Goal: Task Accomplishment & Management: Manage account settings

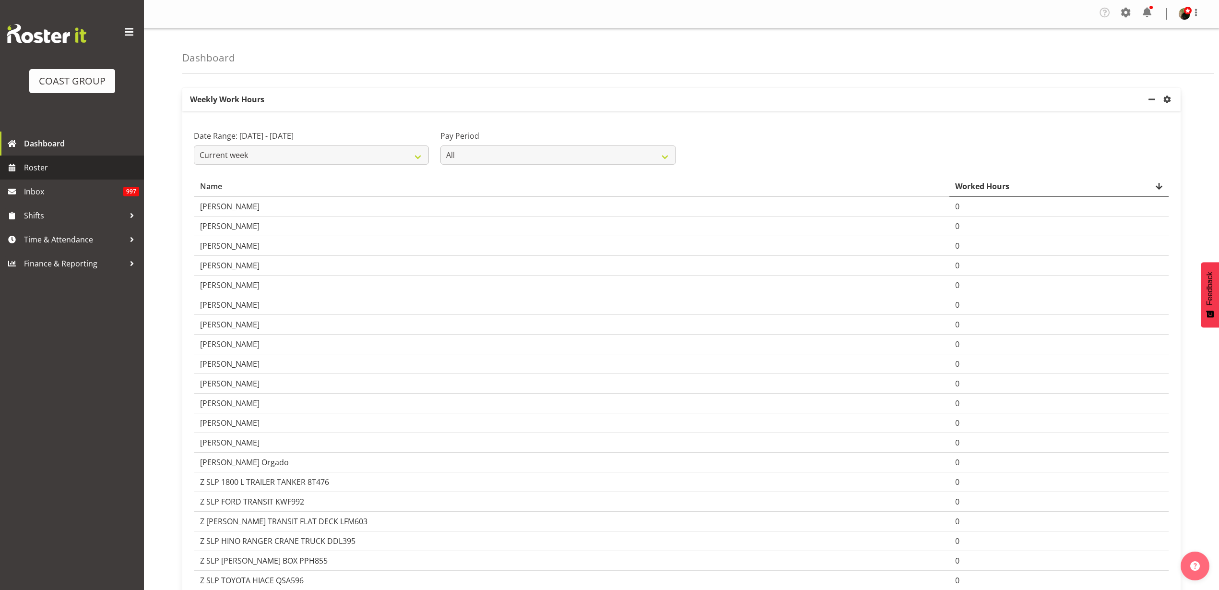
click at [89, 165] on span "Roster" at bounding box center [81, 167] width 115 height 14
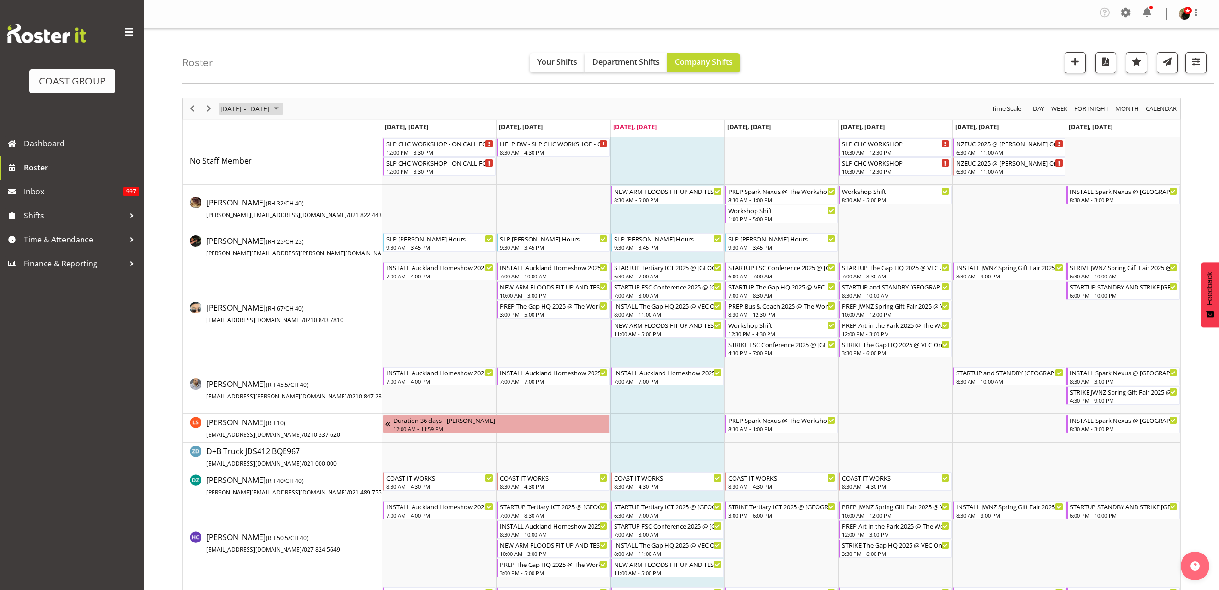
click at [261, 105] on span "September 08 - 14, 2025" at bounding box center [244, 109] width 51 height 12
click at [258, 196] on span "17" at bounding box center [261, 198] width 14 height 14
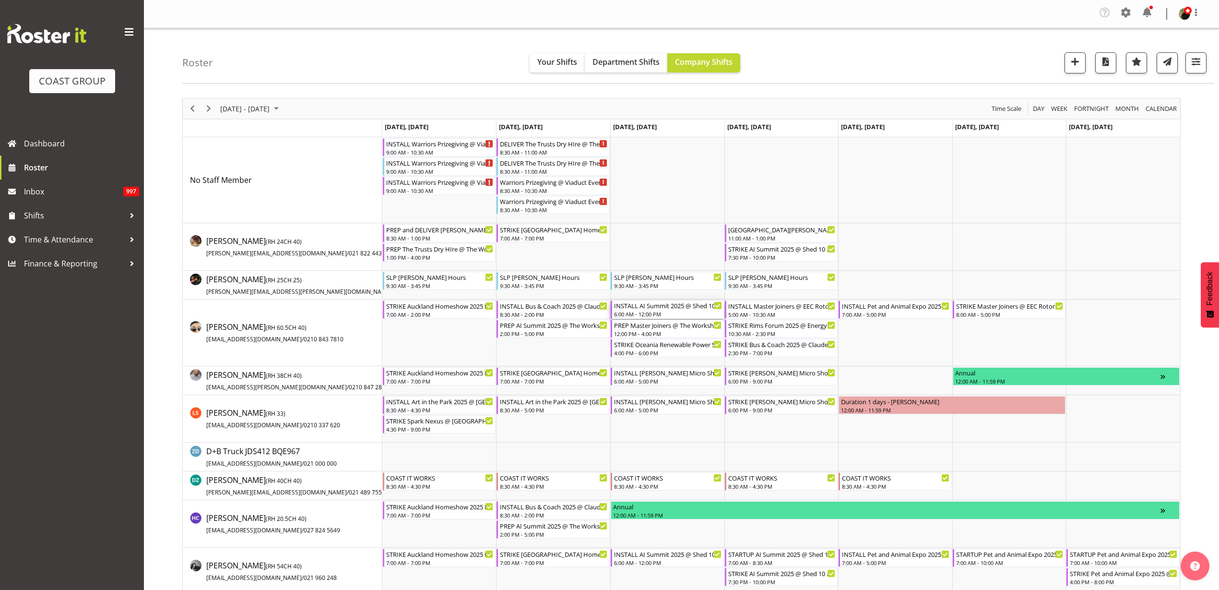
click at [667, 308] on div "INSTALL AI Summit 2025 @ Shed 10 On Site @ 0700" at bounding box center [668, 305] width 108 height 10
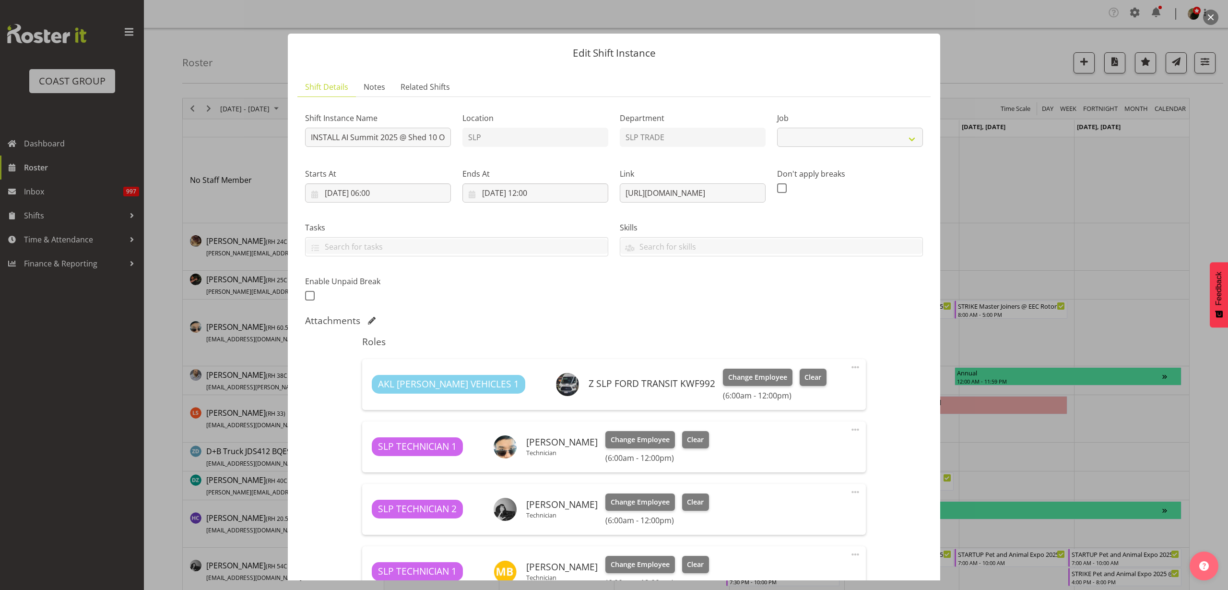
select select "10280"
drag, startPoint x: 618, startPoint y: 191, endPoint x: 932, endPoint y: 182, distance: 314.4
click at [932, 182] on div "Edit Shift Instance Shift Details Notes Related Shifts Shift Instance Name INST…" at bounding box center [614, 295] width 672 height 571
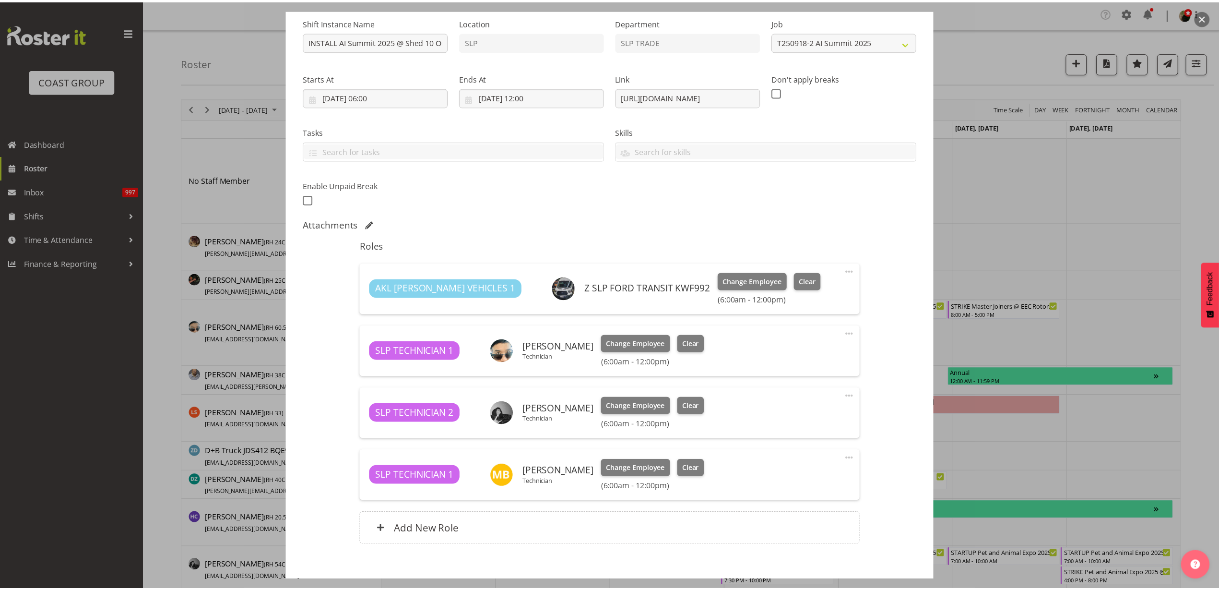
scroll to position [146, 0]
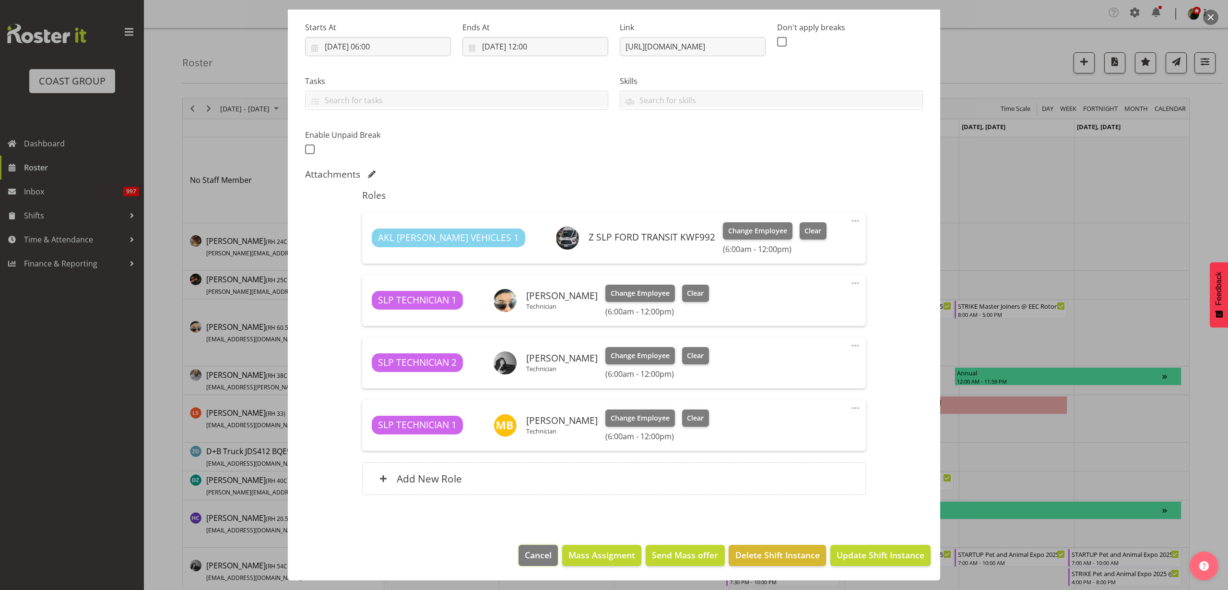
click at [540, 553] on span "Cancel" at bounding box center [538, 555] width 27 height 12
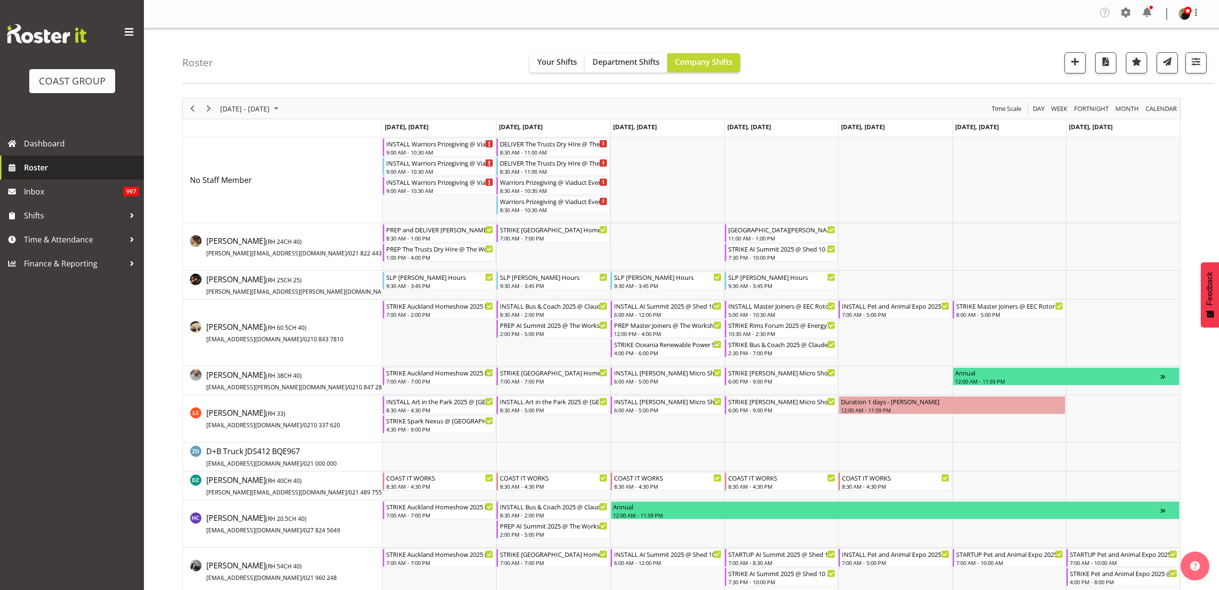
click at [73, 167] on span "Roster" at bounding box center [81, 167] width 115 height 14
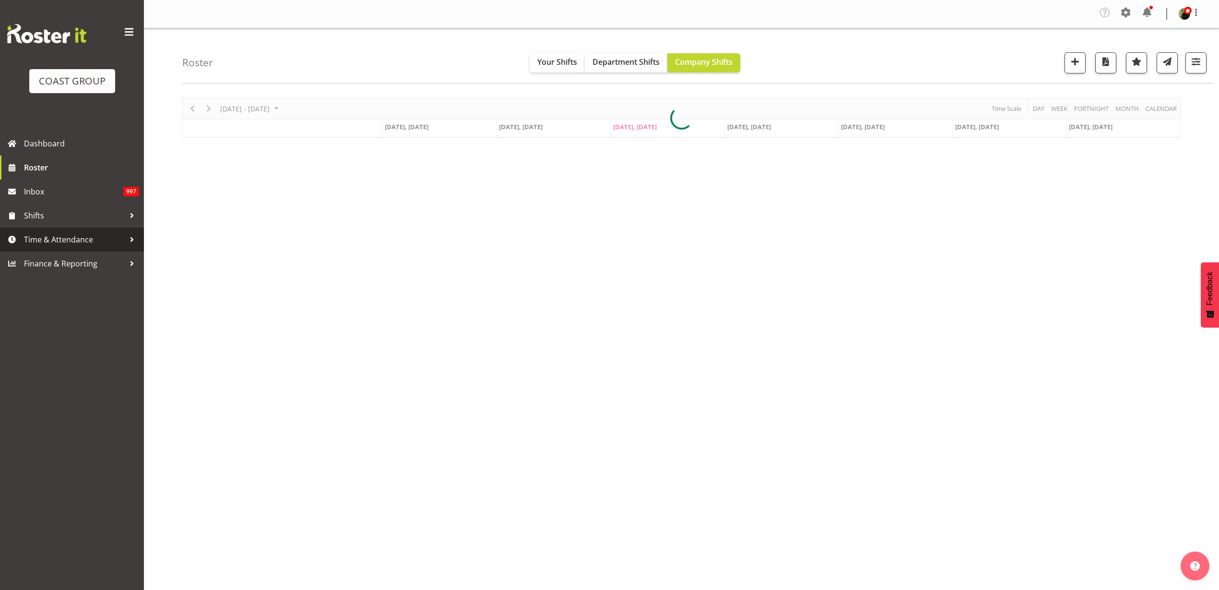
click at [78, 243] on span "Time & Attendance" at bounding box center [74, 239] width 101 height 14
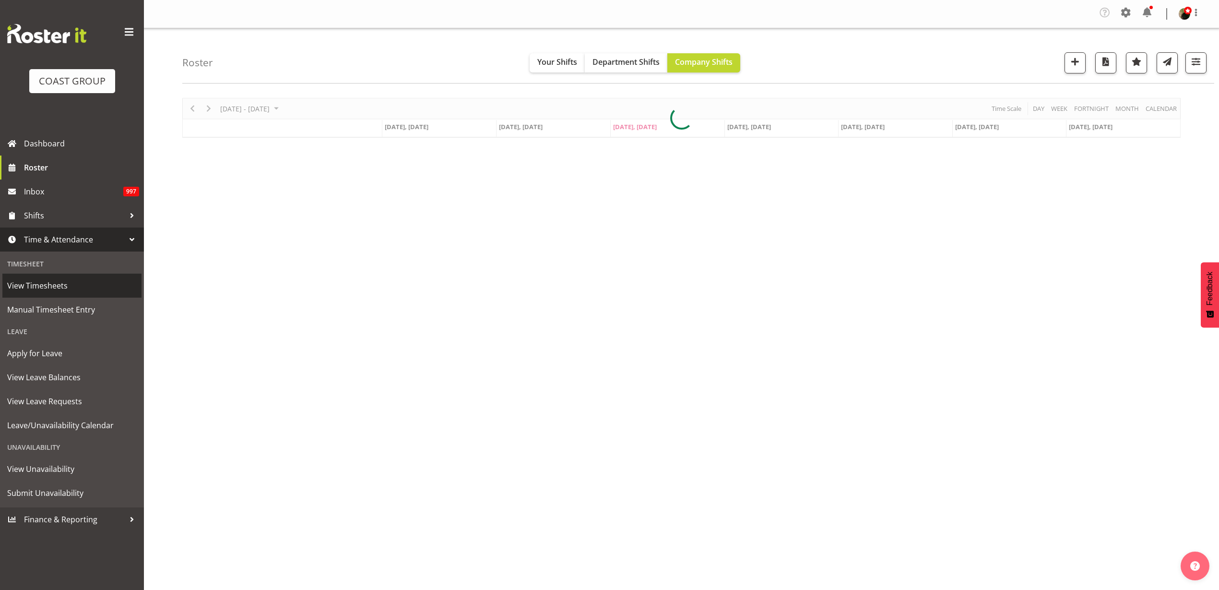
click at [58, 288] on span "View Timesheets" at bounding box center [72, 285] width 130 height 14
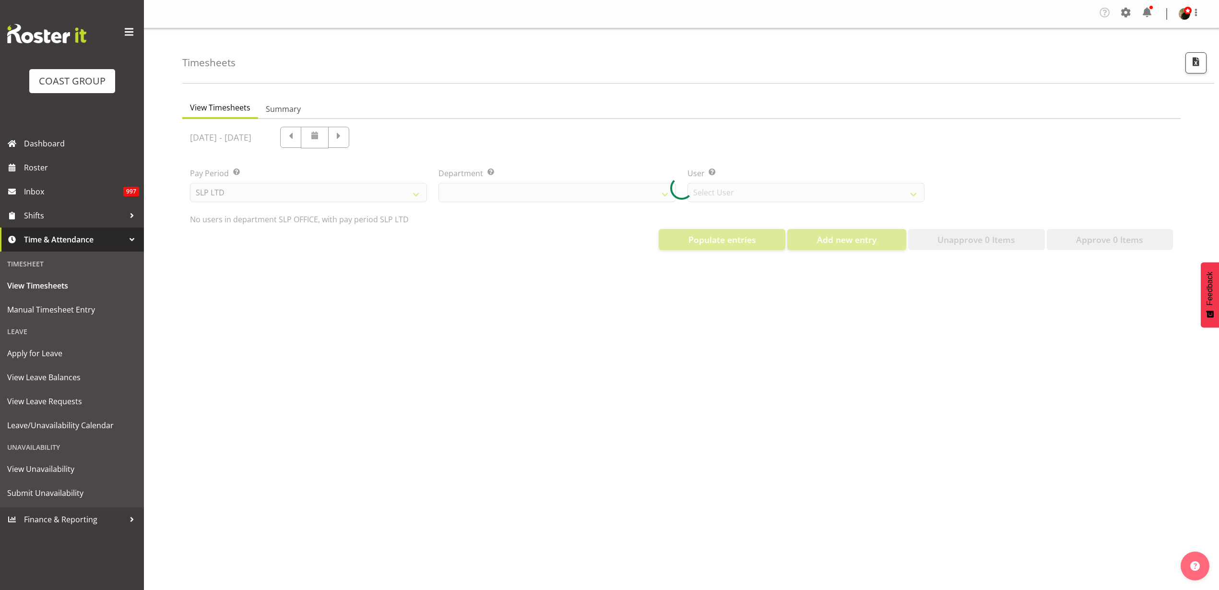
select select "25"
select select "7496"
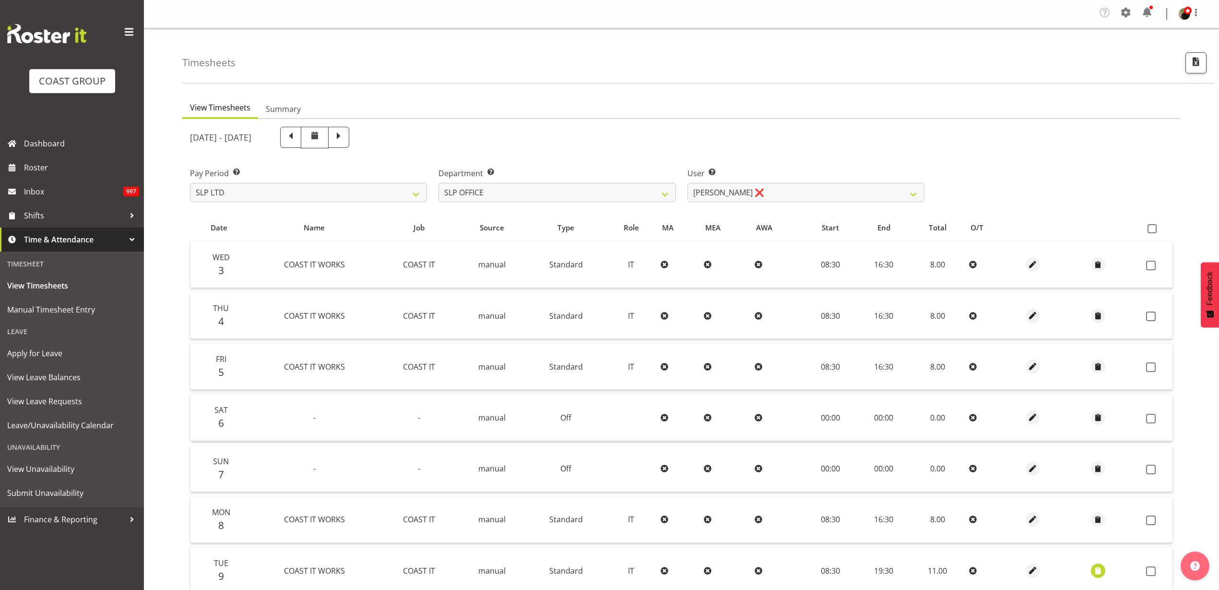
click at [1151, 228] on span at bounding box center [1152, 228] width 9 height 9
click at [1151, 228] on input "checkbox" at bounding box center [1151, 229] width 6 height 6
checkbox input "true"
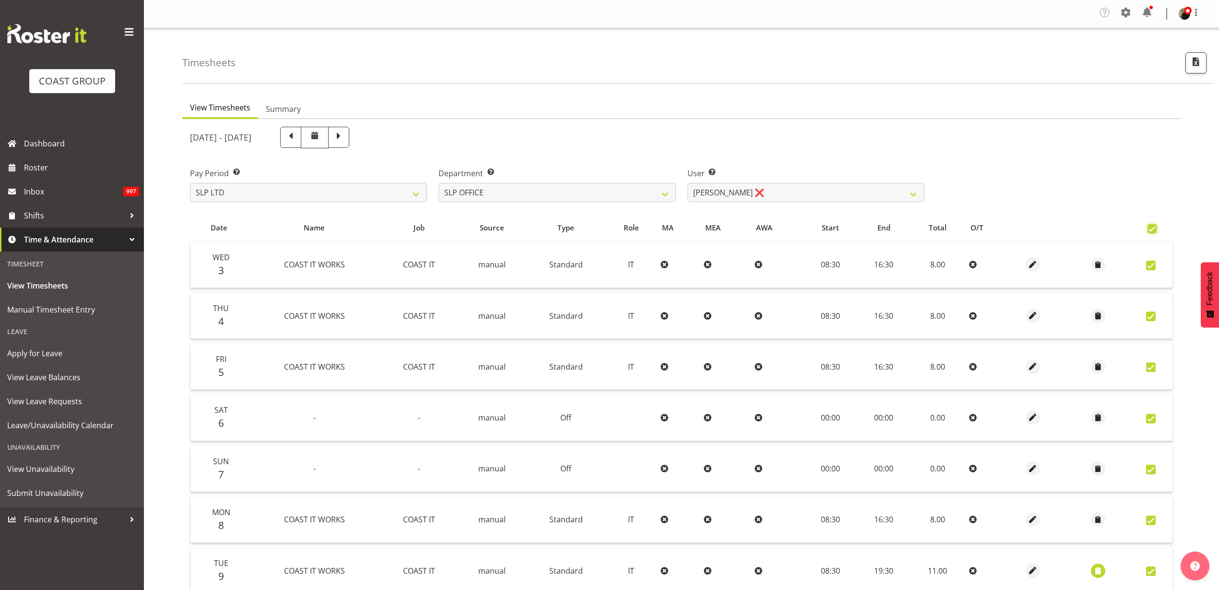
checkbox input "true"
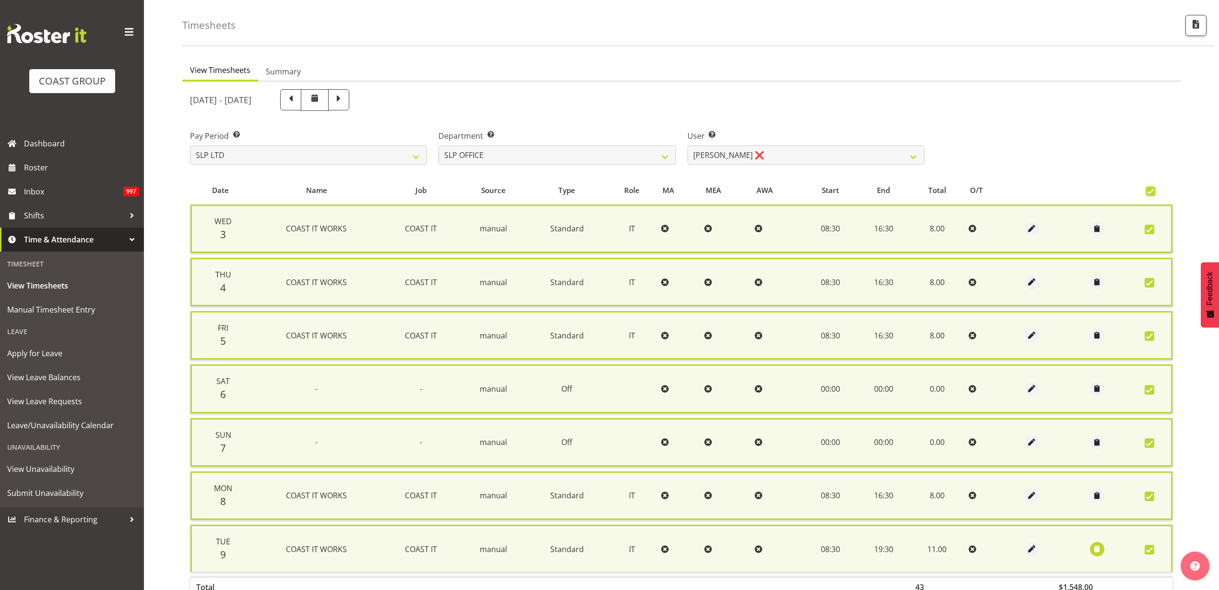
scroll to position [106, 0]
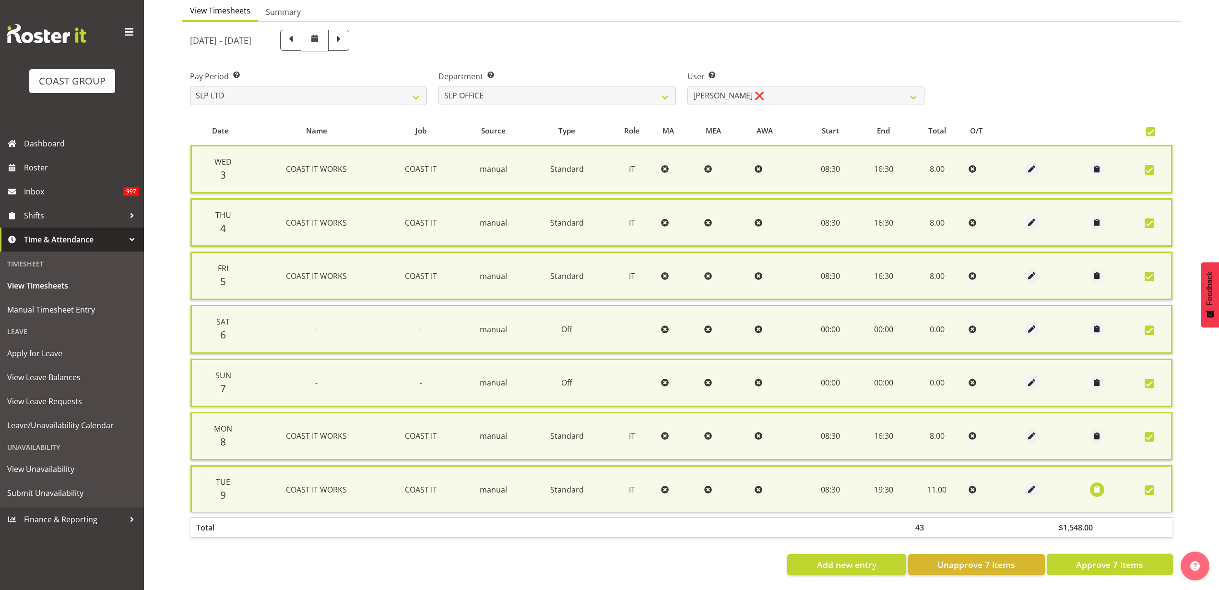
click at [1103, 558] on span "Approve 7 Items" at bounding box center [1109, 564] width 67 height 12
checkbox input "false"
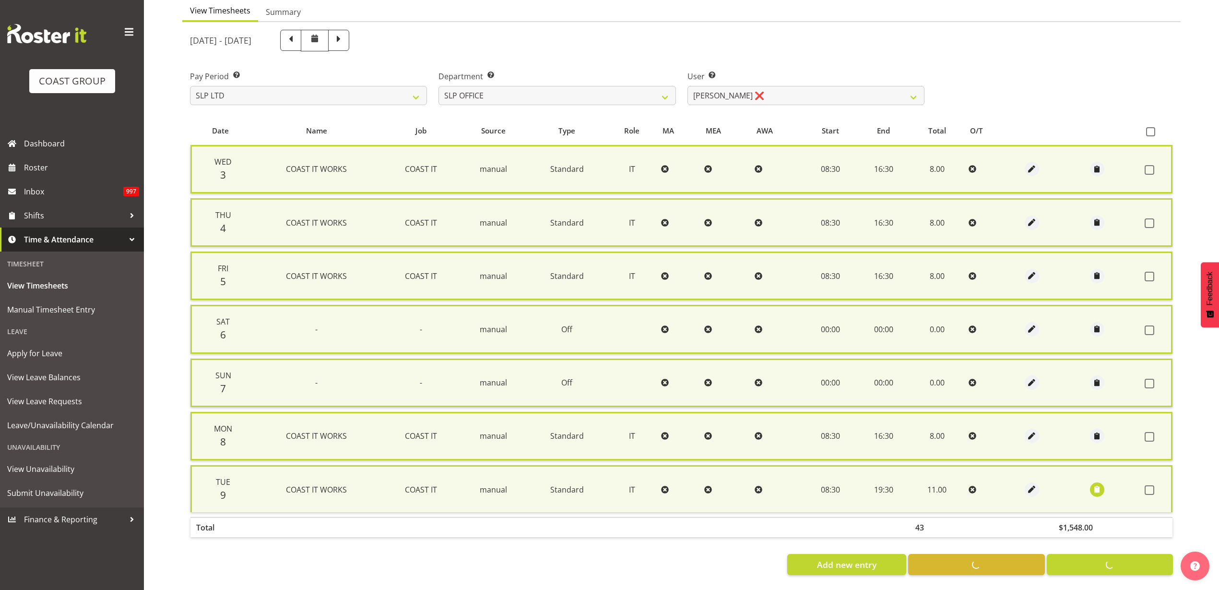
checkbox input "false"
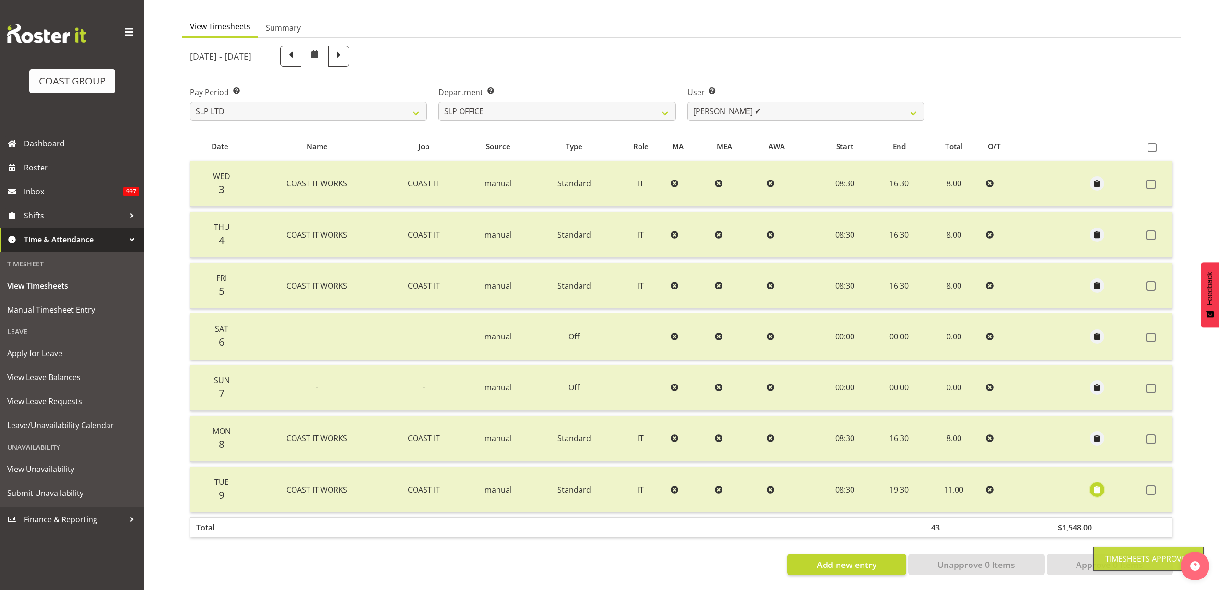
click at [1100, 484] on span "button" at bounding box center [1097, 489] width 11 height 11
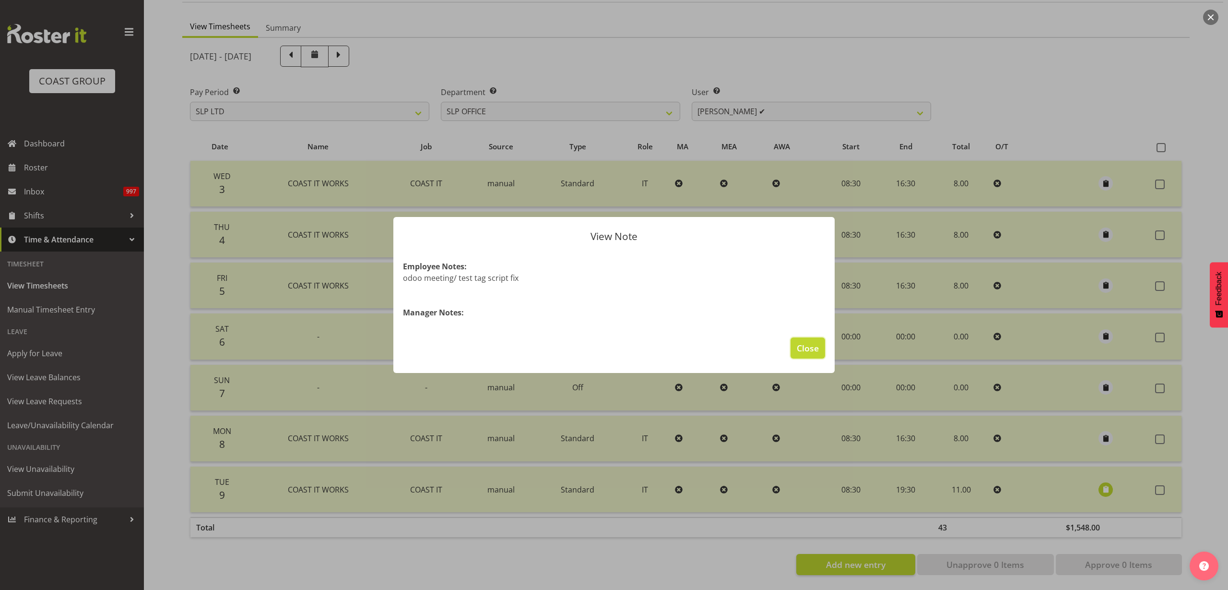
click at [804, 348] on span "Close" at bounding box center [808, 348] width 22 height 12
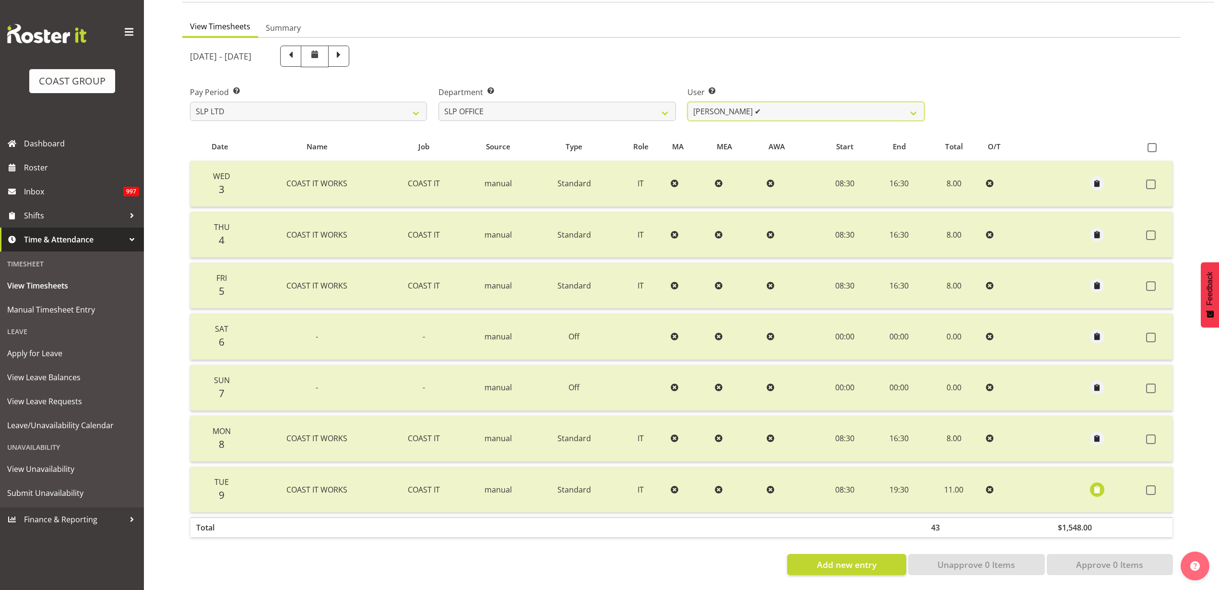
click at [756, 102] on select "[PERSON_NAME] ✔ [PERSON_NAME] ❌ [PERSON_NAME] ❌" at bounding box center [806, 111] width 237 height 19
select select "254"
click at [688, 102] on select "[PERSON_NAME] ✔ [PERSON_NAME] ❌ [PERSON_NAME] ❌" at bounding box center [806, 111] width 237 height 19
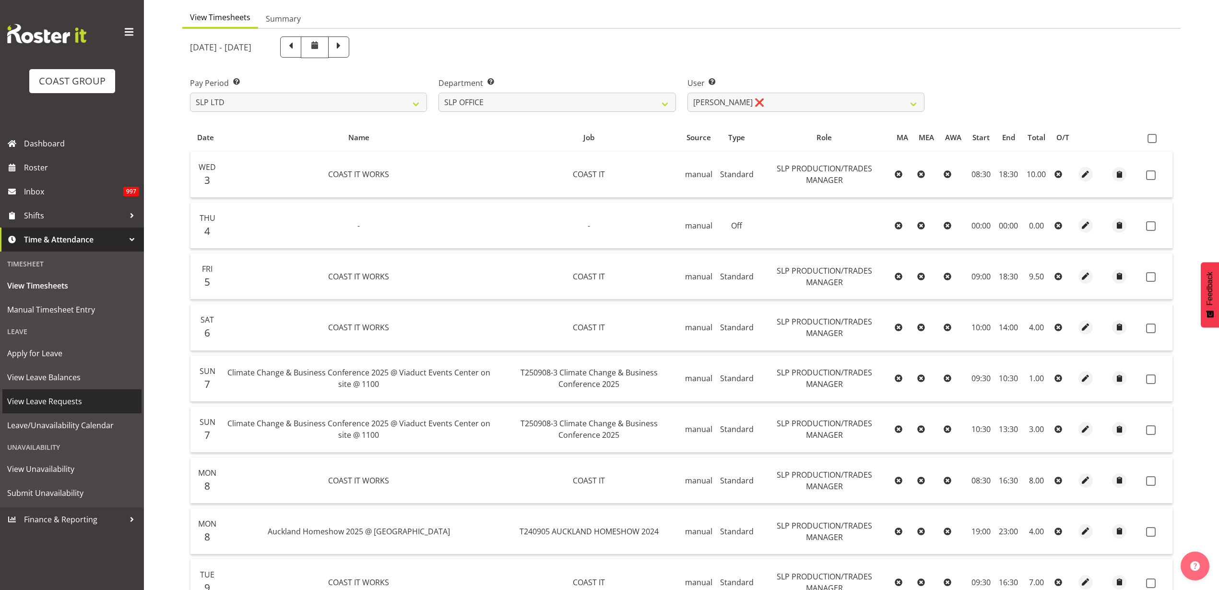
click at [44, 405] on span "View Leave Requests" at bounding box center [72, 401] width 130 height 14
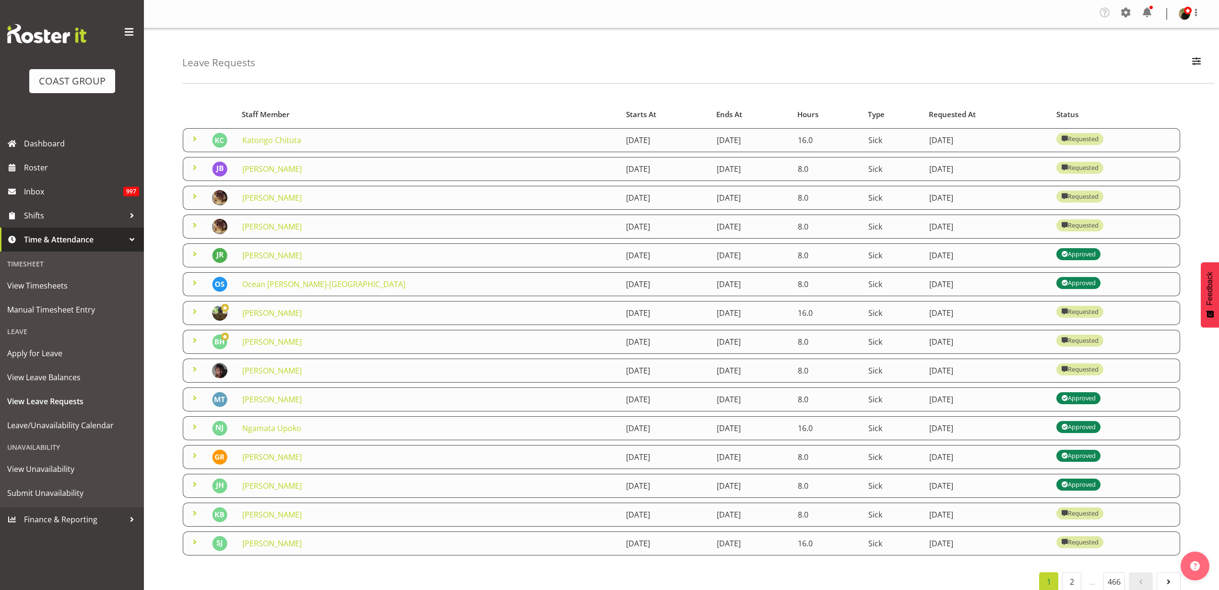
click at [250, 197] on link "[PERSON_NAME]" at bounding box center [272, 197] width 60 height 11
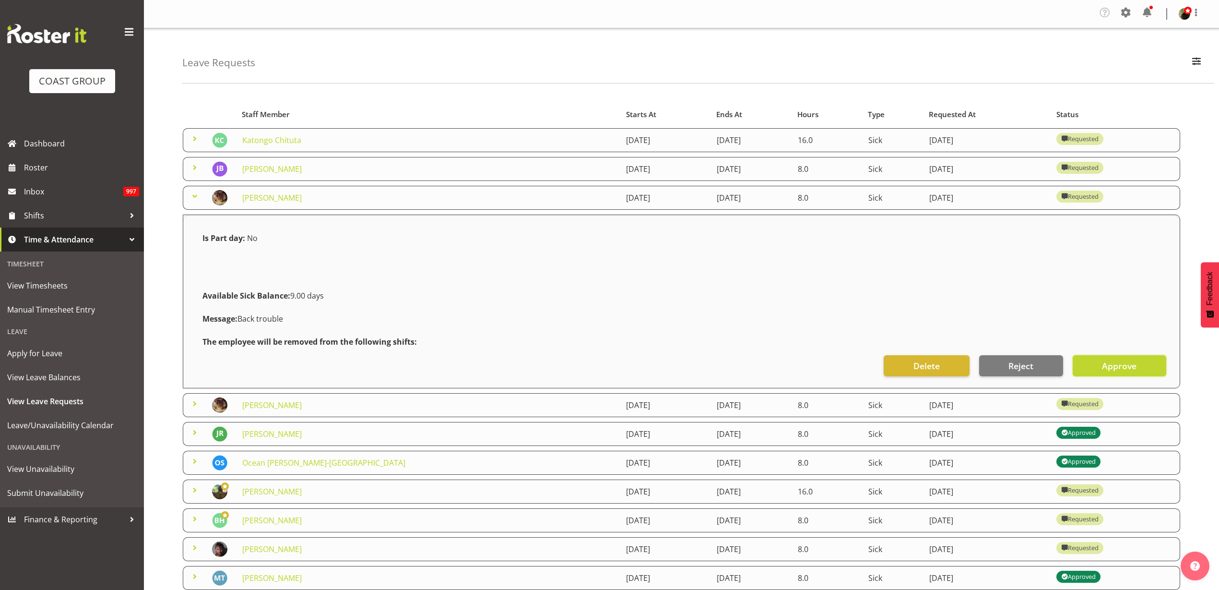
click at [1111, 360] on span "Approve" at bounding box center [1119, 365] width 35 height 12
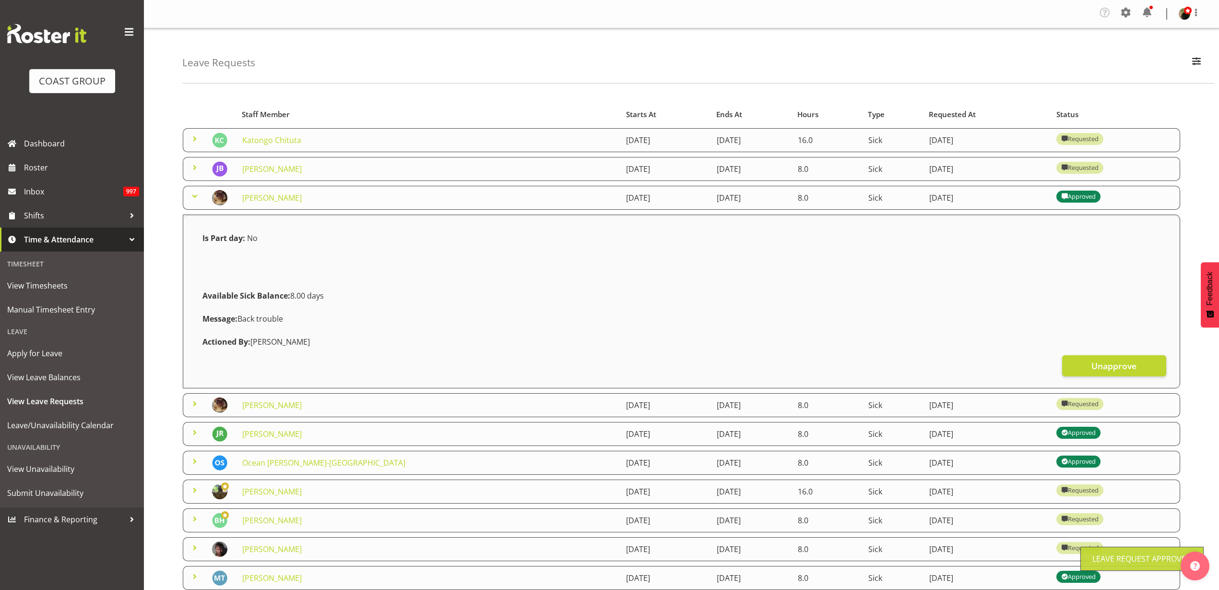
click at [269, 410] on link "[PERSON_NAME]" at bounding box center [272, 405] width 60 height 11
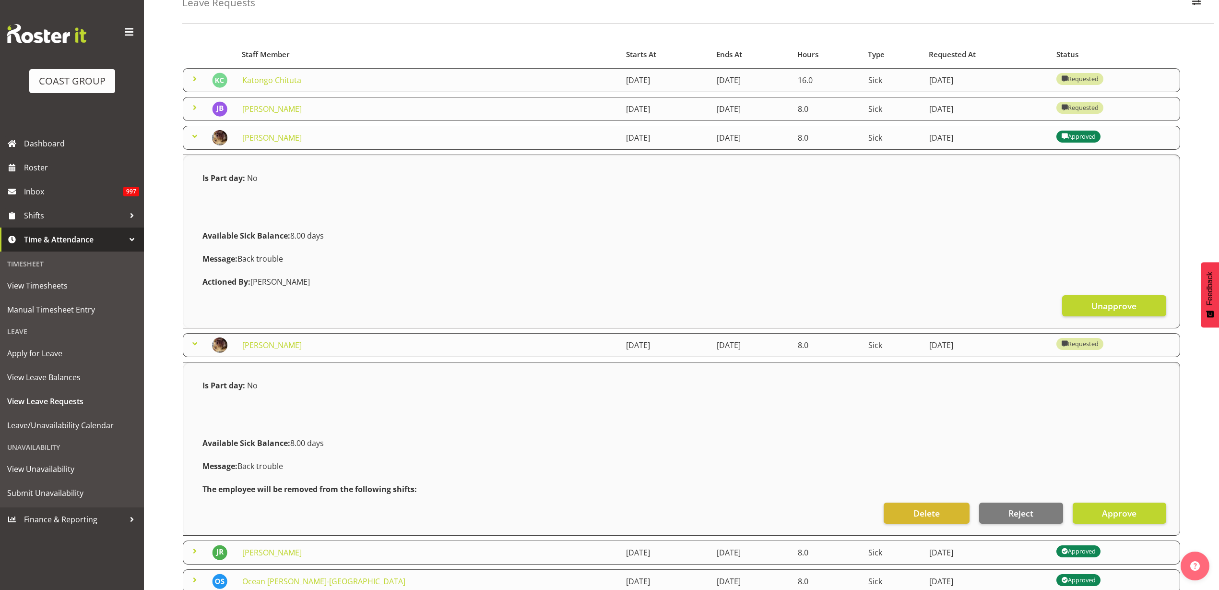
scroll to position [180, 0]
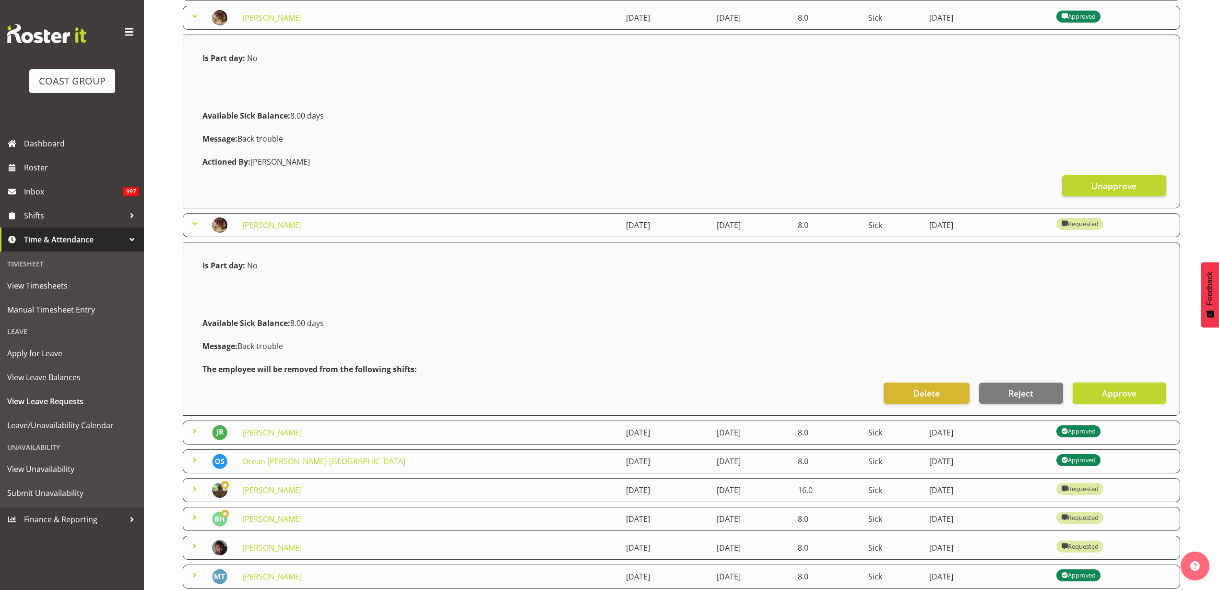
click at [1114, 390] on span "Approve" at bounding box center [1119, 393] width 35 height 12
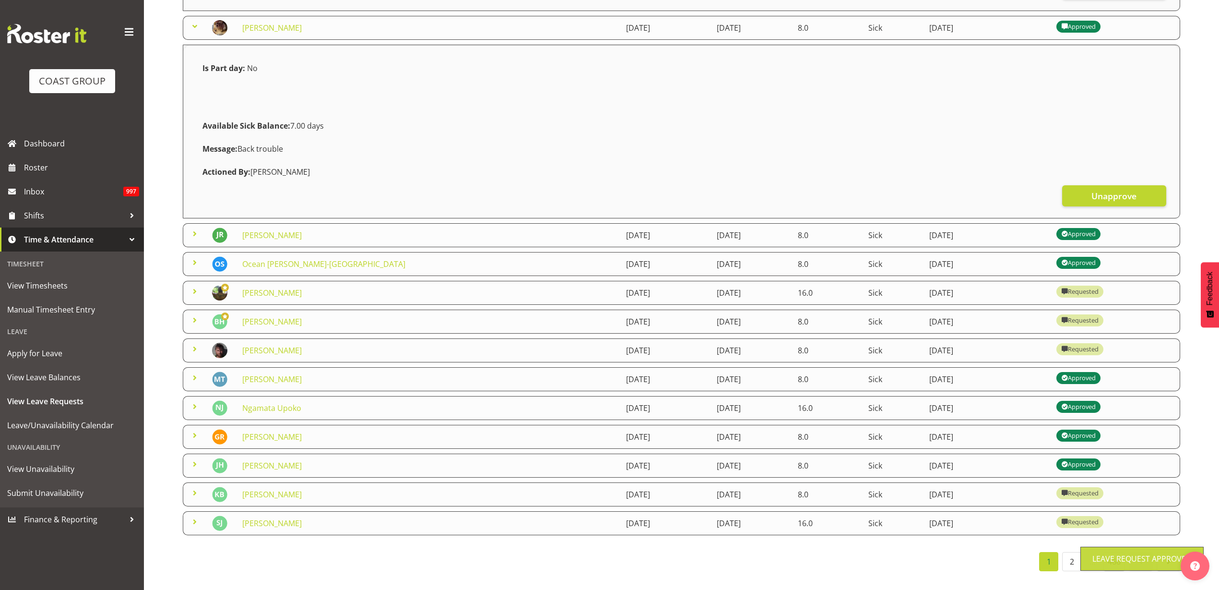
scroll to position [386, 0]
click at [262, 345] on link "[PERSON_NAME]" at bounding box center [272, 350] width 60 height 11
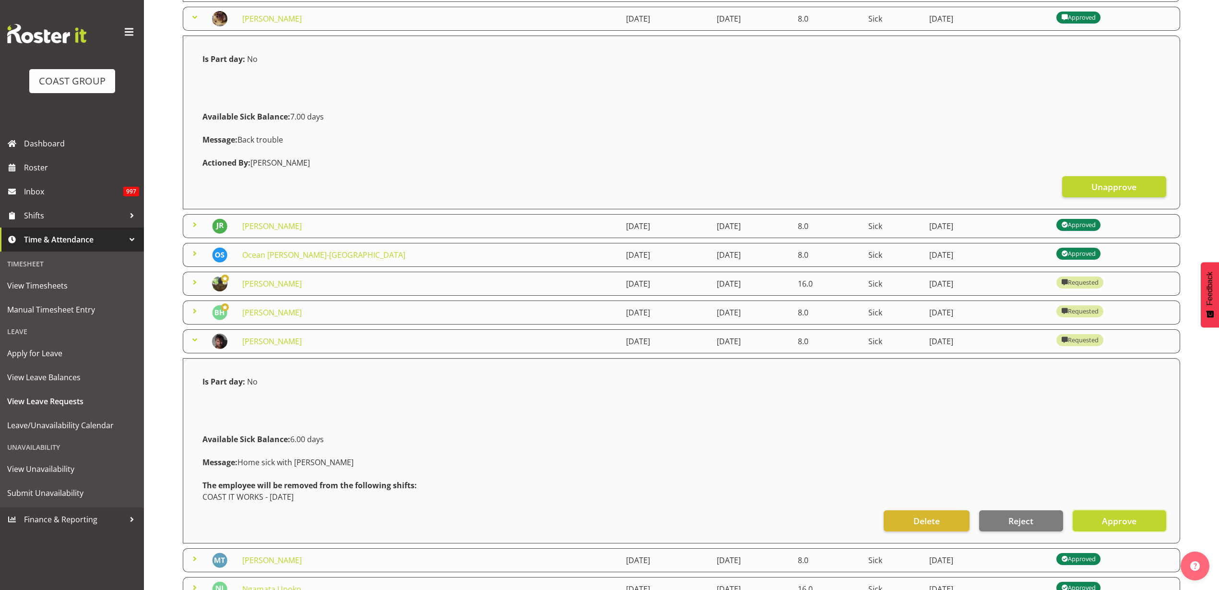
click at [1112, 519] on span "Approve" at bounding box center [1119, 520] width 35 height 12
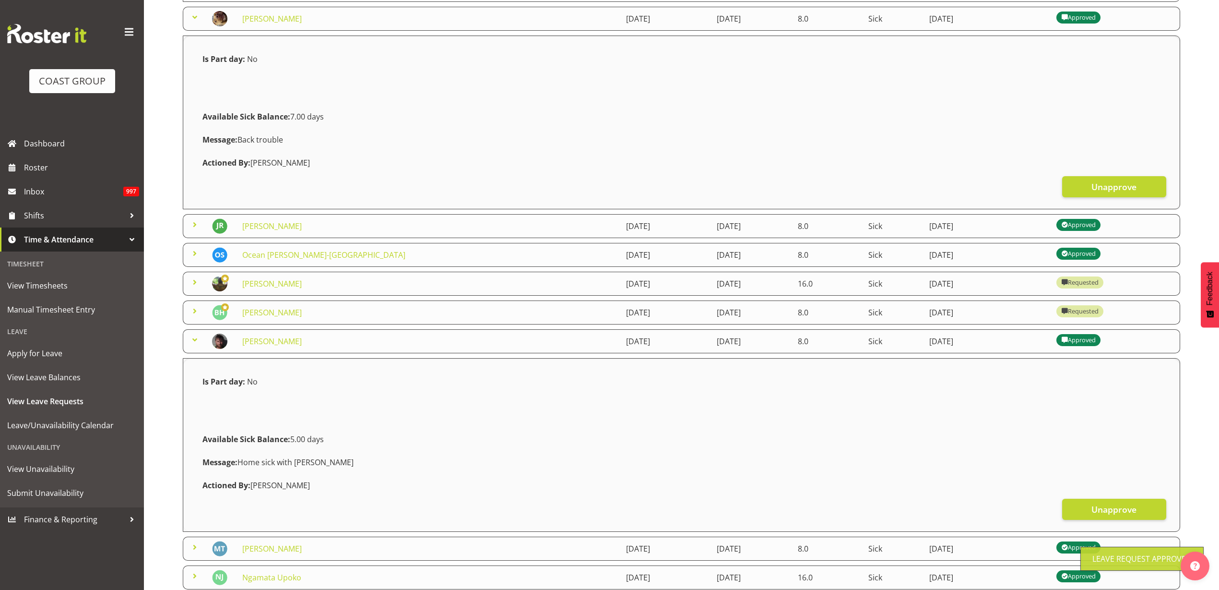
click at [261, 283] on link "[PERSON_NAME]" at bounding box center [272, 283] width 60 height 11
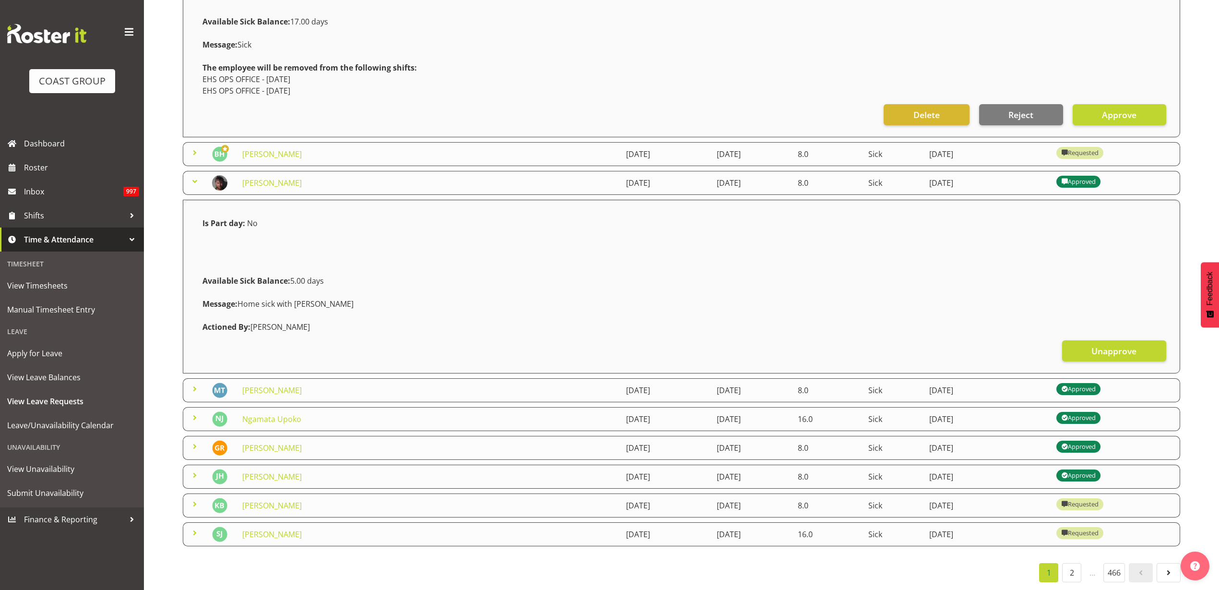
scroll to position [766, 0]
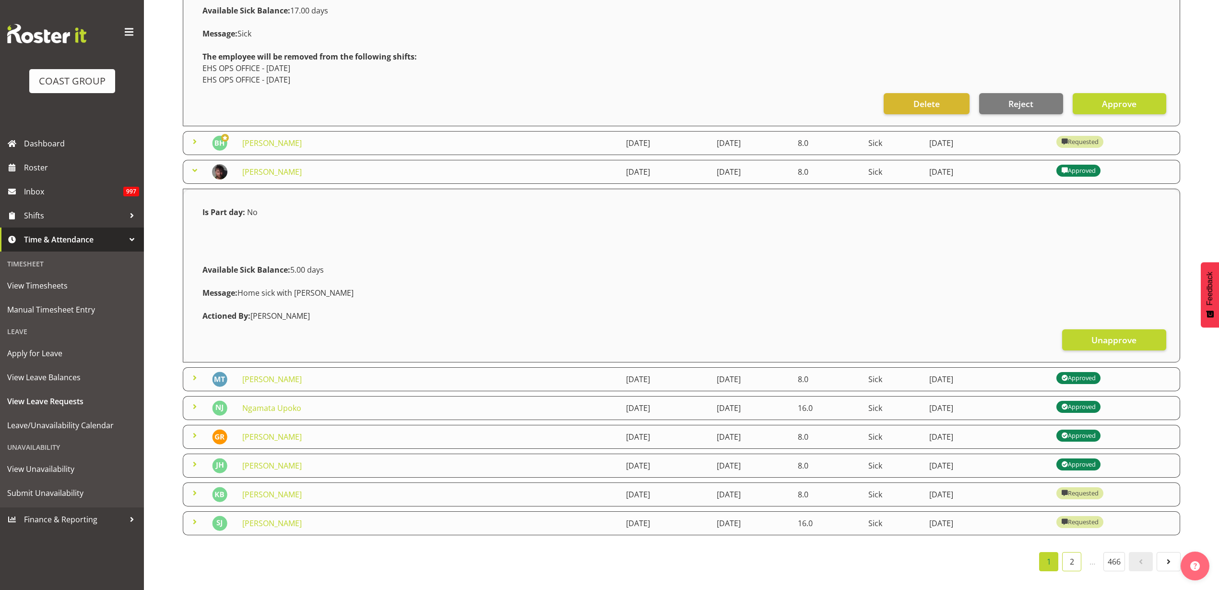
click at [1076, 556] on link "2" at bounding box center [1071, 561] width 19 height 19
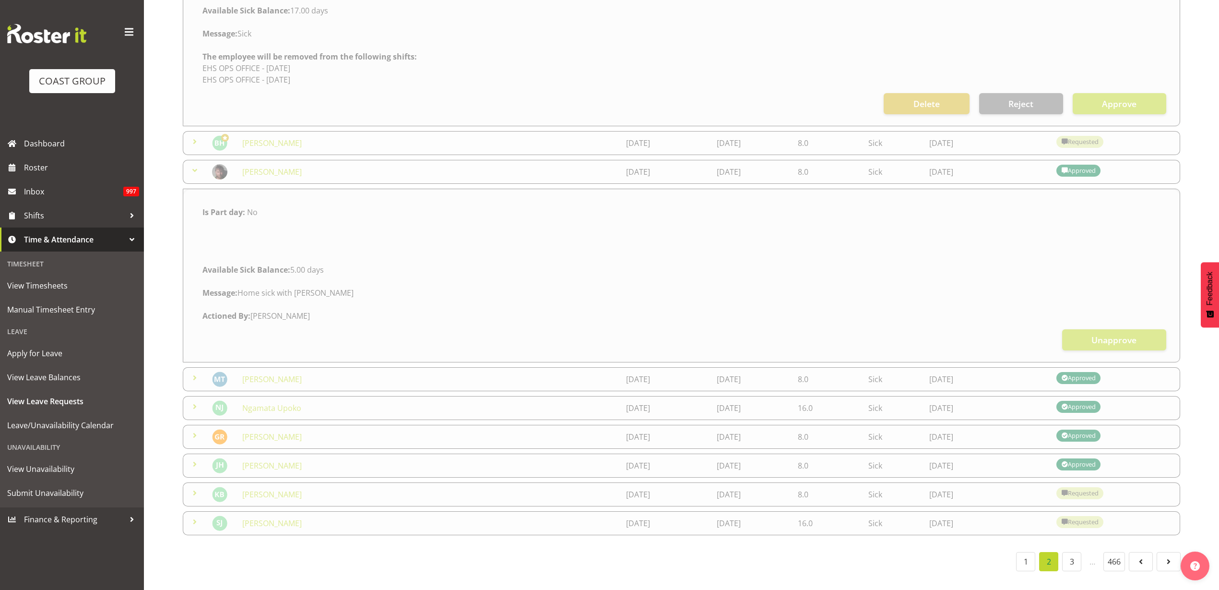
scroll to position [29, 0]
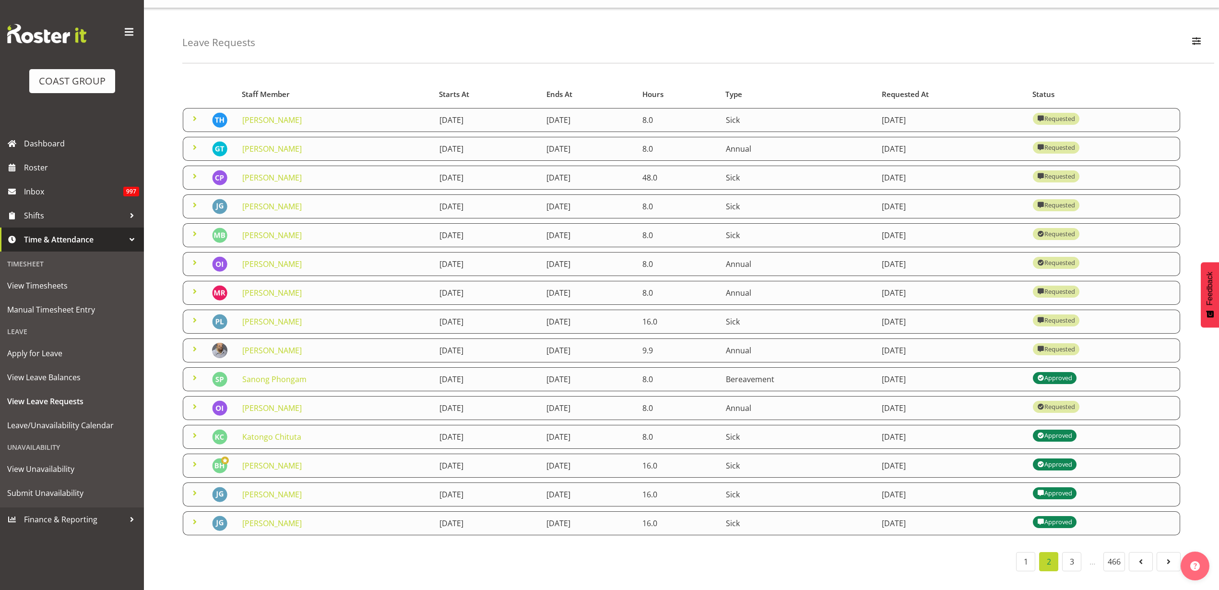
click at [260, 345] on link "[PERSON_NAME]" at bounding box center [272, 350] width 60 height 11
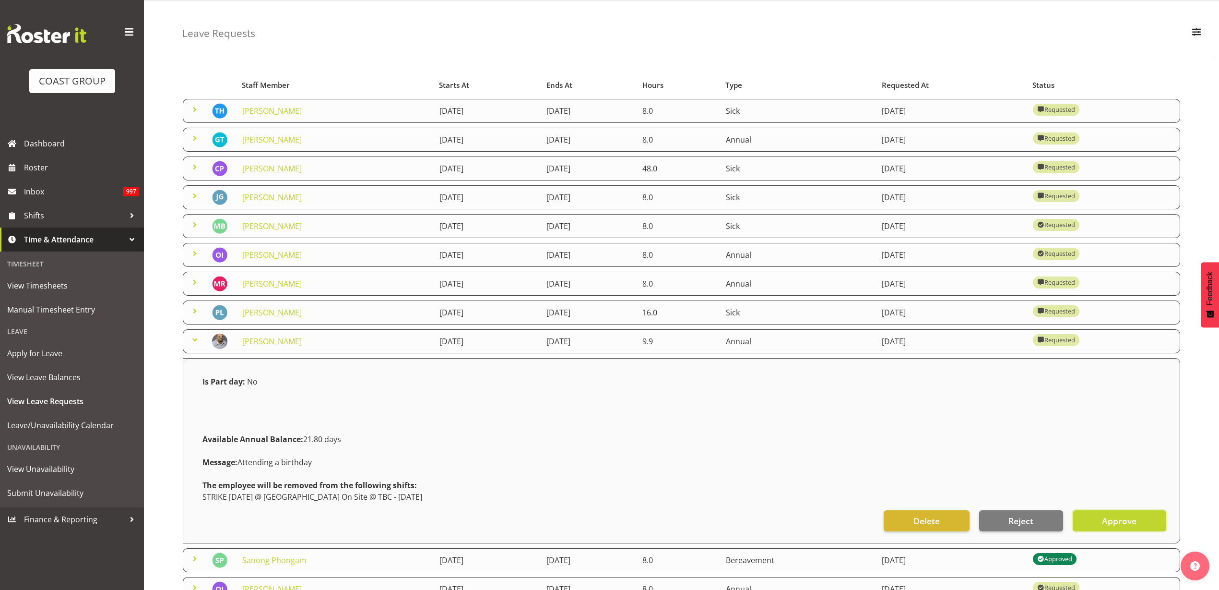
click at [1148, 522] on button "Approve" at bounding box center [1120, 520] width 94 height 21
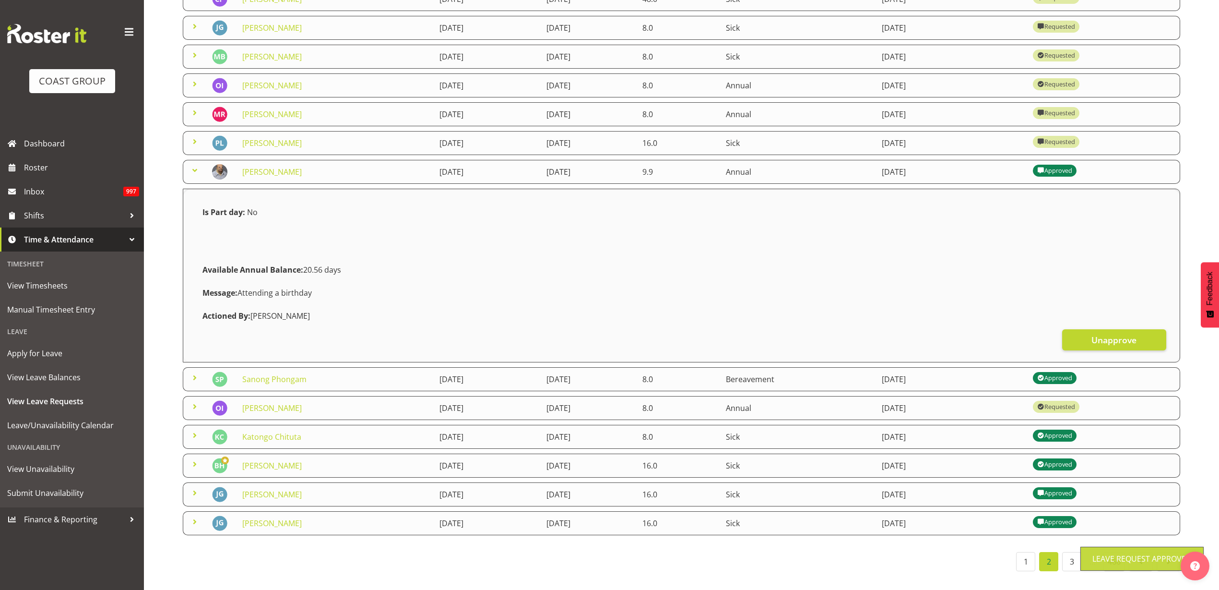
scroll to position [208, 0]
click at [1074, 553] on link "3" at bounding box center [1071, 561] width 19 height 19
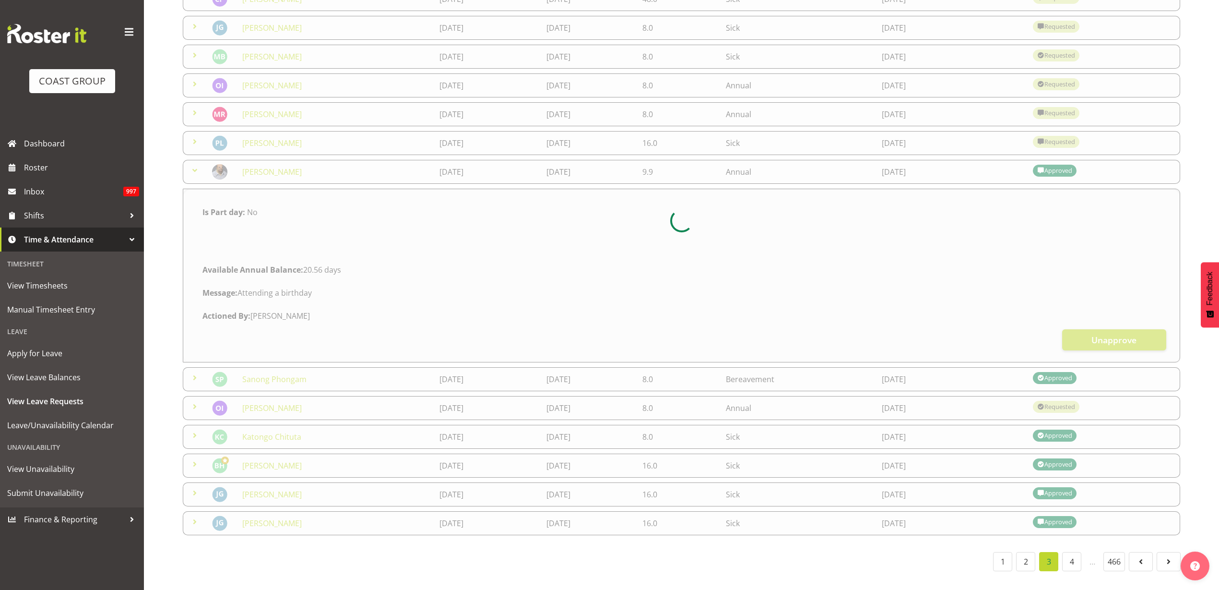
scroll to position [29, 0]
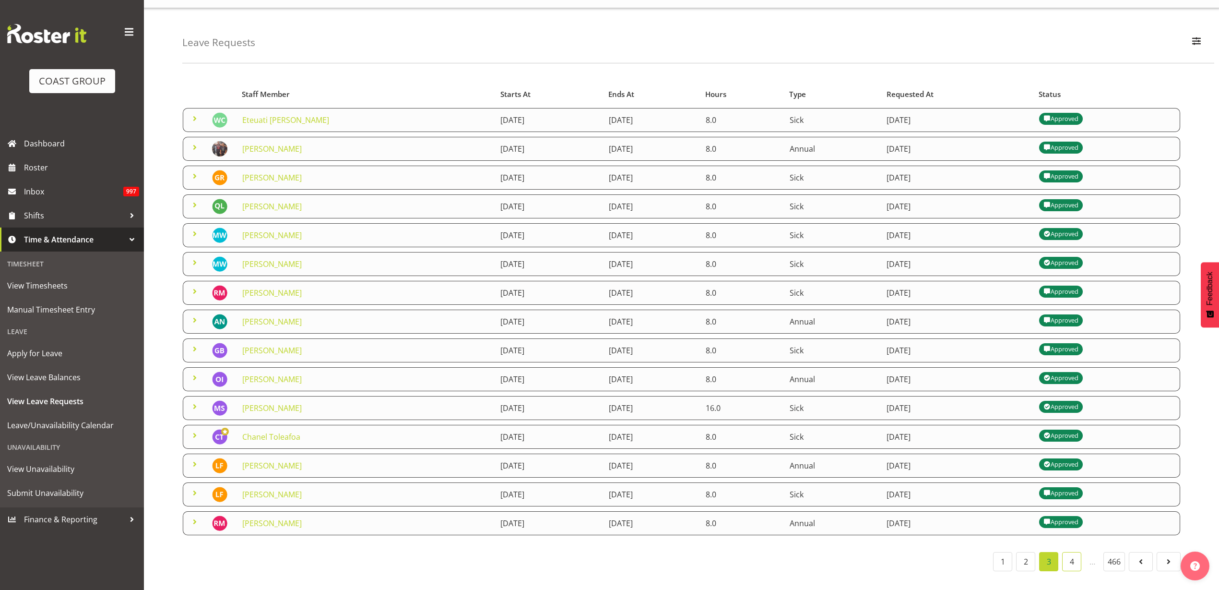
click at [1077, 555] on link "4" at bounding box center [1071, 561] width 19 height 19
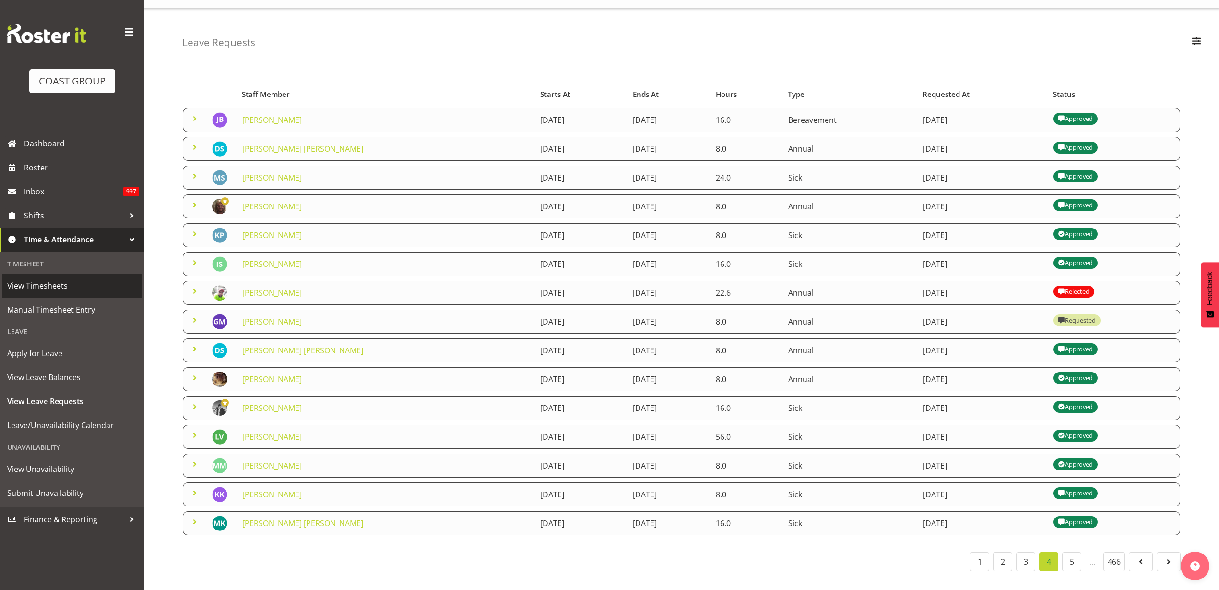
click at [19, 282] on span "View Timesheets" at bounding box center [72, 285] width 130 height 14
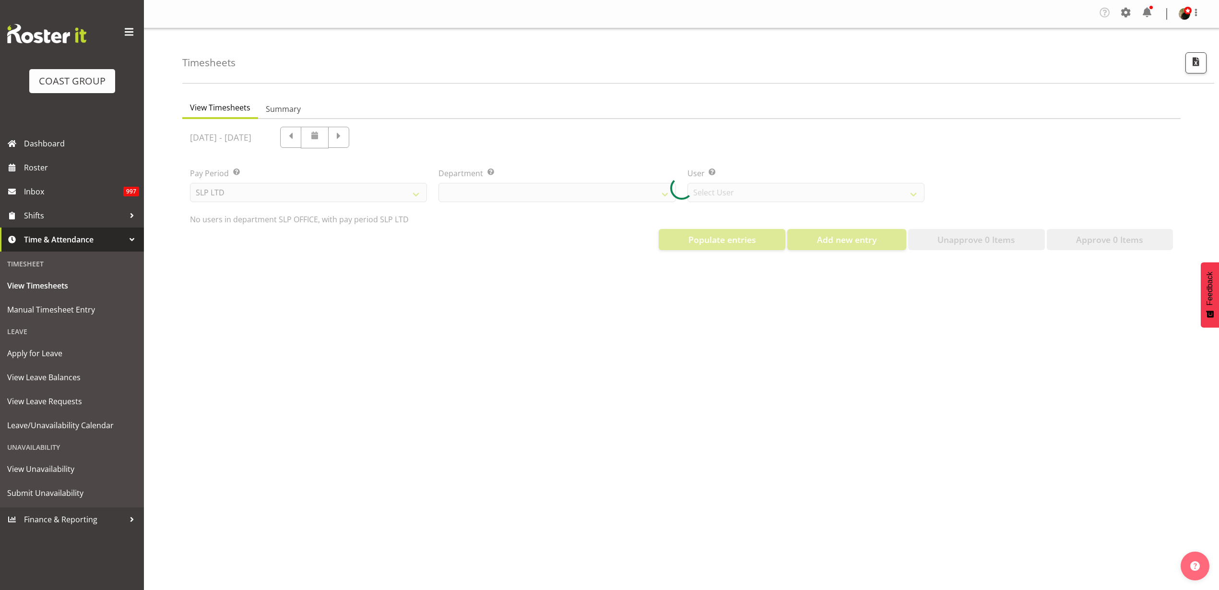
select select "25"
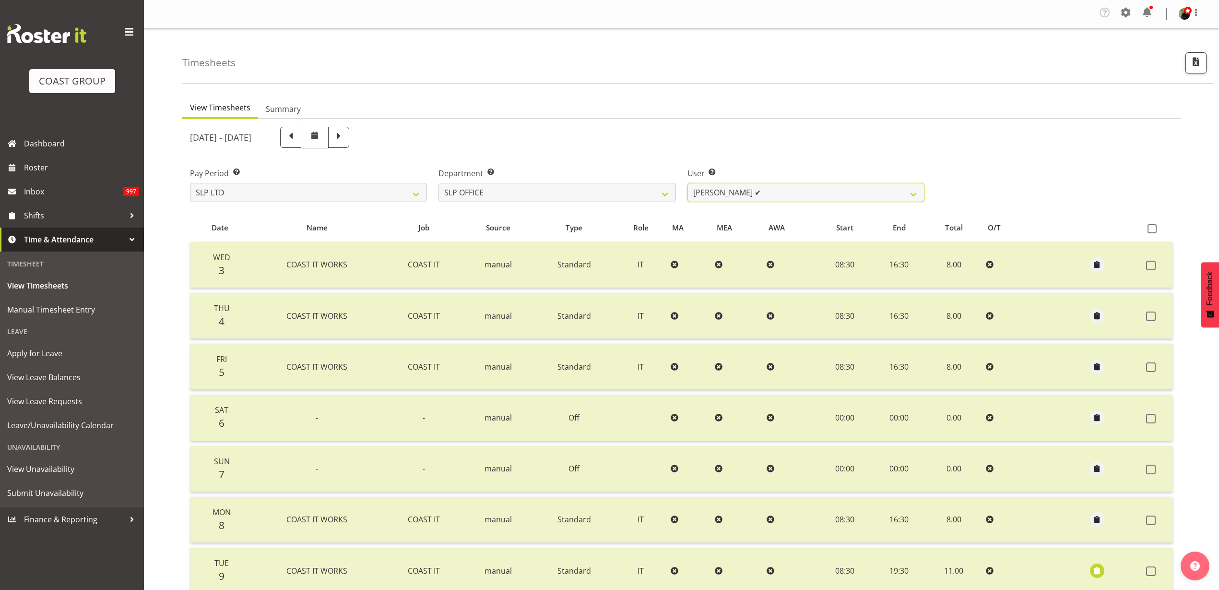
click at [757, 193] on select "[PERSON_NAME] ✔ [PERSON_NAME] ❌ [PERSON_NAME] ❌" at bounding box center [806, 192] width 237 height 19
select select "254"
click at [688, 183] on select "[PERSON_NAME] ✔ [PERSON_NAME] ❌ [PERSON_NAME] ❌" at bounding box center [806, 192] width 237 height 19
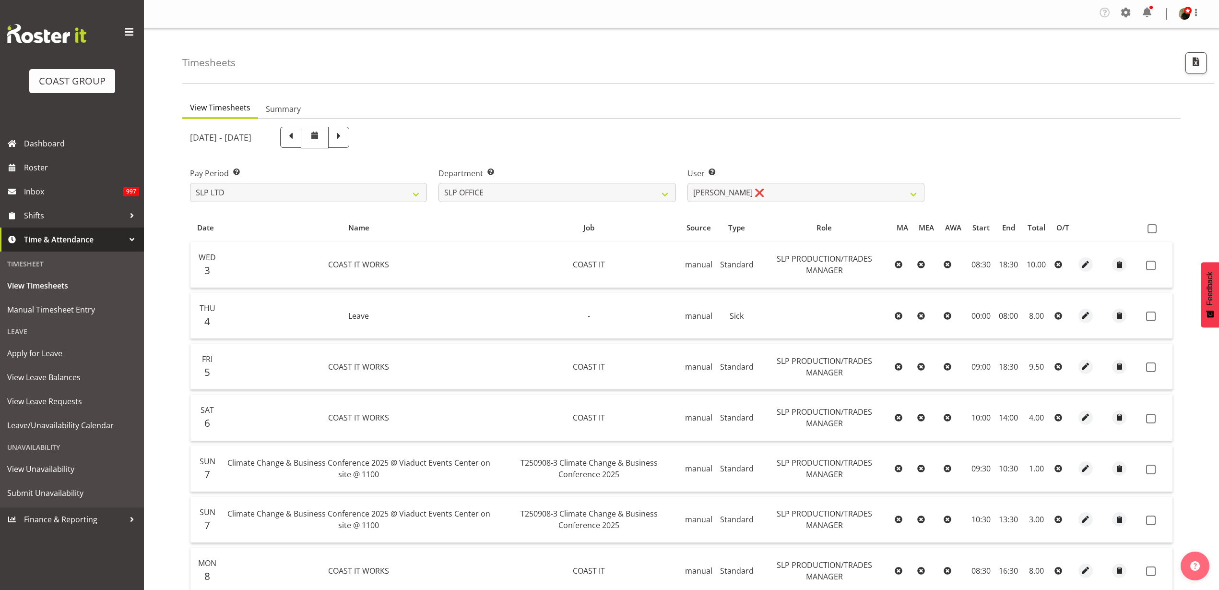
click at [1155, 228] on span at bounding box center [1152, 228] width 9 height 9
click at [1154, 228] on input "checkbox" at bounding box center [1151, 229] width 6 height 6
checkbox input "true"
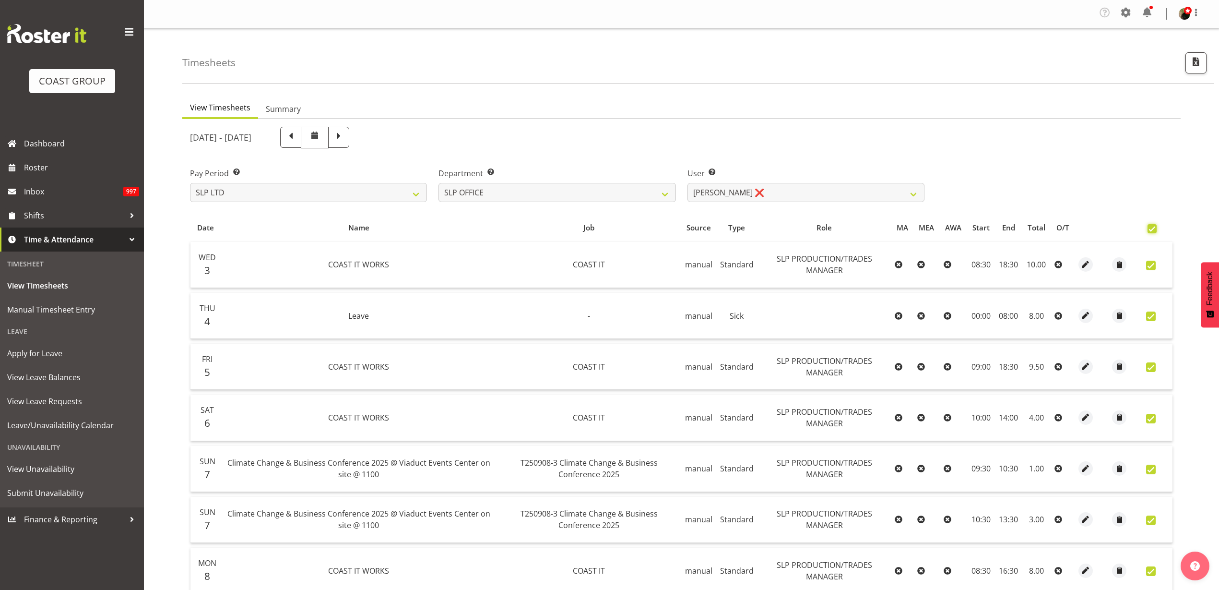
checkbox input "true"
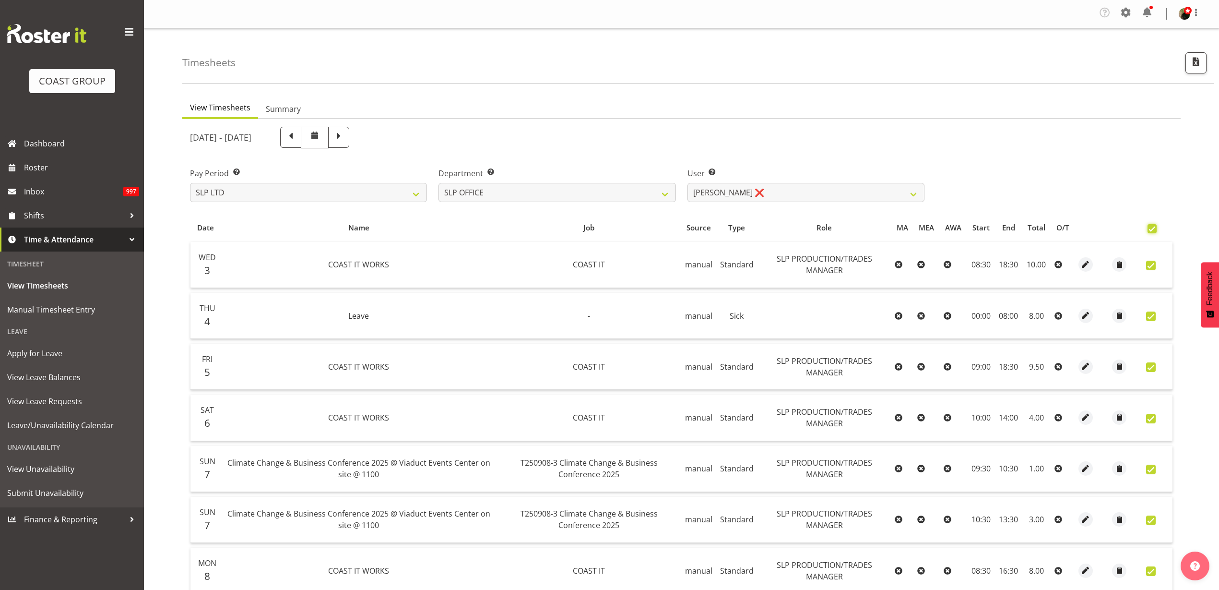
checkbox input "true"
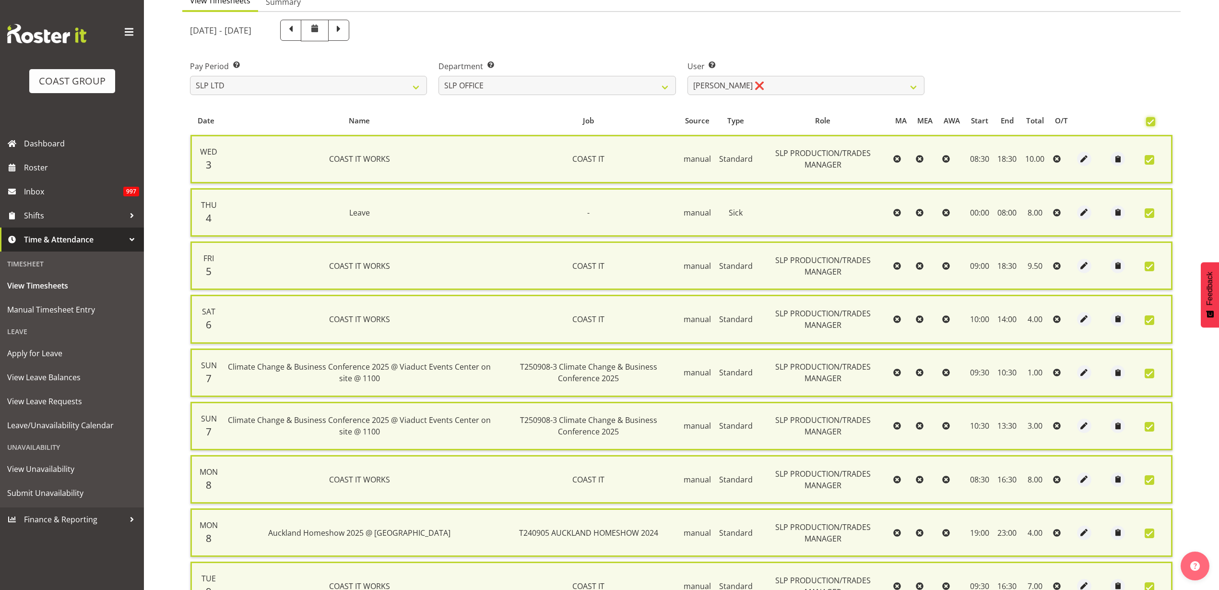
scroll to position [320, 0]
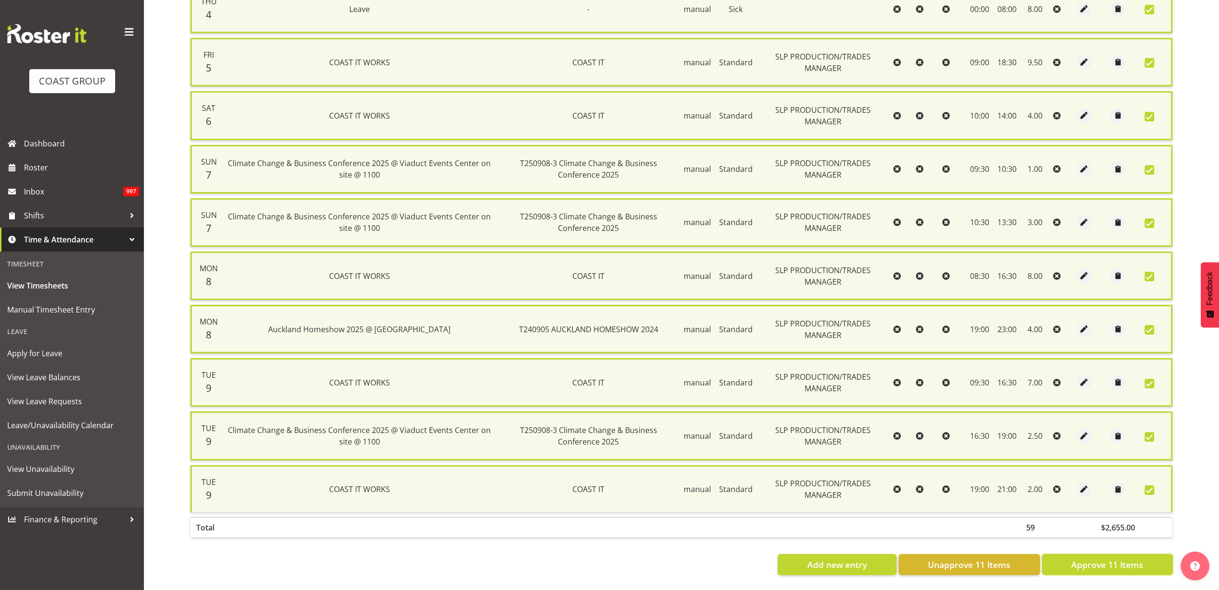
click at [1089, 559] on span "Approve 11 Items" at bounding box center [1108, 564] width 72 height 12
checkbox input "false"
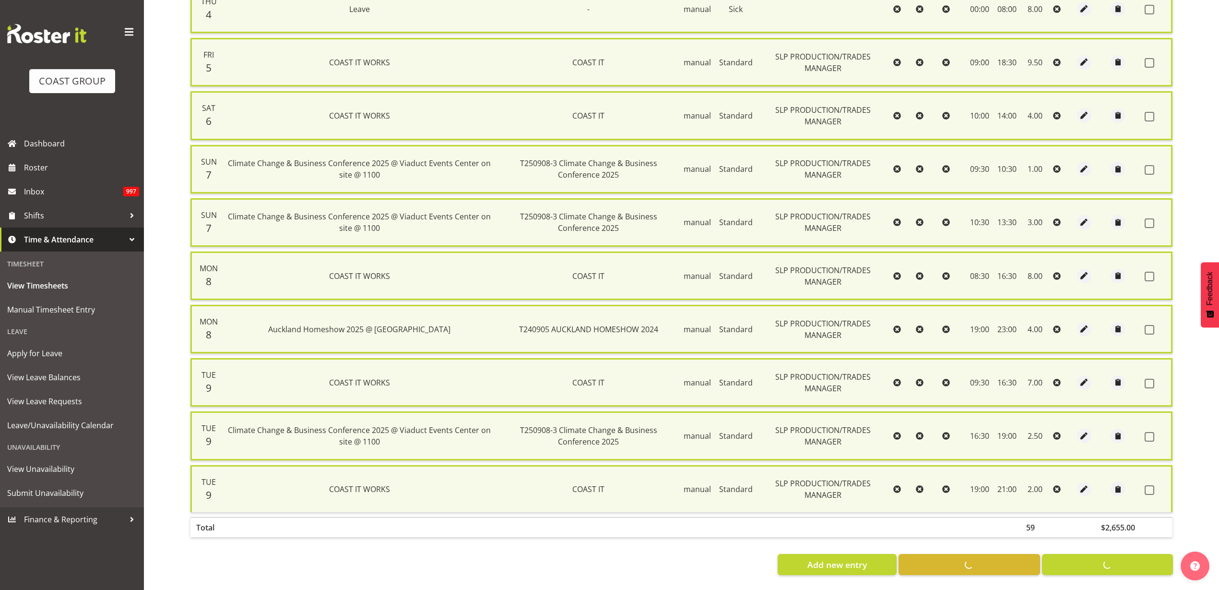
checkbox input "false"
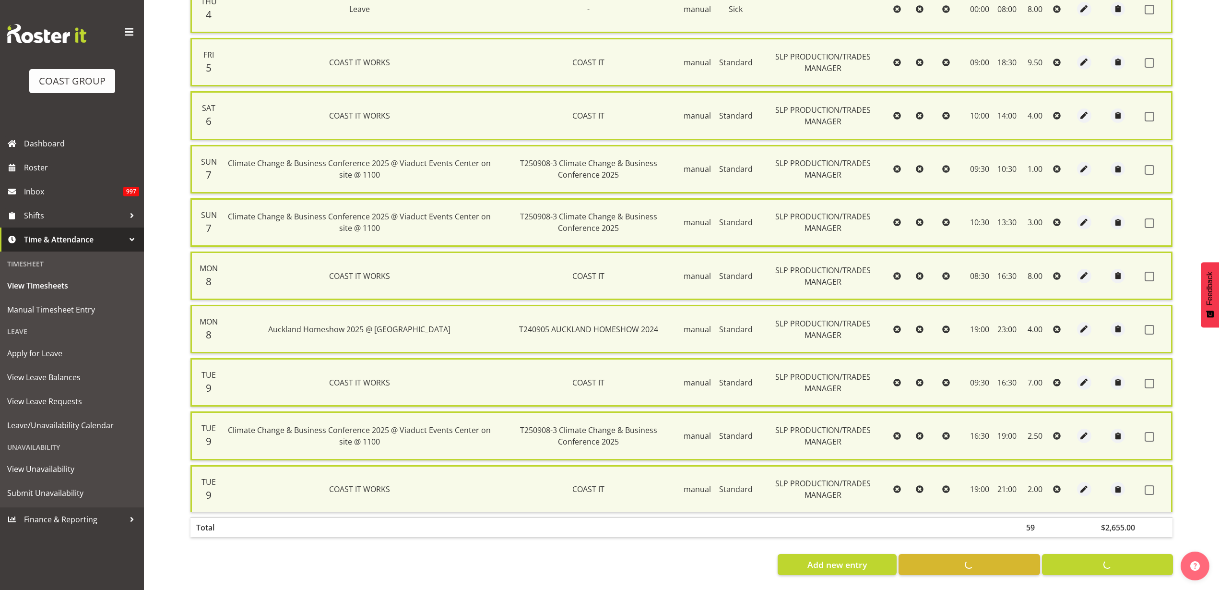
checkbox input "false"
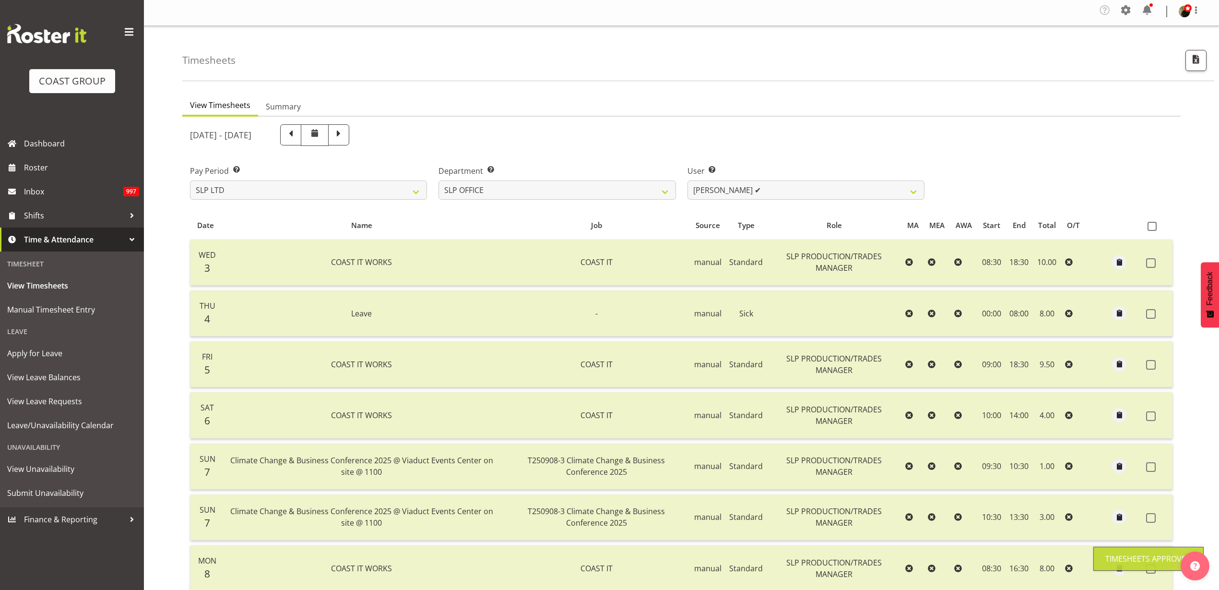
scroll to position [0, 0]
click at [768, 193] on select "[PERSON_NAME] ✔ [PERSON_NAME] ✔ [PERSON_NAME] ❌" at bounding box center [806, 192] width 237 height 19
select select "119"
click at [688, 183] on select "[PERSON_NAME] ✔ [PERSON_NAME] ✔ [PERSON_NAME] ❌" at bounding box center [806, 192] width 237 height 19
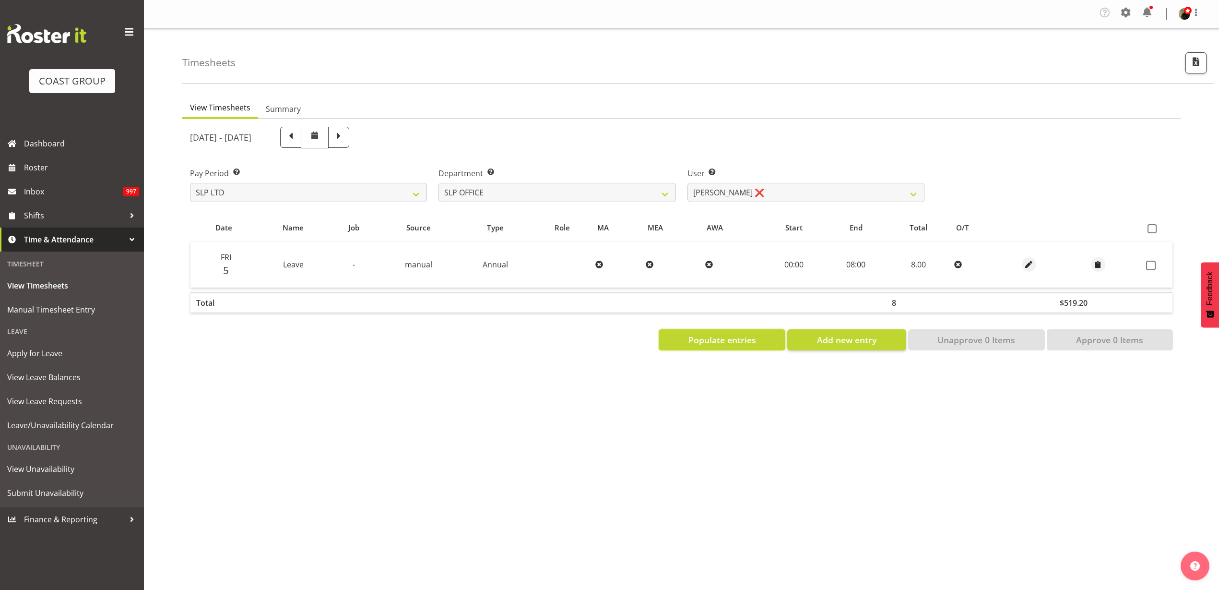
click at [752, 340] on span "Populate entries" at bounding box center [723, 340] width 68 height 12
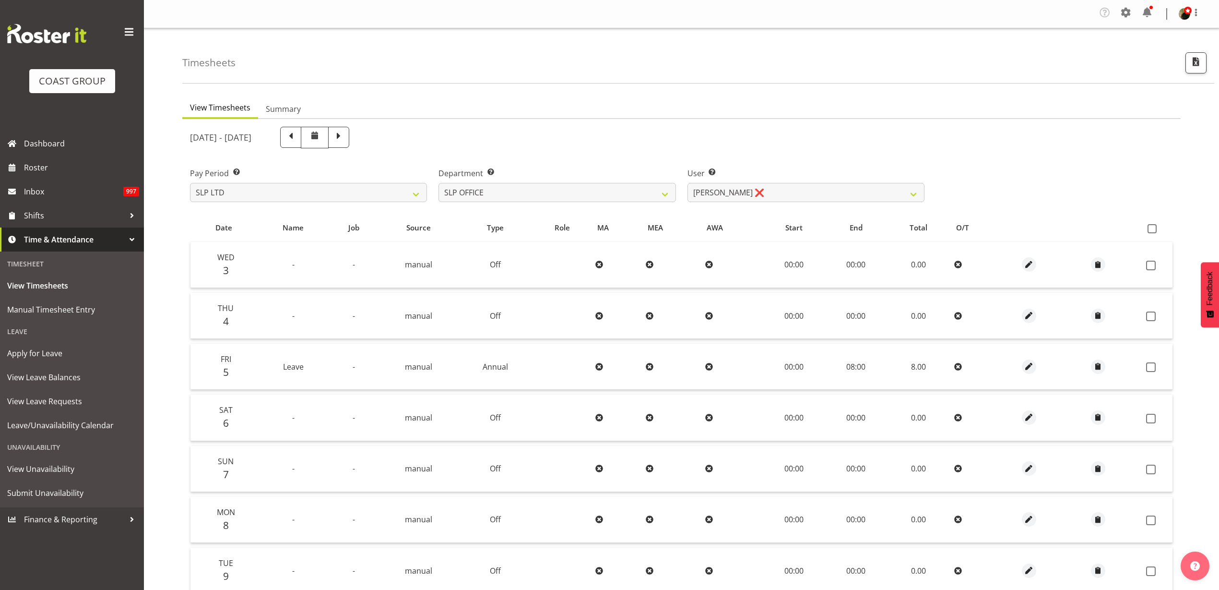
click at [1152, 226] on span at bounding box center [1152, 228] width 9 height 9
click at [1152, 226] on input "checkbox" at bounding box center [1151, 229] width 6 height 6
checkbox input "true"
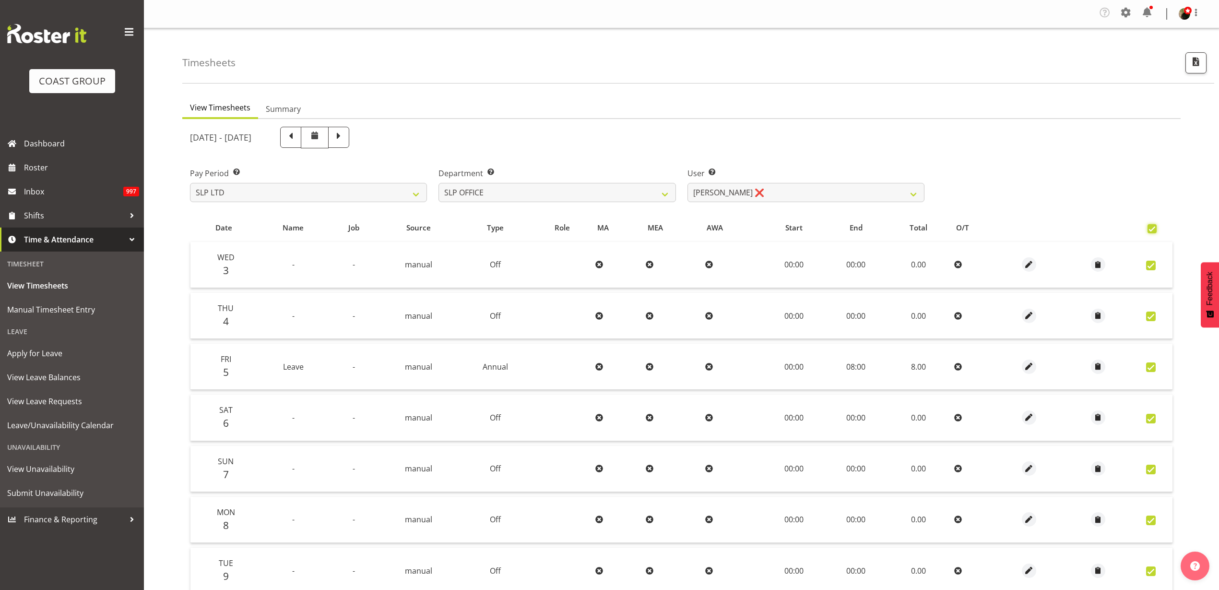
checkbox input "true"
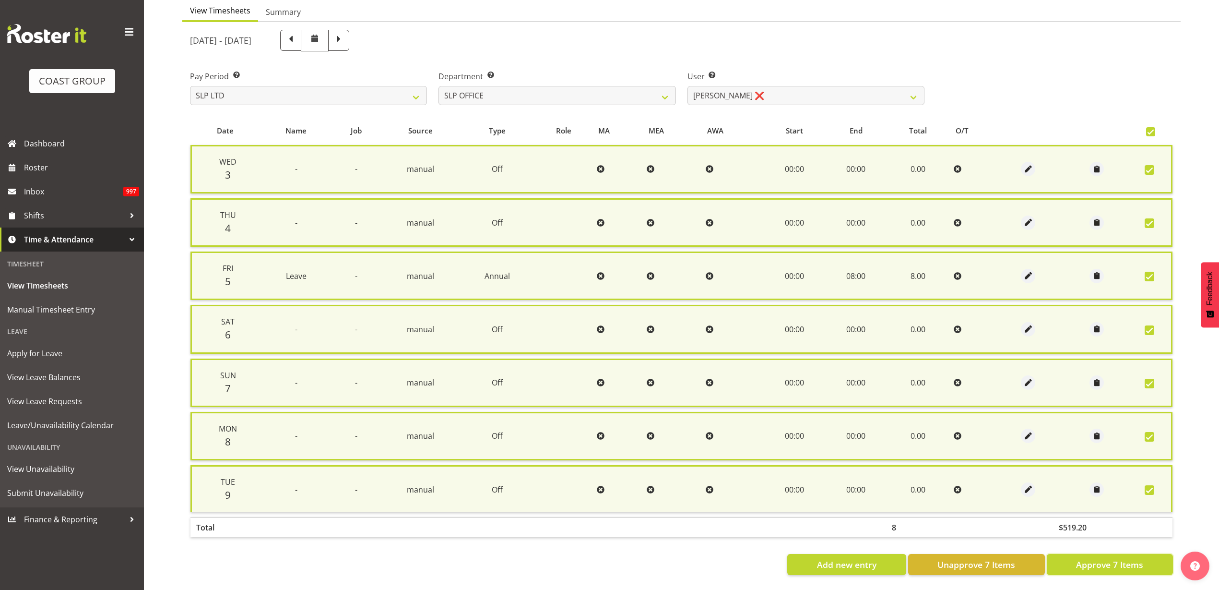
click at [1116, 559] on span "Approve 7 Items" at bounding box center [1109, 564] width 67 height 12
checkbox input "false"
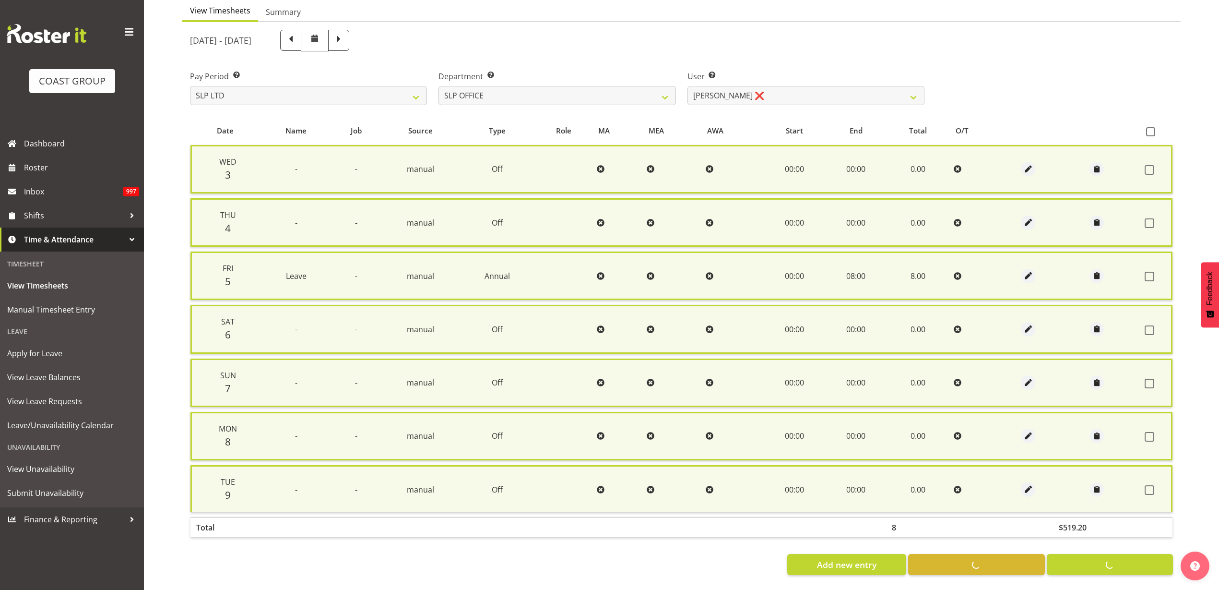
checkbox input "false"
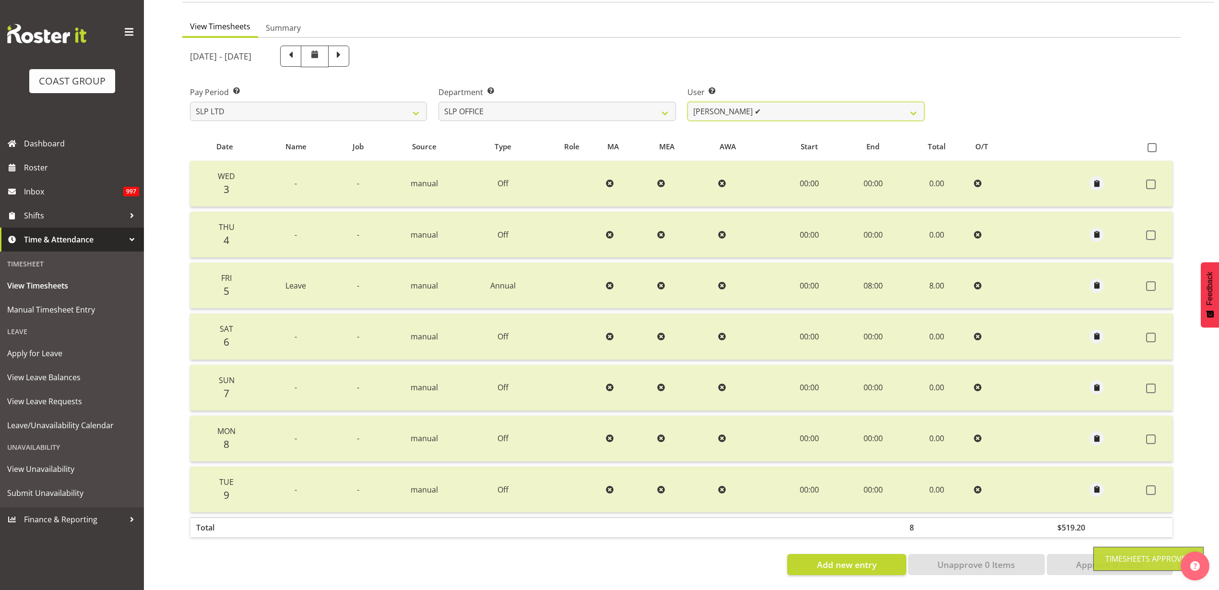
click at [776, 102] on select "[PERSON_NAME] ✔ [PERSON_NAME] ✔ [PERSON_NAME] ✔" at bounding box center [806, 111] width 237 height 19
click at [517, 102] on select "SLP CHC SLP OFFICE SLP PRODUCTION SLP TRADE" at bounding box center [557, 111] width 237 height 19
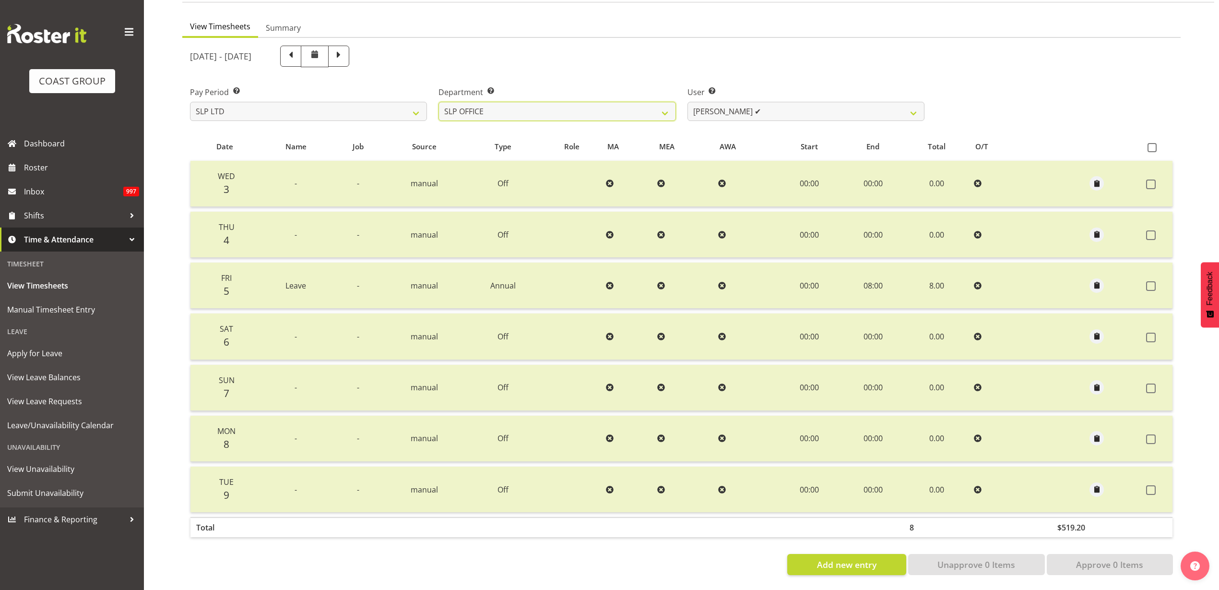
select select "24"
click at [439, 102] on select "SLP CHC SLP OFFICE SLP PRODUCTION SLP TRADE" at bounding box center [557, 111] width 237 height 19
select select "246"
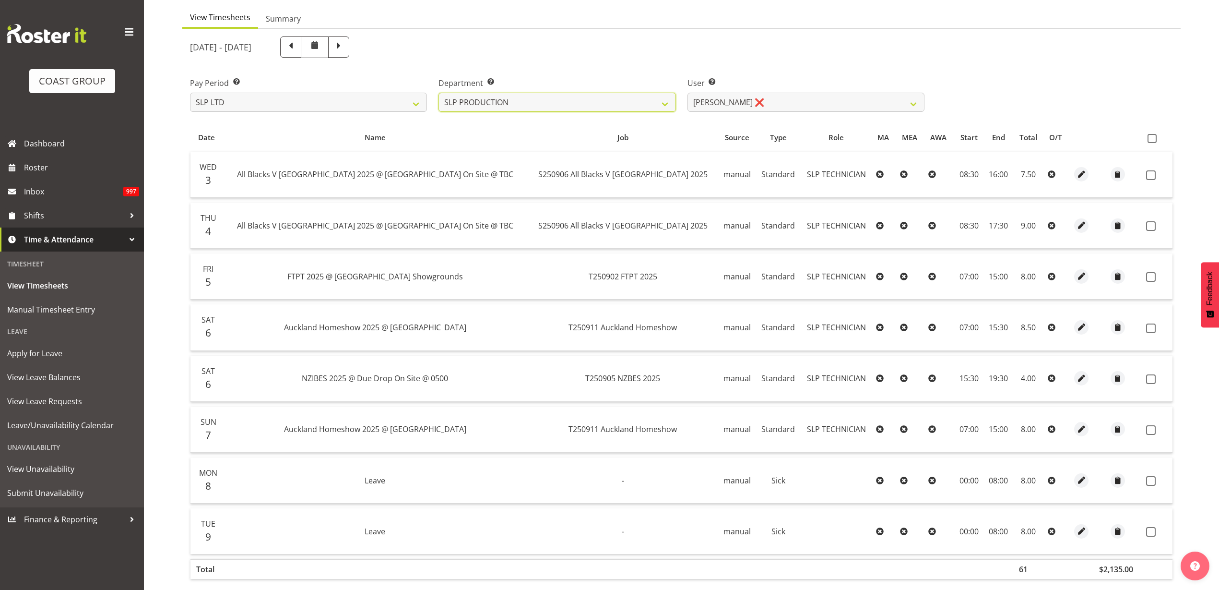
click at [536, 100] on select "SLP CHC SLP OFFICE SLP PRODUCTION SLP TRADE" at bounding box center [557, 102] width 237 height 19
select select "390"
click at [439, 93] on select "SLP CHC SLP OFFICE SLP PRODUCTION SLP TRADE" at bounding box center [557, 102] width 237 height 19
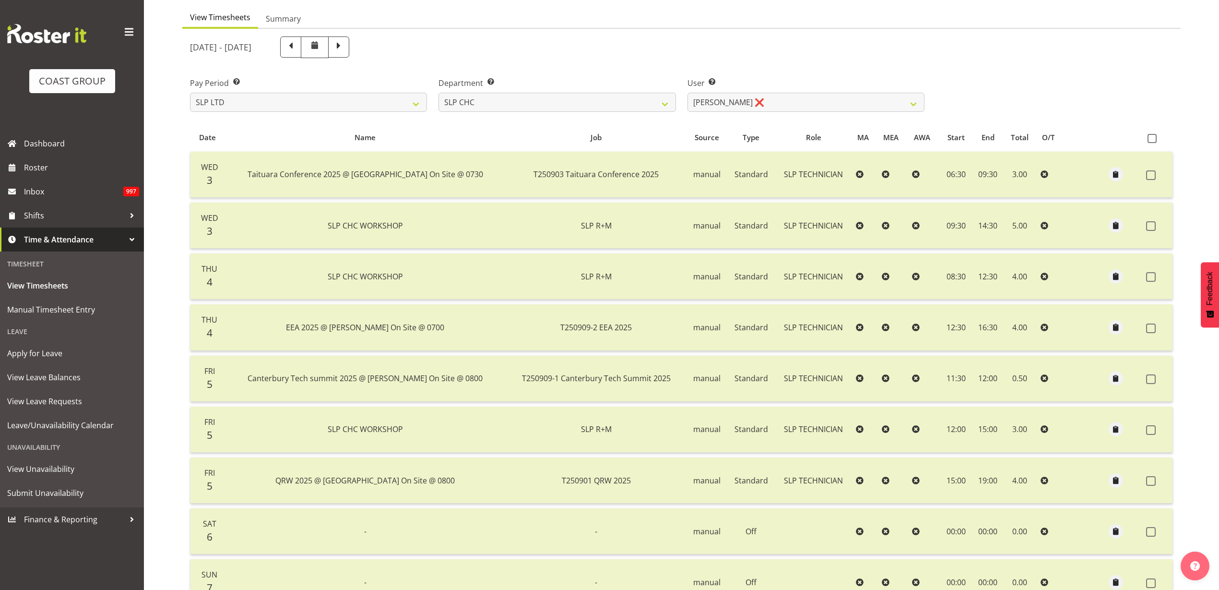
click at [1157, 137] on span at bounding box center [1152, 138] width 9 height 9
click at [1154, 137] on input "checkbox" at bounding box center [1151, 138] width 6 height 6
checkbox input "true"
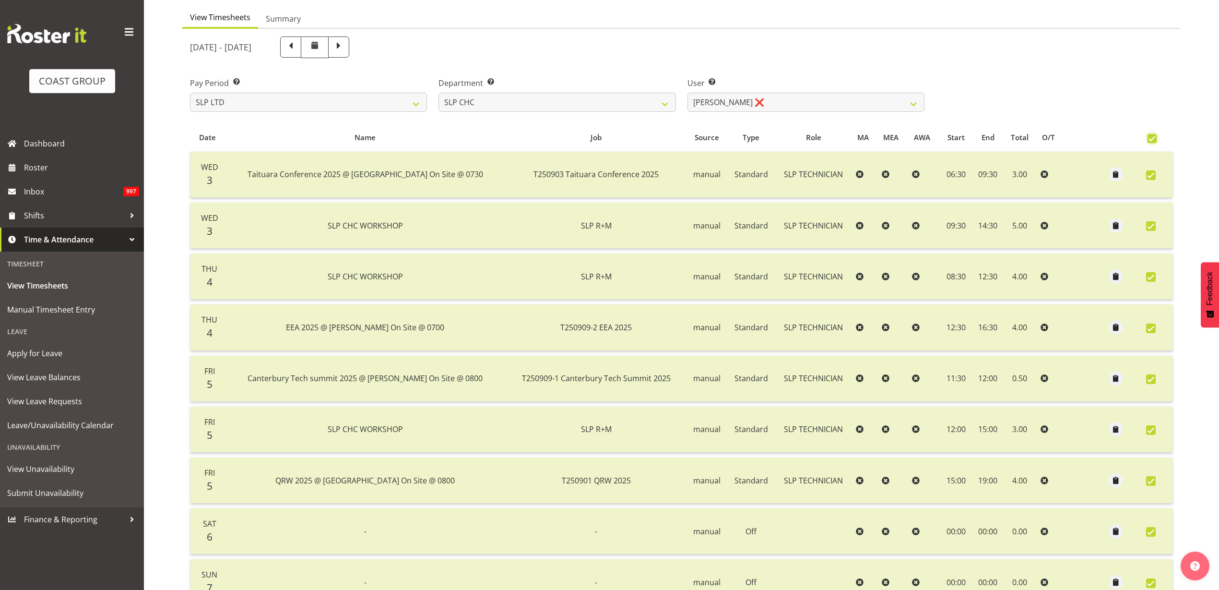
checkbox input "true"
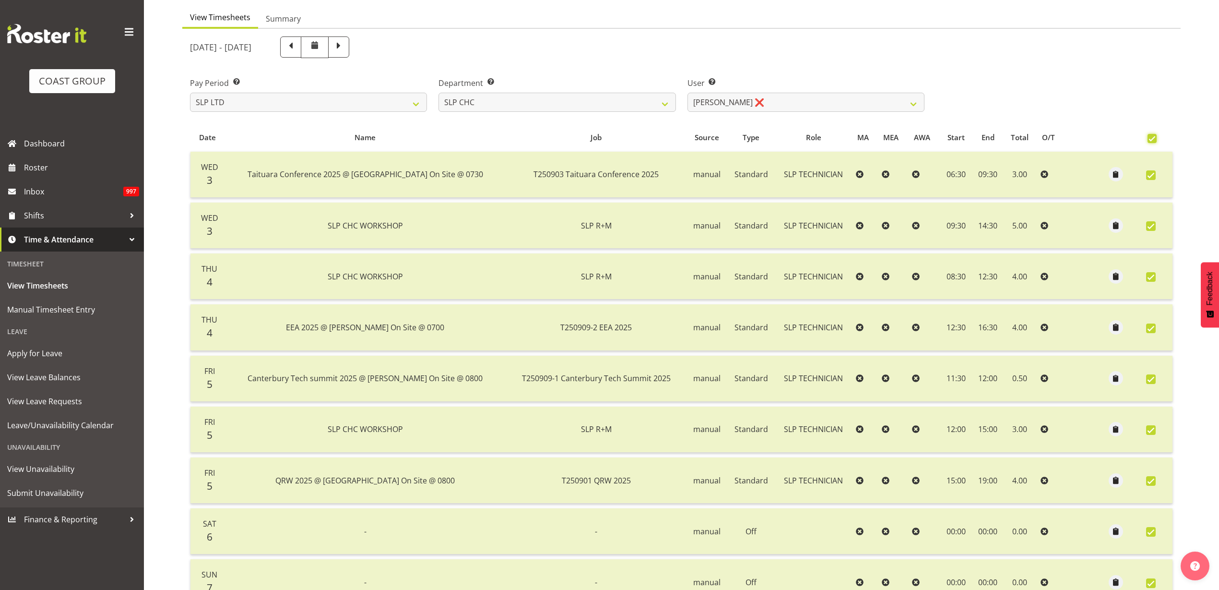
checkbox input "true"
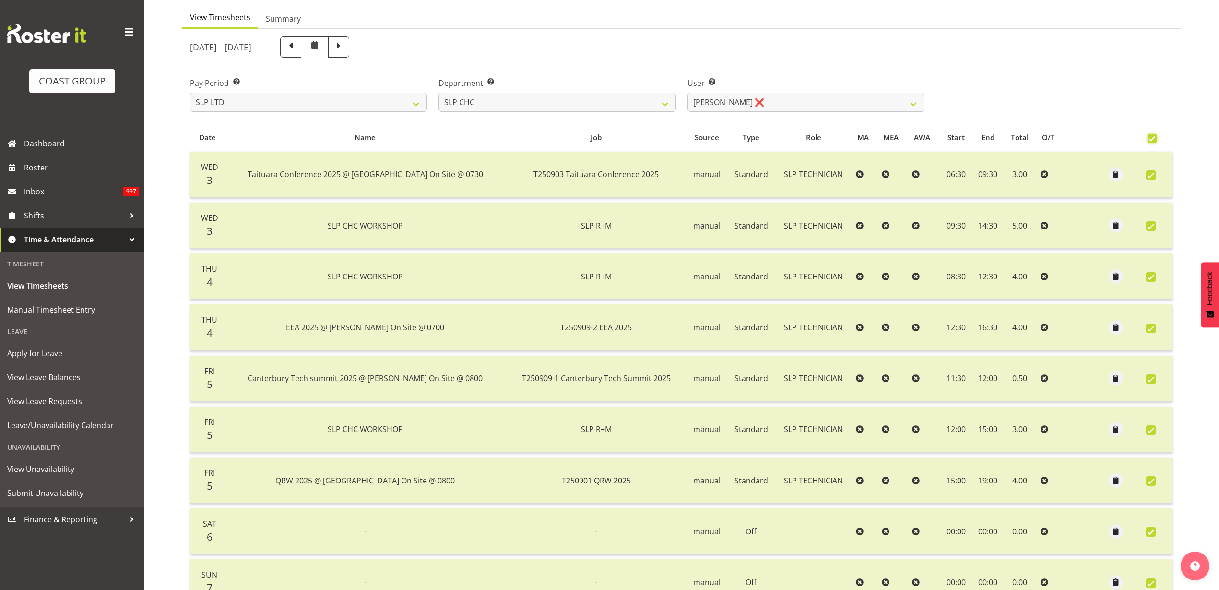
checkbox input "true"
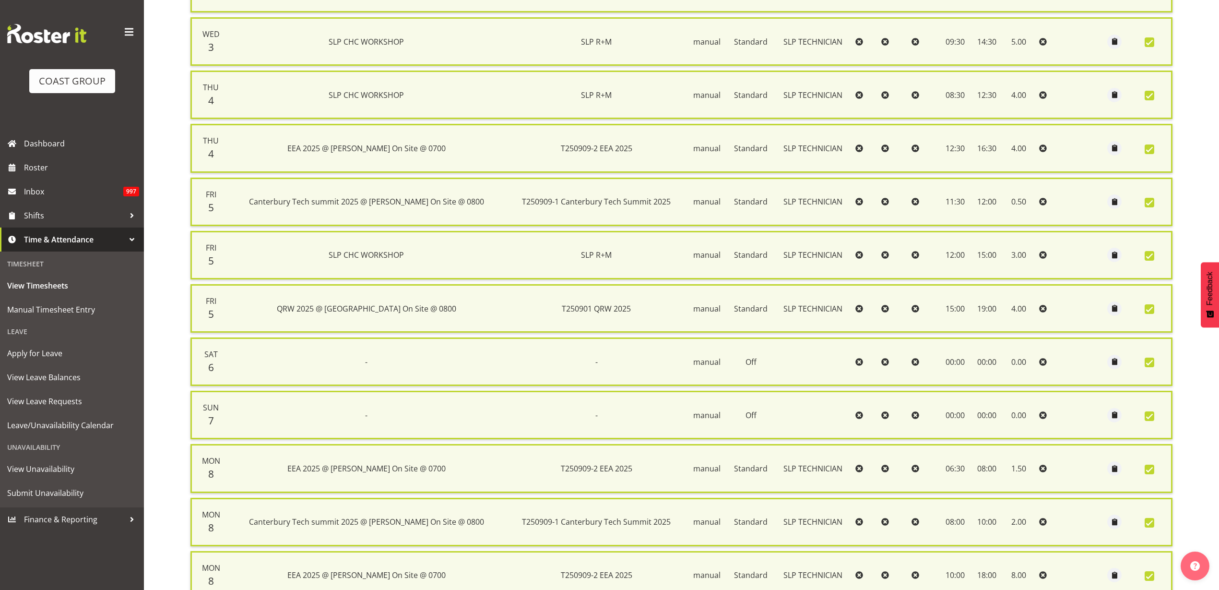
scroll to position [426, 0]
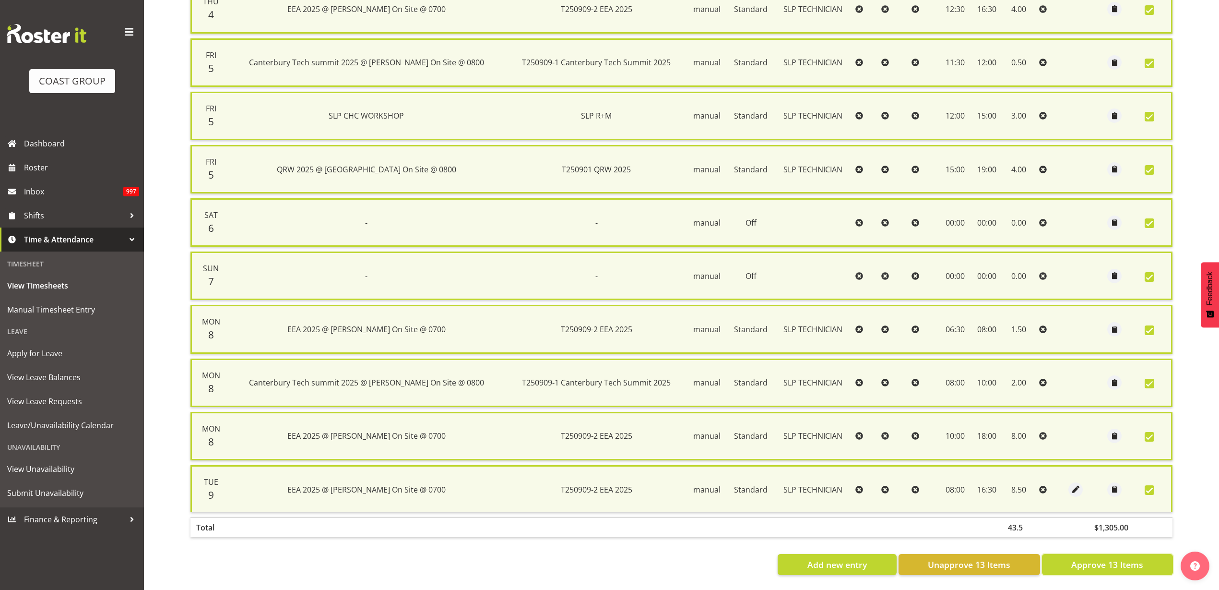
click at [1114, 558] on span "Approve 13 Items" at bounding box center [1108, 564] width 72 height 12
checkbox input "false"
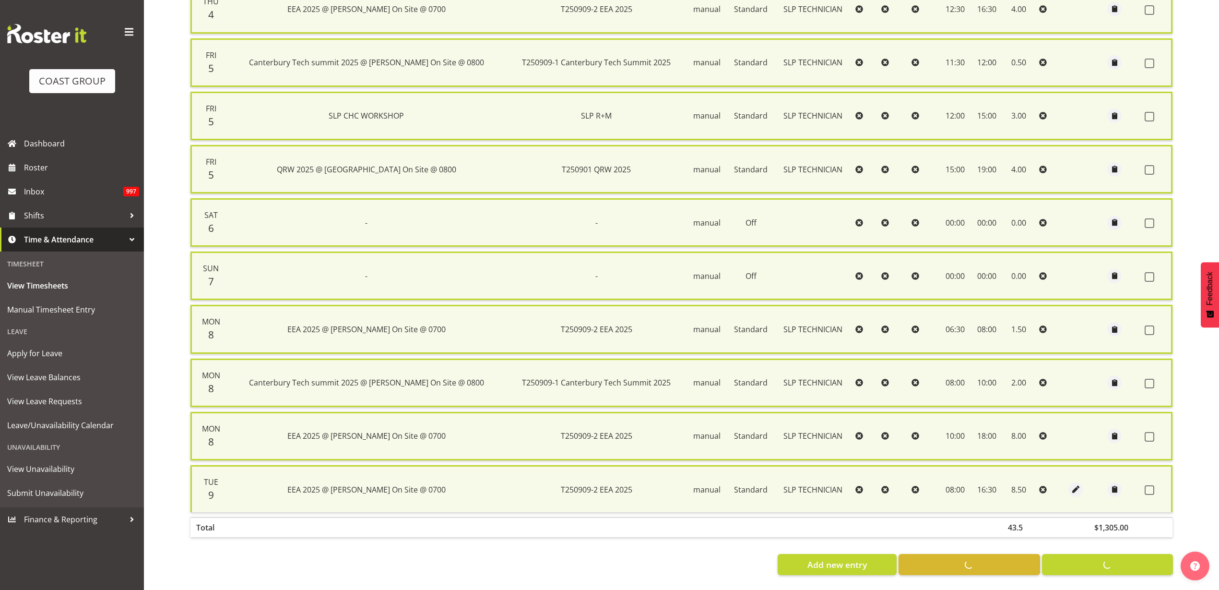
checkbox input "false"
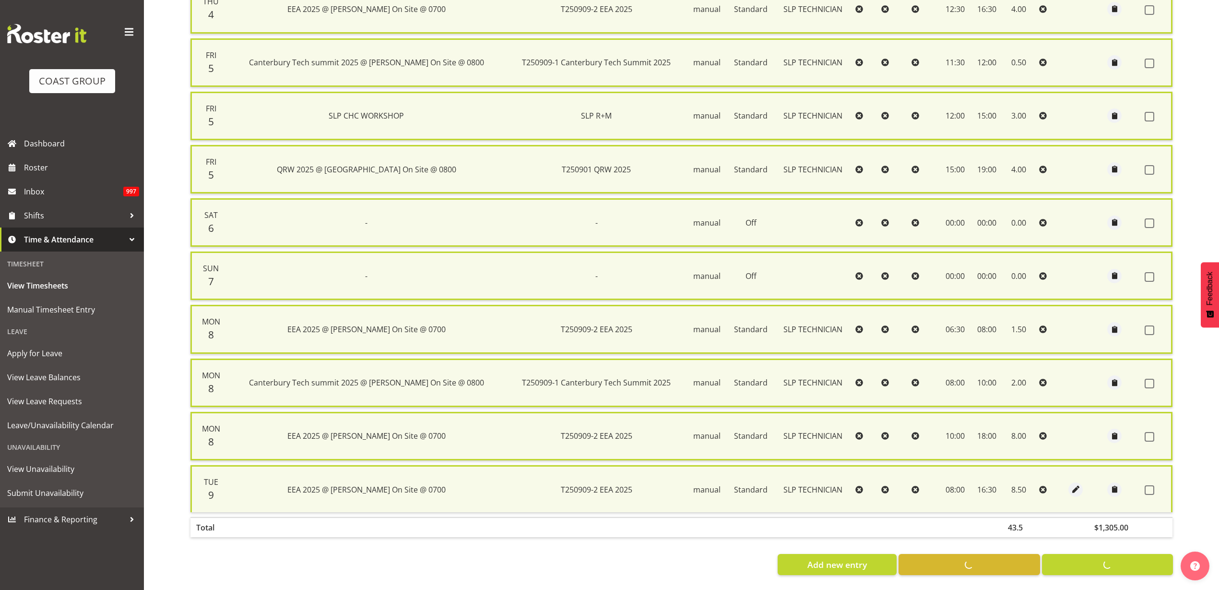
checkbox input "false"
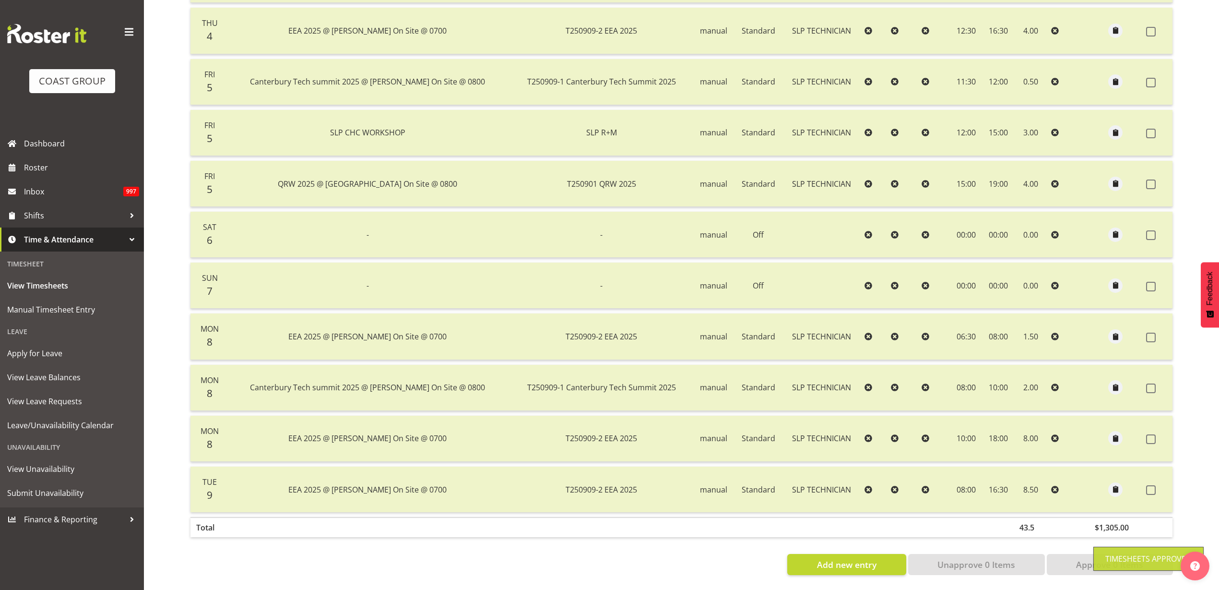
scroll to position [156, 0]
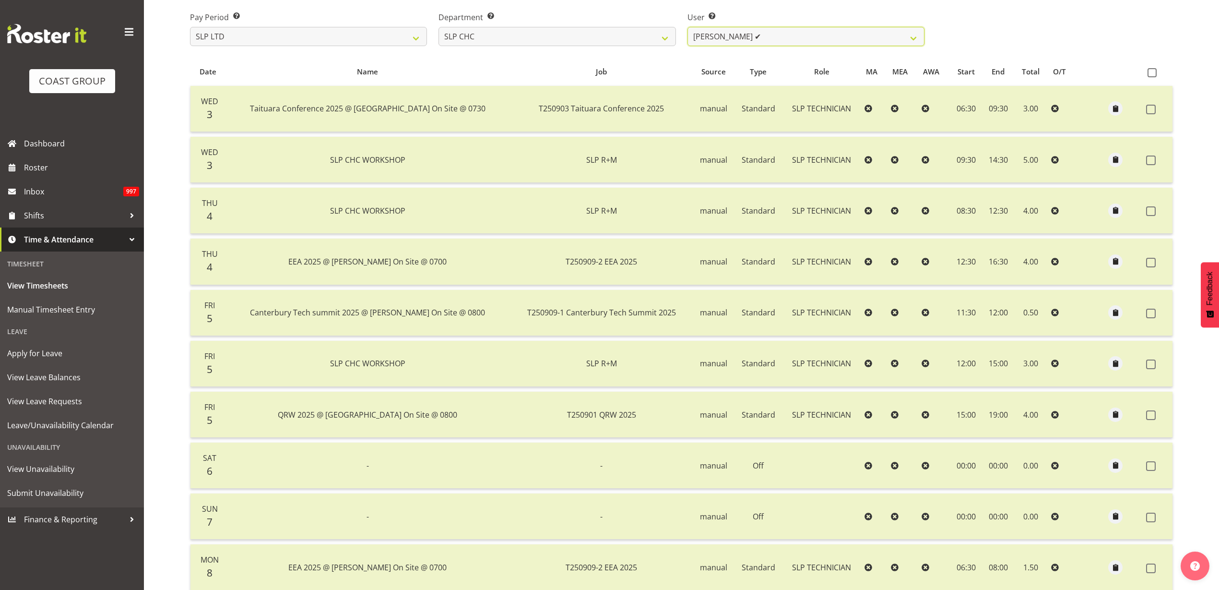
click at [785, 36] on select "[PERSON_NAME] ✔ [PERSON_NAME] ❌ [PERSON_NAME] ❌" at bounding box center [806, 36] width 237 height 19
select select "263"
click at [688, 27] on select "[PERSON_NAME] ✔ [PERSON_NAME] ❌ [PERSON_NAME] ❌" at bounding box center [806, 36] width 237 height 19
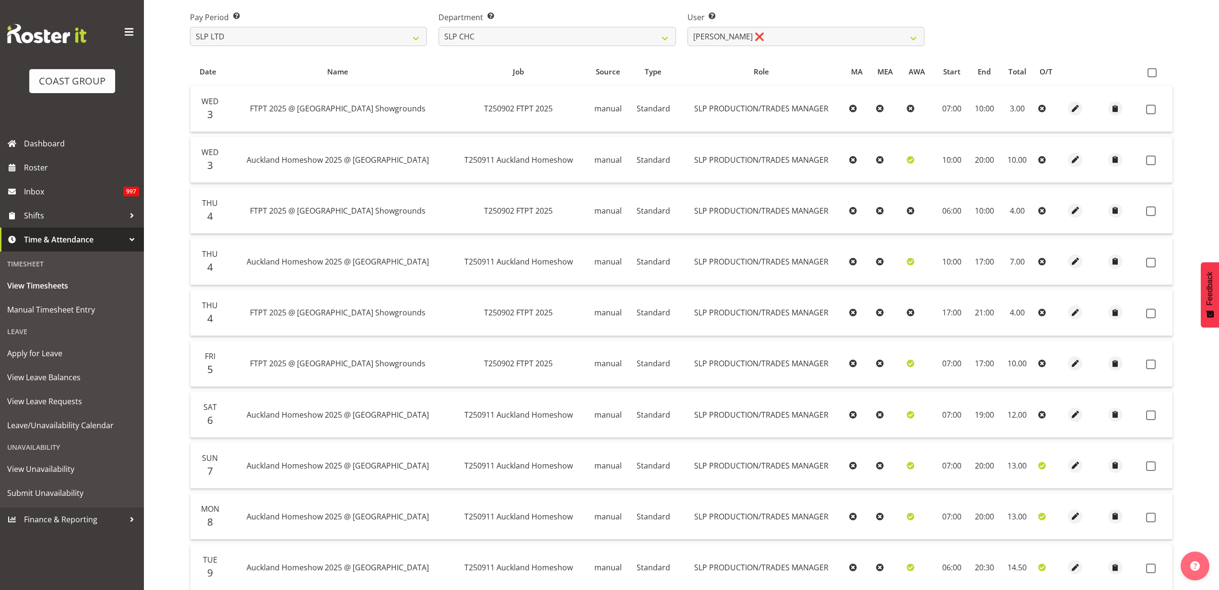
click at [1154, 72] on span at bounding box center [1152, 72] width 9 height 9
click at [1154, 72] on input "checkbox" at bounding box center [1151, 73] width 6 height 6
checkbox input "true"
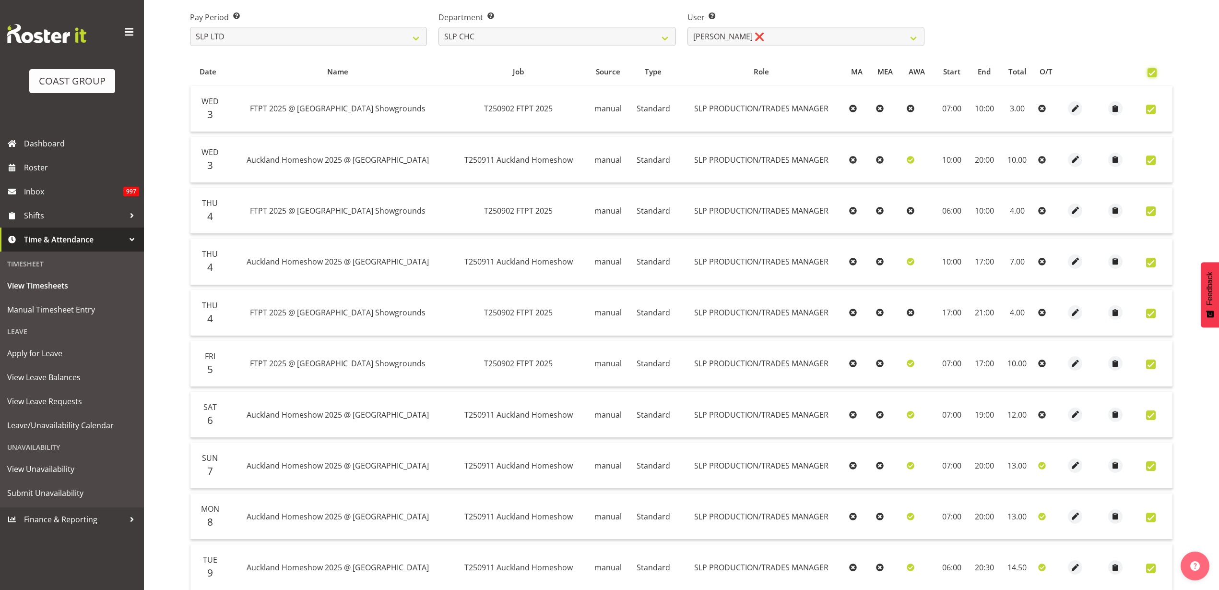
checkbox input "true"
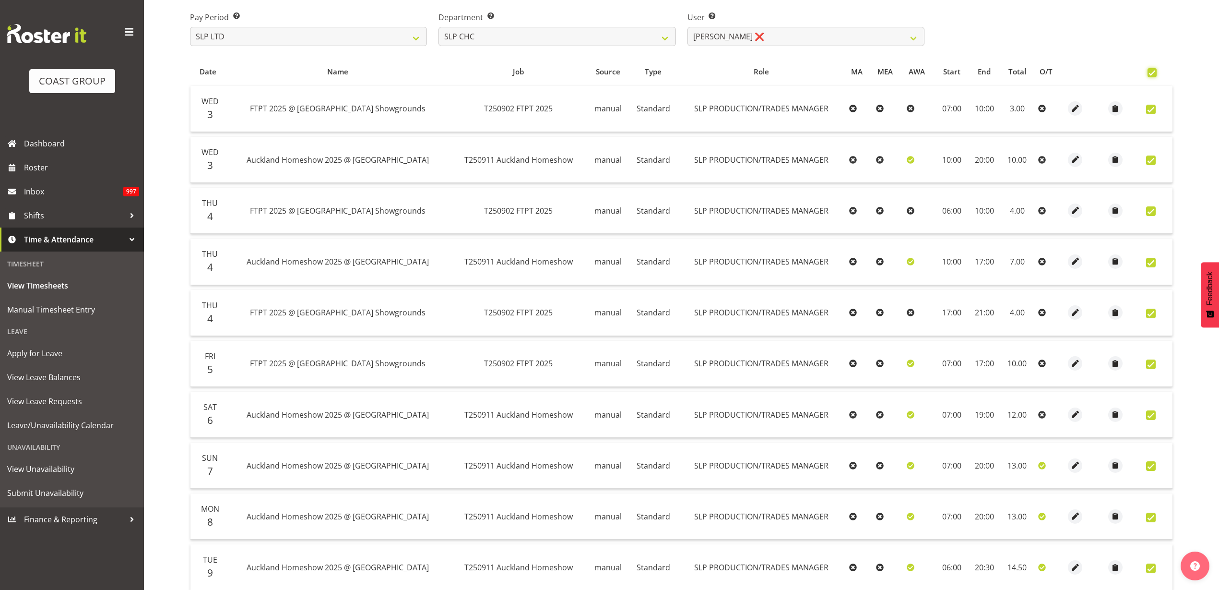
checkbox input "true"
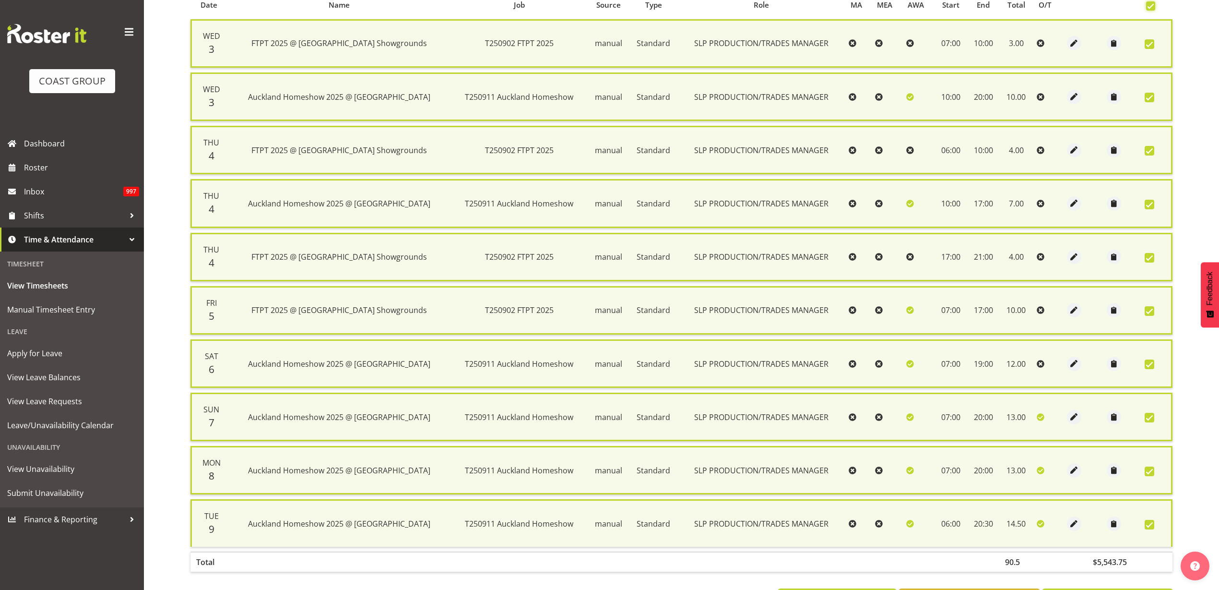
scroll to position [266, 0]
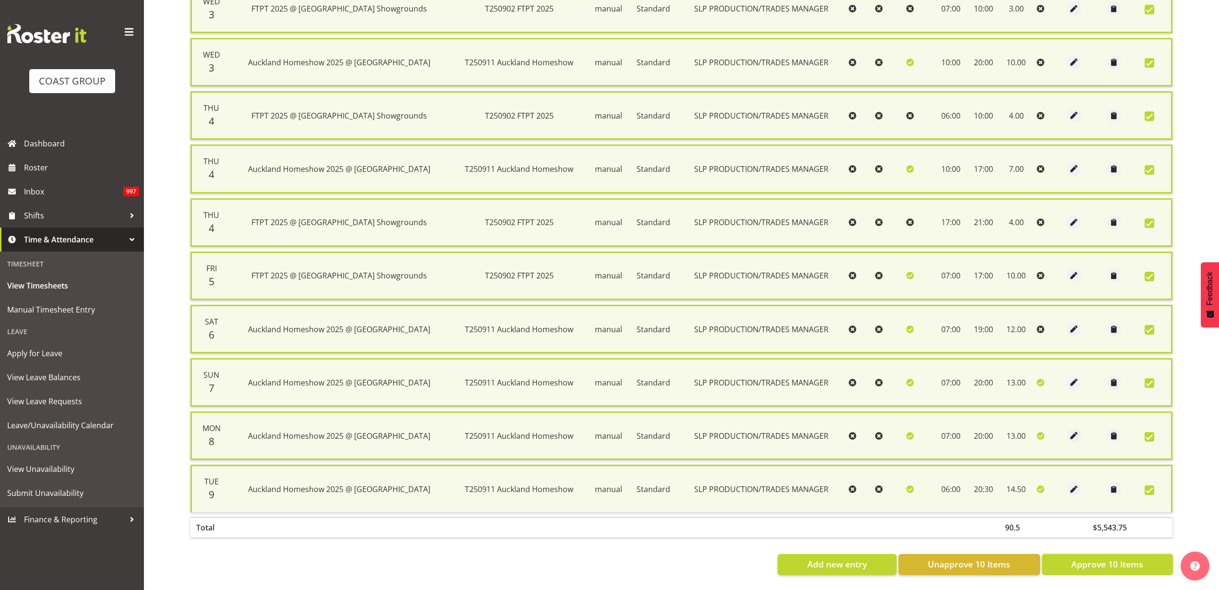
click at [1097, 559] on span "Approve 10 Items" at bounding box center [1108, 564] width 72 height 12
checkbox input "false"
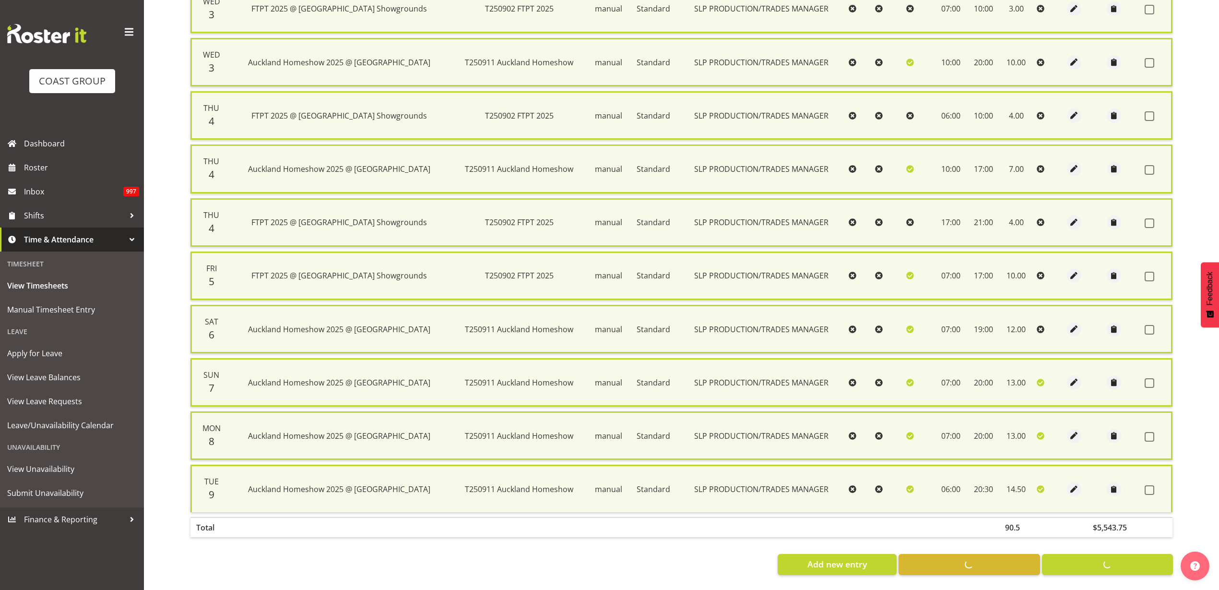
checkbox input "false"
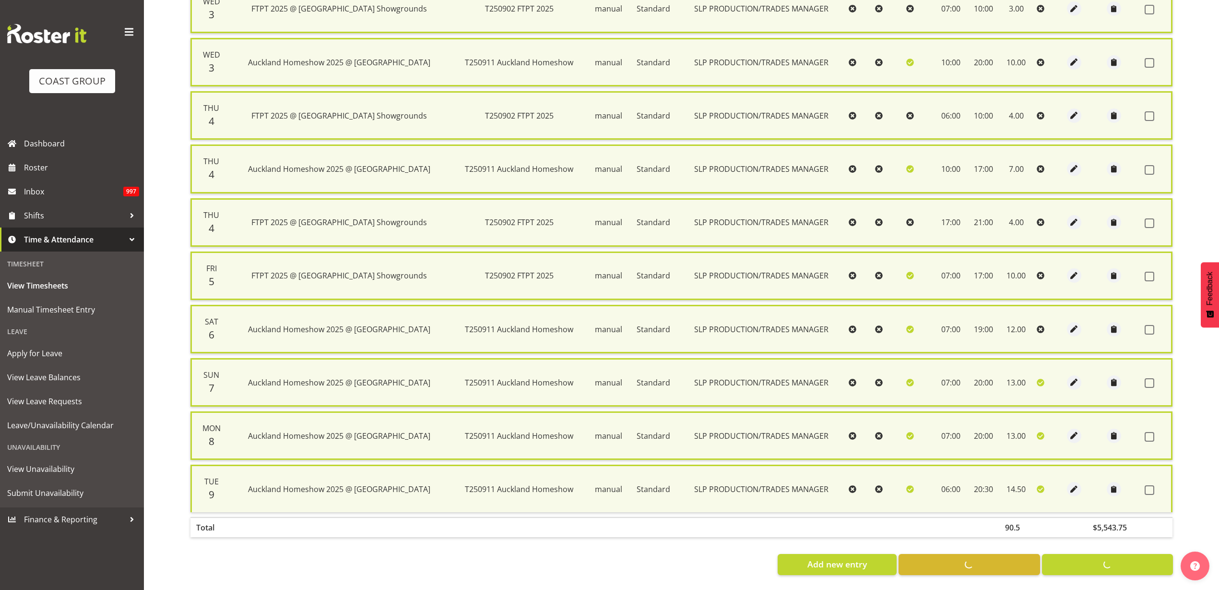
checkbox input "false"
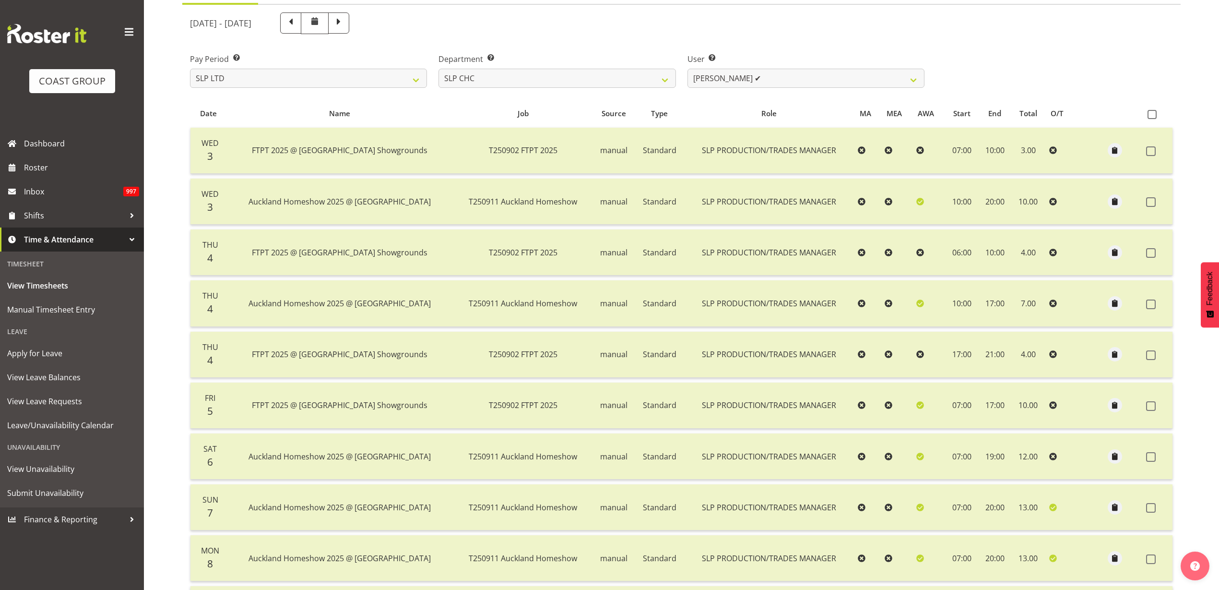
scroll to position [63, 0]
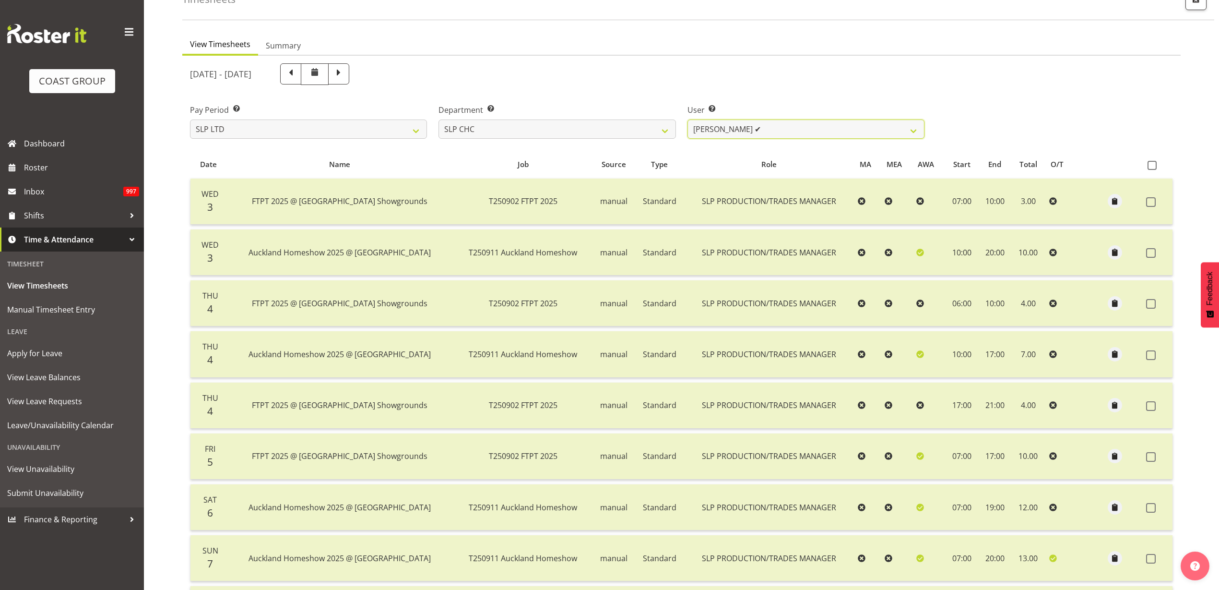
click at [827, 134] on select "[PERSON_NAME] ✔ [PERSON_NAME] ✔ [PERSON_NAME] ❌" at bounding box center [806, 128] width 237 height 19
select select "5115"
click at [688, 119] on select "[PERSON_NAME] ✔ [PERSON_NAME] ✔ [PERSON_NAME] ❌" at bounding box center [806, 128] width 237 height 19
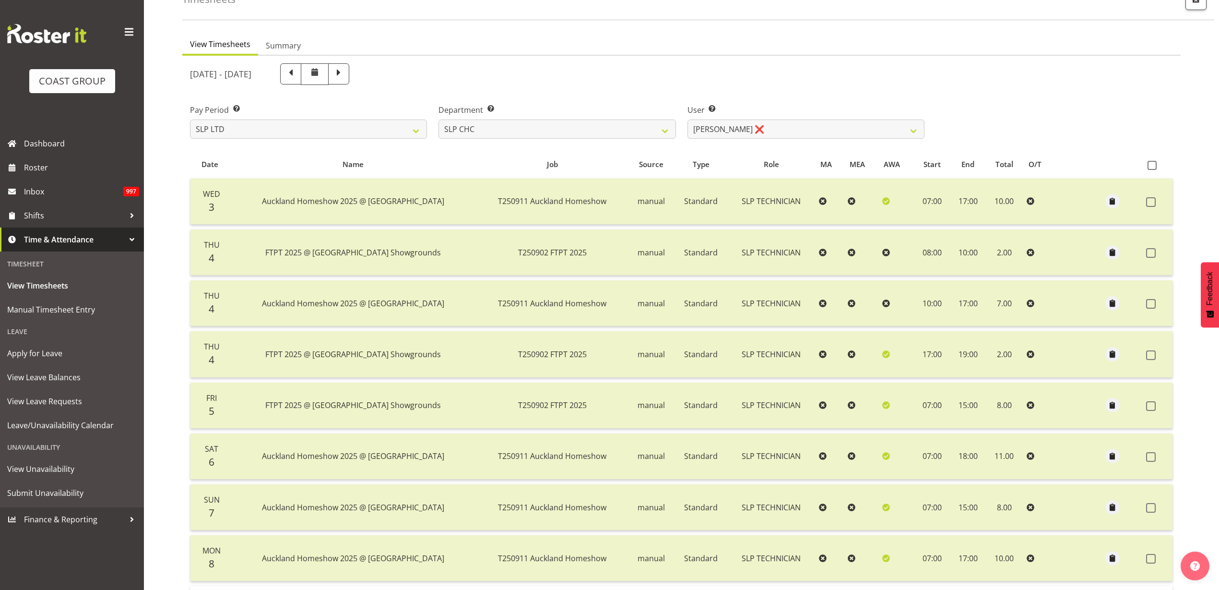
click at [1155, 166] on span at bounding box center [1152, 165] width 9 height 9
click at [1154, 166] on input "checkbox" at bounding box center [1151, 165] width 6 height 6
checkbox input "true"
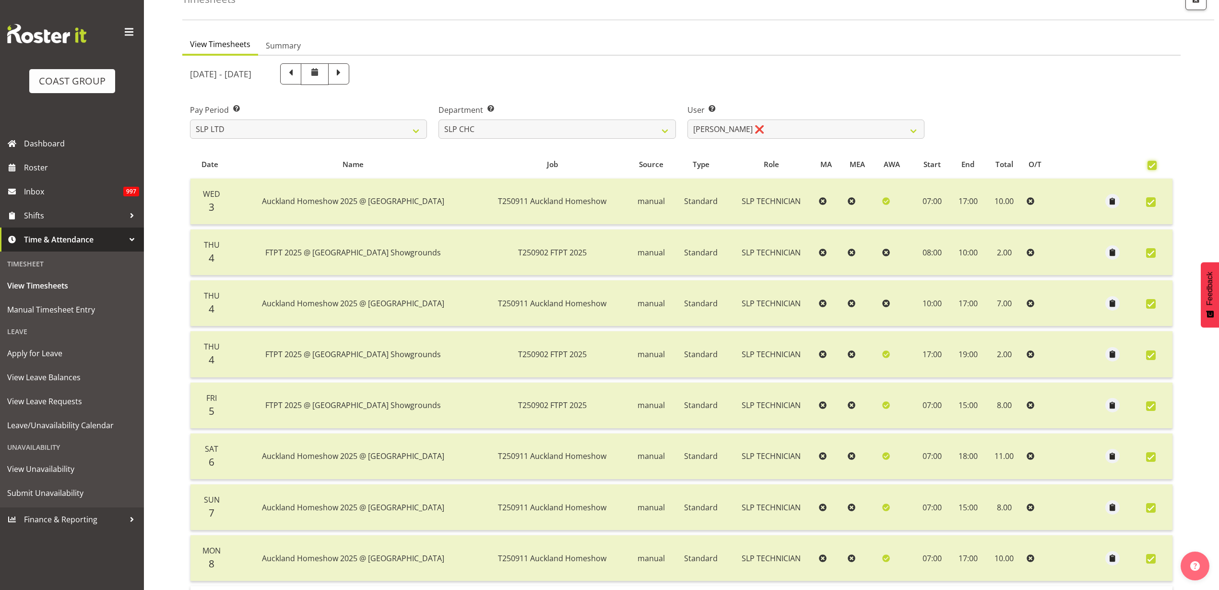
checkbox input "true"
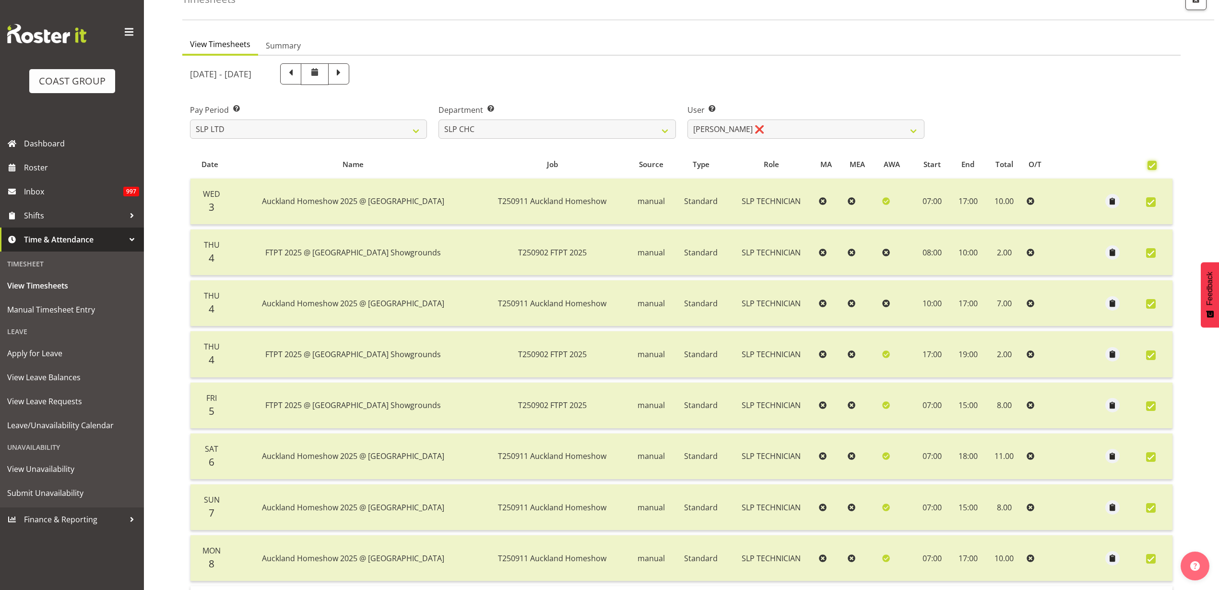
checkbox input "true"
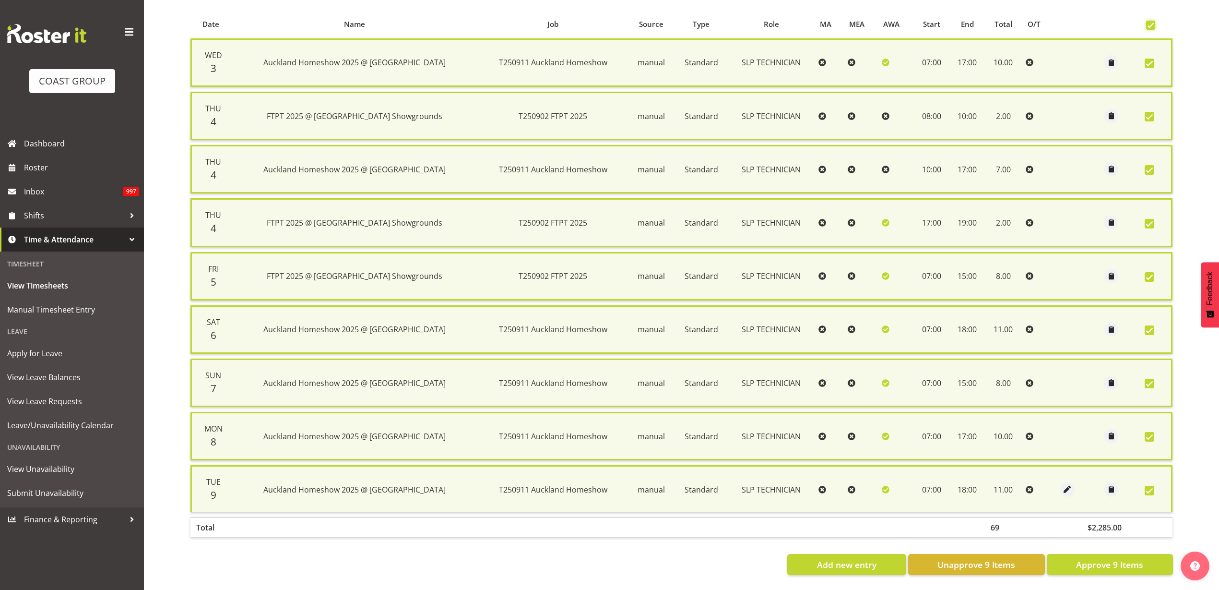
scroll to position [213, 0]
click at [1125, 558] on span "Approve 9 Items" at bounding box center [1109, 564] width 67 height 12
checkbox input "false"
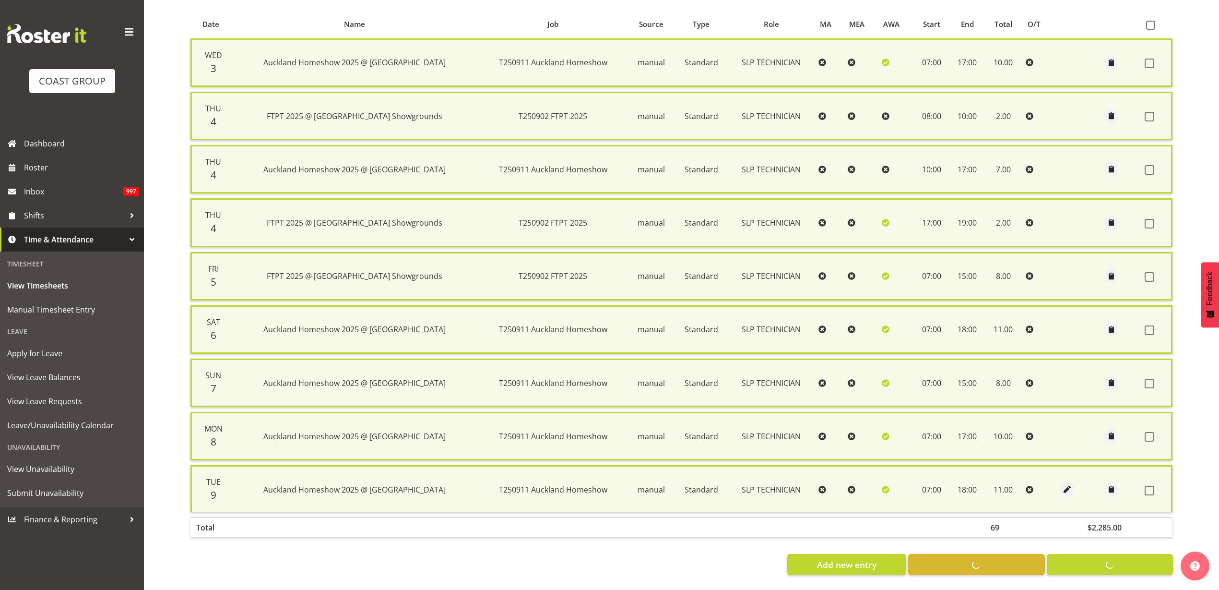
checkbox input "false"
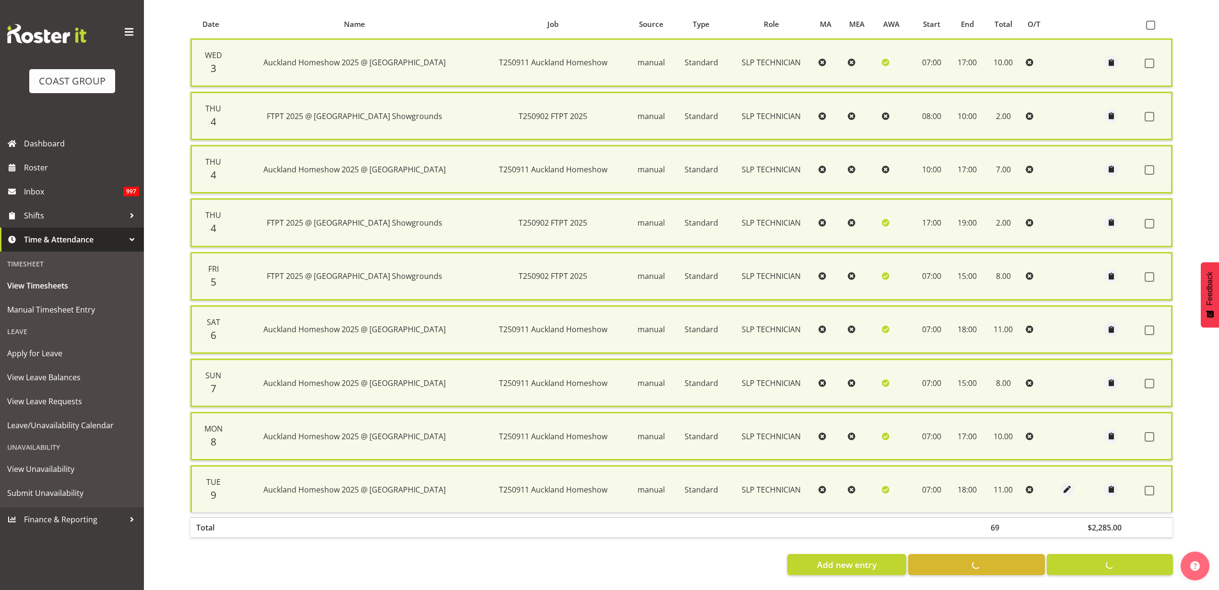
checkbox input "false"
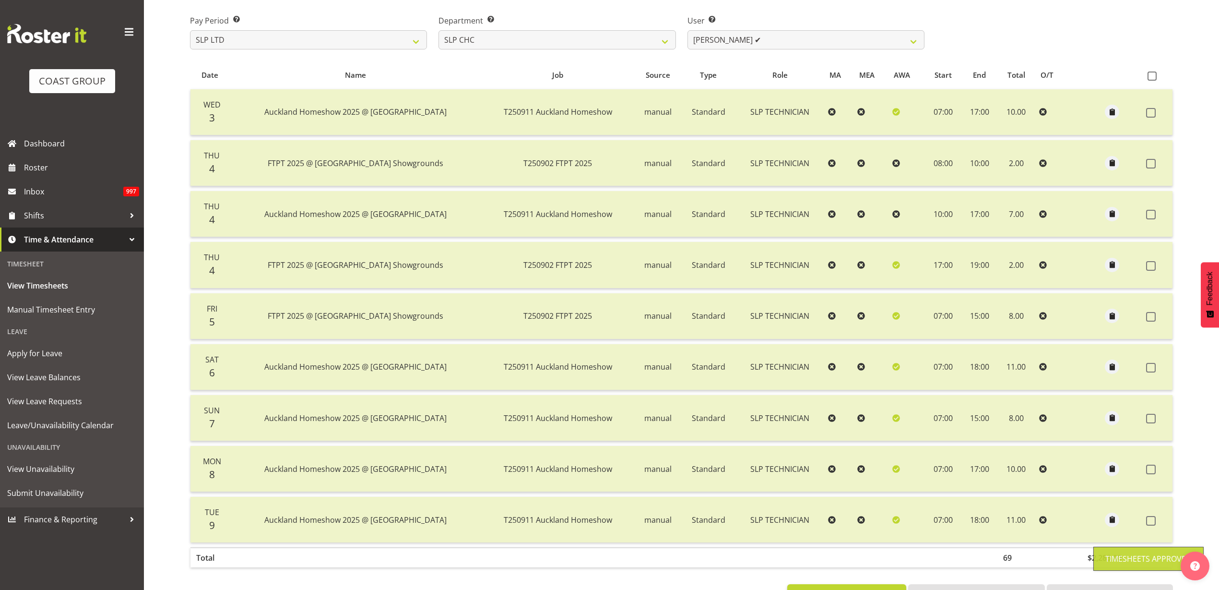
scroll to position [132, 0]
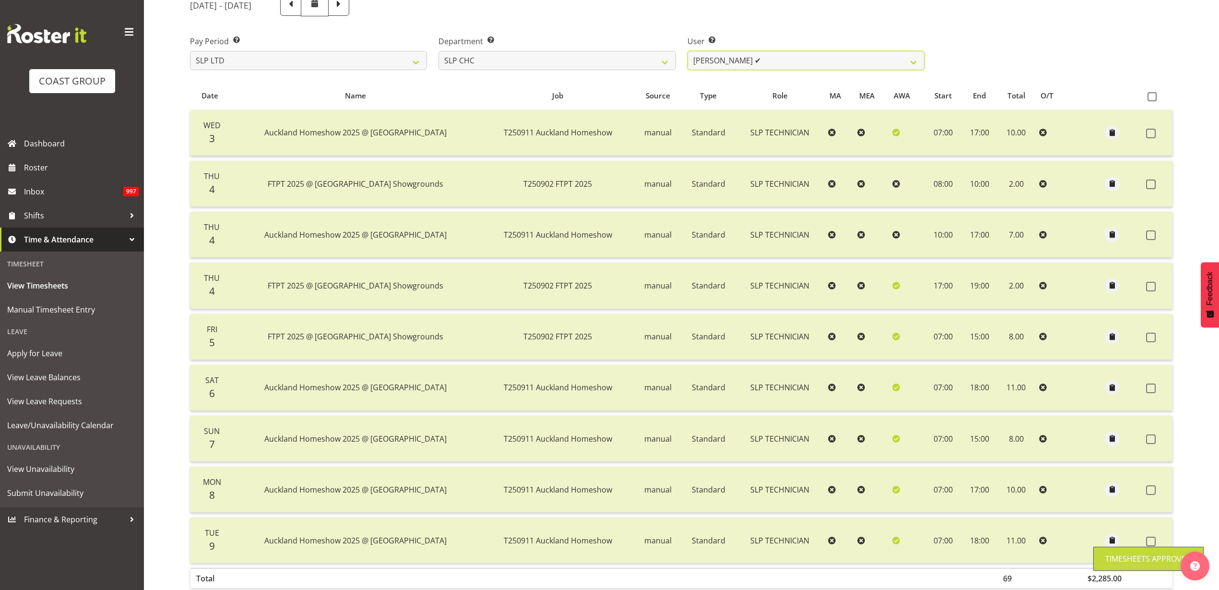
click at [774, 55] on select "[PERSON_NAME] ✔ [PERSON_NAME] ✔ [PERSON_NAME] ✔" at bounding box center [806, 60] width 237 height 19
click at [572, 49] on div "Department Select which department you would like to view. SLP CHC SLP OFFICE S…" at bounding box center [557, 53] width 237 height 35
click at [565, 60] on select "SLP CHC SLP OFFICE SLP PRODUCTION SLP TRADE" at bounding box center [557, 60] width 237 height 19
select select "24"
click at [439, 51] on select "SLP CHC SLP OFFICE SLP PRODUCTION SLP TRADE" at bounding box center [557, 60] width 237 height 19
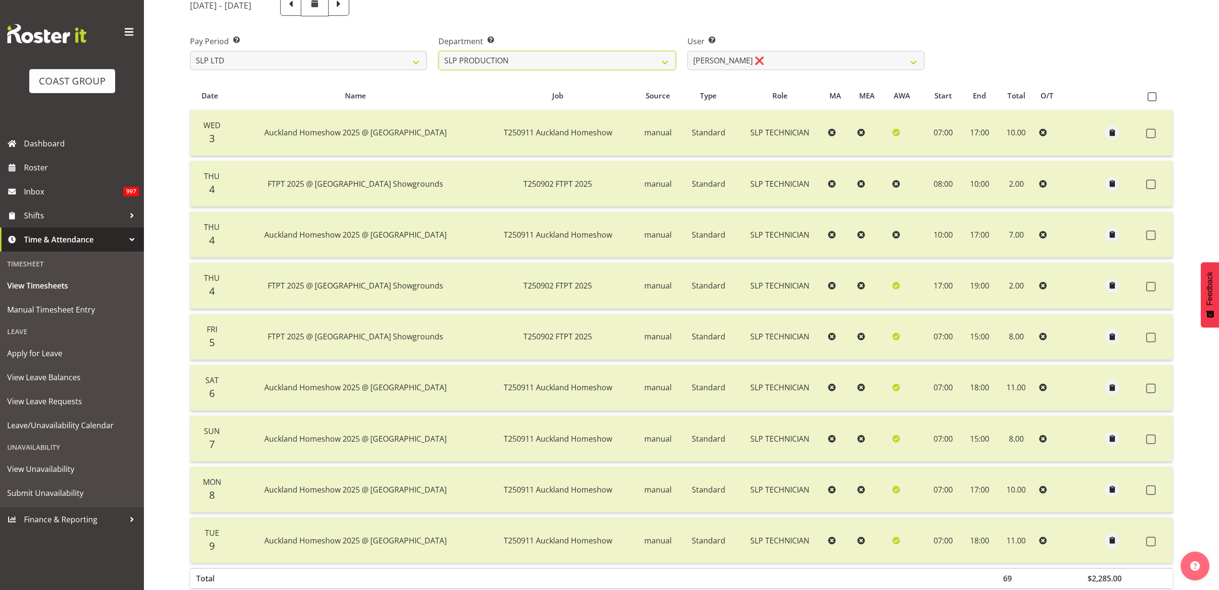
select select "246"
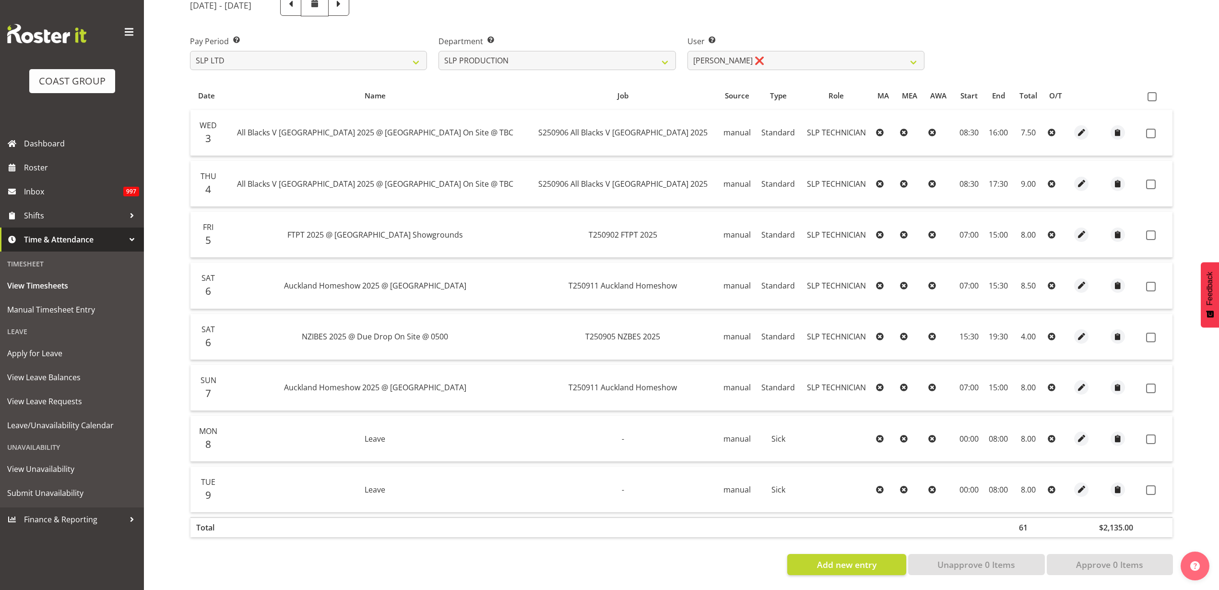
click at [1157, 97] on label at bounding box center [1155, 96] width 14 height 9
click at [1154, 97] on input "checkbox" at bounding box center [1151, 97] width 6 height 6
checkbox input "true"
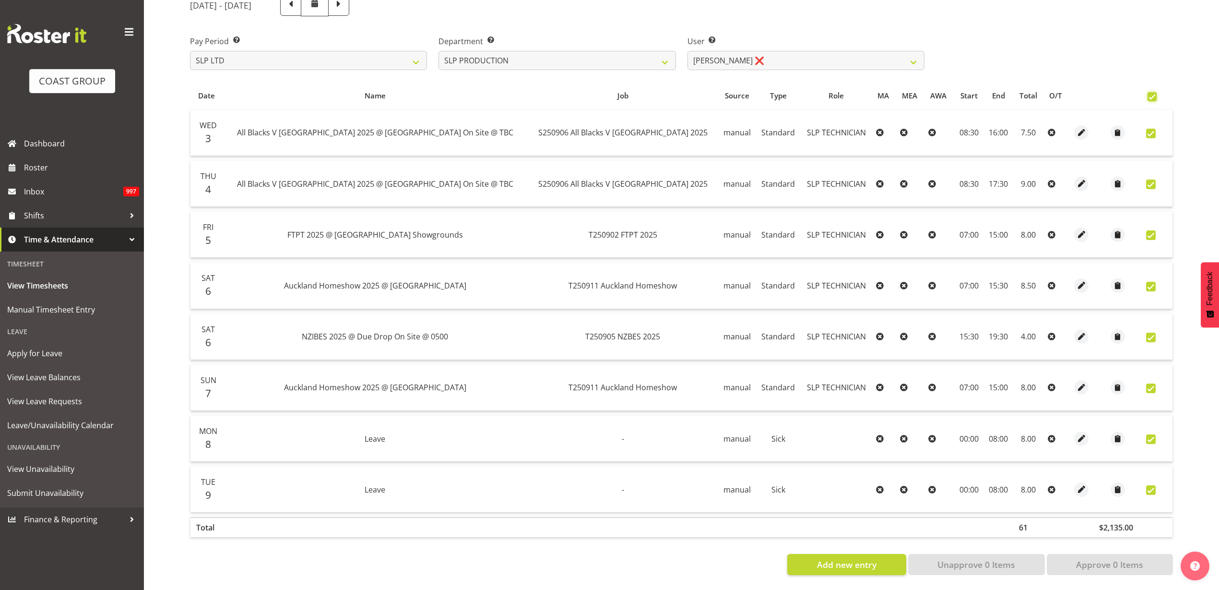
checkbox input "true"
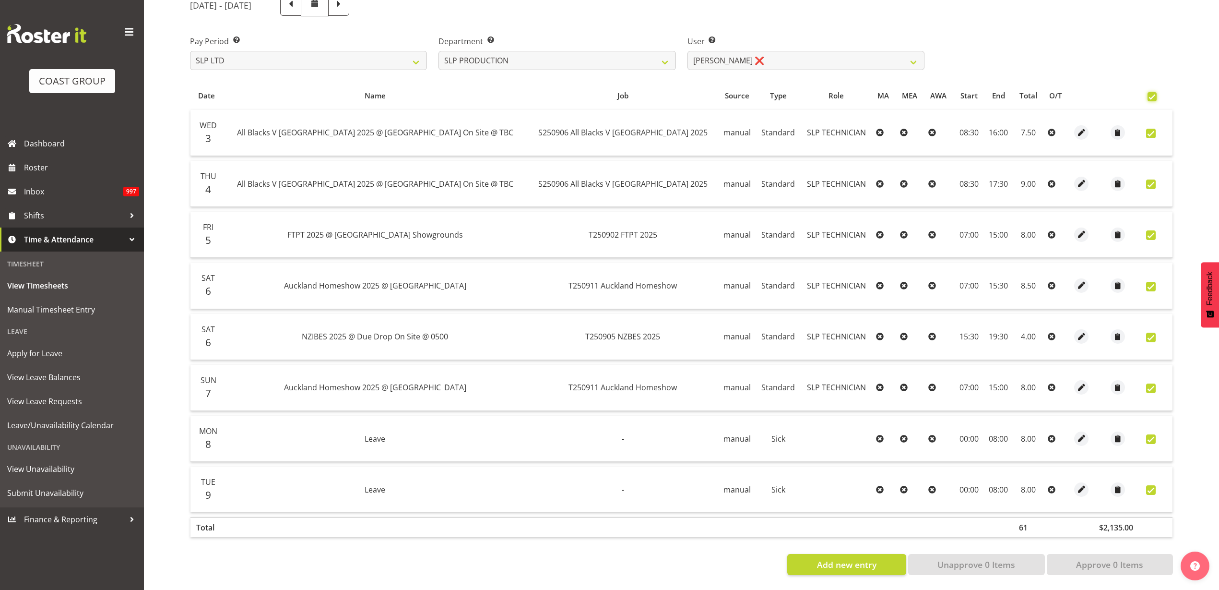
checkbox input "true"
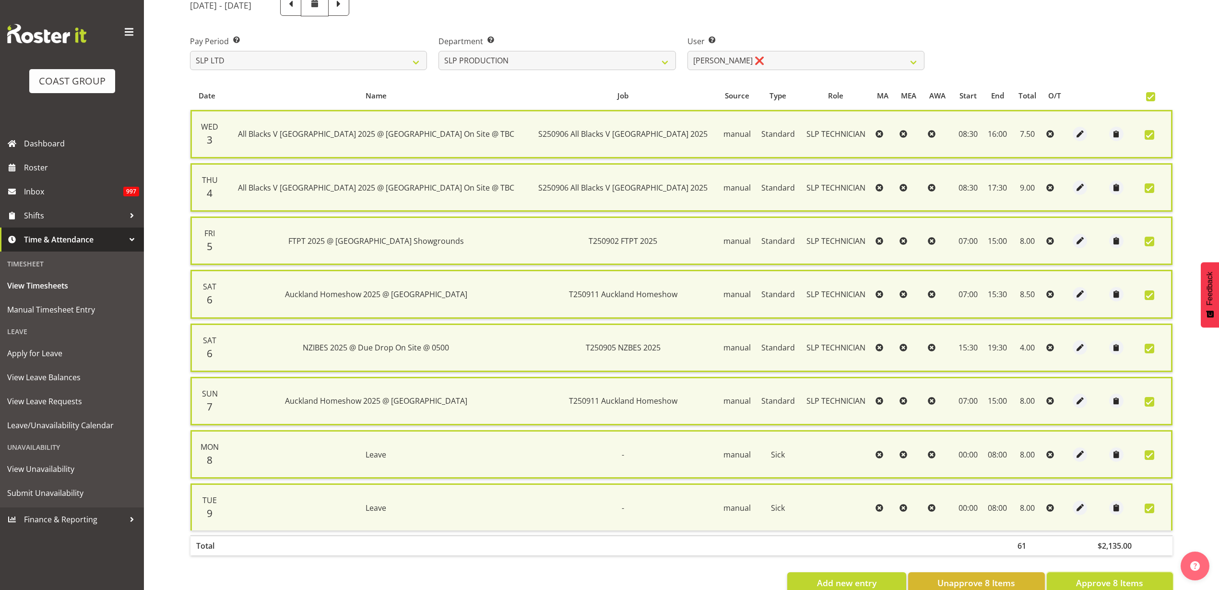
click at [1105, 578] on span "Approve 8 Items" at bounding box center [1109, 582] width 67 height 12
checkbox input "false"
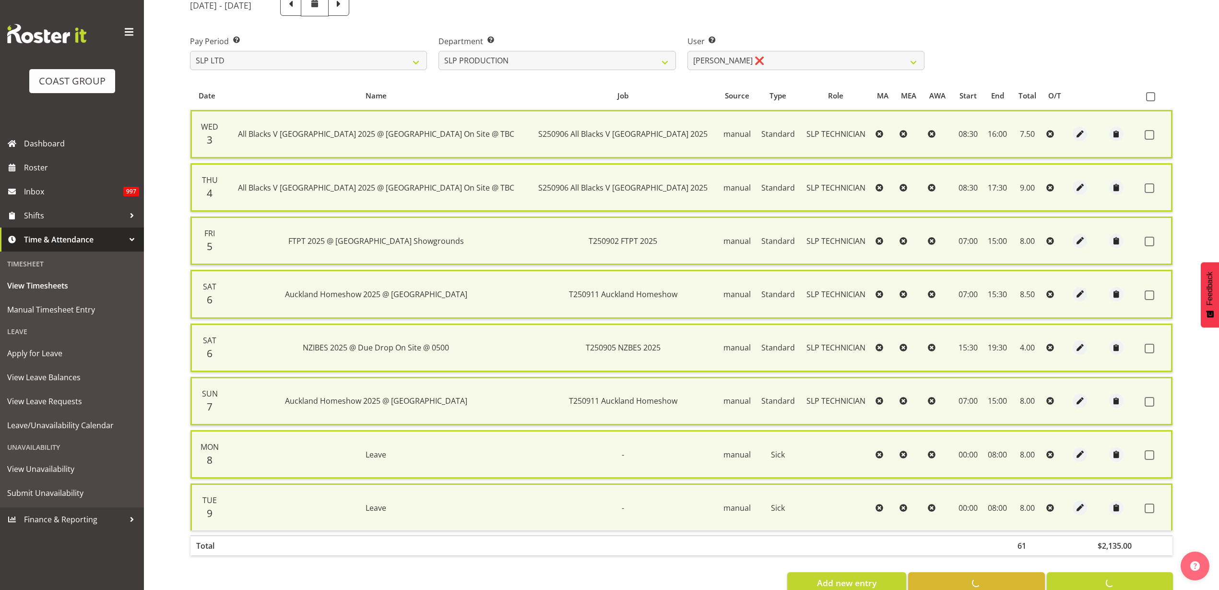
checkbox input "false"
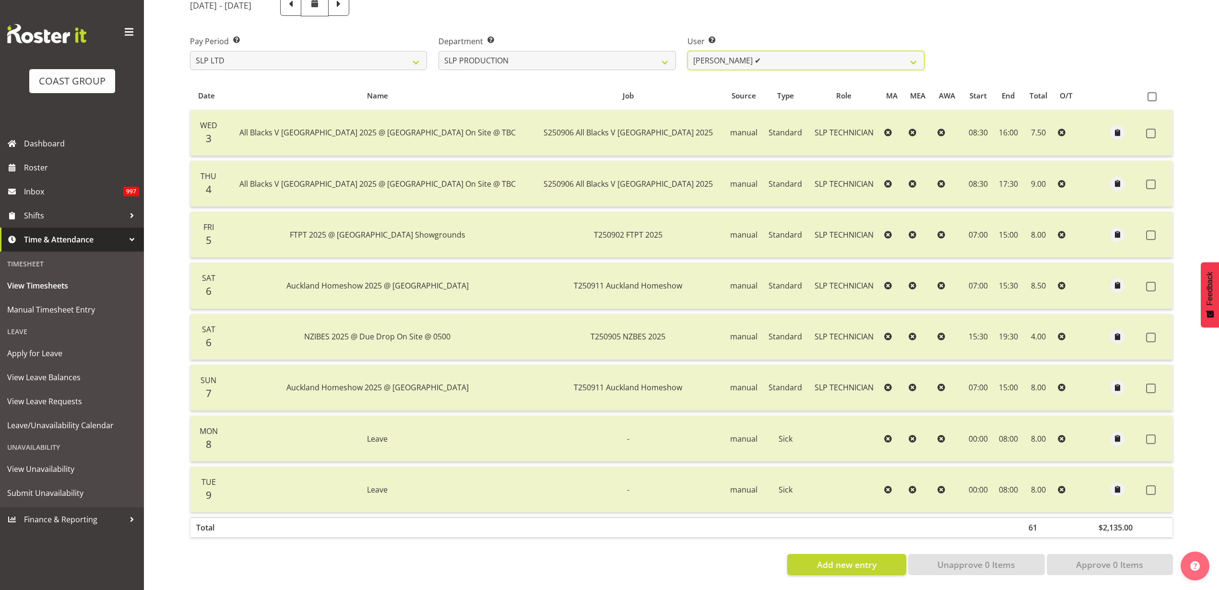
click at [775, 56] on select "[PERSON_NAME] ✔ [PERSON_NAME] ❌ [PERSON_NAME] ❌ [PERSON_NAME] ❌ [PERSON_NAME] ❌…" at bounding box center [806, 60] width 237 height 19
select select "247"
click at [688, 51] on select "[PERSON_NAME] ✔ [PERSON_NAME] ❌ [PERSON_NAME] ❌ [PERSON_NAME] ❌ [PERSON_NAME] ❌…" at bounding box center [806, 60] width 237 height 19
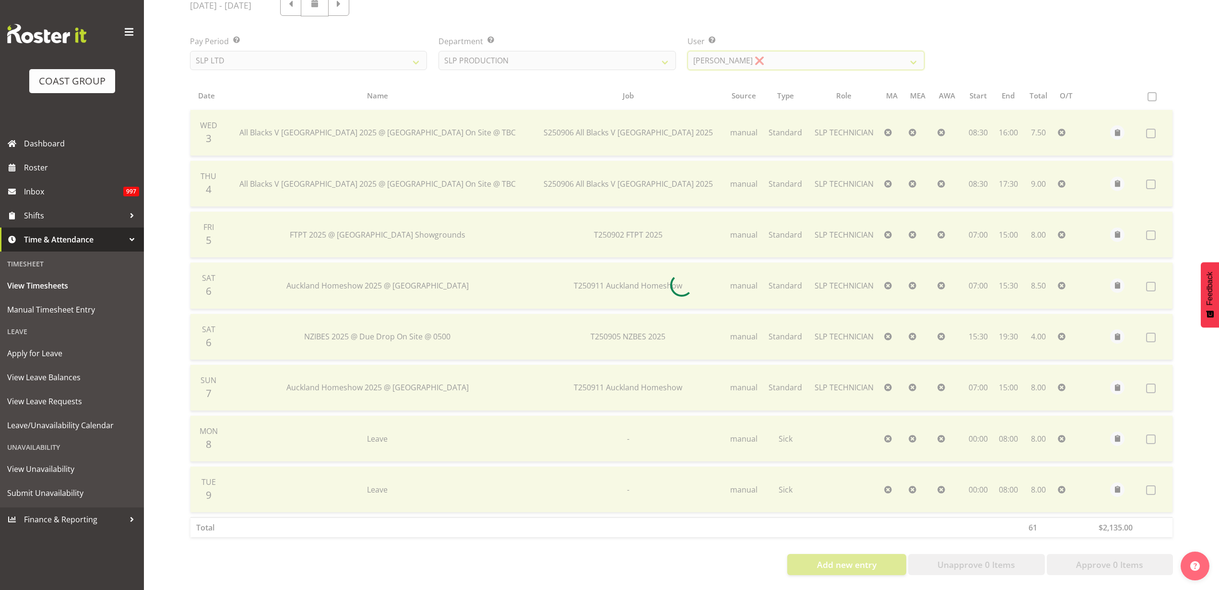
scroll to position [90, 0]
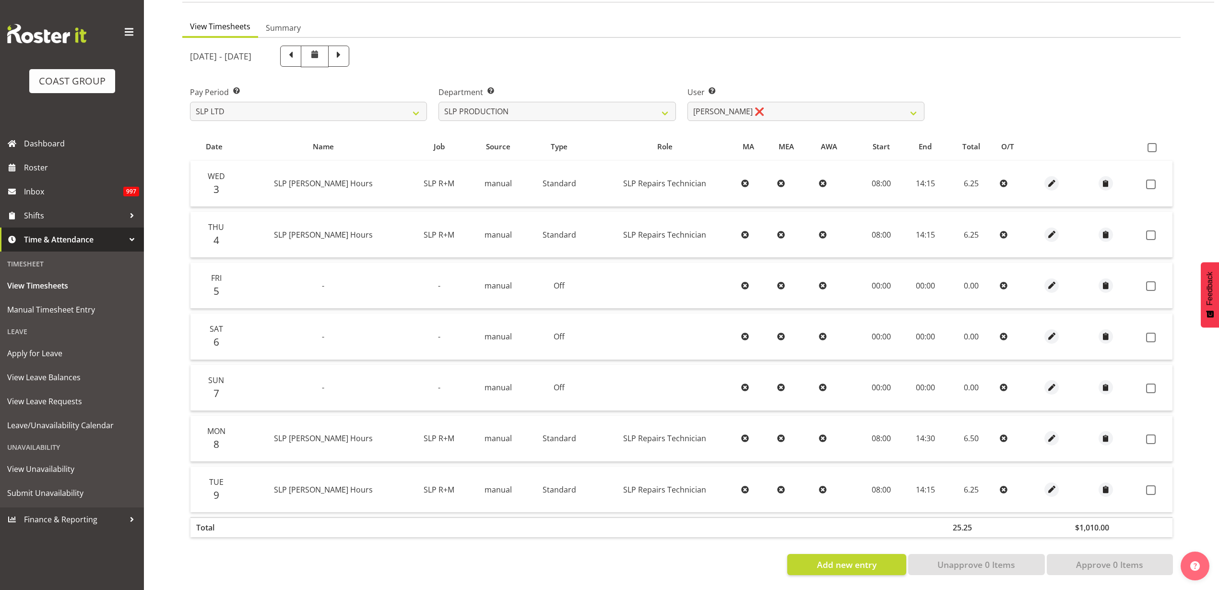
click at [1153, 143] on span at bounding box center [1152, 147] width 9 height 9
click at [1153, 144] on input "checkbox" at bounding box center [1151, 147] width 6 height 6
checkbox input "true"
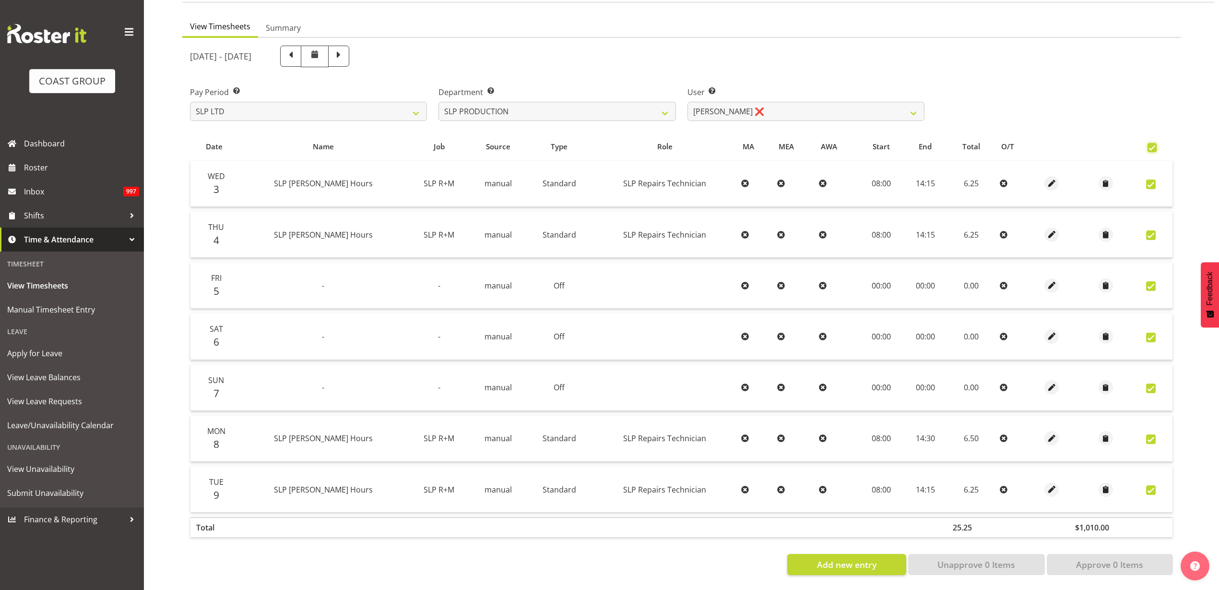
checkbox input "true"
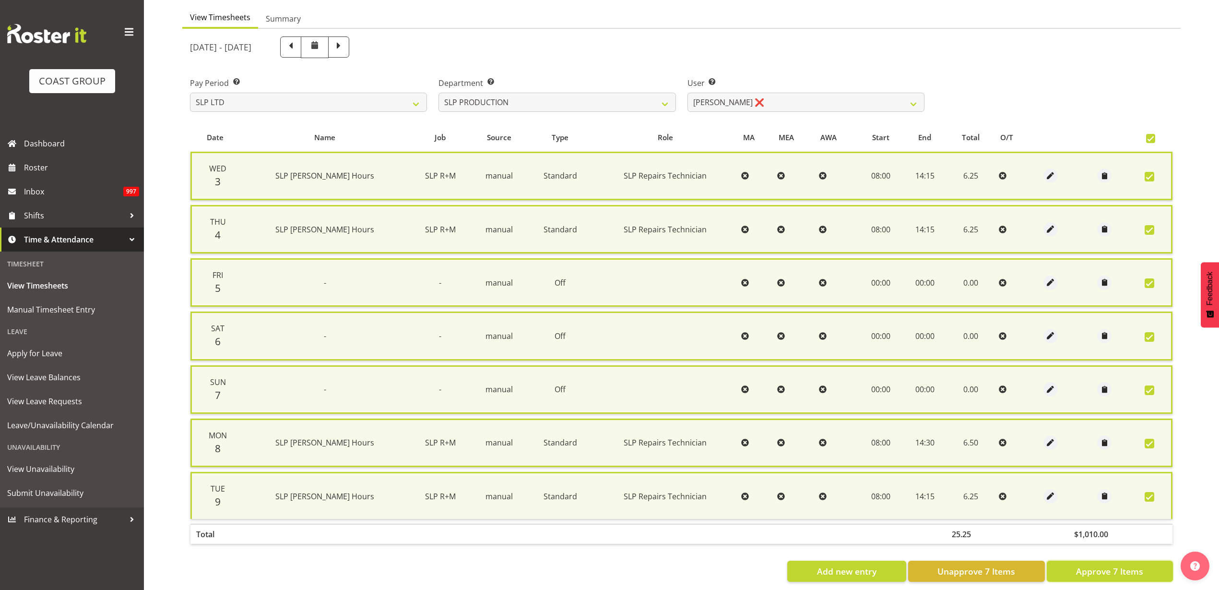
click at [1105, 572] on span "Approve 7 Items" at bounding box center [1109, 571] width 67 height 12
checkbox input "false"
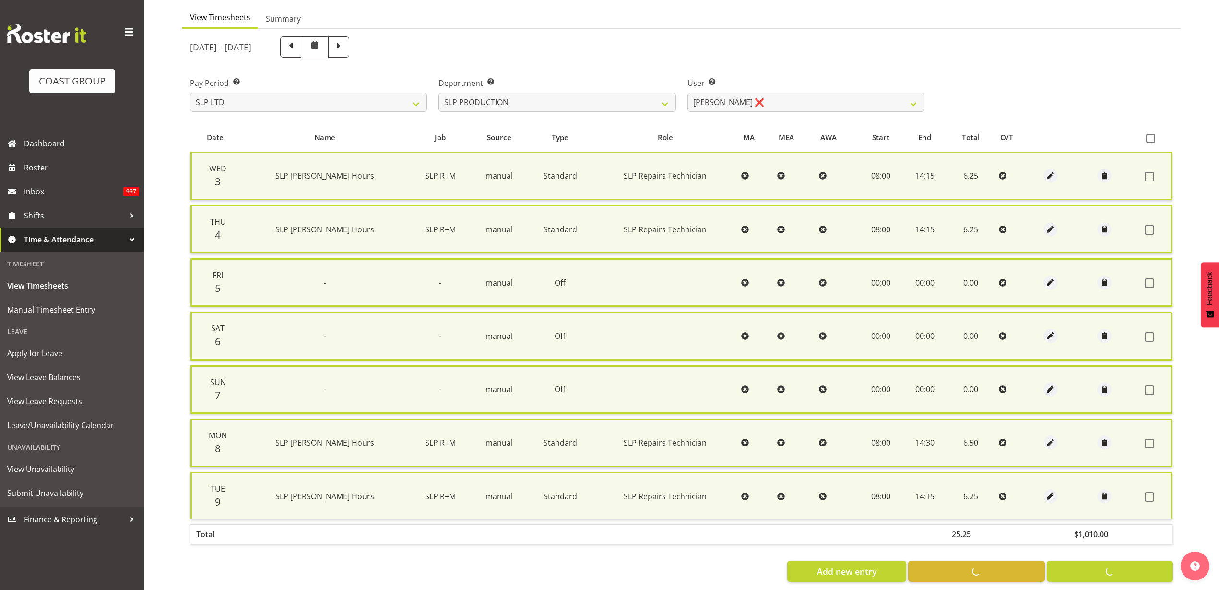
checkbox input "false"
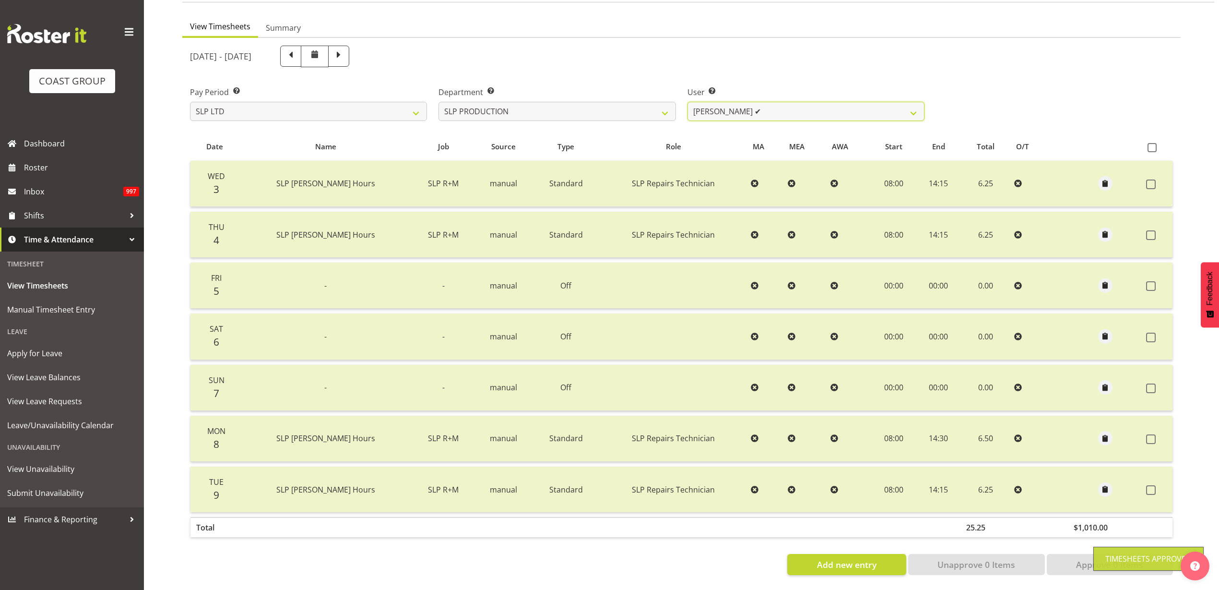
click at [755, 106] on select "[PERSON_NAME] ✔ [PERSON_NAME] ✔ [PERSON_NAME] ❌ [PERSON_NAME] ❌ [PERSON_NAME] ❌…" at bounding box center [806, 111] width 237 height 19
select select "250"
click at [688, 102] on select "[PERSON_NAME] ✔ [PERSON_NAME] ✔ [PERSON_NAME] ❌ [PERSON_NAME] ❌ [PERSON_NAME] ❌…" at bounding box center [806, 111] width 237 height 19
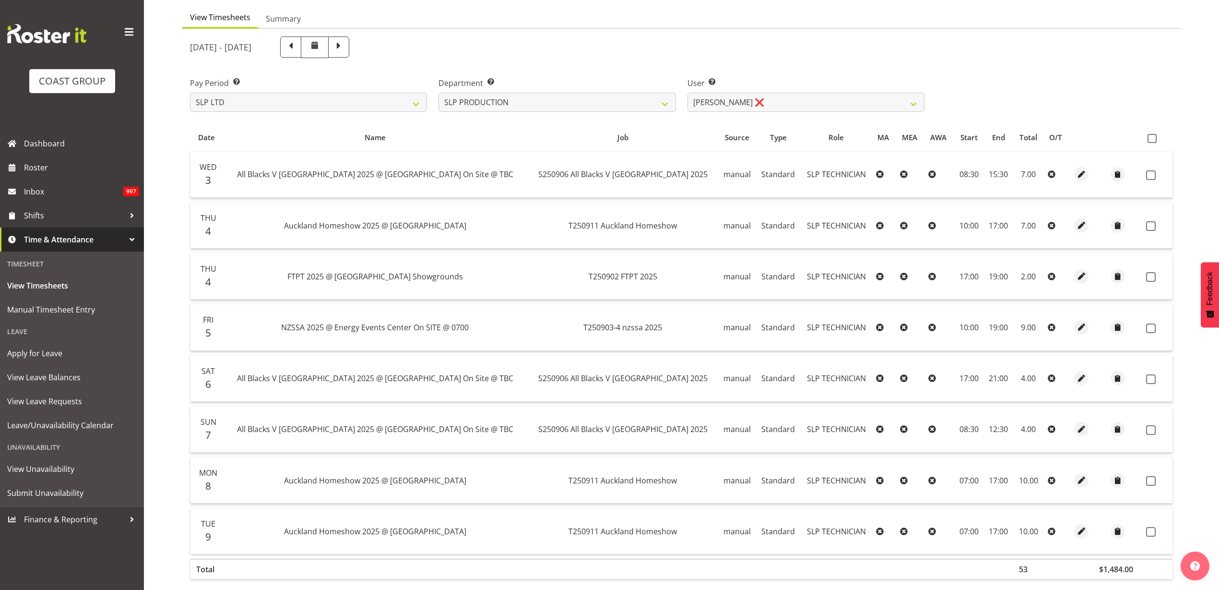
click at [1152, 138] on span at bounding box center [1152, 138] width 9 height 9
click at [1152, 138] on input "checkbox" at bounding box center [1151, 138] width 6 height 6
checkbox input "true"
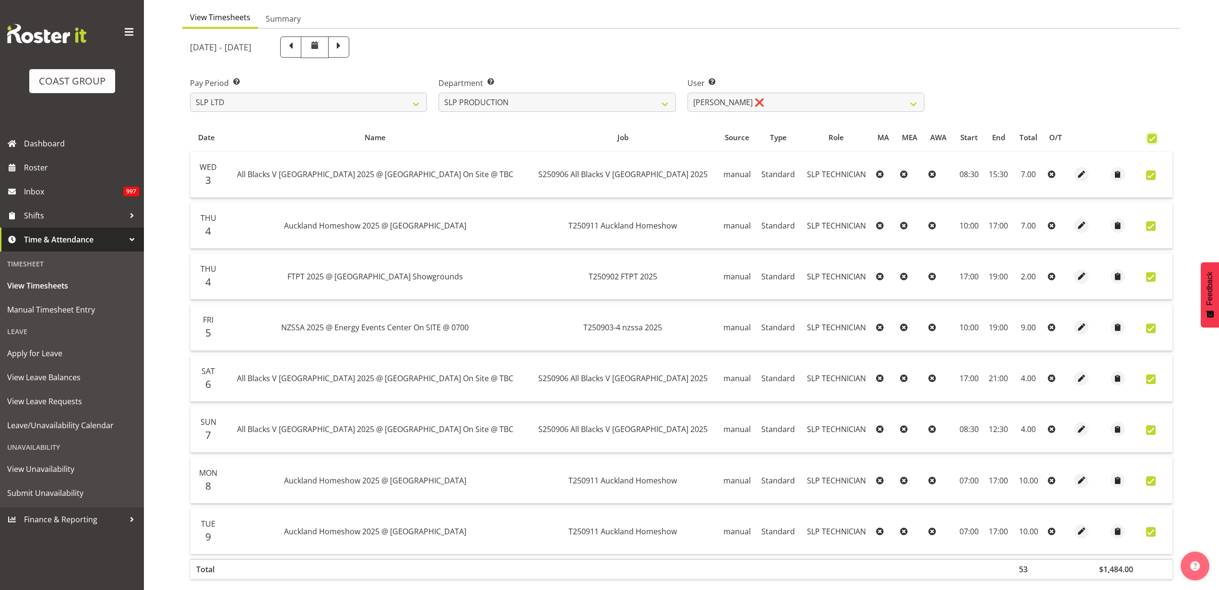
checkbox input "true"
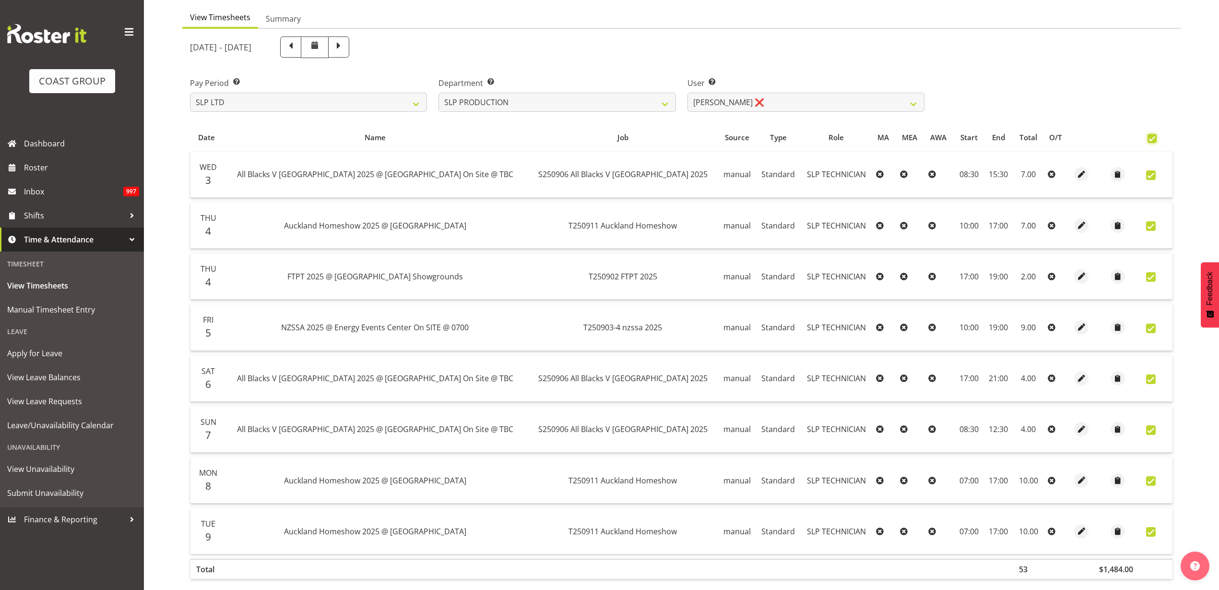
checkbox input "true"
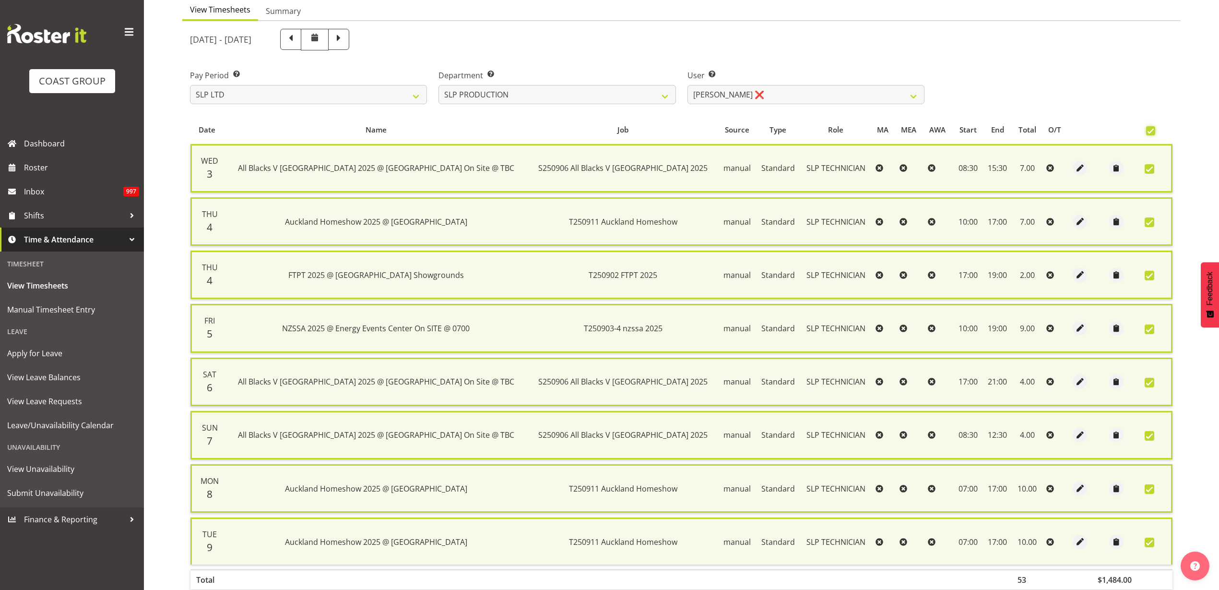
scroll to position [159, 0]
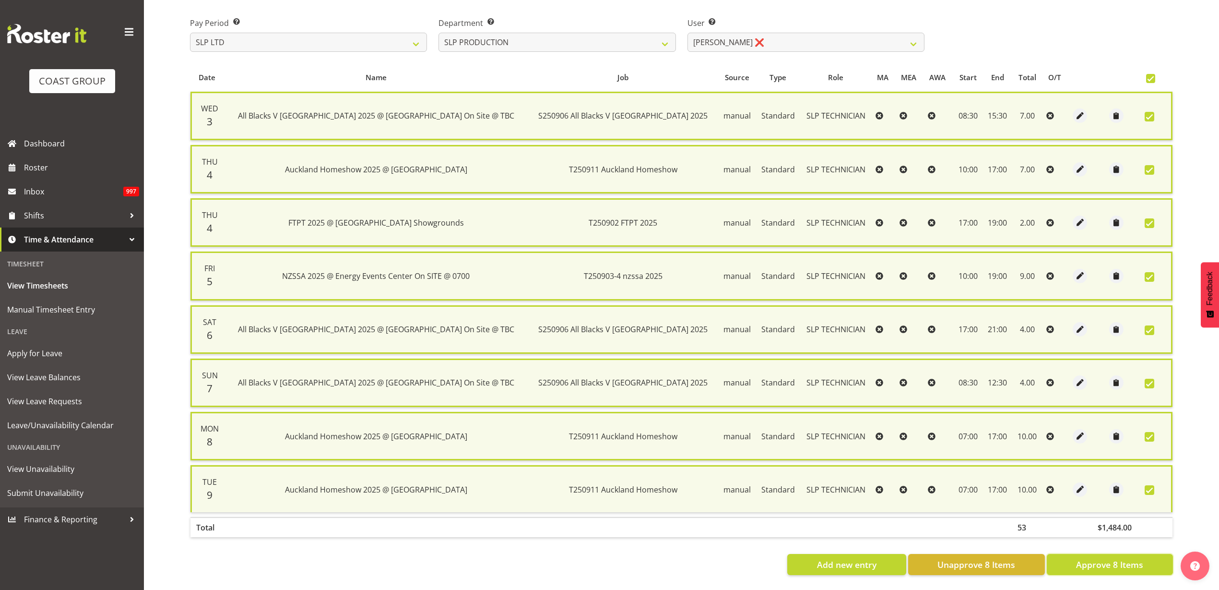
click at [1090, 558] on span "Approve 8 Items" at bounding box center [1109, 564] width 67 height 12
checkbox input "false"
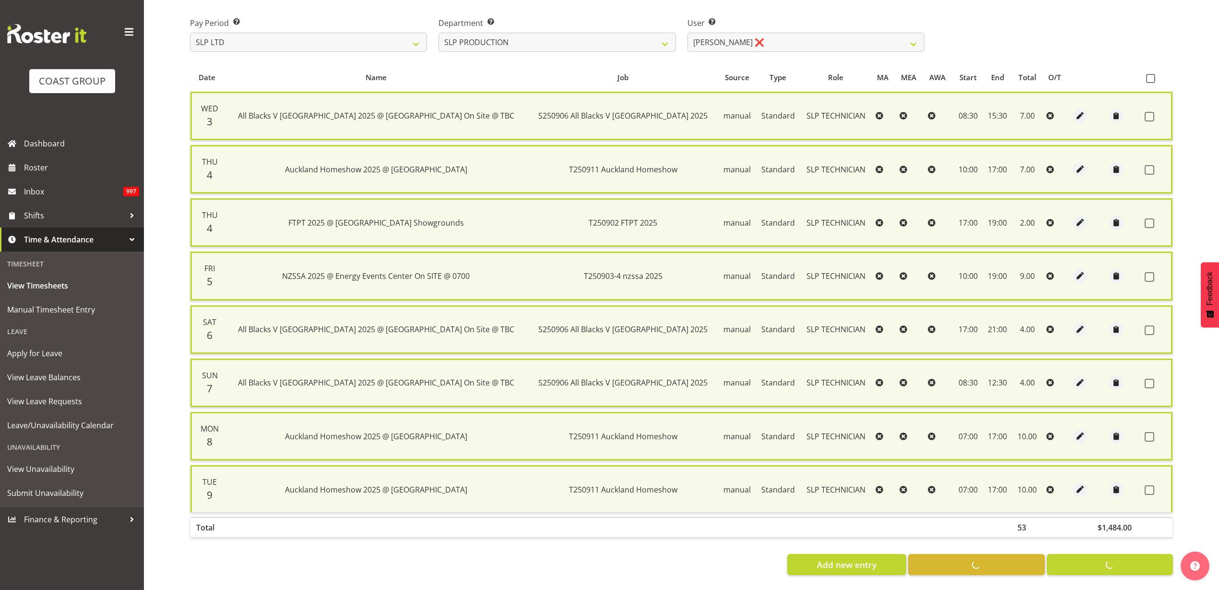
checkbox input "false"
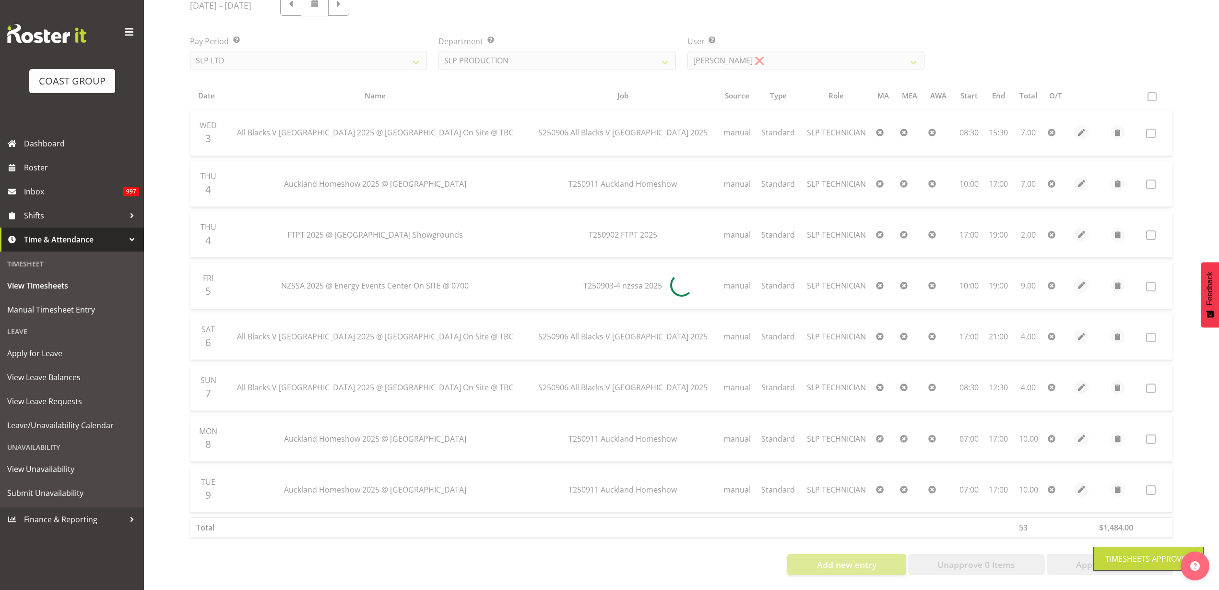
scroll to position [141, 0]
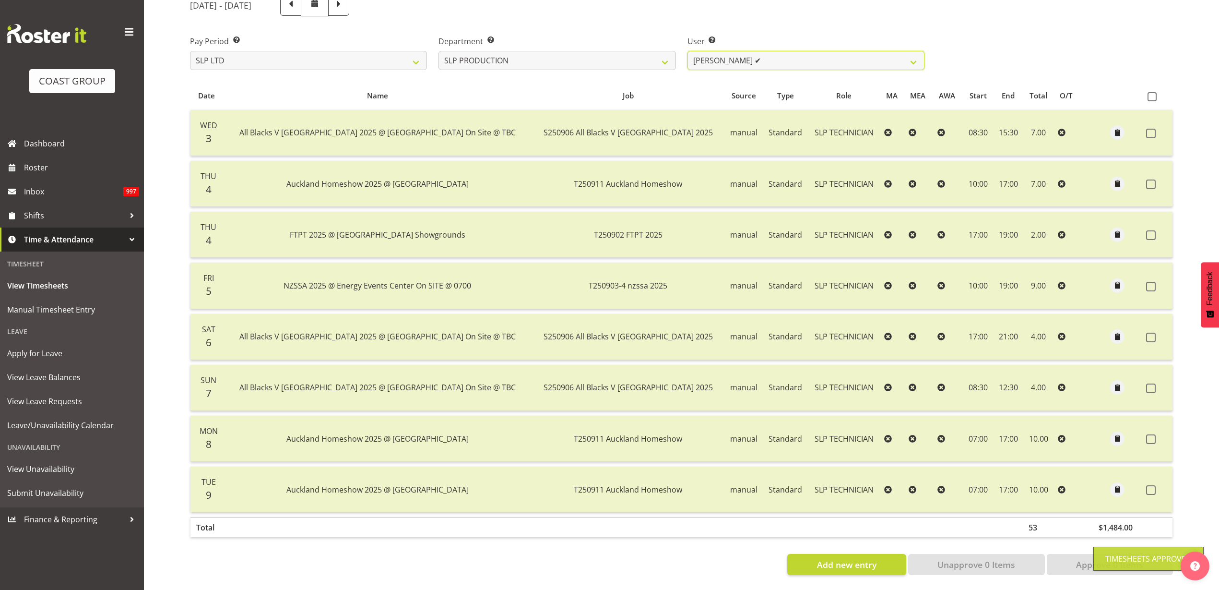
click at [797, 51] on select "[PERSON_NAME] ✔ [PERSON_NAME] ✔ [PERSON_NAME] ✔ [PERSON_NAME] ❌ [PERSON_NAME] ❌…" at bounding box center [806, 60] width 237 height 19
select select "10978"
click at [688, 51] on select "[PERSON_NAME] ✔ [PERSON_NAME] ✔ [PERSON_NAME] ✔ [PERSON_NAME] ❌ [PERSON_NAME] ❌…" at bounding box center [806, 60] width 237 height 19
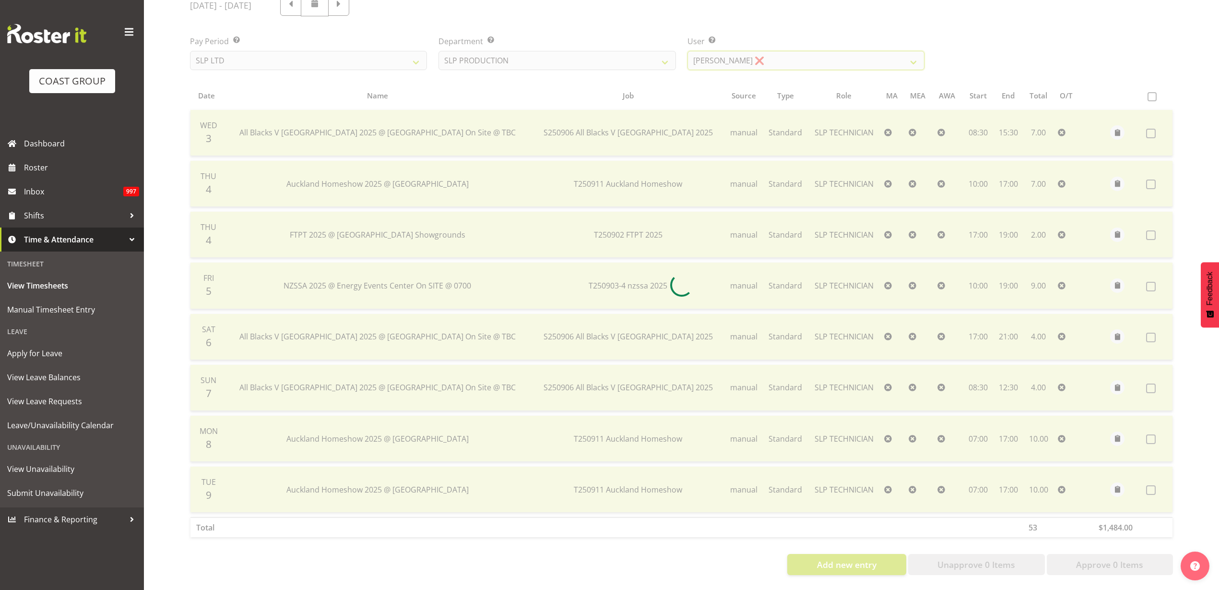
scroll to position [0, 0]
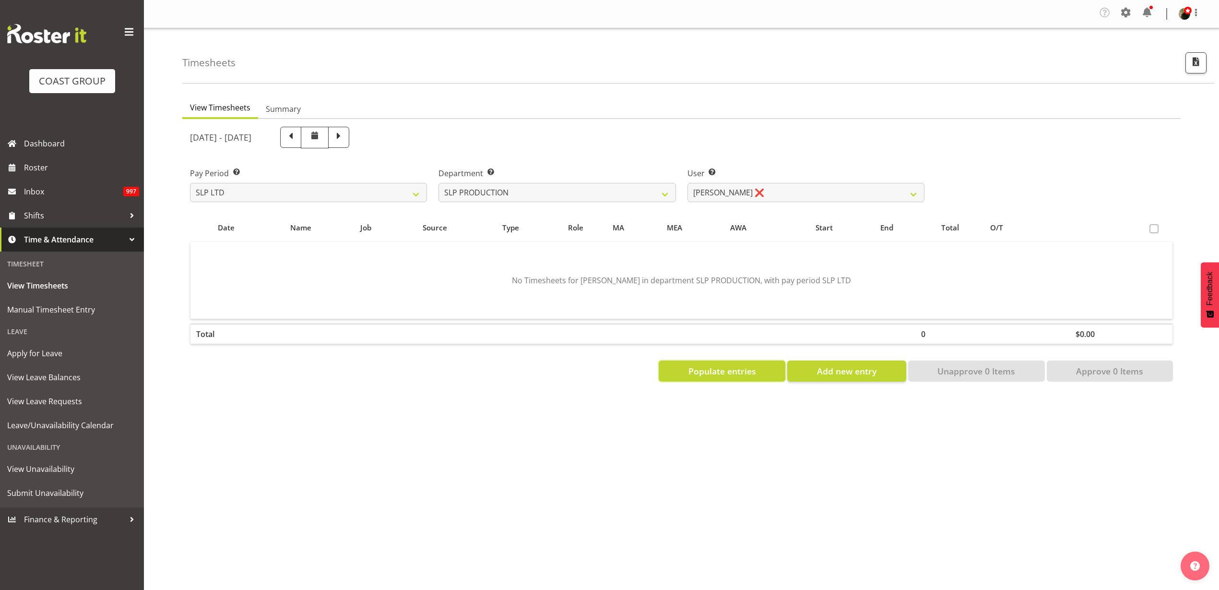
click at [719, 370] on span "Populate entries" at bounding box center [723, 371] width 68 height 12
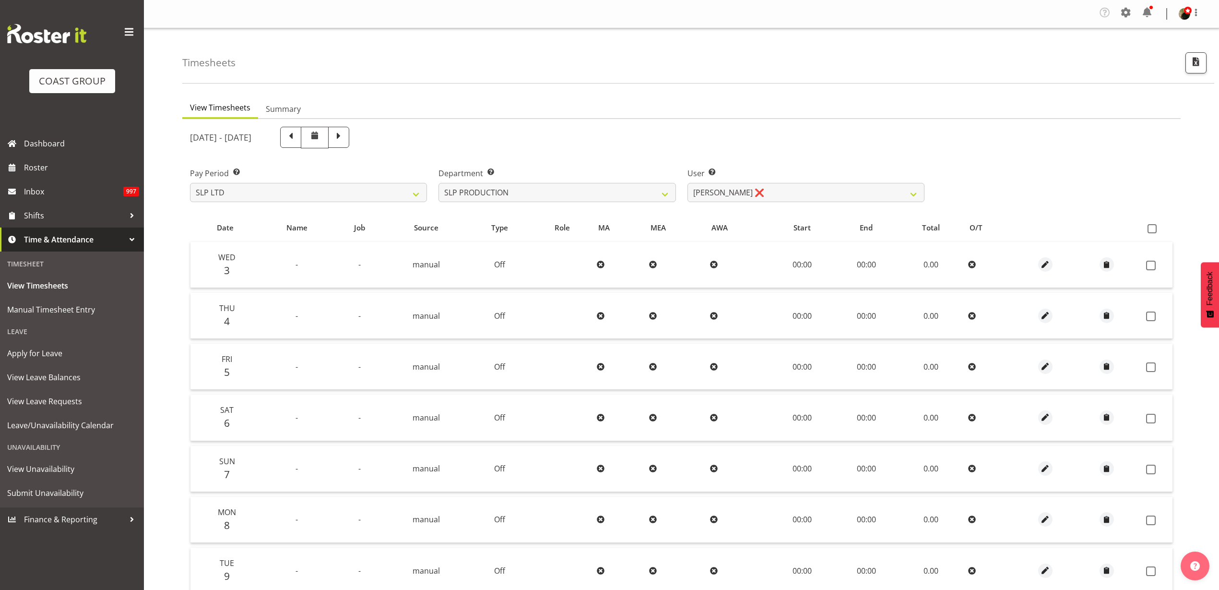
click at [1153, 227] on span at bounding box center [1152, 228] width 9 height 9
click at [1153, 227] on input "checkbox" at bounding box center [1151, 229] width 6 height 6
checkbox input "true"
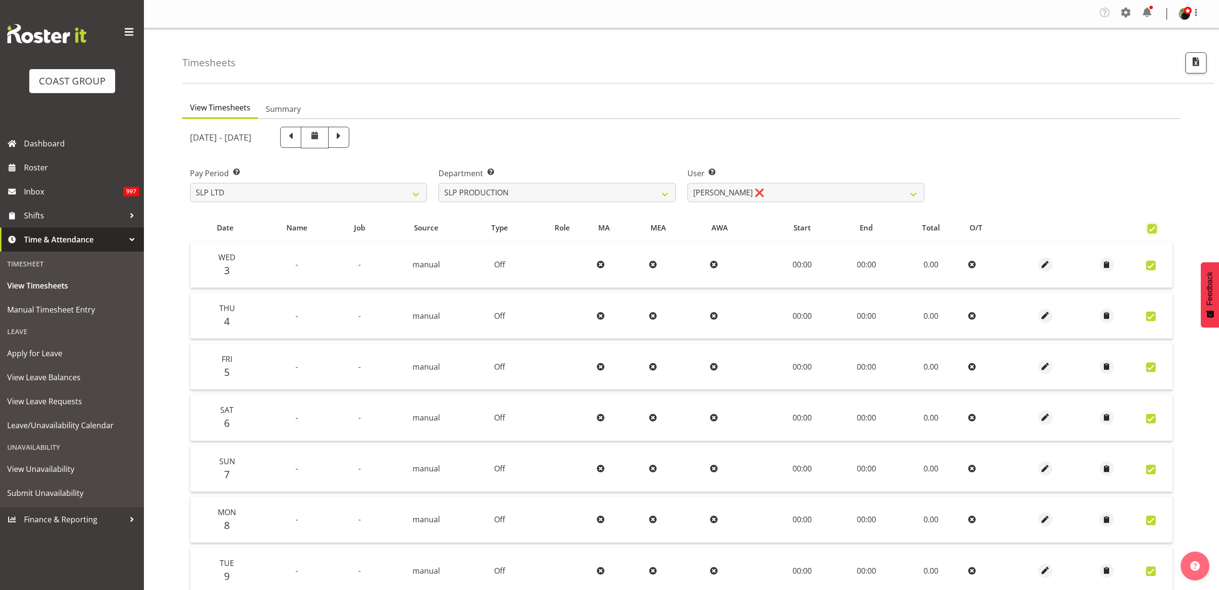
checkbox input "true"
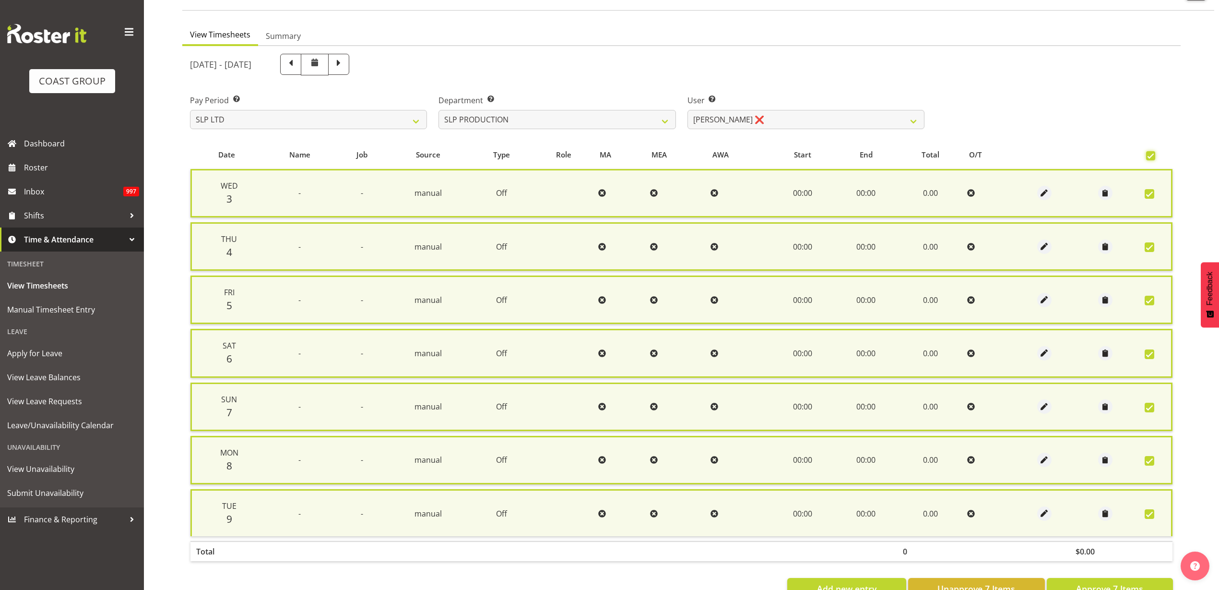
scroll to position [106, 0]
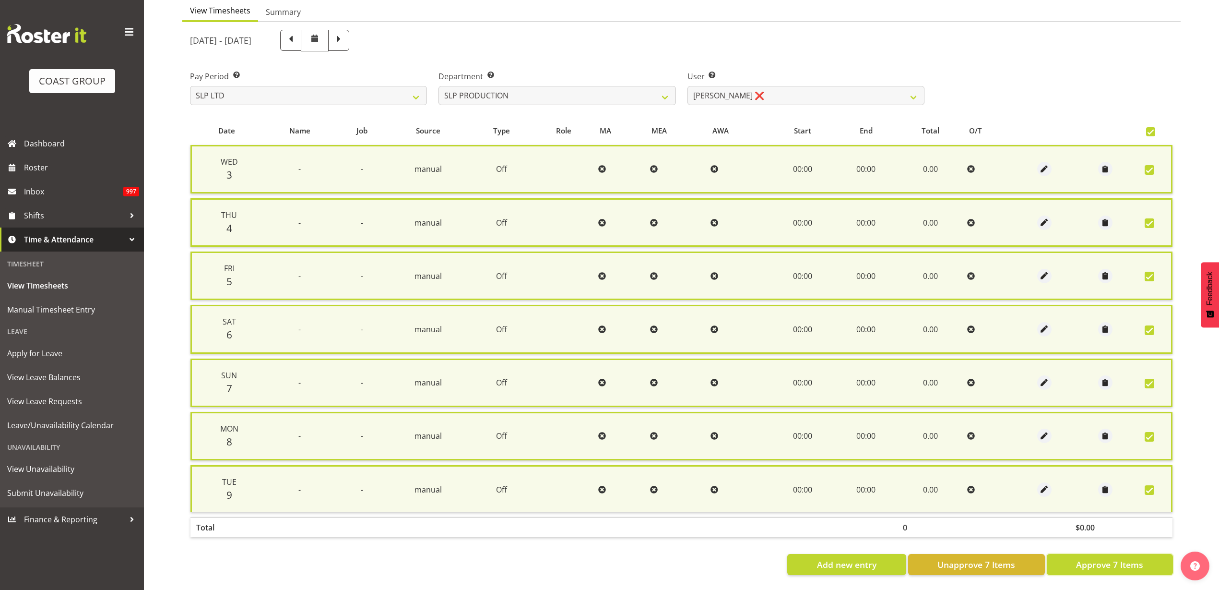
click at [1104, 558] on span "Approve 7 Items" at bounding box center [1109, 564] width 67 height 12
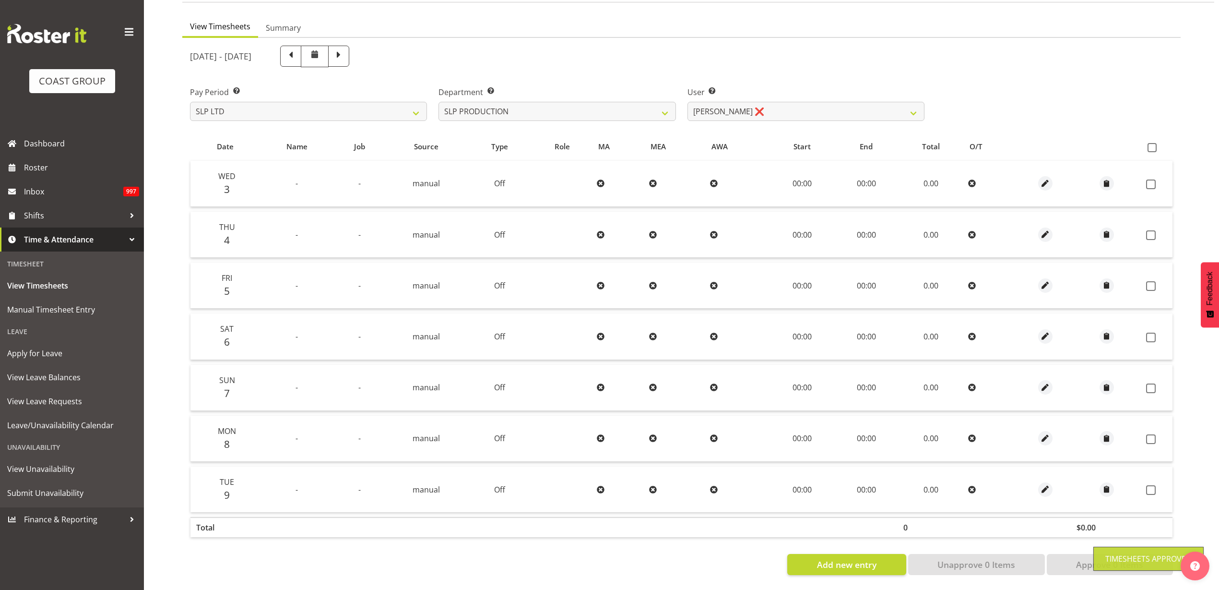
checkbox input "false"
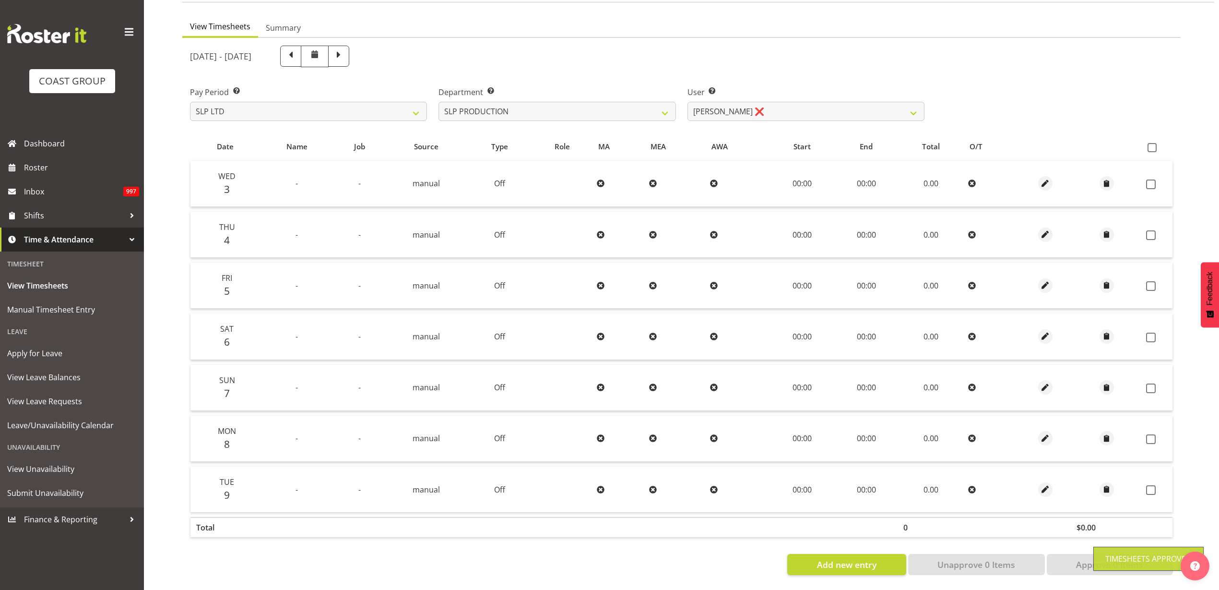
checkbox input "false"
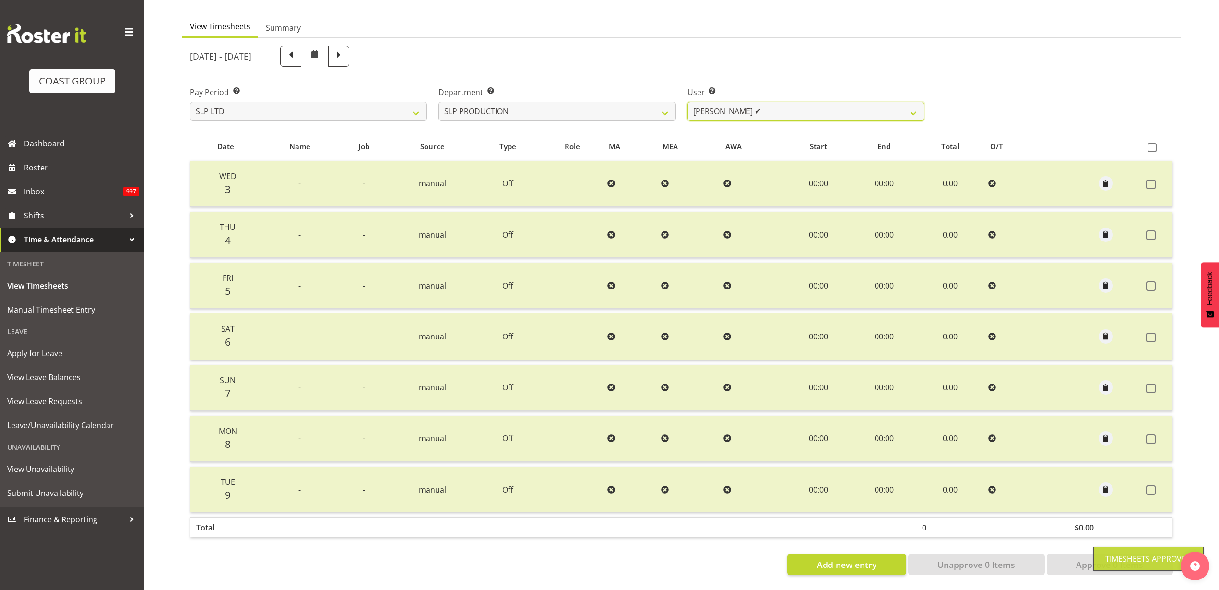
click at [769, 105] on select "[PERSON_NAME] ✔ [PERSON_NAME] ✔ [PERSON_NAME] ✔ [PERSON_NAME] ✔ [PERSON_NAME] ❌…" at bounding box center [806, 111] width 237 height 19
select select "8570"
click at [688, 102] on select "[PERSON_NAME] ✔ [PERSON_NAME] ✔ [PERSON_NAME] ✔ [PERSON_NAME] ✔ [PERSON_NAME] ❌…" at bounding box center [806, 111] width 237 height 19
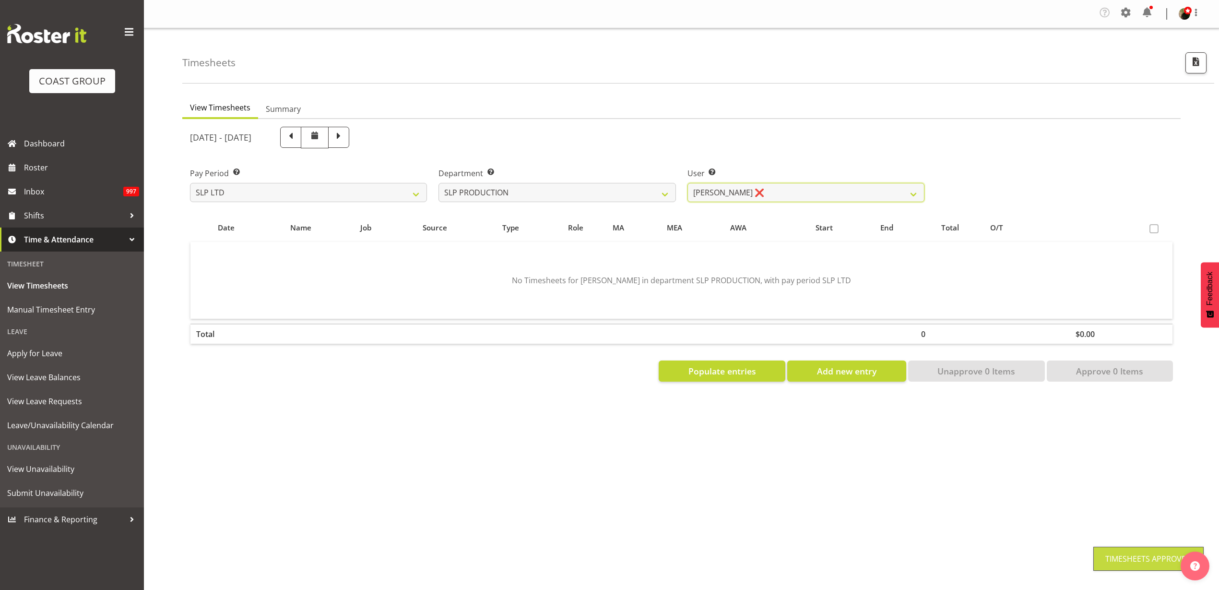
scroll to position [0, 0]
click at [697, 371] on span "Populate entries" at bounding box center [723, 371] width 68 height 12
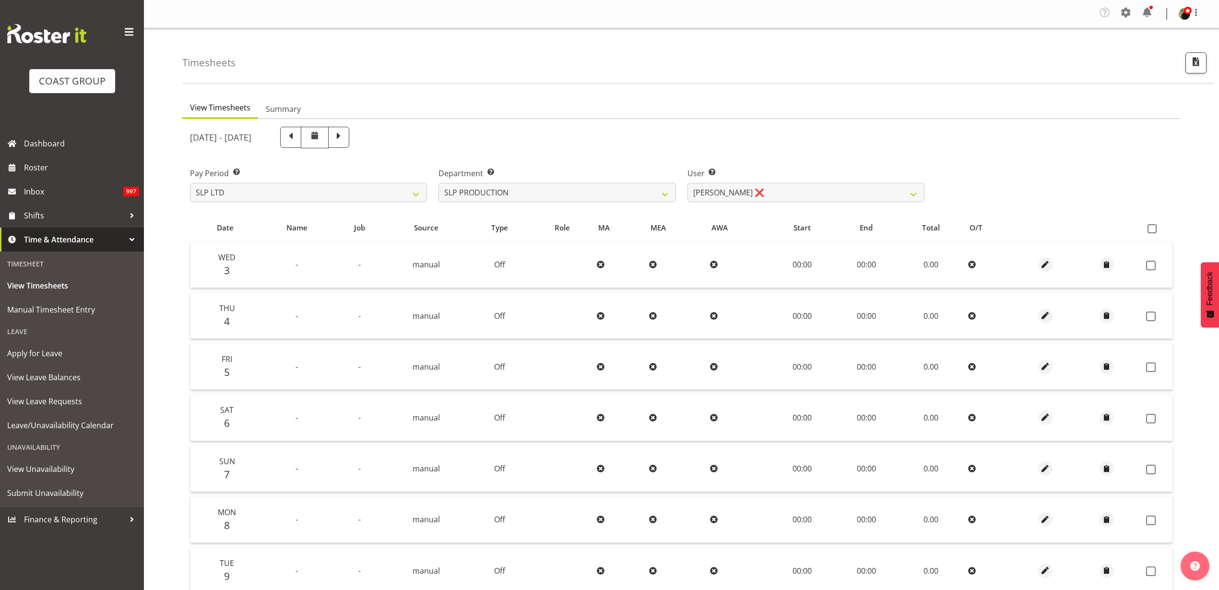
click at [1153, 230] on span at bounding box center [1152, 228] width 9 height 9
click at [1153, 230] on input "checkbox" at bounding box center [1151, 229] width 6 height 6
checkbox input "true"
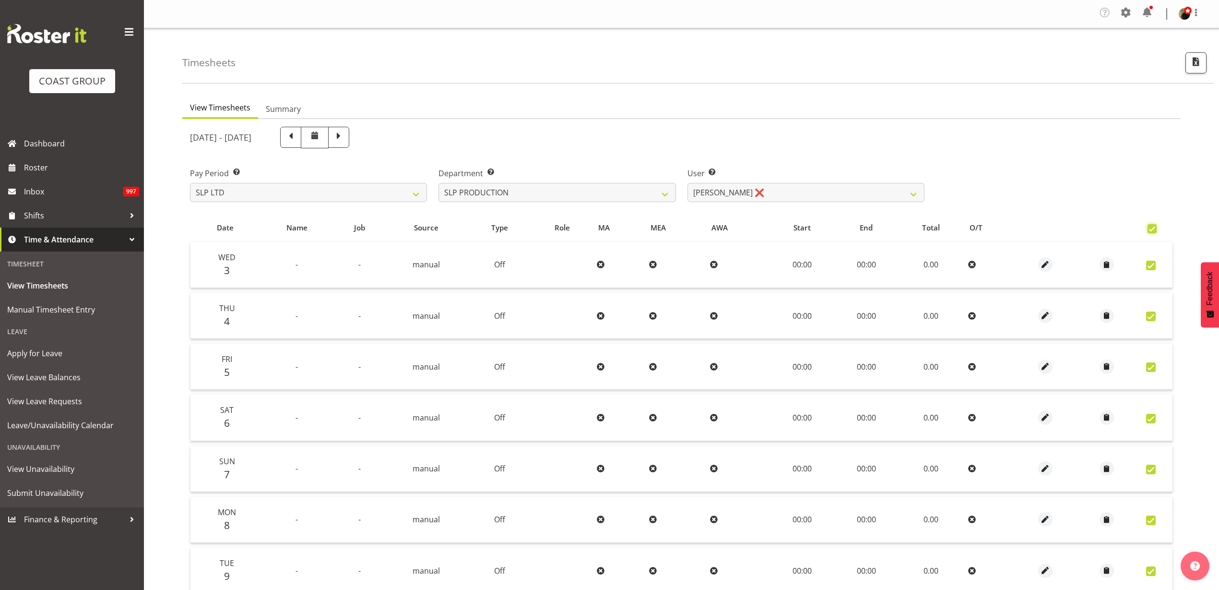
checkbox input "true"
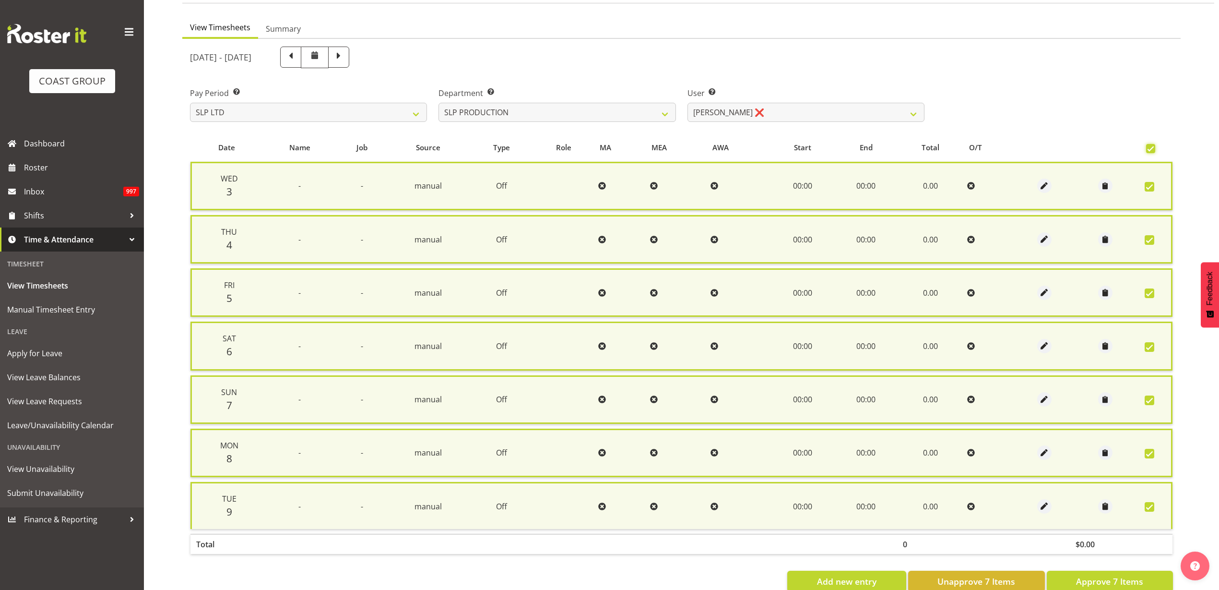
scroll to position [106, 0]
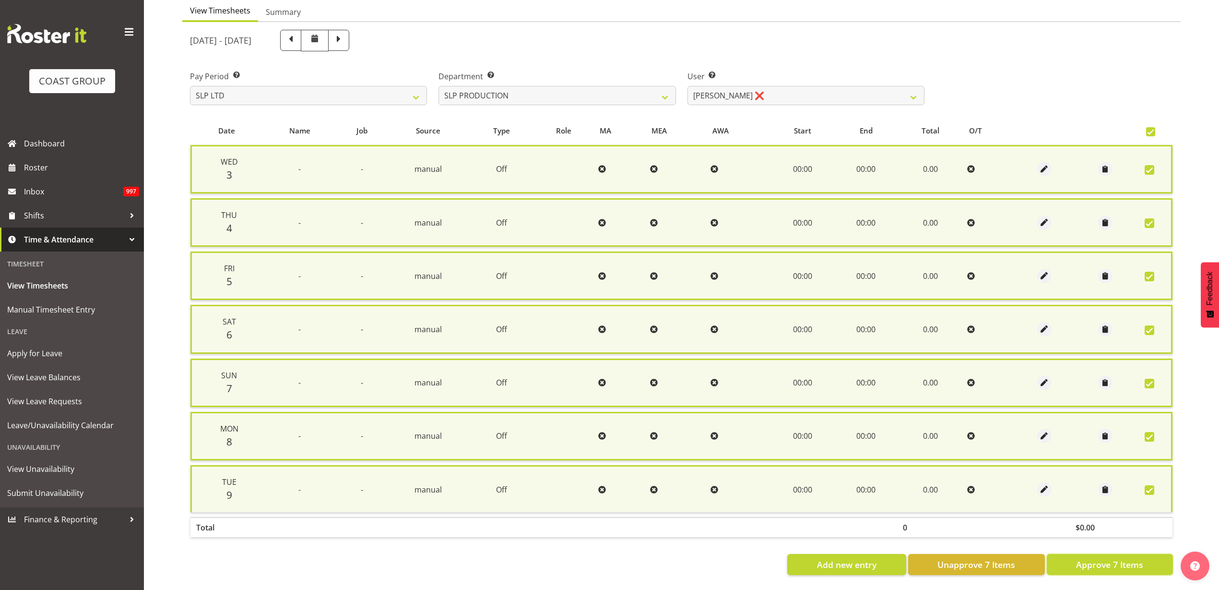
click at [1101, 558] on span "Approve 7 Items" at bounding box center [1109, 564] width 67 height 12
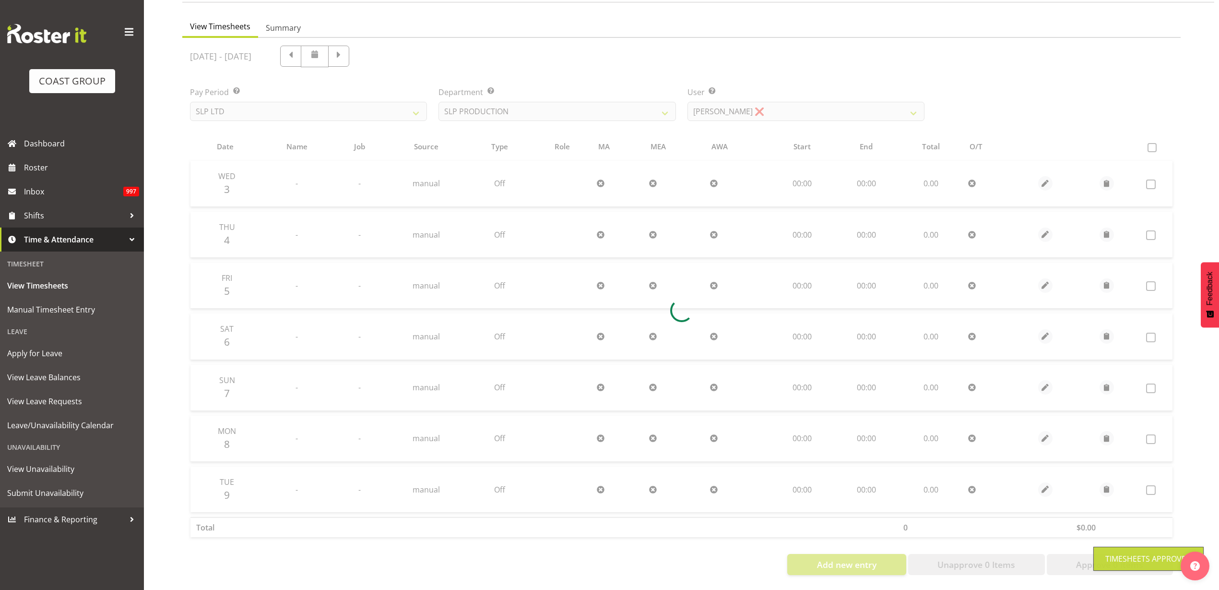
scroll to position [90, 0]
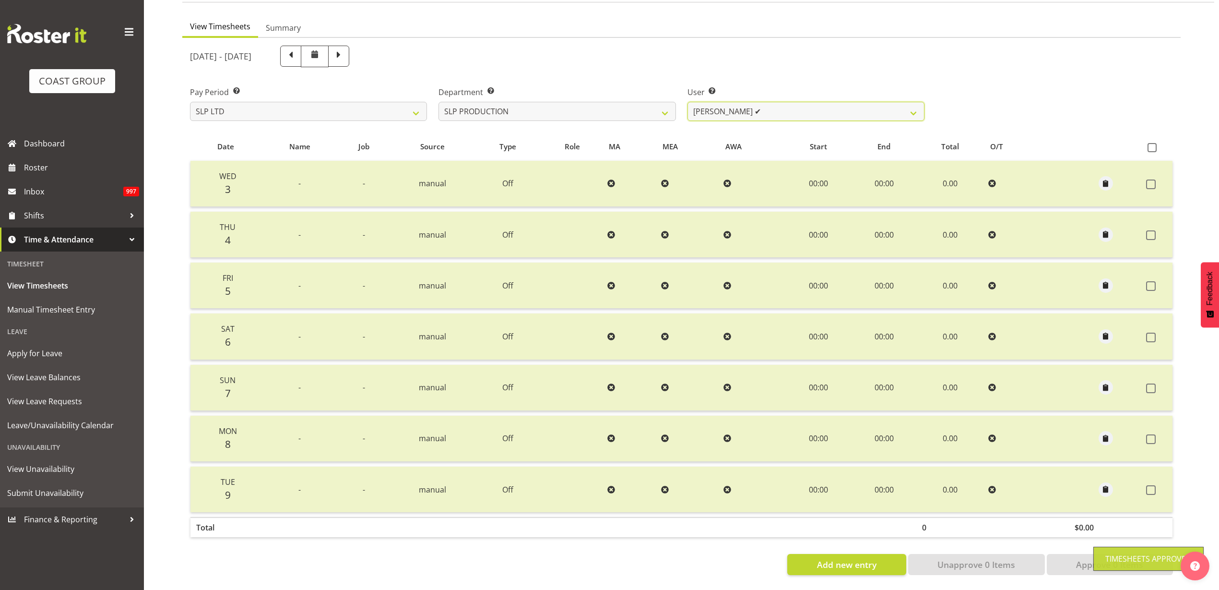
click at [788, 104] on select "[PERSON_NAME] ✔ [PERSON_NAME] ✔ [PERSON_NAME] ✔ [PERSON_NAME] ✔ [PERSON_NAME] ✔…" at bounding box center [806, 111] width 237 height 19
click at [688, 102] on select "[PERSON_NAME] ✔ [PERSON_NAME] ✔ [PERSON_NAME] ✔ [PERSON_NAME] ✔ [PERSON_NAME] ✔…" at bounding box center [806, 111] width 237 height 19
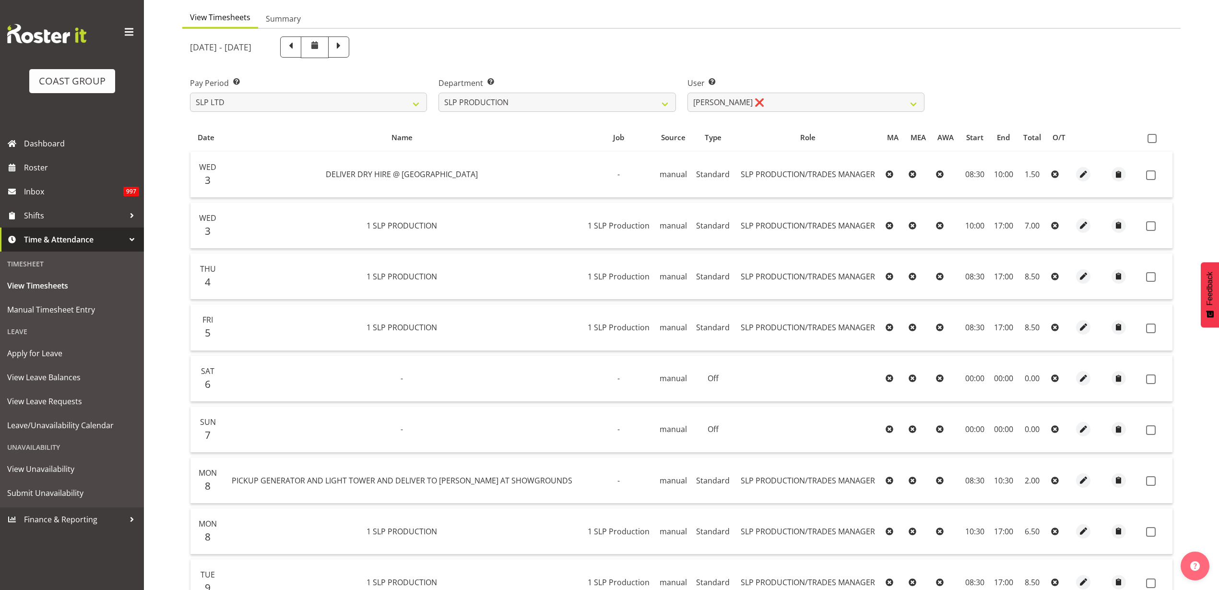
click at [1152, 138] on span at bounding box center [1152, 138] width 9 height 9
click at [1152, 138] on input "checkbox" at bounding box center [1151, 138] width 6 height 6
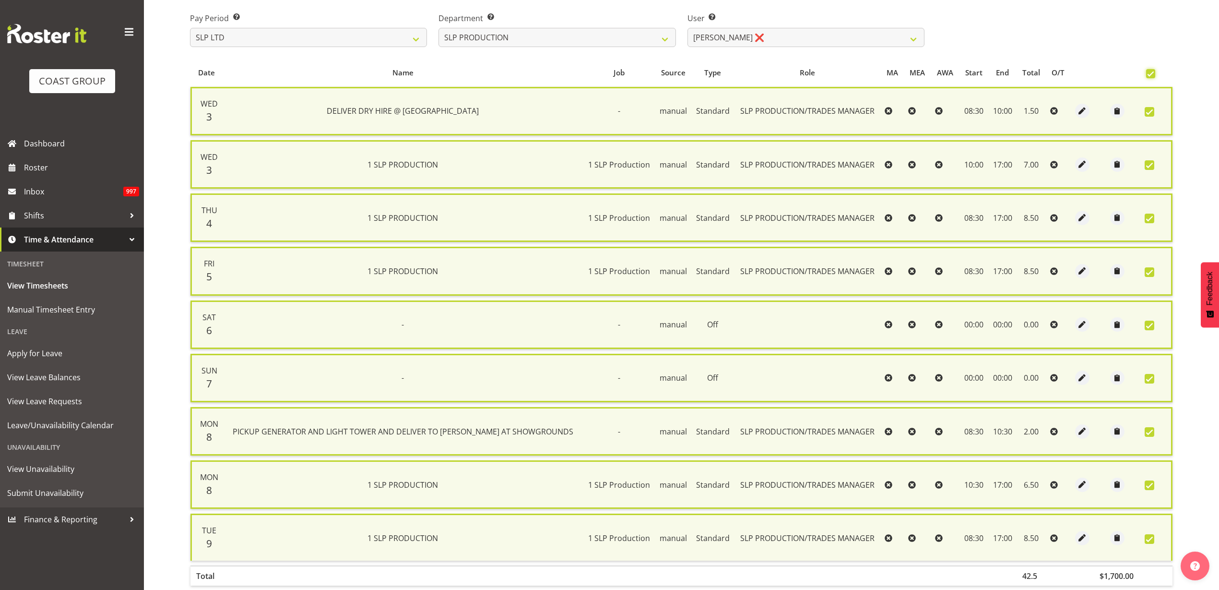
scroll to position [213, 0]
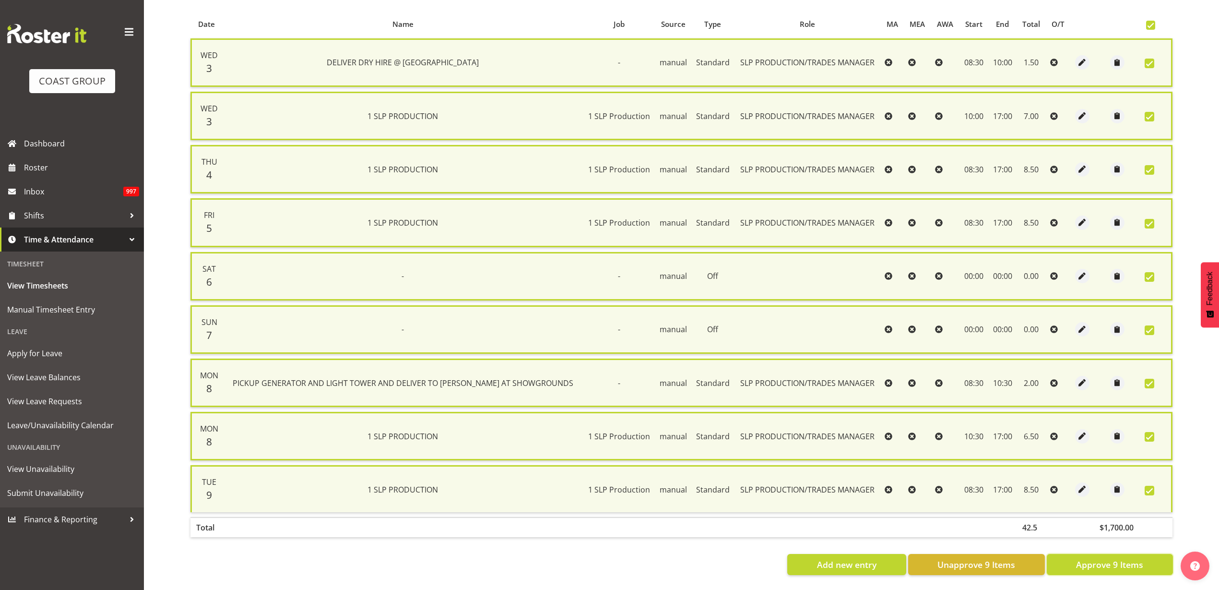
click at [1084, 558] on span "Approve 9 Items" at bounding box center [1109, 564] width 67 height 12
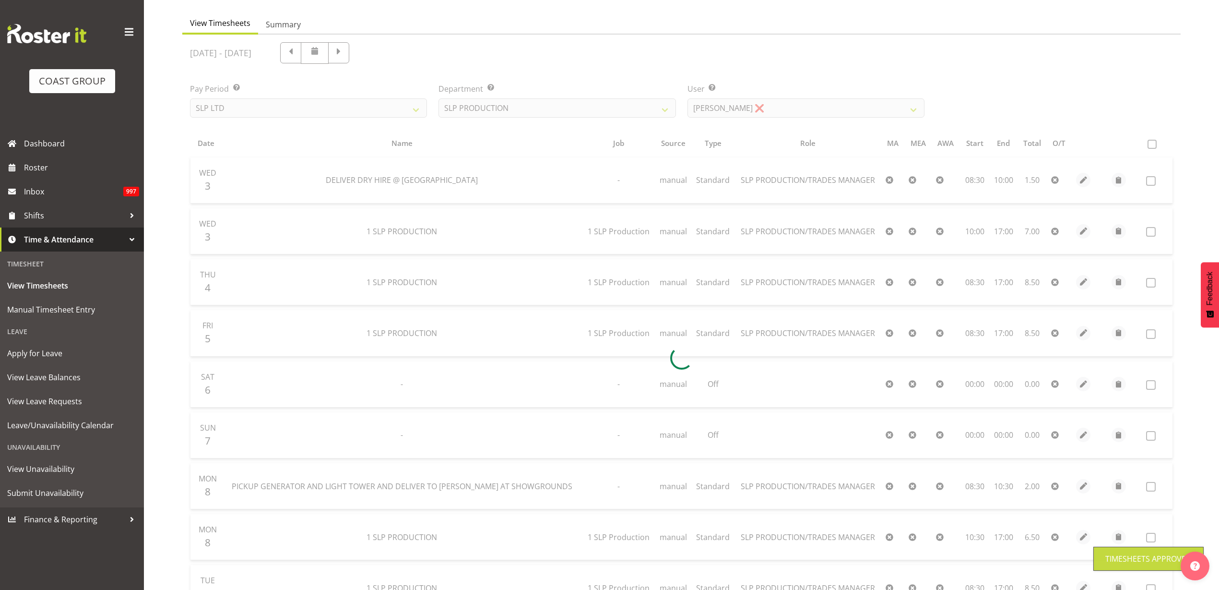
scroll to position [0, 0]
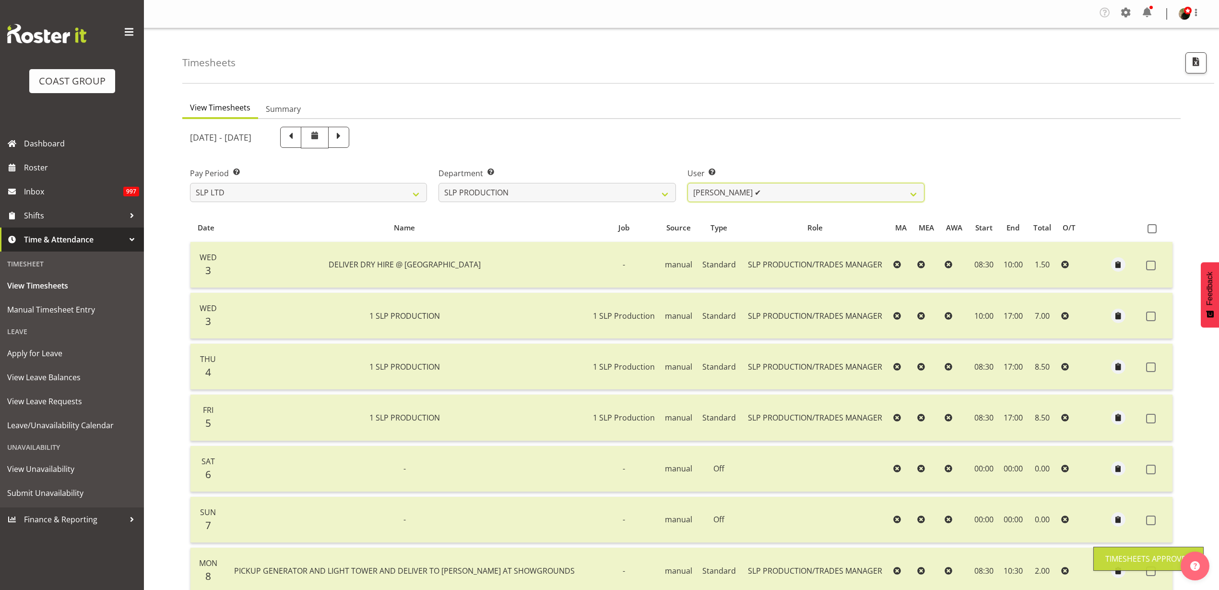
click at [766, 192] on select "[PERSON_NAME] ✔ [PERSON_NAME] ✔ [PERSON_NAME] ✔ [PERSON_NAME] ✔ [PERSON_NAME] ✔…" at bounding box center [806, 192] width 237 height 19
click at [688, 183] on select "[PERSON_NAME] ✔ [PERSON_NAME] ✔ [PERSON_NAME] ✔ [PERSON_NAME] ✔ [PERSON_NAME] ✔…" at bounding box center [806, 192] width 237 height 19
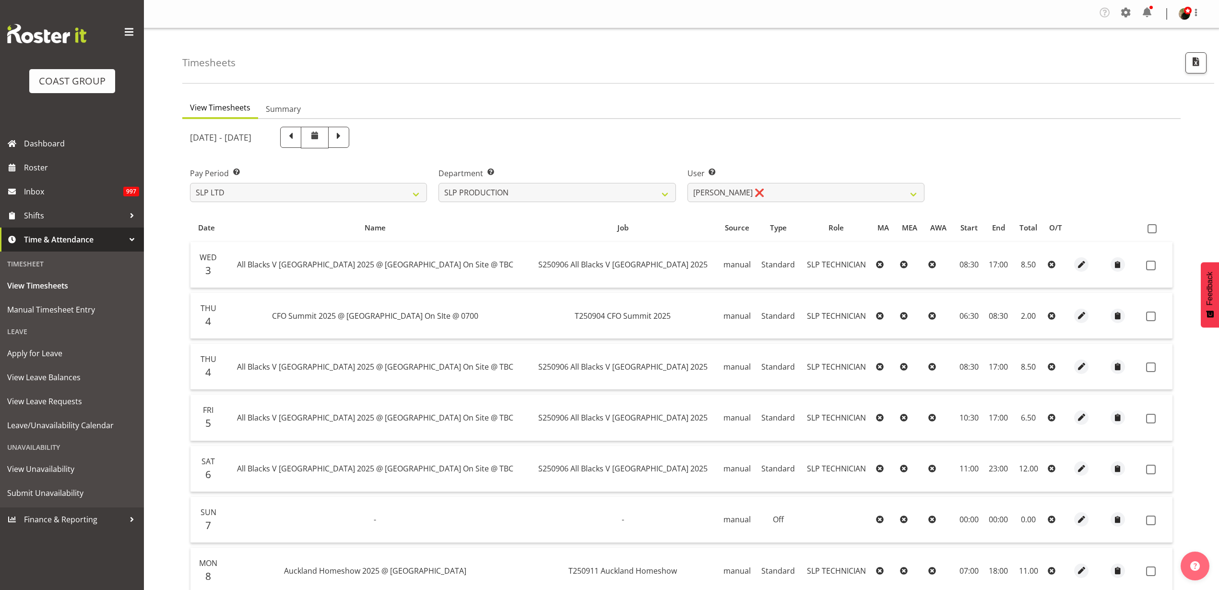
click at [1153, 224] on span at bounding box center [1152, 228] width 9 height 9
click at [1153, 226] on input "checkbox" at bounding box center [1151, 229] width 6 height 6
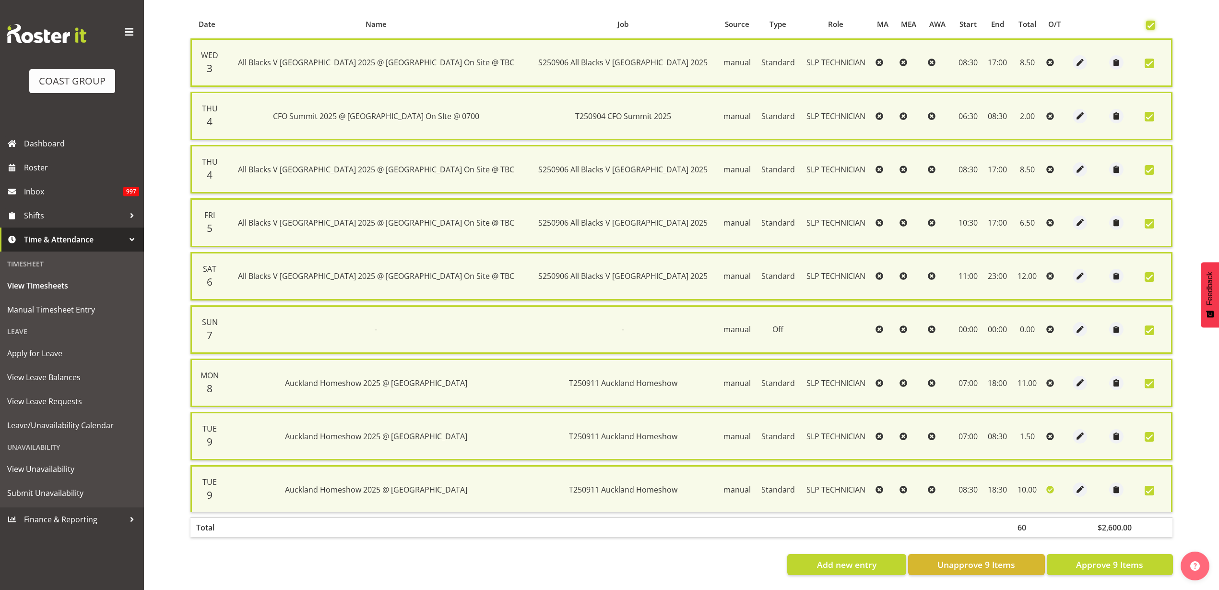
scroll to position [213, 0]
click at [1099, 560] on span "Approve 9 Items" at bounding box center [1109, 564] width 67 height 12
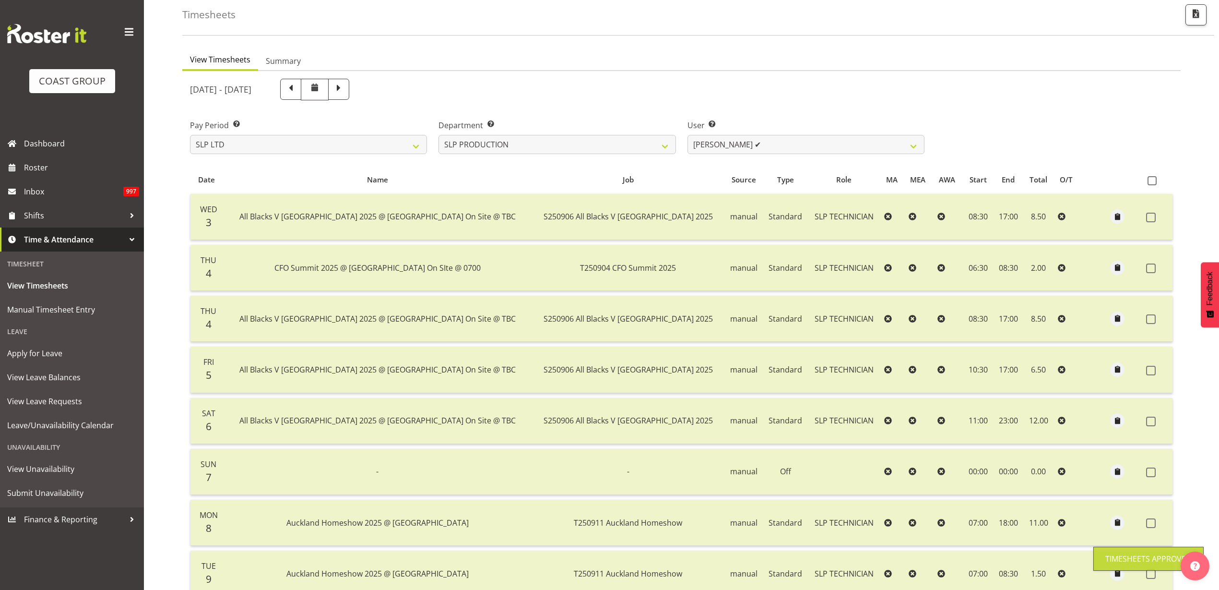
scroll to position [0, 0]
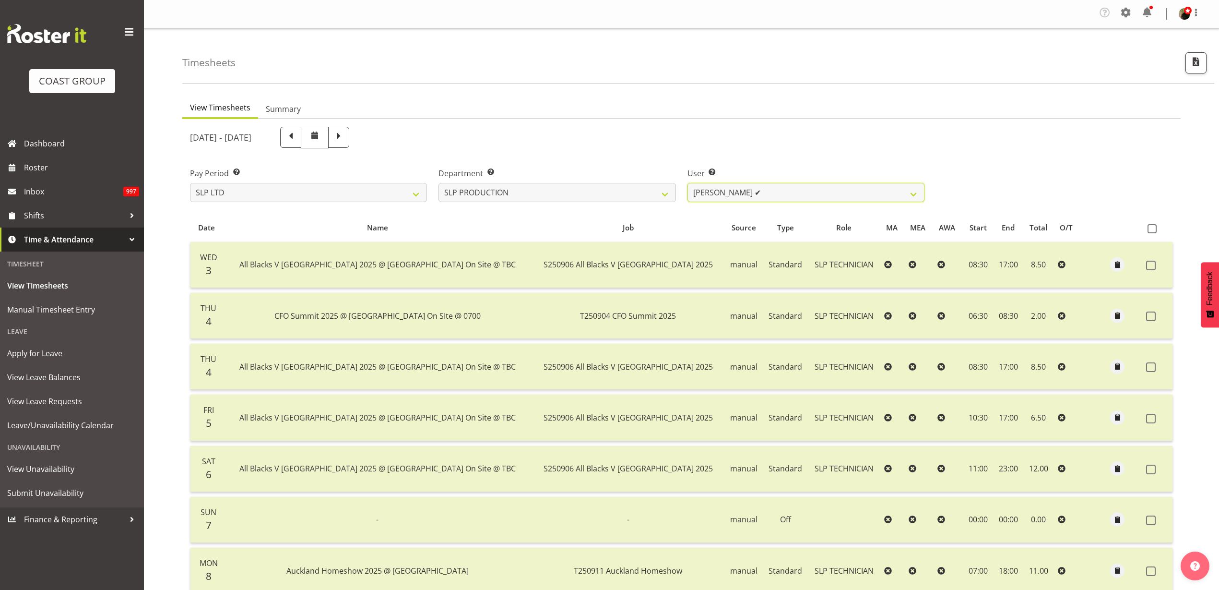
click at [797, 188] on select "[PERSON_NAME] ✔ [PERSON_NAME] ✔ [PERSON_NAME] ✔ [PERSON_NAME] ✔ [PERSON_NAME] ✔…" at bounding box center [806, 192] width 237 height 19
click at [688, 183] on select "[PERSON_NAME] ✔ [PERSON_NAME] ✔ [PERSON_NAME] ✔ [PERSON_NAME] ✔ [PERSON_NAME] ✔…" at bounding box center [806, 192] width 237 height 19
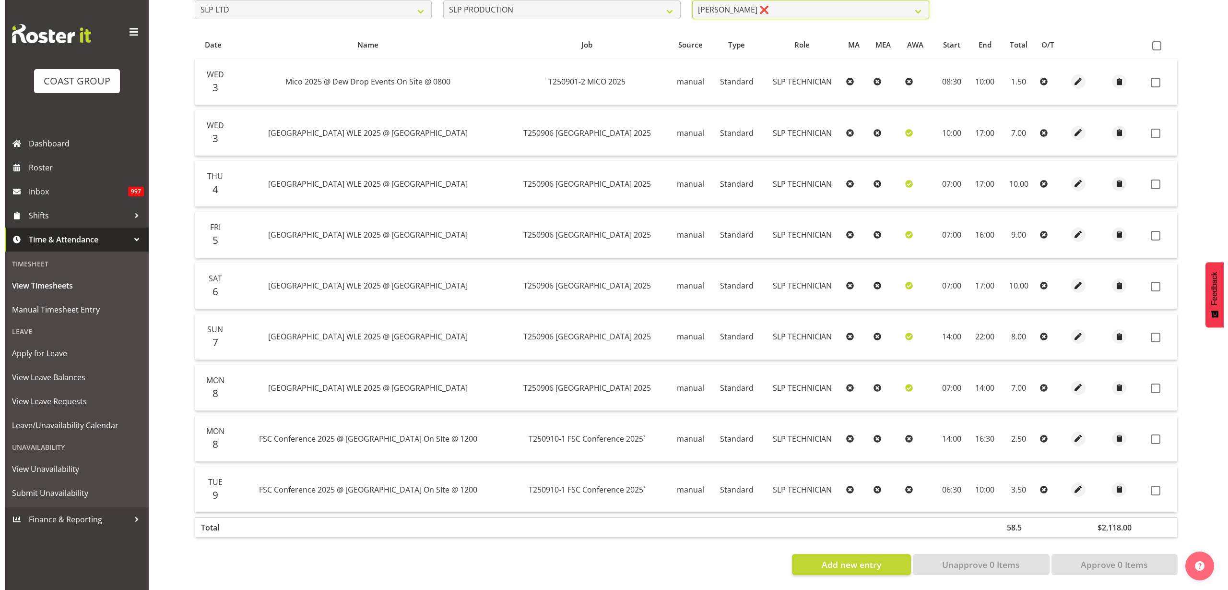
scroll to position [192, 0]
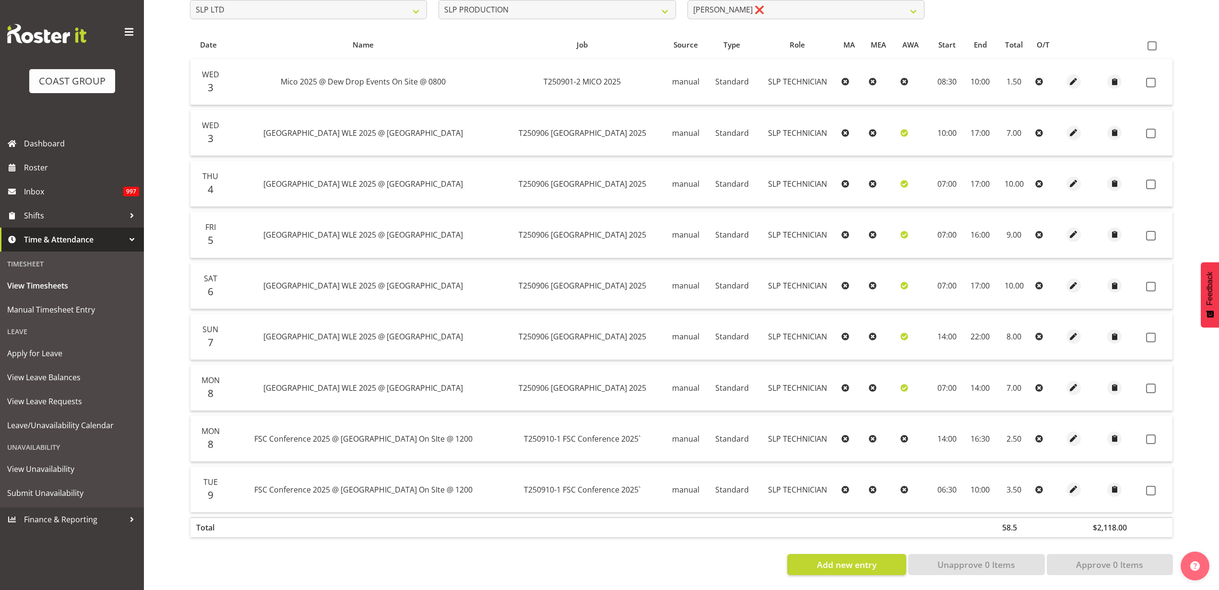
click at [1152, 41] on span at bounding box center [1152, 45] width 9 height 9
click at [1152, 43] on input "checkbox" at bounding box center [1151, 46] width 6 height 6
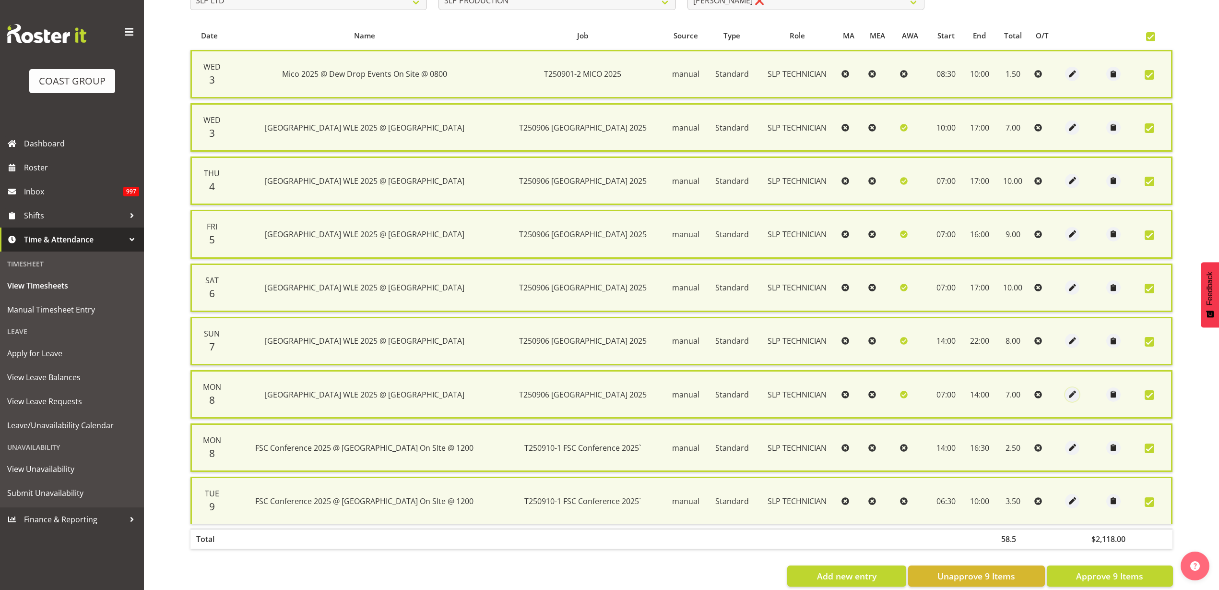
click at [1068, 393] on span "button" at bounding box center [1072, 394] width 11 height 11
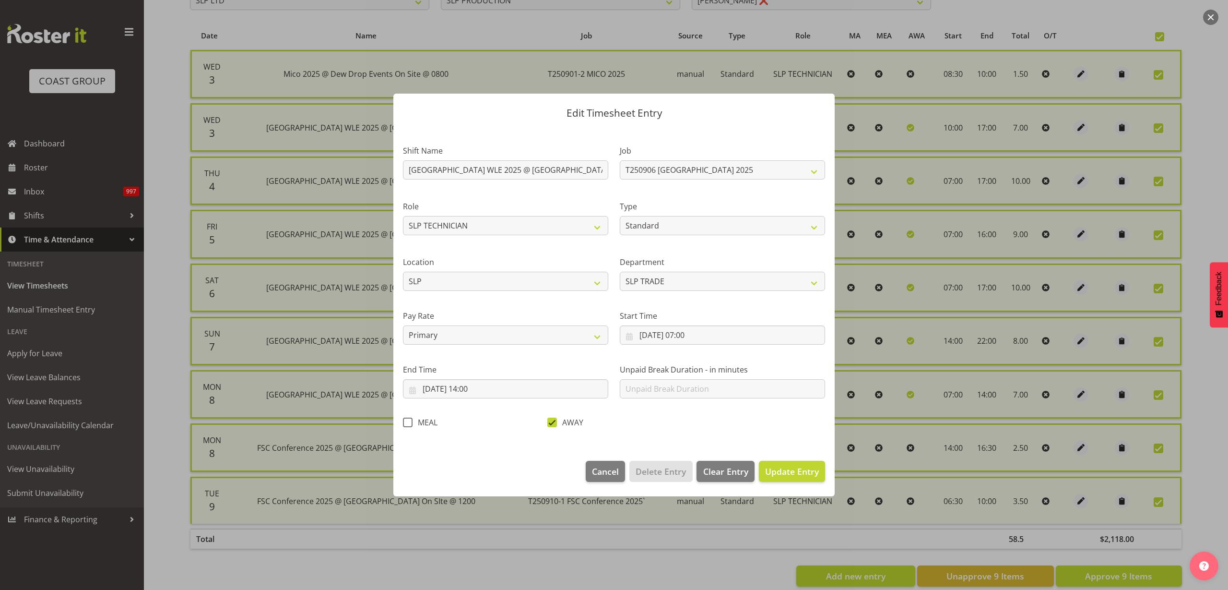
click at [555, 424] on span at bounding box center [553, 422] width 10 height 10
click at [554, 424] on input "AWAY" at bounding box center [551, 422] width 6 height 6
click at [787, 474] on span "Update Entry" at bounding box center [792, 471] width 54 height 12
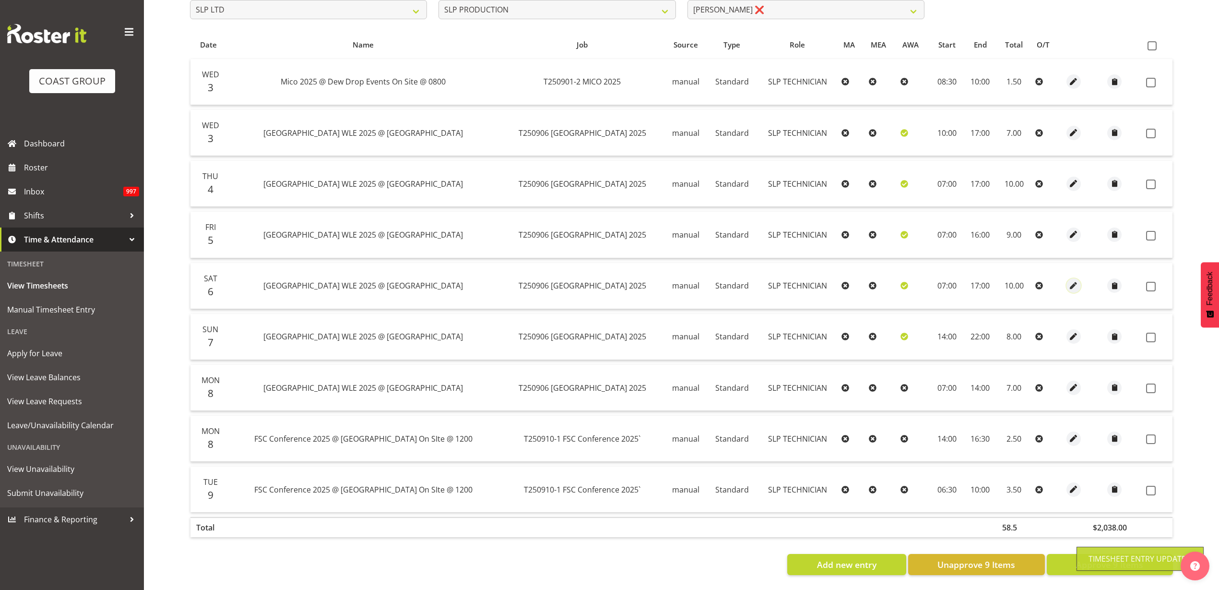
click at [1069, 280] on span "button" at bounding box center [1074, 285] width 11 height 11
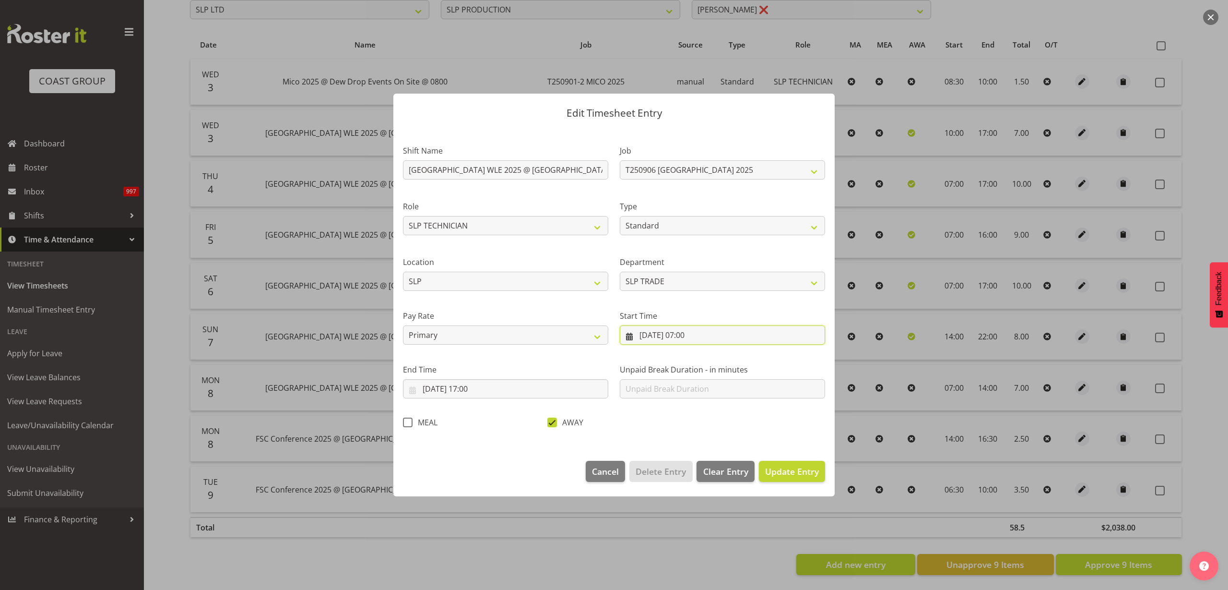
click at [721, 331] on input "[DATE] 07:00" at bounding box center [722, 334] width 205 height 19
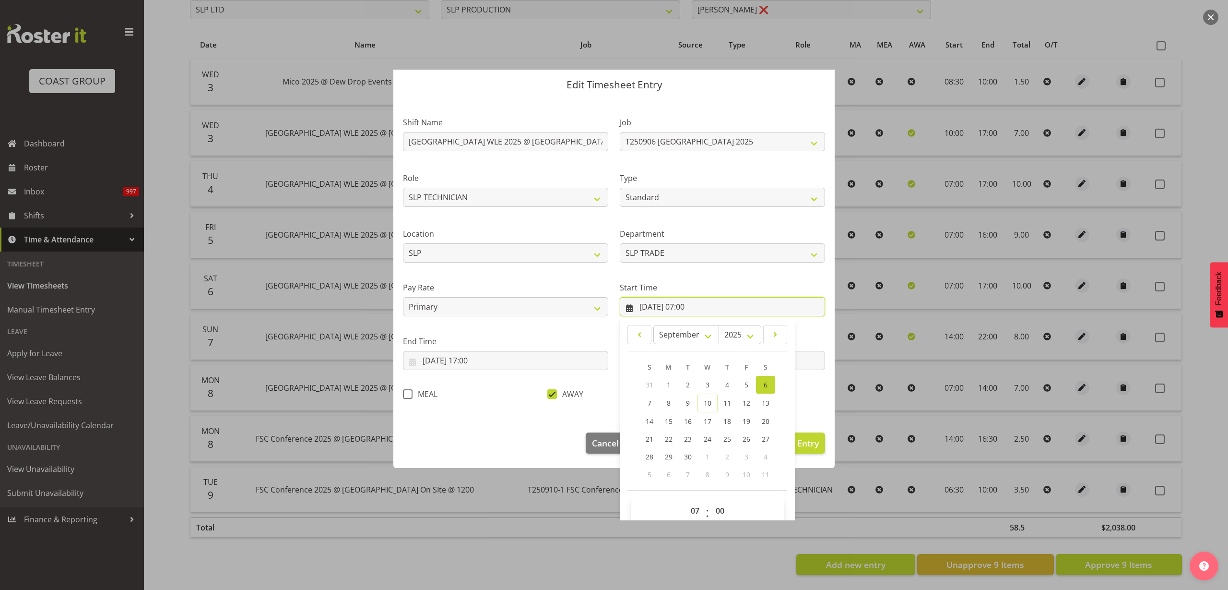
scroll to position [44, 0]
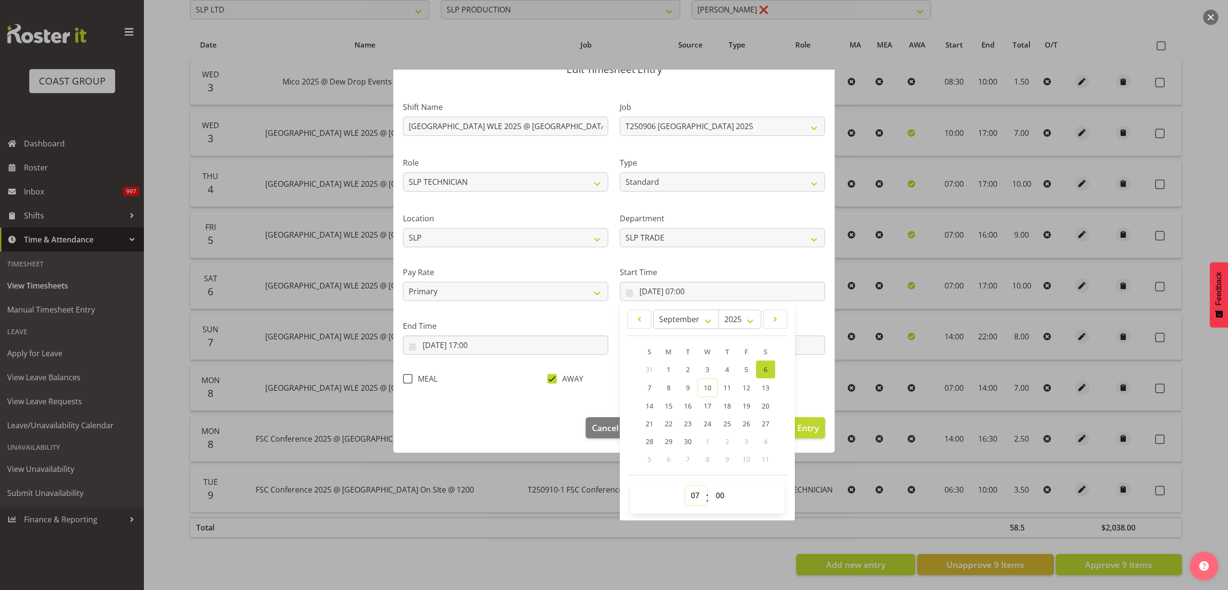
click at [692, 494] on select "00 01 02 03 04 05 06 07 08 09 10 11 12 13 14 15 16 17 18 19 20 21 22 23" at bounding box center [697, 495] width 22 height 19
click at [686, 486] on select "00 01 02 03 04 05 06 07 08 09 10 11 12 13 14 15 16 17 18 19 20 21 22 23" at bounding box center [697, 495] width 22 height 19
click at [814, 387] on div "Shift Name [GEOGRAPHIC_DATA] 2025 @ [GEOGRAPHIC_DATA] Job 1 Carlton Events 1 [P…" at bounding box center [614, 240] width 434 height 304
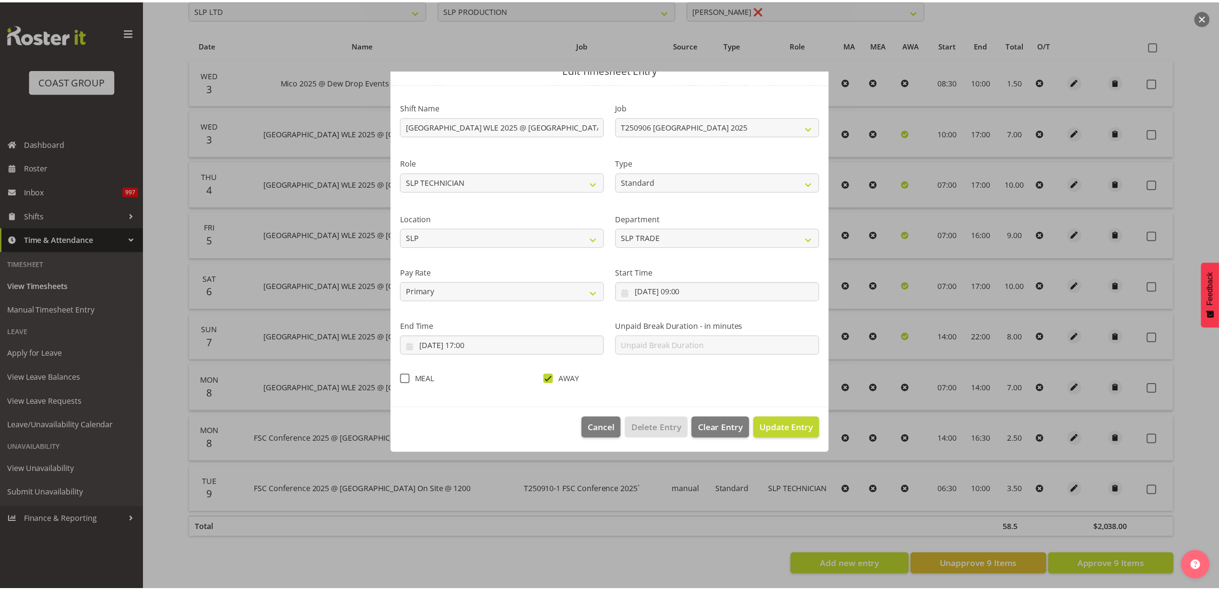
scroll to position [0, 0]
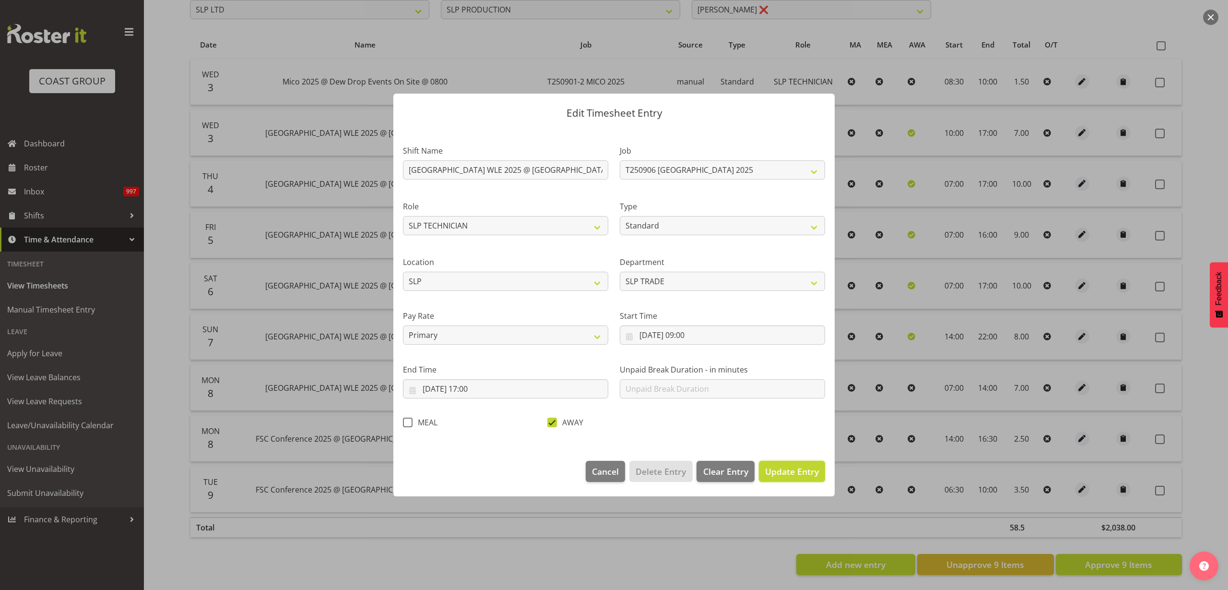
click at [793, 474] on span "Update Entry" at bounding box center [792, 471] width 54 height 12
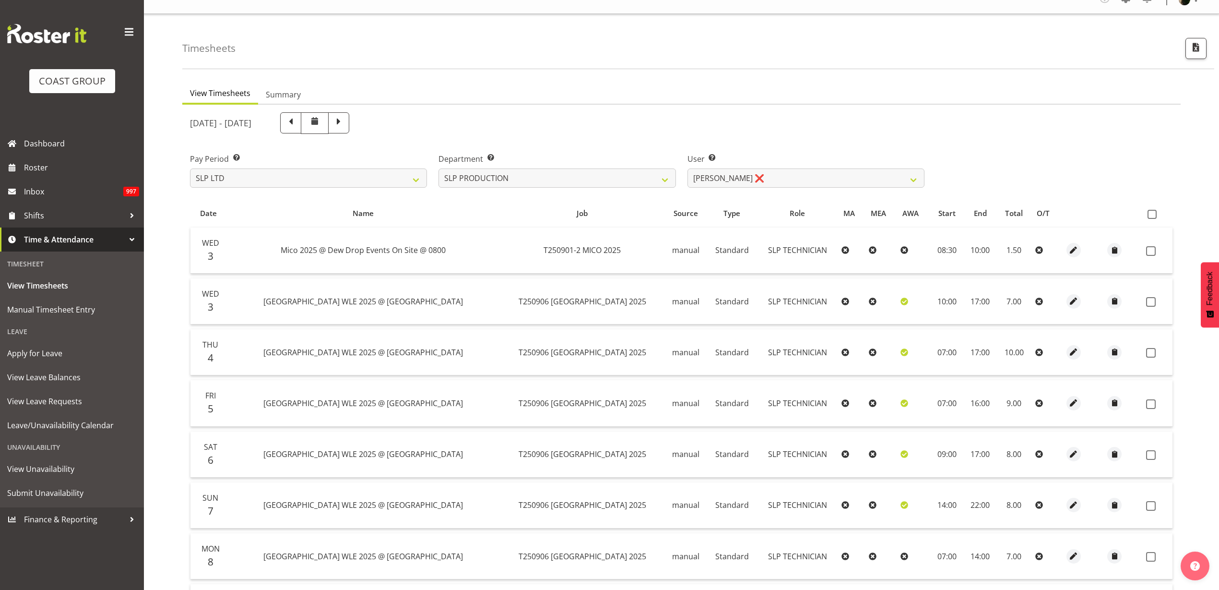
scroll to position [12, 0]
click at [1150, 219] on span at bounding box center [1152, 216] width 9 height 9
click at [1150, 219] on input "checkbox" at bounding box center [1151, 217] width 6 height 6
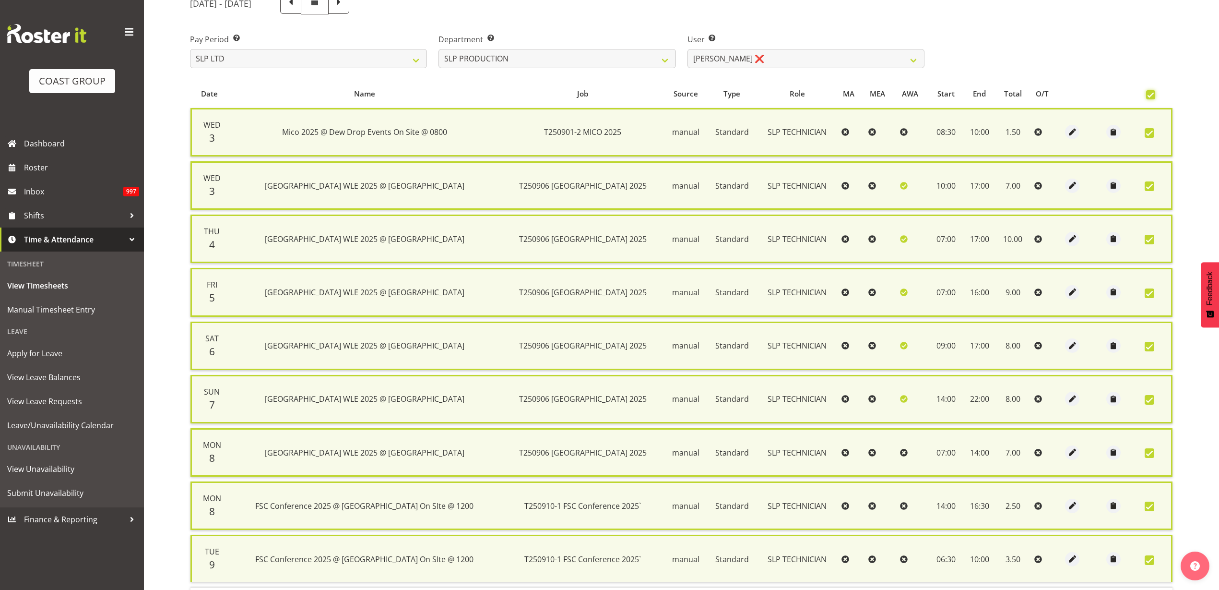
scroll to position [213, 0]
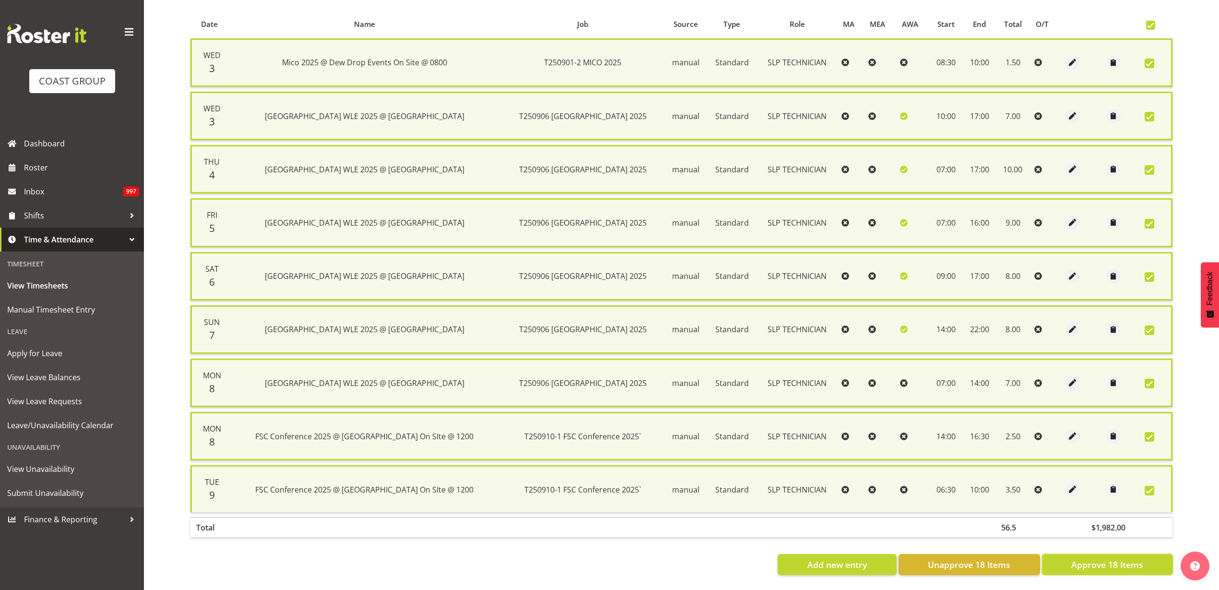
click at [1109, 561] on button "Approve 18 Items" at bounding box center [1107, 564] width 131 height 21
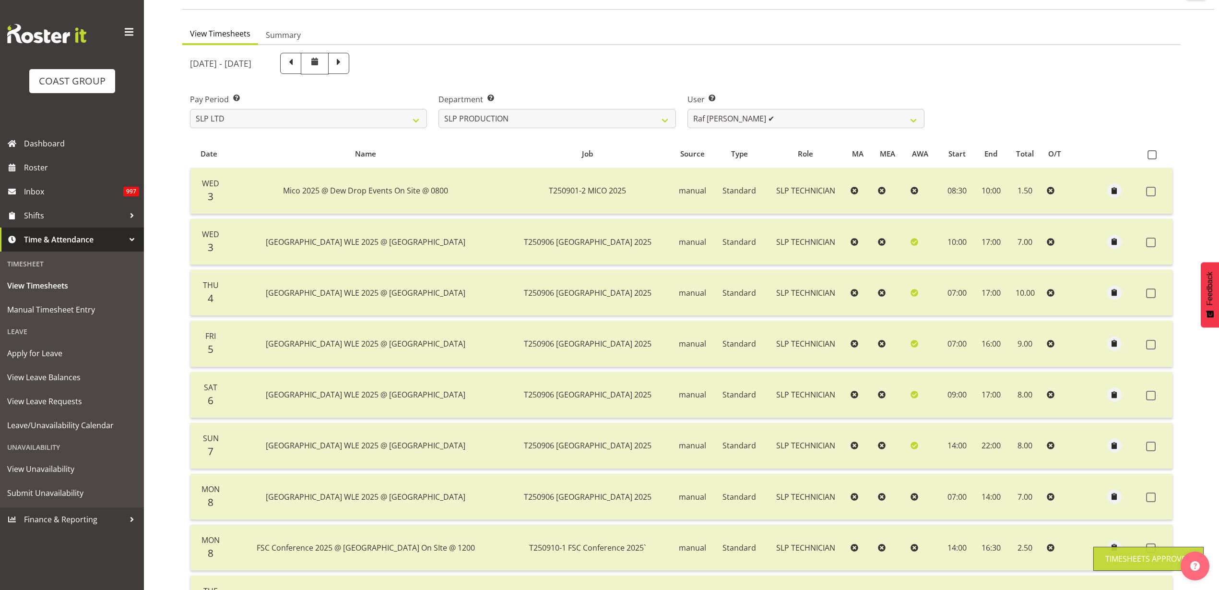
scroll to position [72, 0]
click at [794, 114] on select "[PERSON_NAME] ✔ [PERSON_NAME] ✔ [PERSON_NAME] ✔ [PERSON_NAME] ✔ [PERSON_NAME] ✔…" at bounding box center [806, 120] width 237 height 19
click at [688, 111] on select "[PERSON_NAME] ✔ [PERSON_NAME] ✔ [PERSON_NAME] ✔ [PERSON_NAME] ✔ [PERSON_NAME] ✔…" at bounding box center [806, 120] width 237 height 19
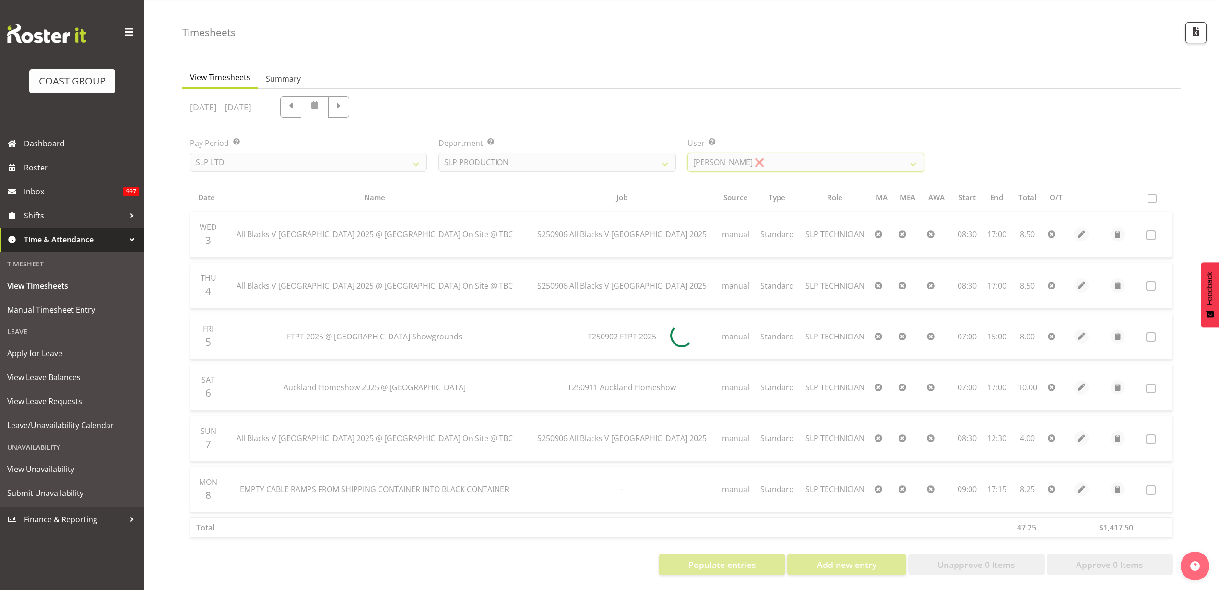
scroll to position [39, 0]
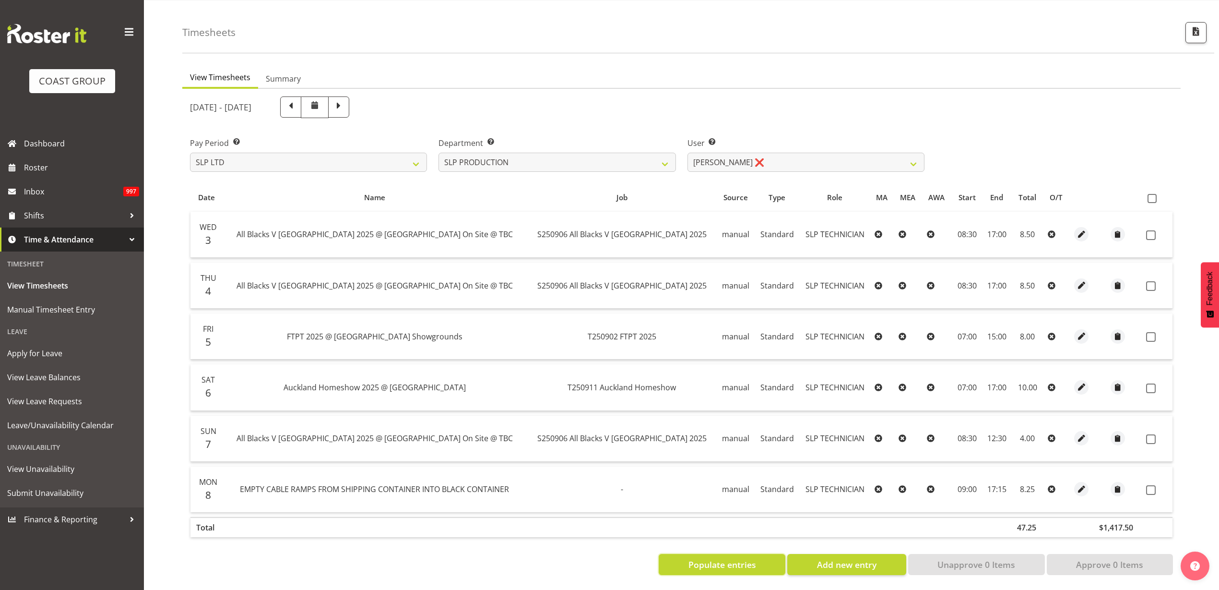
click at [735, 559] on span "Populate entries" at bounding box center [723, 564] width 68 height 12
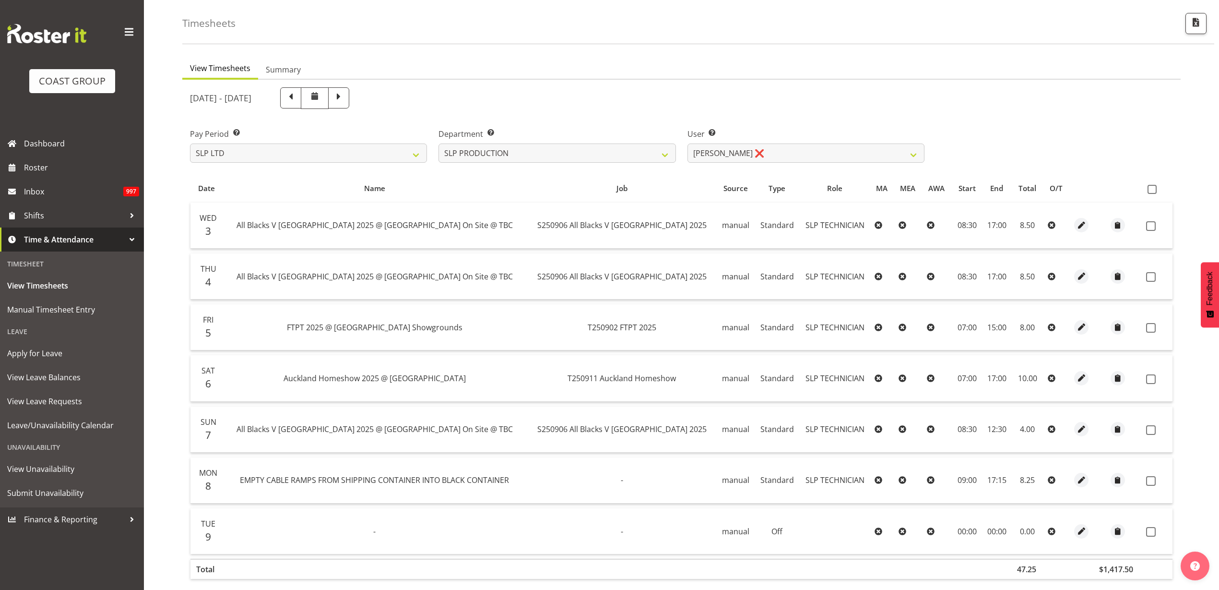
click at [1157, 189] on span at bounding box center [1152, 189] width 9 height 9
click at [1154, 189] on input "checkbox" at bounding box center [1151, 189] width 6 height 6
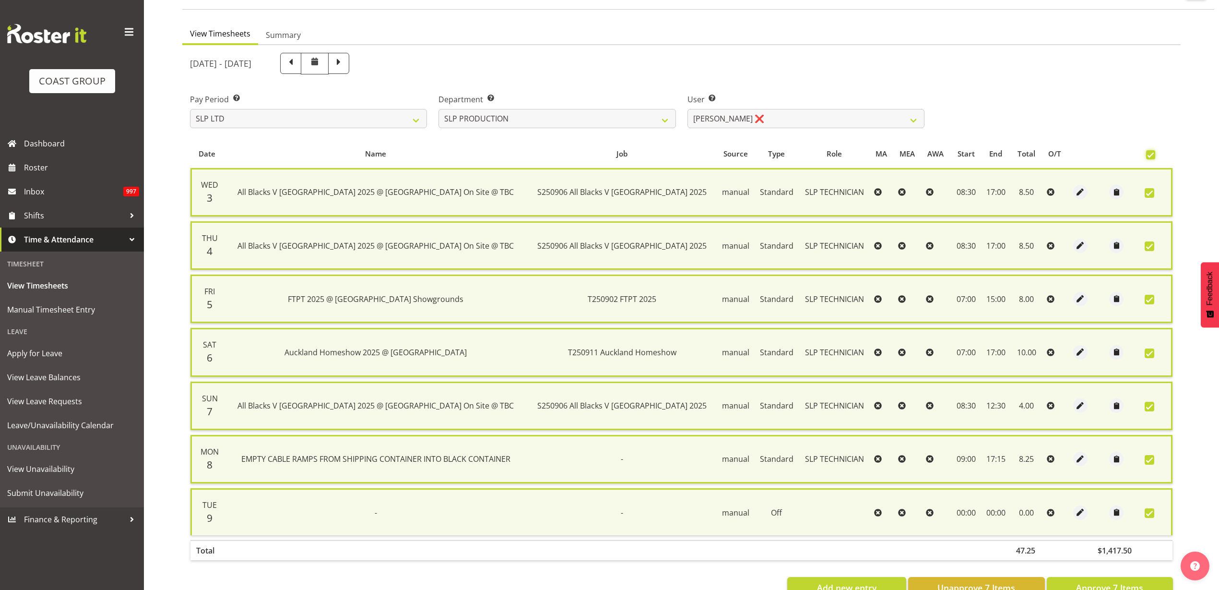
scroll to position [106, 0]
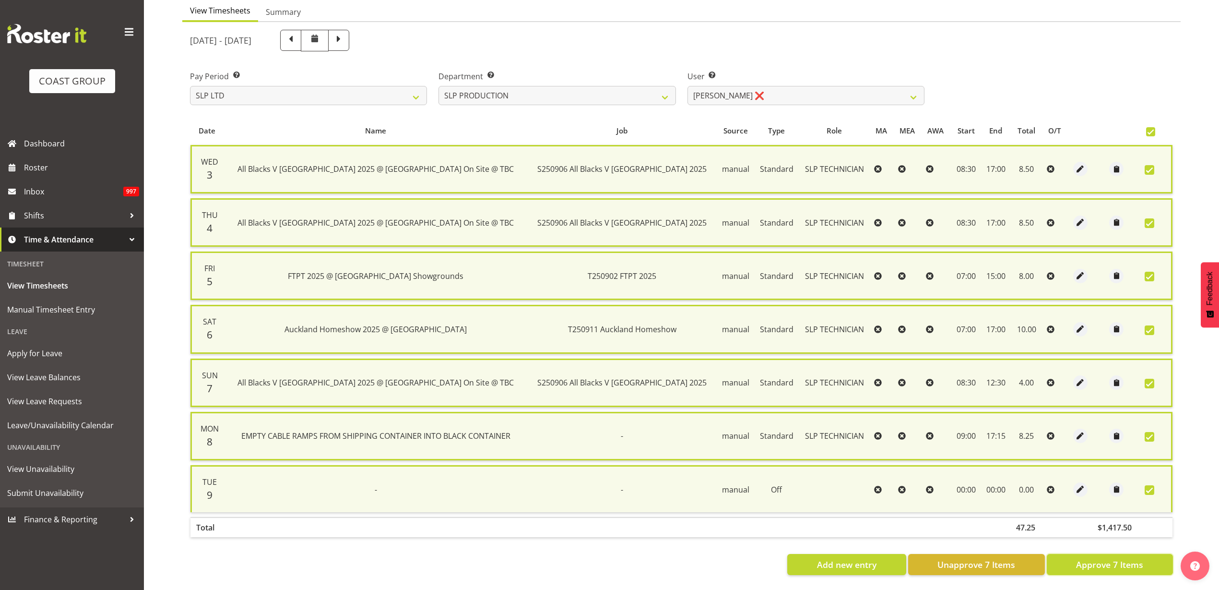
click at [1133, 558] on span "Approve 7 Items" at bounding box center [1109, 564] width 67 height 12
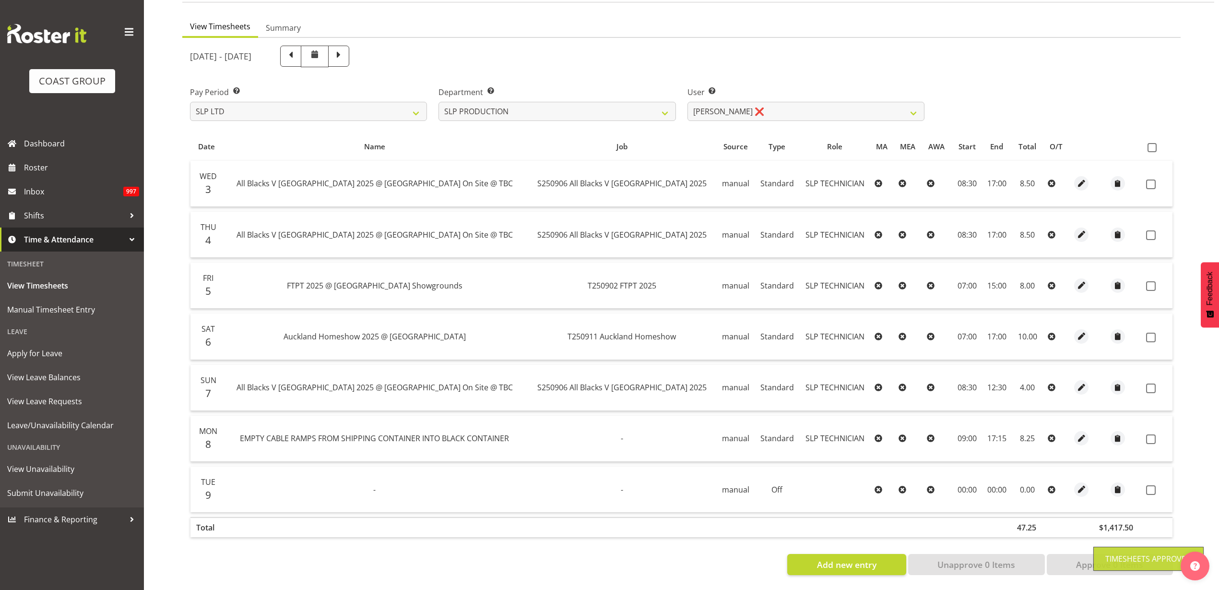
scroll to position [90, 0]
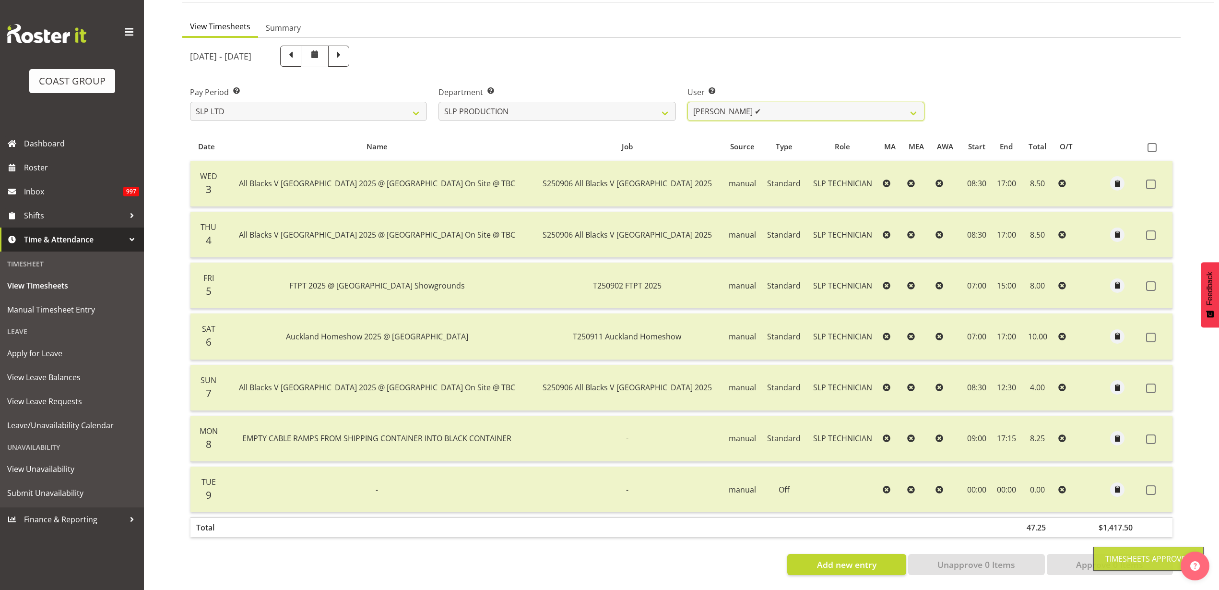
click at [778, 106] on select "[PERSON_NAME] ✔ [PERSON_NAME] ✔ [PERSON_NAME] ✔ [PERSON_NAME] ✔ [PERSON_NAME] ✔…" at bounding box center [806, 111] width 237 height 19
click at [688, 102] on select "[PERSON_NAME] ✔ [PERSON_NAME] ✔ [PERSON_NAME] ✔ [PERSON_NAME] ✔ [PERSON_NAME] ✔…" at bounding box center [806, 111] width 237 height 19
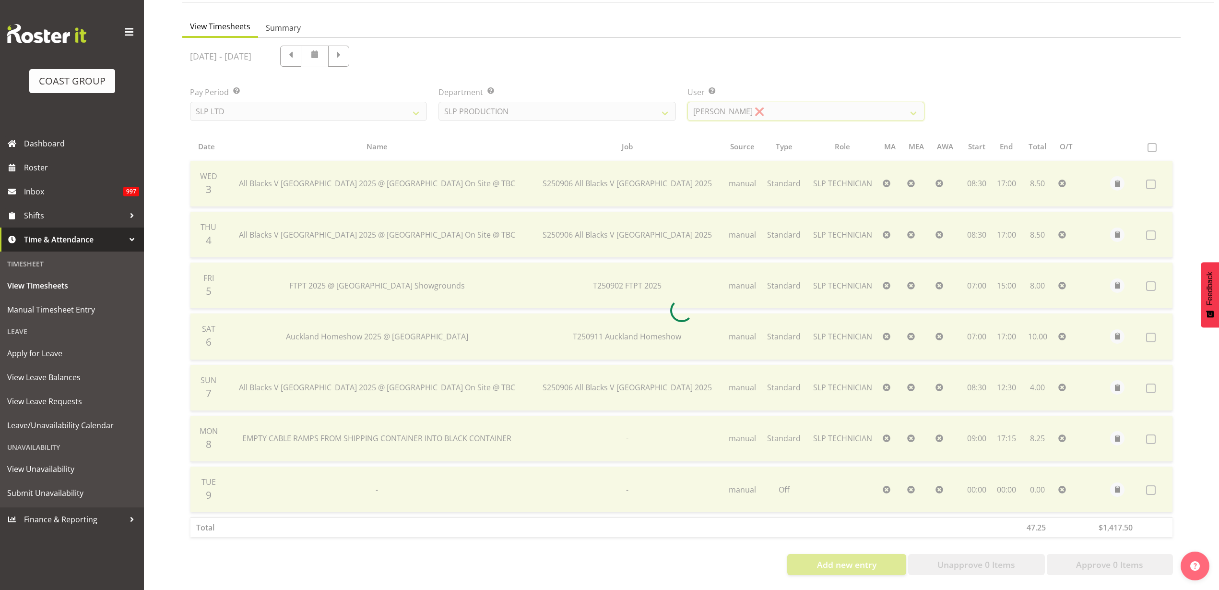
scroll to position [0, 0]
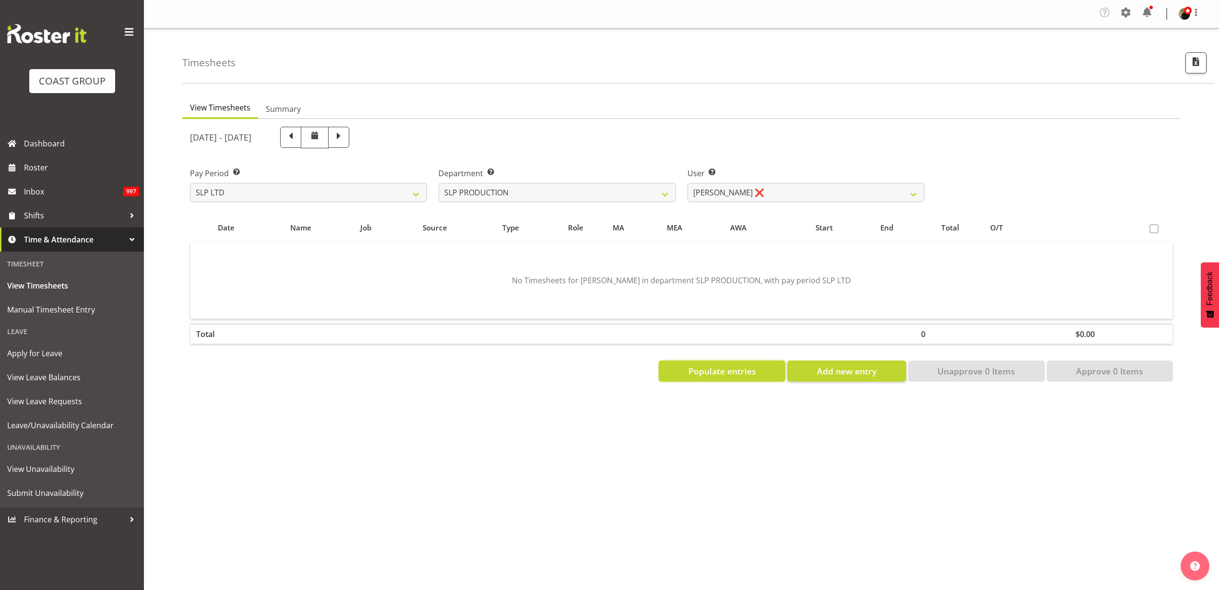
click at [704, 373] on span "Populate entries" at bounding box center [723, 371] width 68 height 12
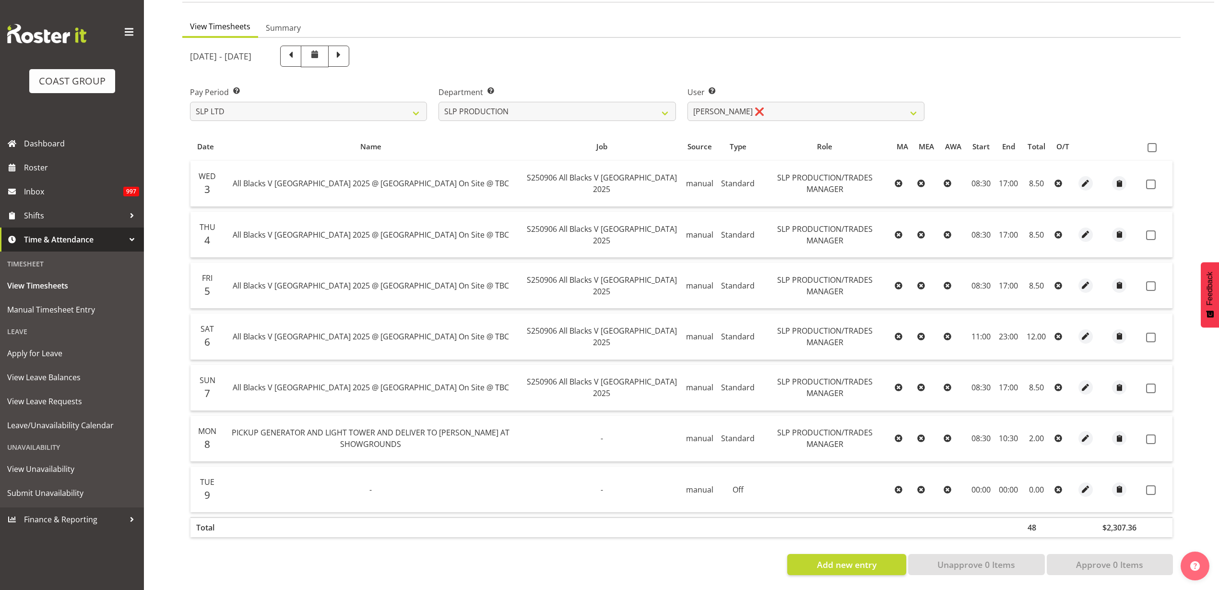
scroll to position [90, 0]
click at [1153, 143] on span at bounding box center [1152, 147] width 9 height 9
click at [1153, 144] on input "checkbox" at bounding box center [1151, 147] width 6 height 6
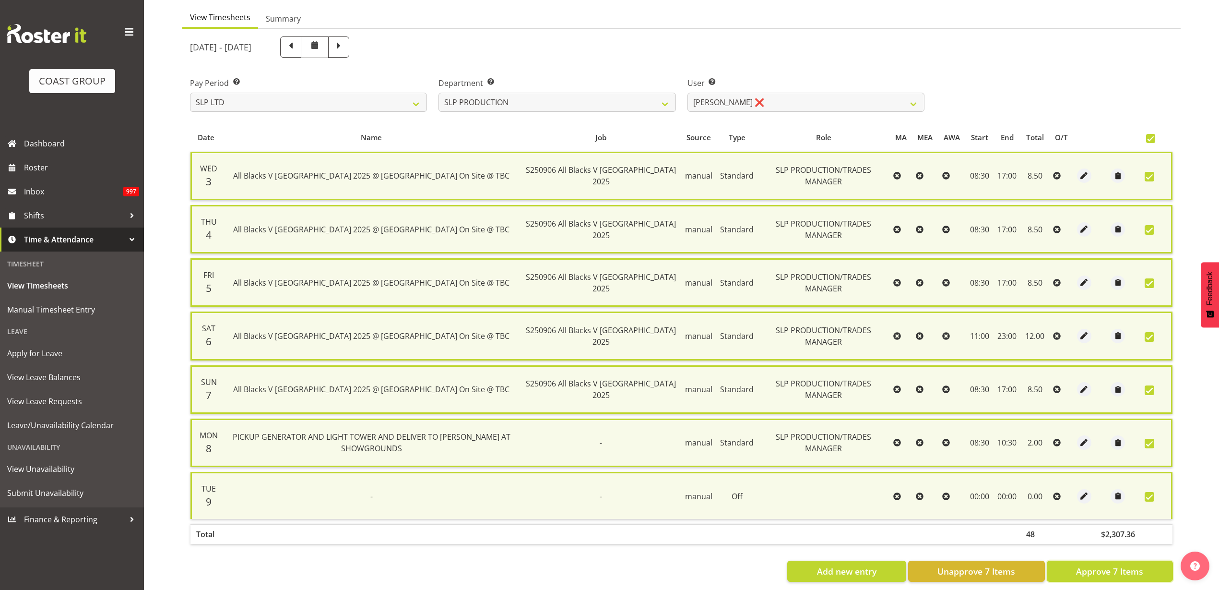
click at [1116, 567] on span "Approve 7 Items" at bounding box center [1109, 571] width 67 height 12
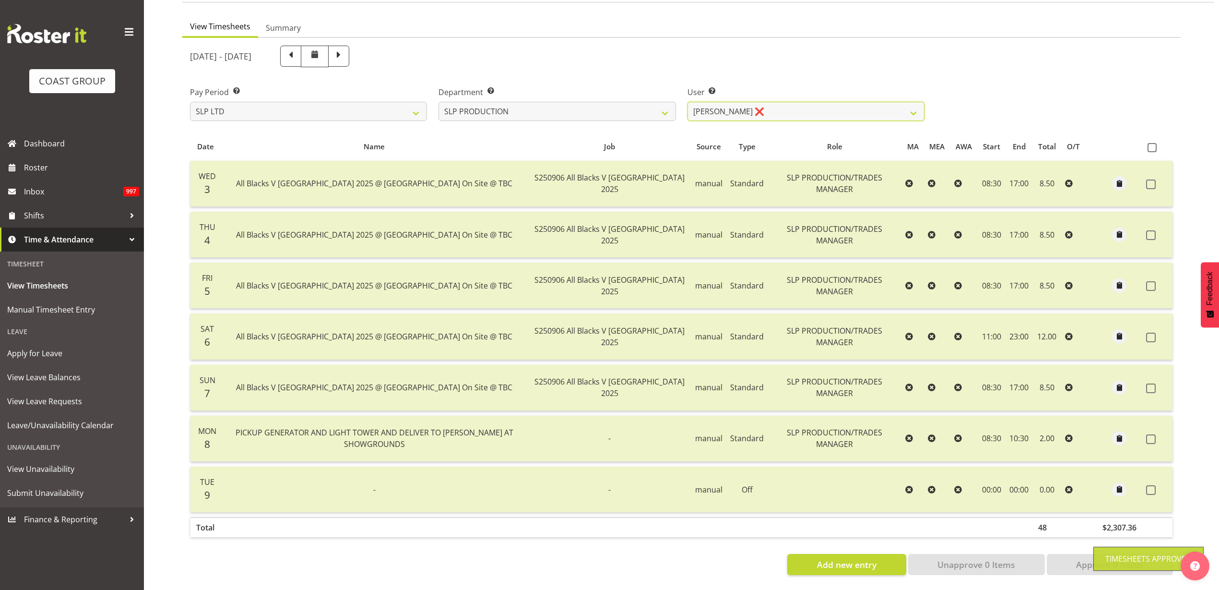
click at [767, 102] on select "[PERSON_NAME] ✔ [PERSON_NAME] ✔ [PERSON_NAME] ✔ [PERSON_NAME] ✔ [PERSON_NAME] ✔…" at bounding box center [806, 111] width 237 height 19
click at [605, 102] on select "SLP CHC SLP OFFICE SLP PRODUCTION SLP TRADE" at bounding box center [557, 111] width 237 height 19
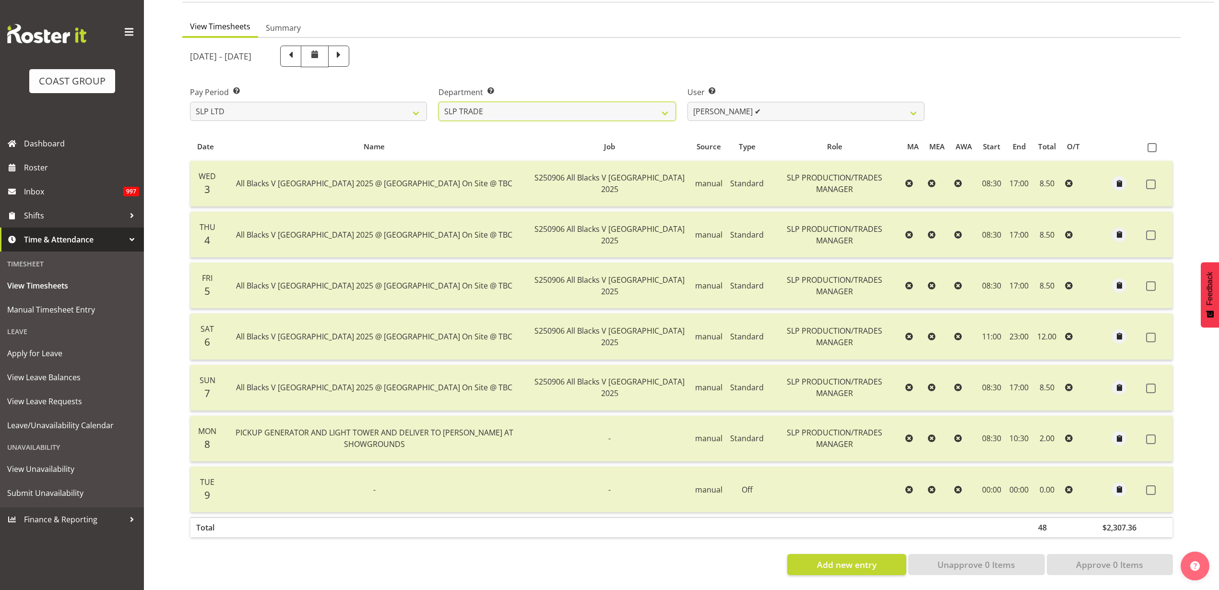
click at [439, 102] on select "SLP CHC SLP OFFICE SLP PRODUCTION SLP TRADE" at bounding box center [557, 111] width 237 height 19
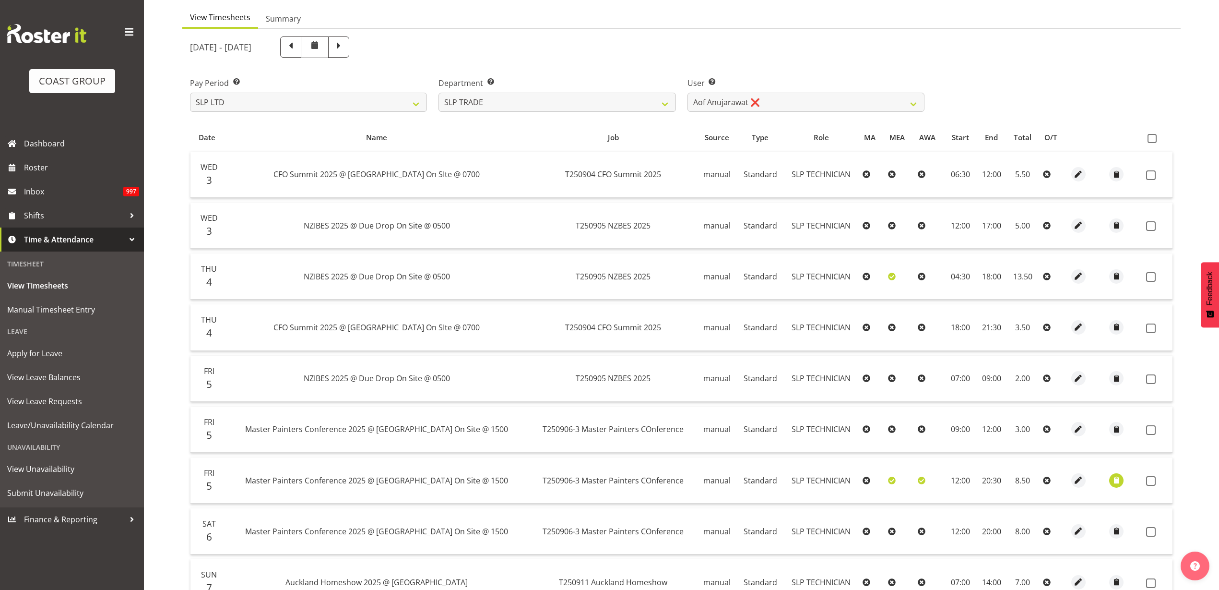
click at [1154, 136] on span at bounding box center [1152, 138] width 9 height 9
click at [1154, 136] on input "checkbox" at bounding box center [1151, 138] width 6 height 6
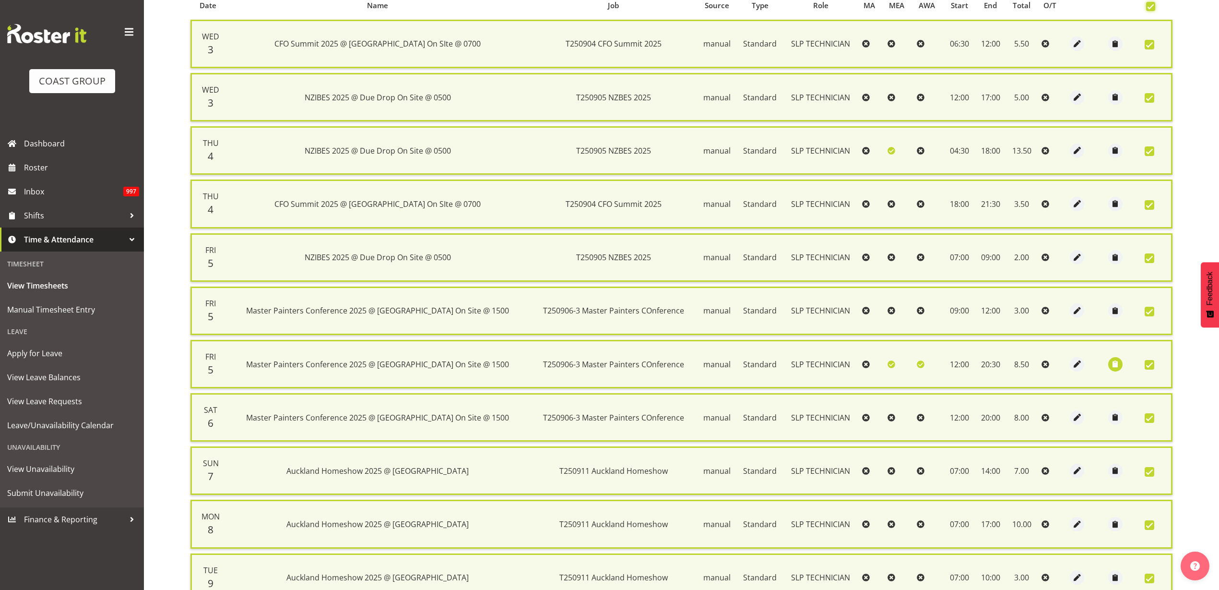
scroll to position [426, 0]
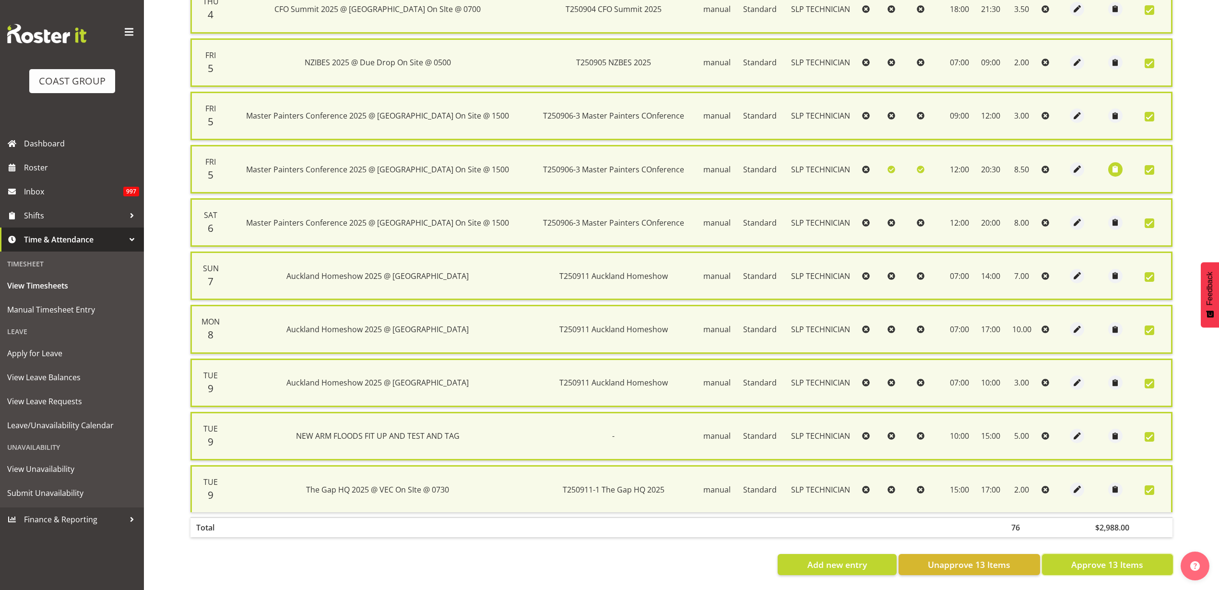
click at [1080, 558] on span "Approve 13 Items" at bounding box center [1108, 564] width 72 height 12
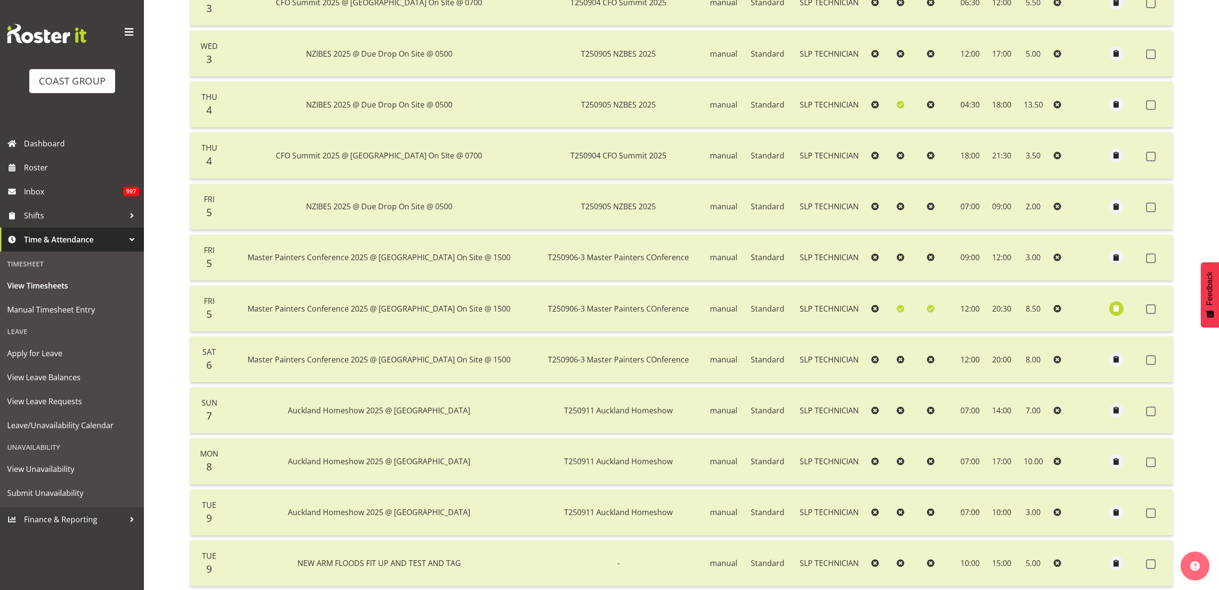
scroll to position [96, 0]
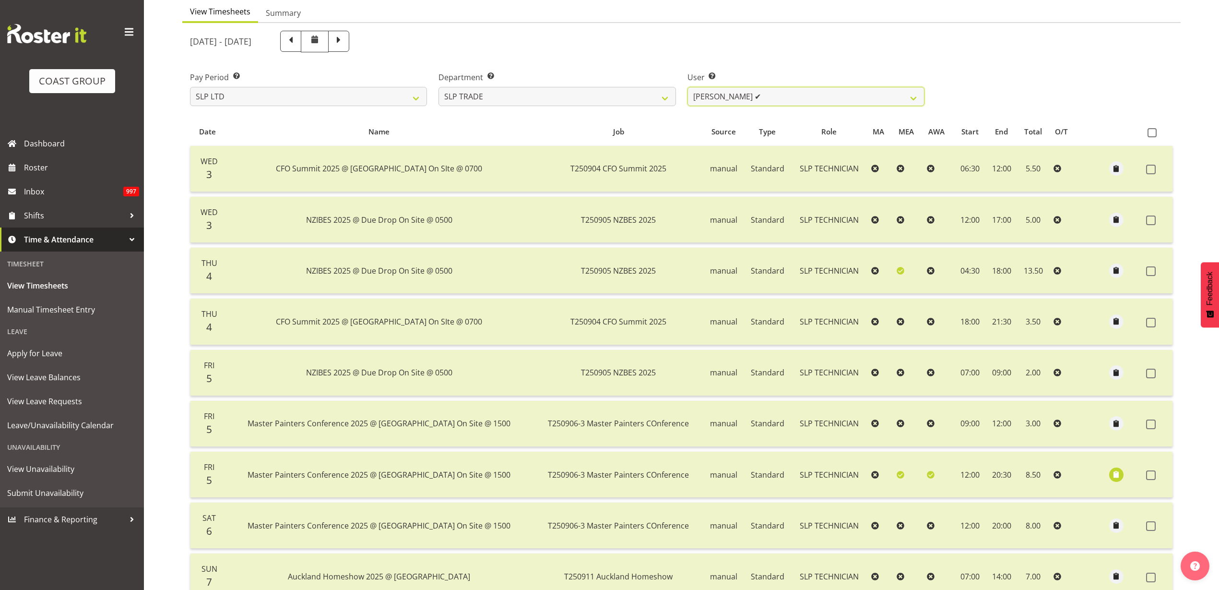
click at [752, 98] on select "[PERSON_NAME] ✔ [PERSON_NAME] ❌ [PERSON_NAME] ❌ [PERSON_NAME] ❌ [PERSON_NAME] ❌…" at bounding box center [806, 96] width 237 height 19
click at [688, 87] on select "[PERSON_NAME] ✔ [PERSON_NAME] ❌ [PERSON_NAME] ❌ [PERSON_NAME] ❌ [PERSON_NAME] ❌…" at bounding box center [806, 96] width 237 height 19
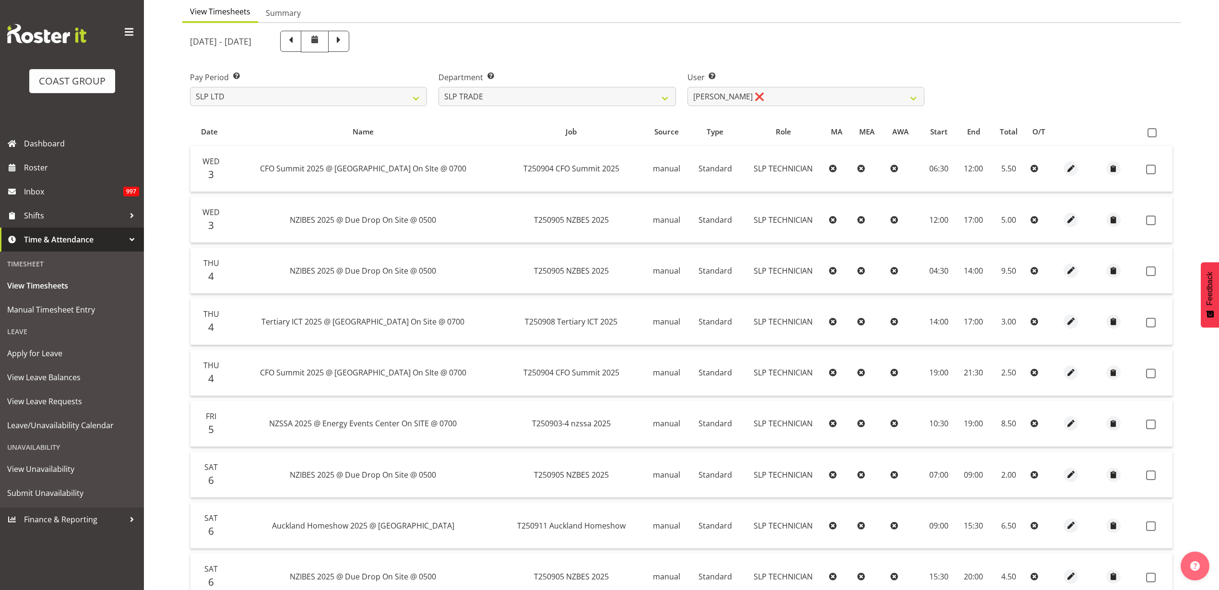
click at [1154, 133] on span at bounding box center [1152, 132] width 9 height 9
click at [1154, 133] on input "checkbox" at bounding box center [1151, 133] width 6 height 6
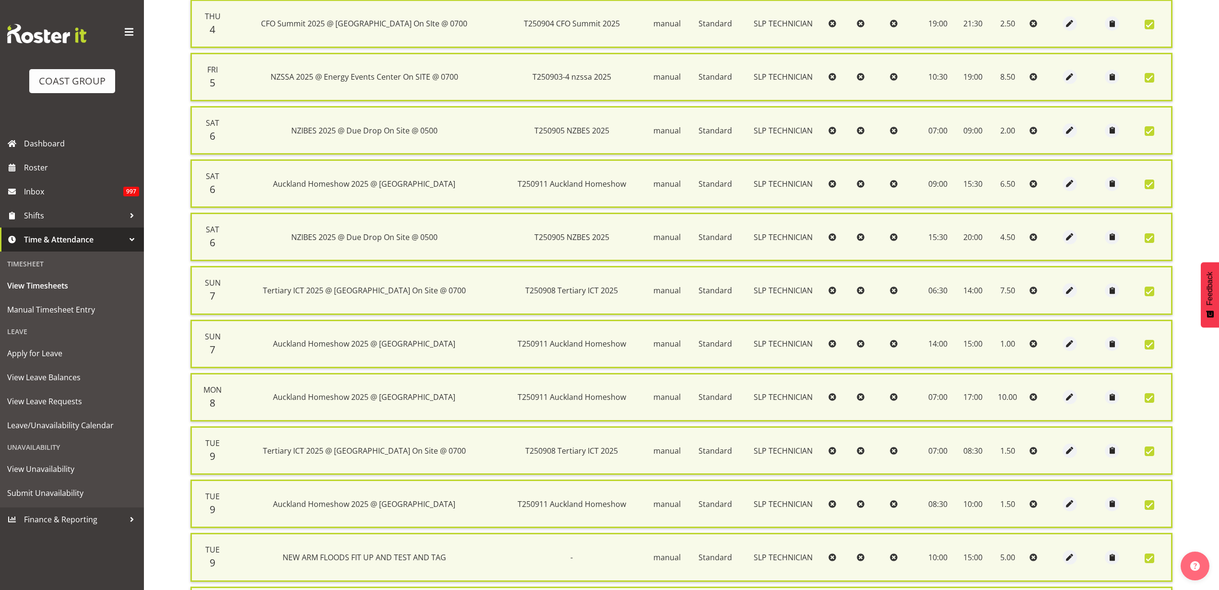
scroll to position [586, 0]
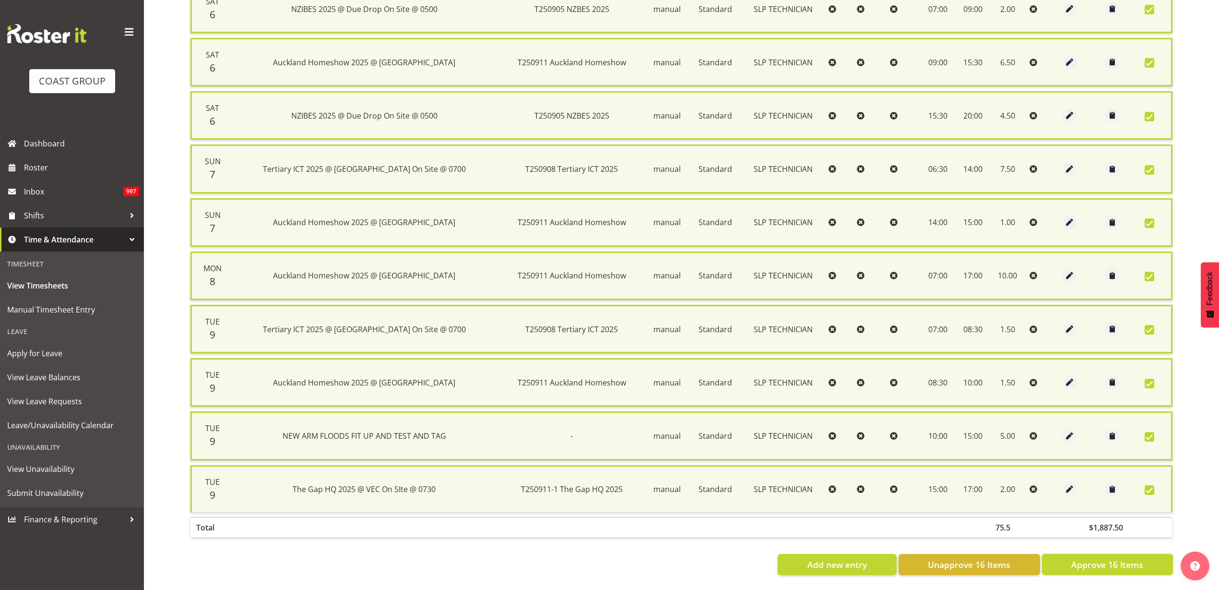
click at [1080, 558] on span "Approve 16 Items" at bounding box center [1108, 564] width 72 height 12
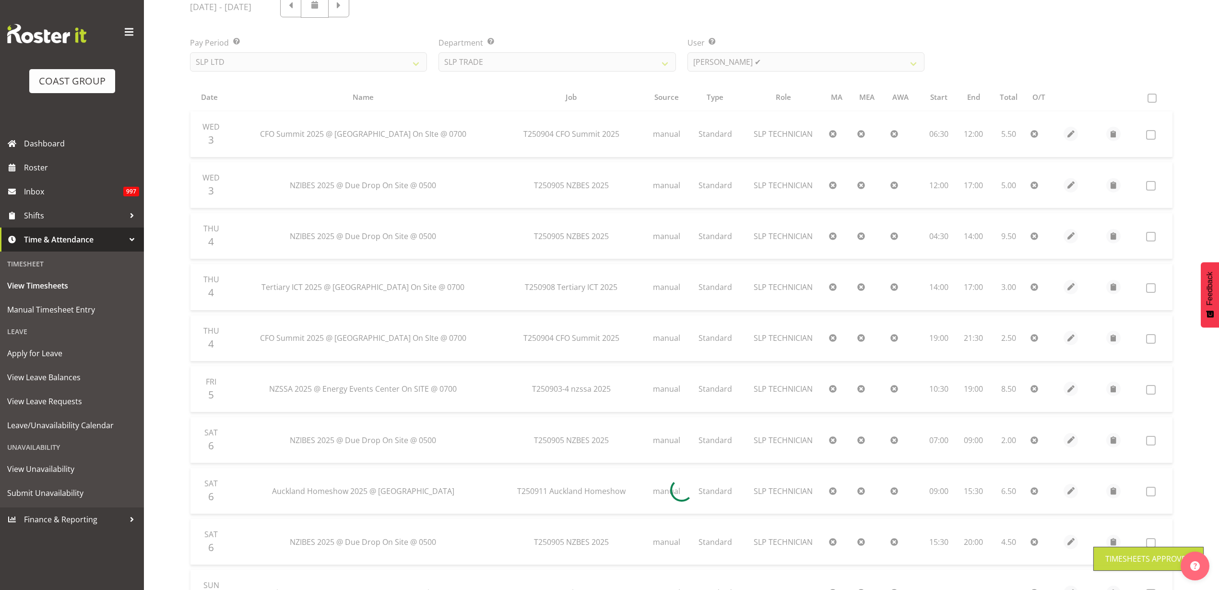
scroll to position [129, 0]
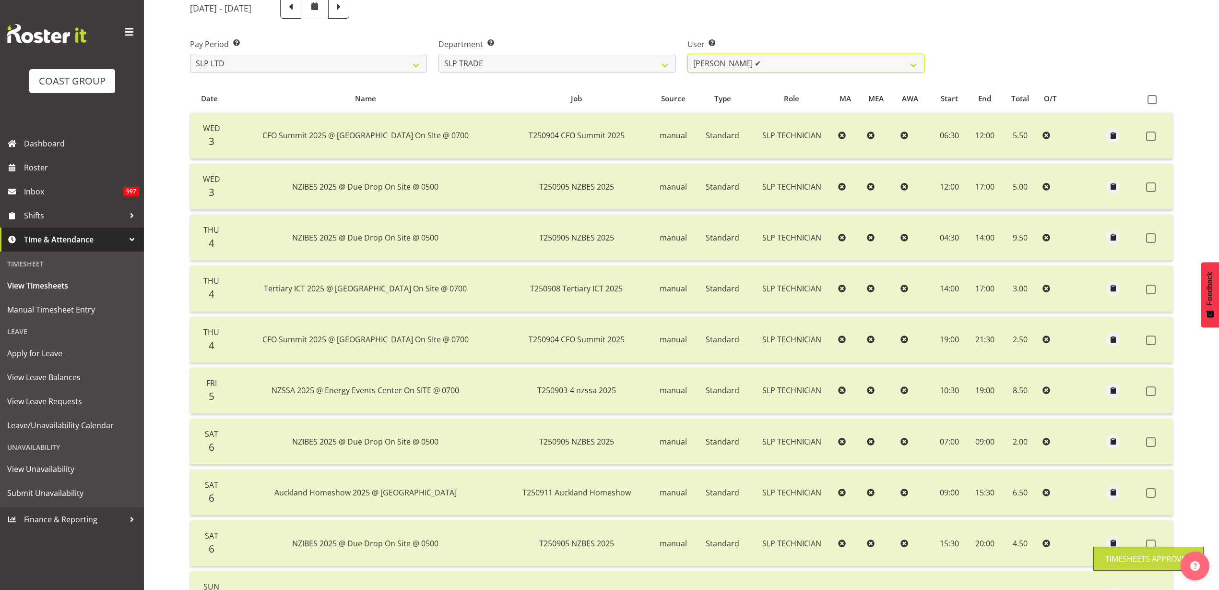
click at [773, 66] on select "[PERSON_NAME] ✔ [PERSON_NAME] ✔ [PERSON_NAME] ❌ [PERSON_NAME] ❌ [PERSON_NAME] ❌…" at bounding box center [806, 63] width 237 height 19
click at [688, 54] on select "[PERSON_NAME] ✔ [PERSON_NAME] ✔ [PERSON_NAME] ❌ [PERSON_NAME] ❌ [PERSON_NAME] ❌…" at bounding box center [806, 63] width 237 height 19
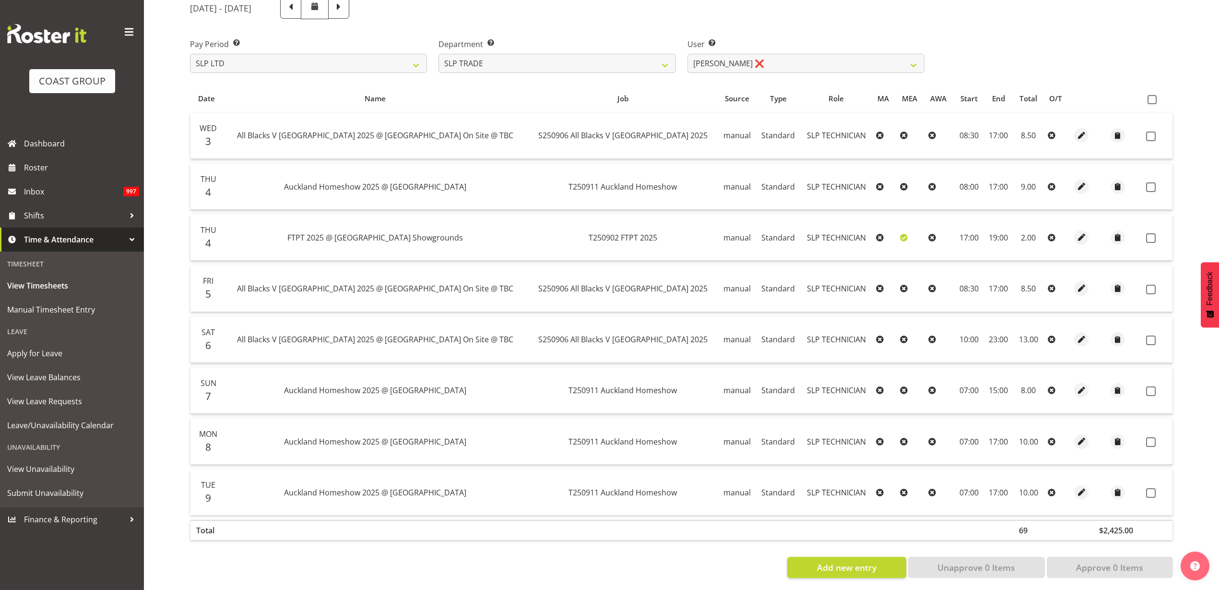
click at [1154, 101] on span at bounding box center [1152, 99] width 9 height 9
click at [1154, 101] on input "checkbox" at bounding box center [1151, 99] width 6 height 6
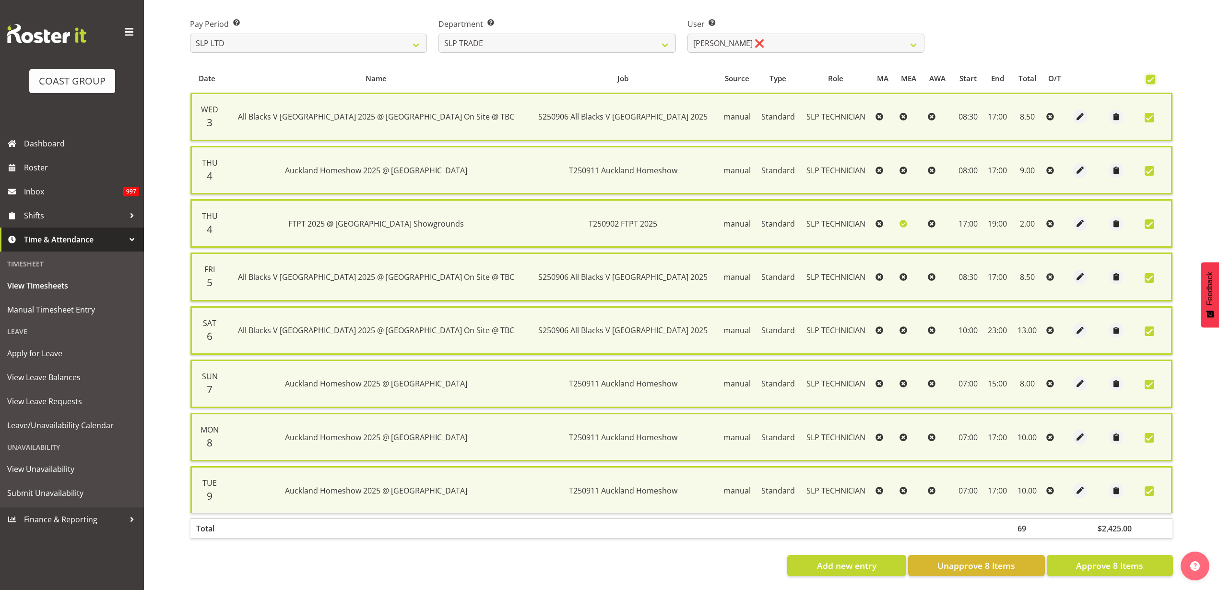
scroll to position [159, 0]
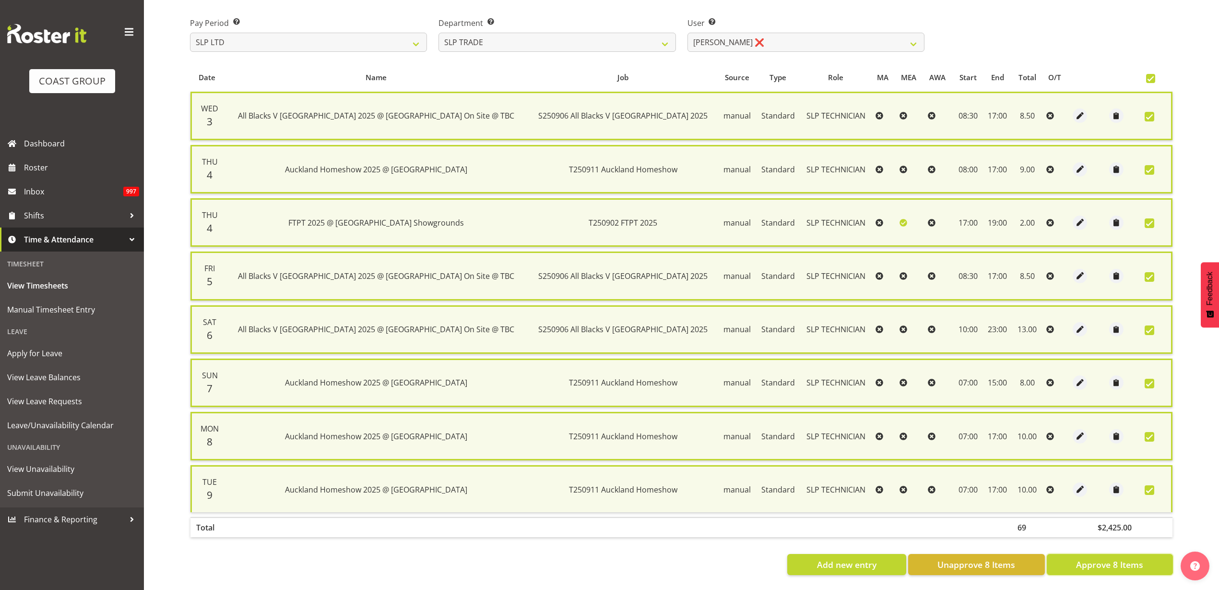
click at [1104, 558] on span "Approve 8 Items" at bounding box center [1109, 564] width 67 height 12
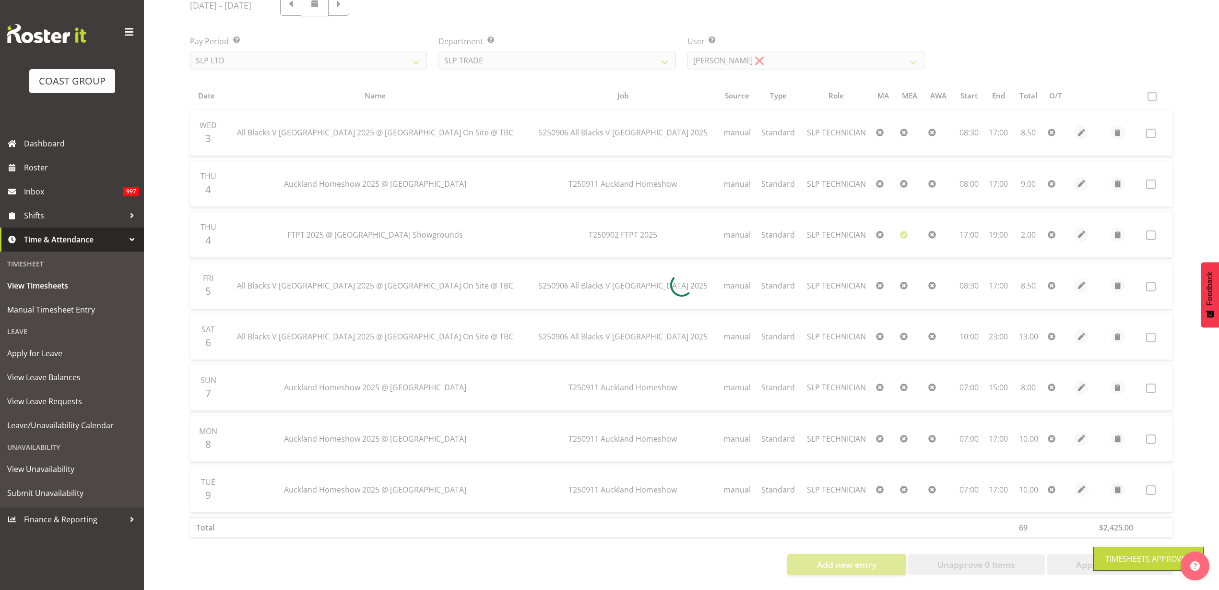
scroll to position [141, 0]
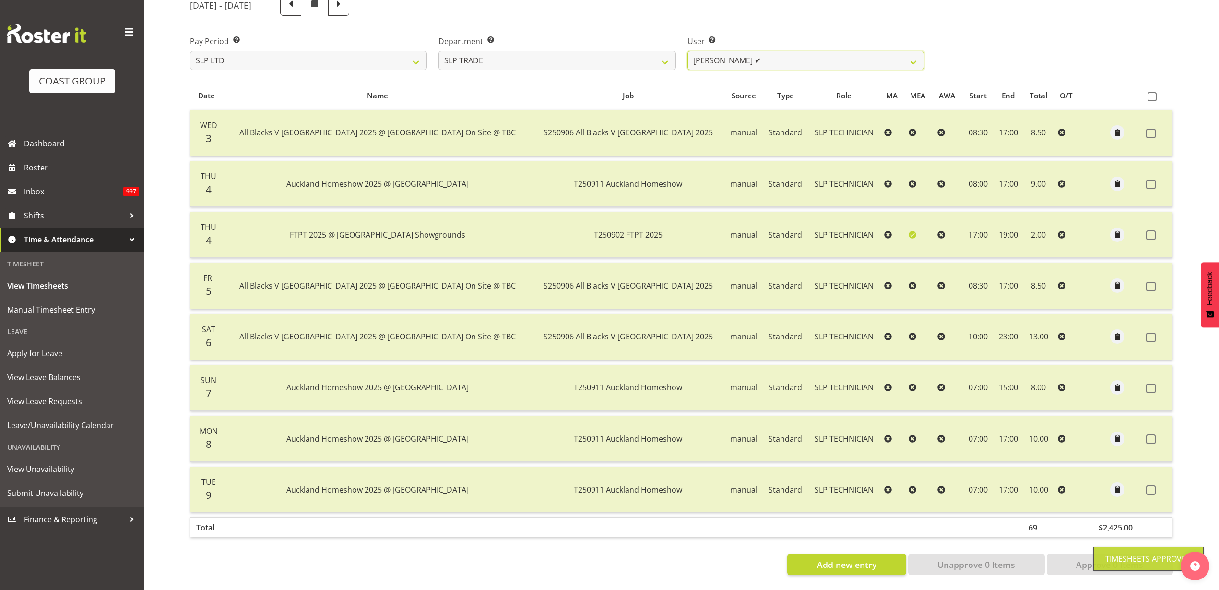
click at [770, 51] on select "[PERSON_NAME] ✔ [PERSON_NAME] ✔ [PERSON_NAME] ✔ [PERSON_NAME] ❌ [PERSON_NAME] ❌…" at bounding box center [806, 60] width 237 height 19
click at [688, 51] on select "[PERSON_NAME] ✔ [PERSON_NAME] ✔ [PERSON_NAME] ✔ [PERSON_NAME] ❌ [PERSON_NAME] ❌…" at bounding box center [806, 60] width 237 height 19
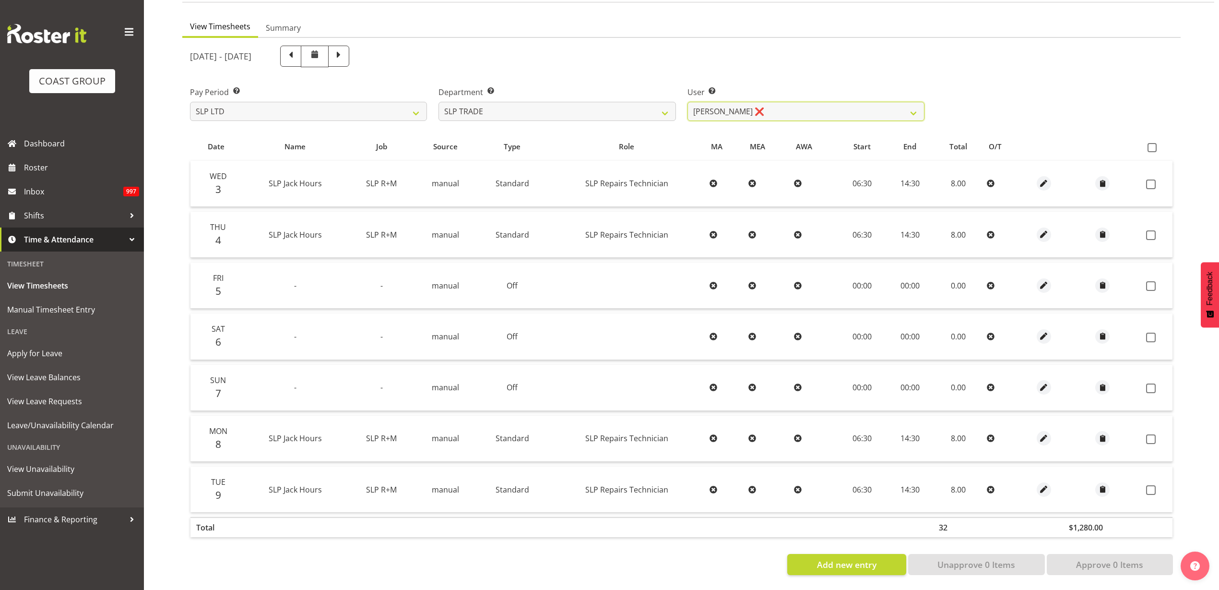
scroll to position [90, 0]
click at [1150, 143] on th at bounding box center [1158, 147] width 30 height 18
click at [1153, 143] on span at bounding box center [1152, 147] width 9 height 9
click at [1153, 144] on input "checkbox" at bounding box center [1151, 147] width 6 height 6
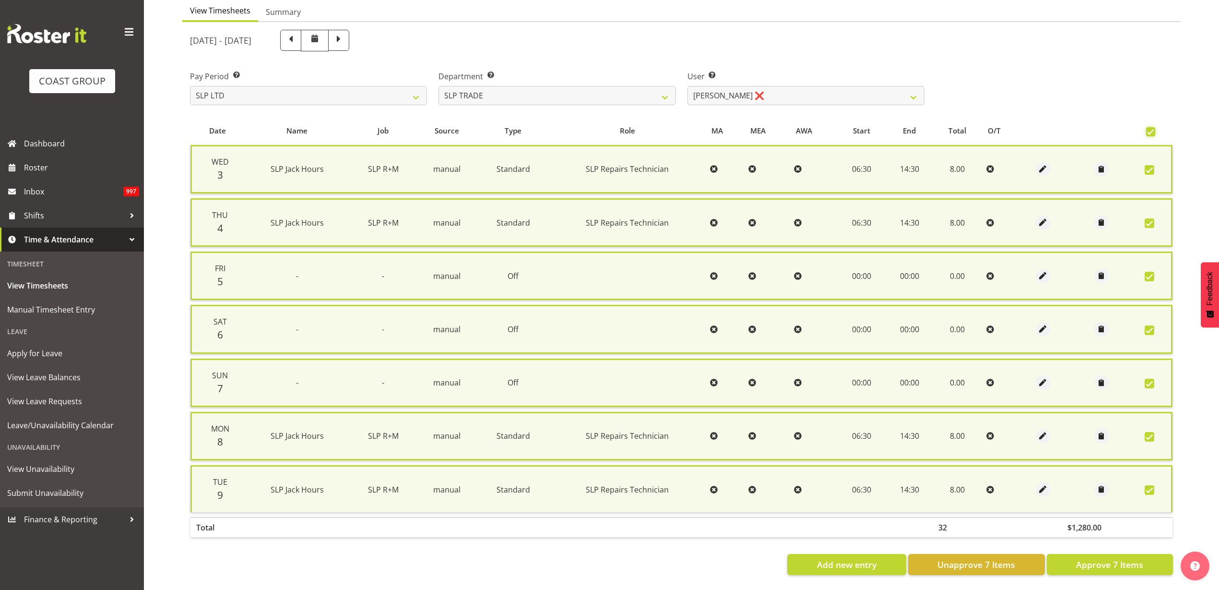
scroll to position [106, 0]
click at [1084, 558] on span "Approve 7 Items" at bounding box center [1109, 564] width 67 height 12
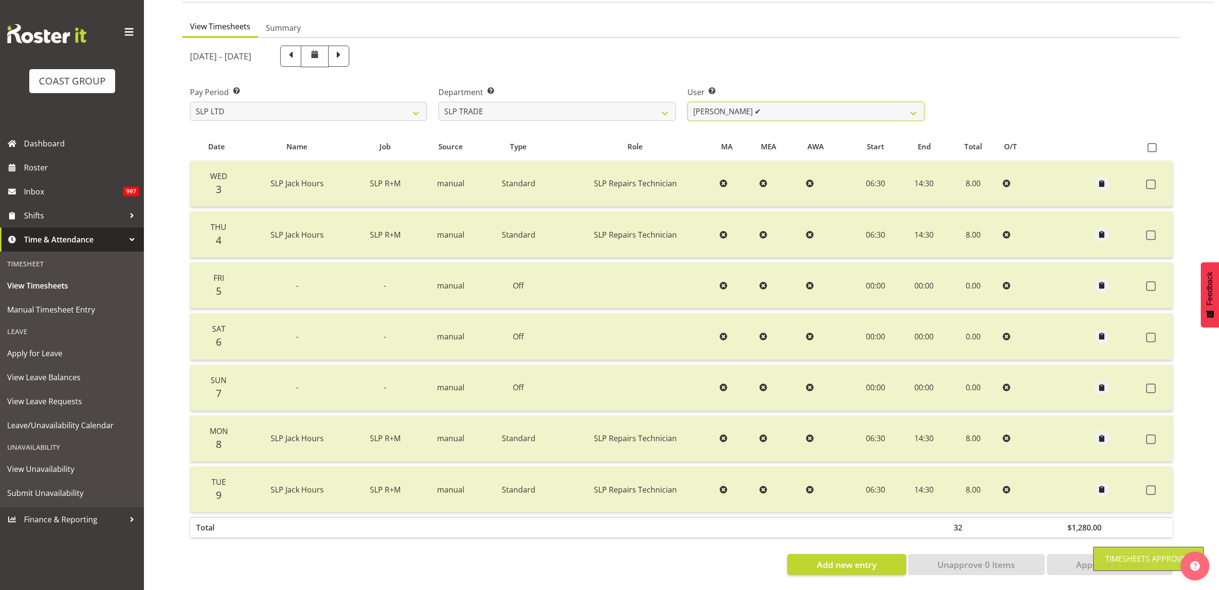
click at [757, 103] on select "[PERSON_NAME] ✔ [PERSON_NAME] ✔ [PERSON_NAME] ✔ [PERSON_NAME] ✔ [PERSON_NAME] ❌…" at bounding box center [806, 111] width 237 height 19
click at [688, 102] on select "[PERSON_NAME] ✔ [PERSON_NAME] ✔ [PERSON_NAME] ✔ [PERSON_NAME] ✔ [PERSON_NAME] ❌…" at bounding box center [806, 111] width 237 height 19
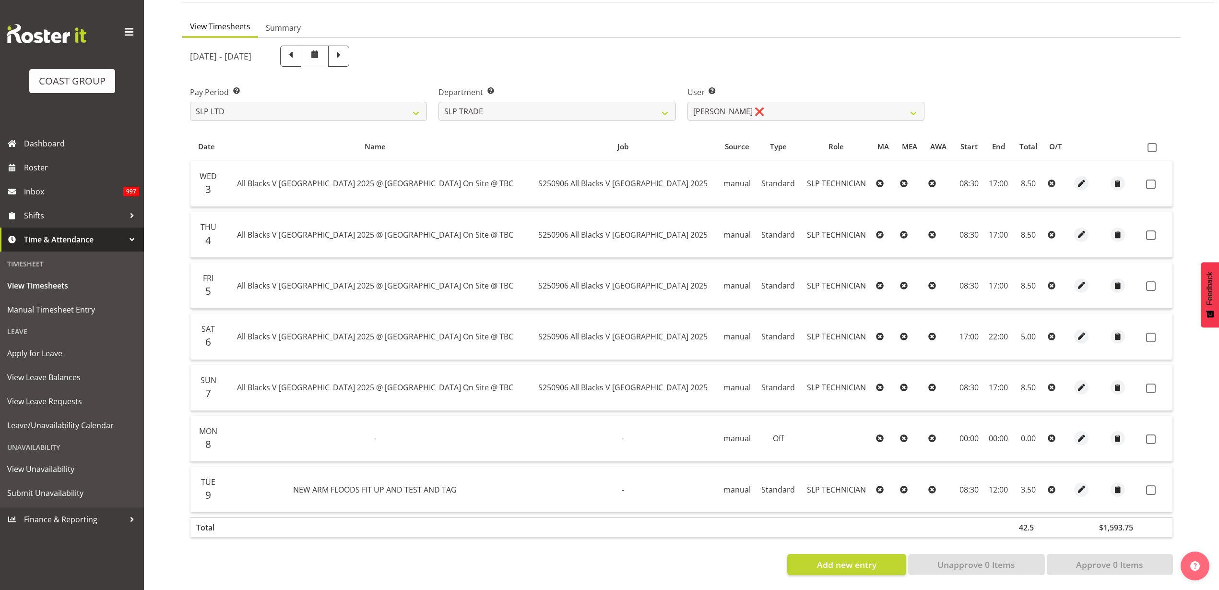
click at [1155, 143] on span at bounding box center [1152, 147] width 9 height 9
click at [1154, 144] on input "checkbox" at bounding box center [1151, 147] width 6 height 6
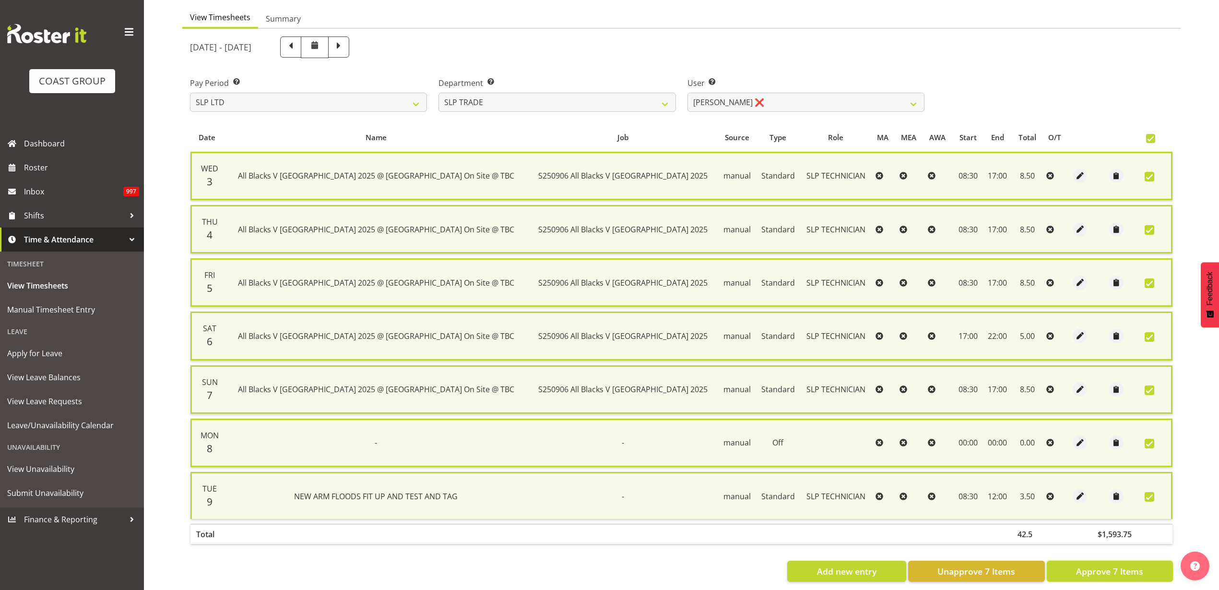
click at [1120, 569] on span "Approve 7 Items" at bounding box center [1109, 571] width 67 height 12
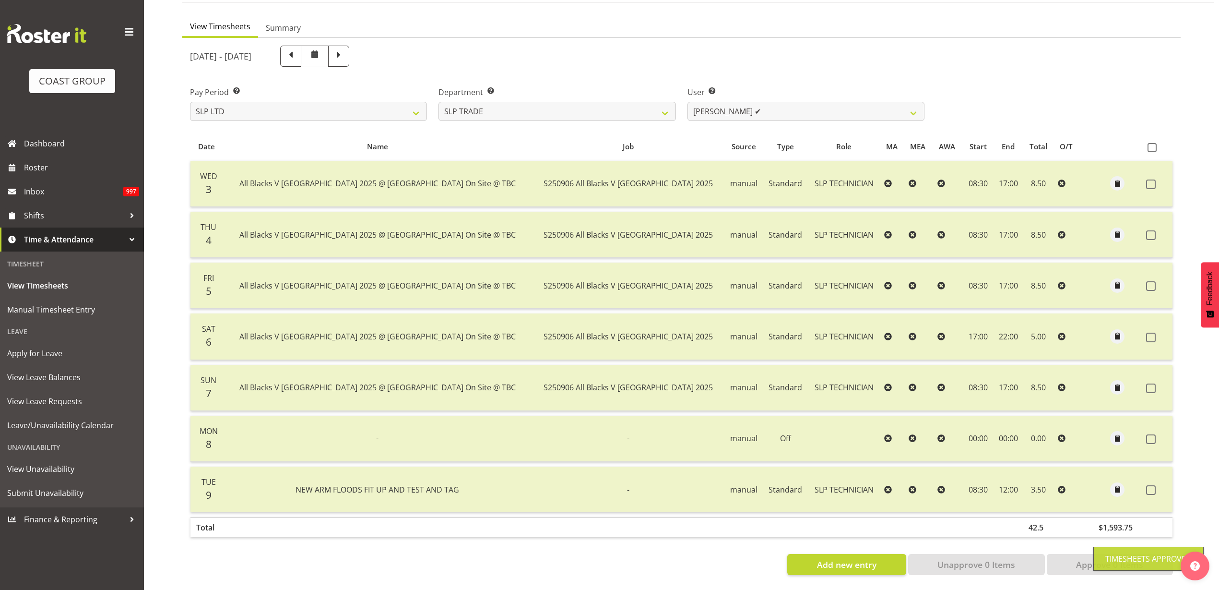
click at [798, 100] on div at bounding box center [681, 310] width 999 height 545
click at [793, 102] on select "[PERSON_NAME] ✔ [PERSON_NAME] ✔ [PERSON_NAME] ✔ [PERSON_NAME] ✔ [PERSON_NAME] ✔…" at bounding box center [806, 111] width 237 height 19
click at [688, 102] on select "[PERSON_NAME] ✔ [PERSON_NAME] ✔ [PERSON_NAME] ✔ [PERSON_NAME] ✔ [PERSON_NAME] ✔…" at bounding box center [806, 111] width 237 height 19
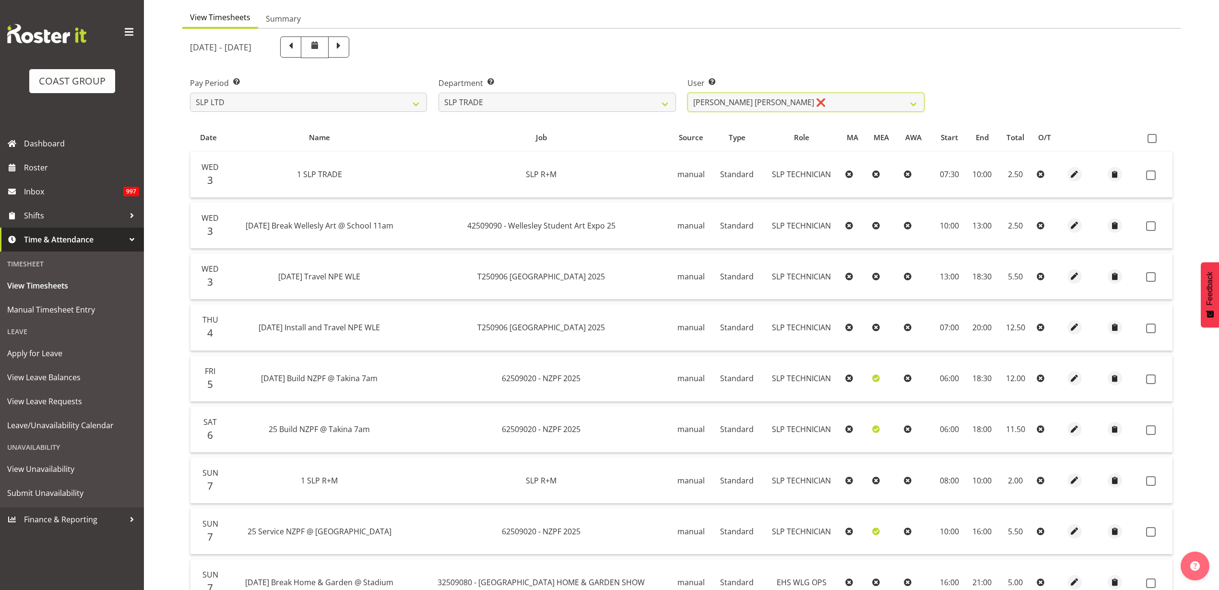
click at [799, 101] on select "[PERSON_NAME] ✔ [PERSON_NAME] ✔ [PERSON_NAME] ✔ [PERSON_NAME] ✔ [PERSON_NAME] ✔…" at bounding box center [806, 102] width 237 height 19
click at [688, 93] on select "[PERSON_NAME] ✔ [PERSON_NAME] ✔ [PERSON_NAME] ✔ [PERSON_NAME] ✔ [PERSON_NAME] ✔…" at bounding box center [806, 102] width 237 height 19
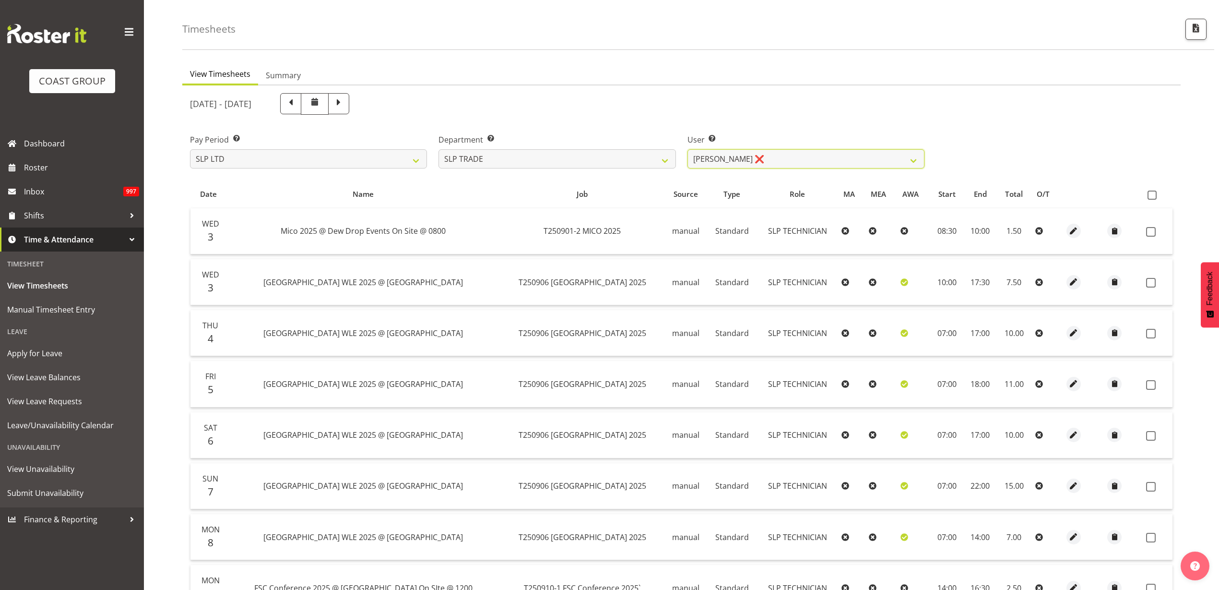
scroll to position [12, 0]
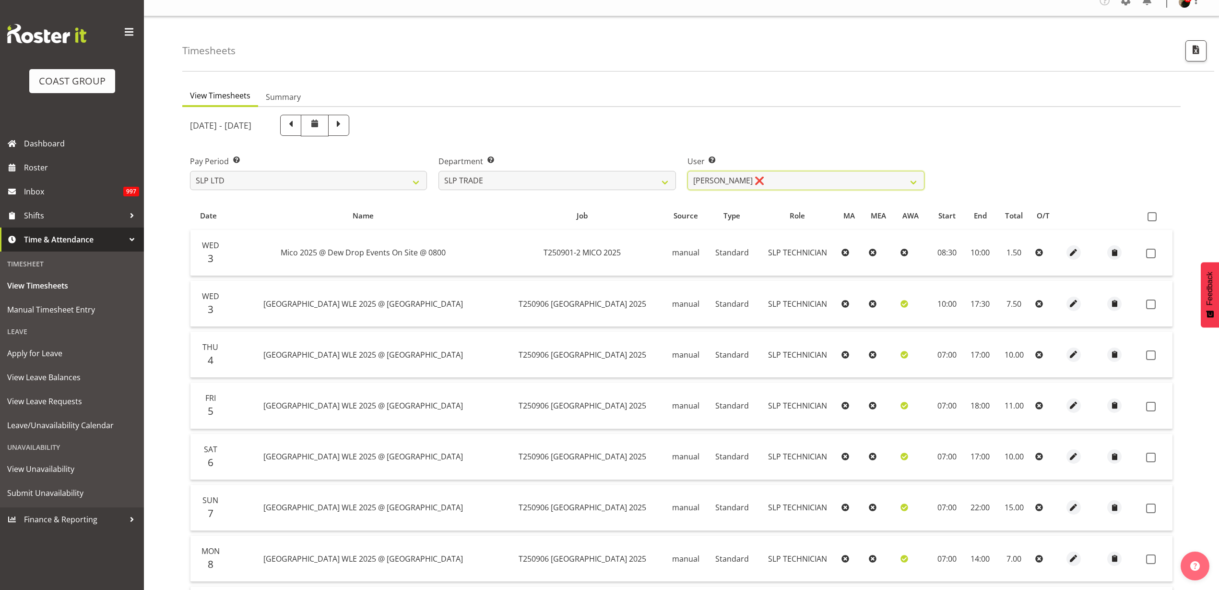
click at [798, 183] on select "[PERSON_NAME] ✔ [PERSON_NAME] ✔ [PERSON_NAME] ✔ [PERSON_NAME] ✔ [PERSON_NAME] ✔…" at bounding box center [806, 180] width 237 height 19
click at [688, 171] on select "[PERSON_NAME] ✔ [PERSON_NAME] ✔ [PERSON_NAME] ✔ [PERSON_NAME] ✔ [PERSON_NAME] ✔…" at bounding box center [806, 180] width 237 height 19
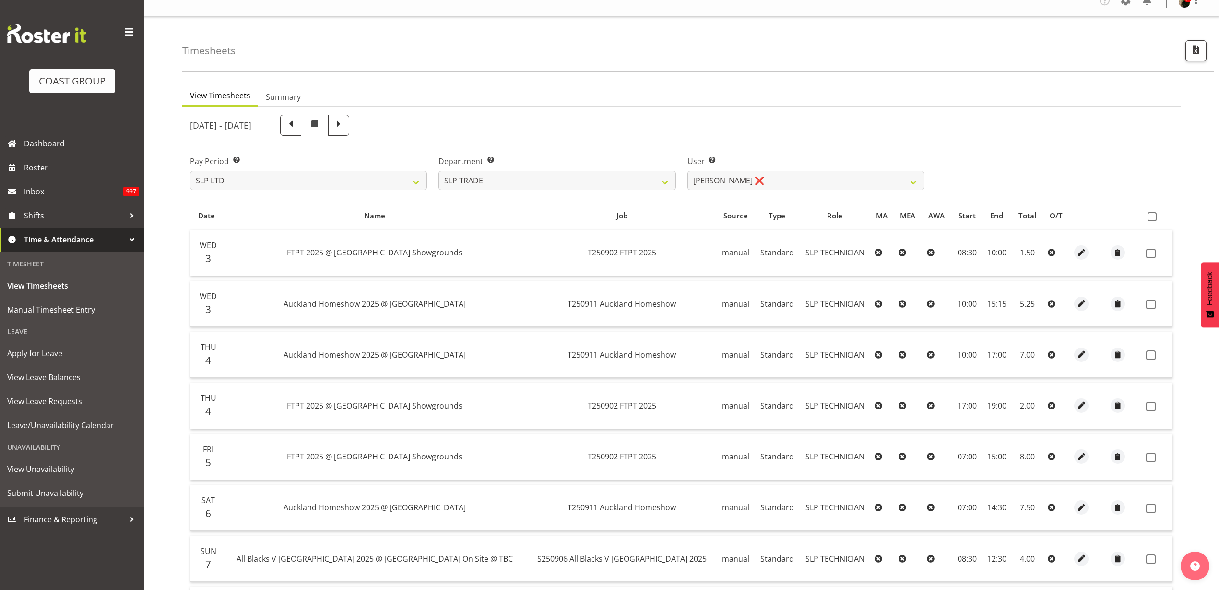
click at [1153, 218] on span at bounding box center [1152, 216] width 9 height 9
click at [1153, 218] on input "checkbox" at bounding box center [1151, 217] width 6 height 6
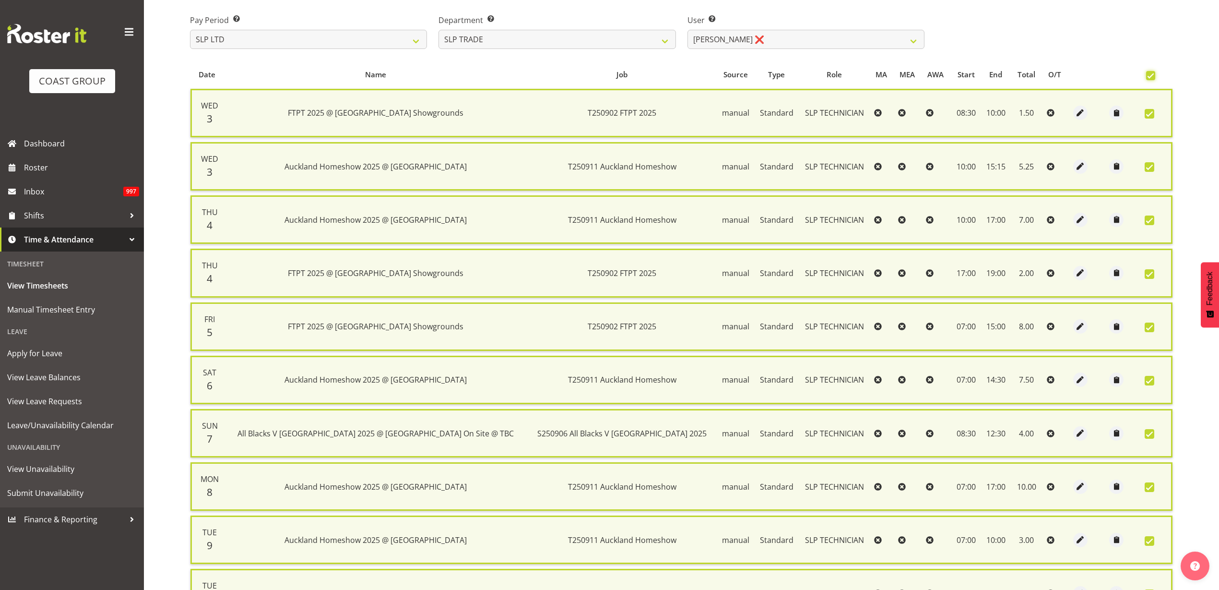
scroll to position [266, 0]
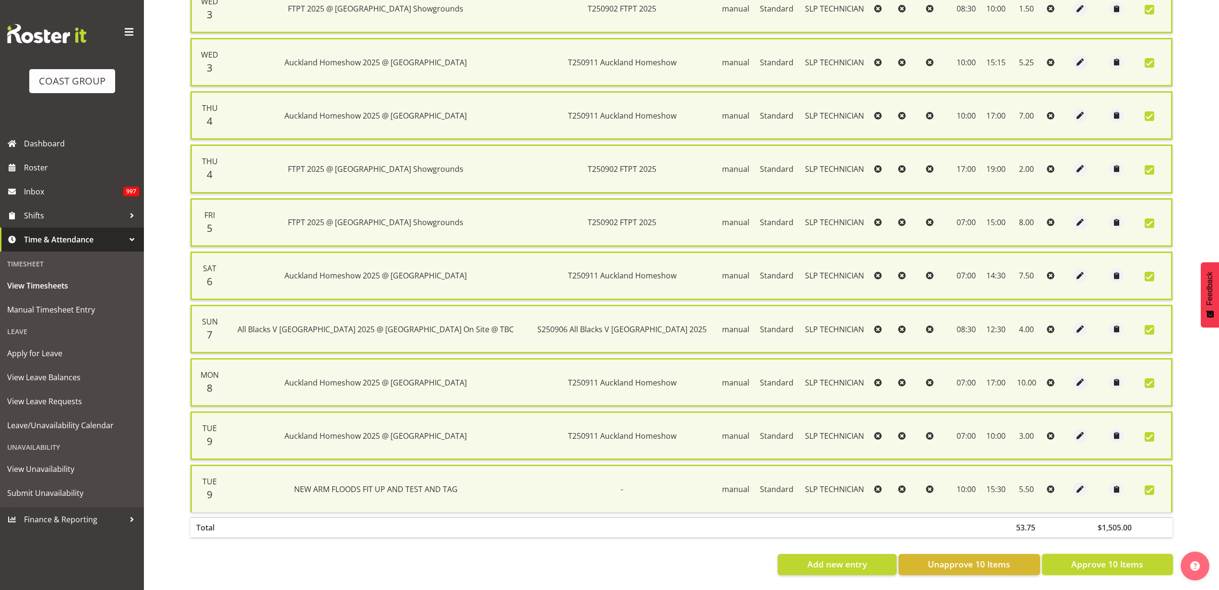
click at [1068, 555] on button "Approve 10 Items" at bounding box center [1107, 564] width 131 height 21
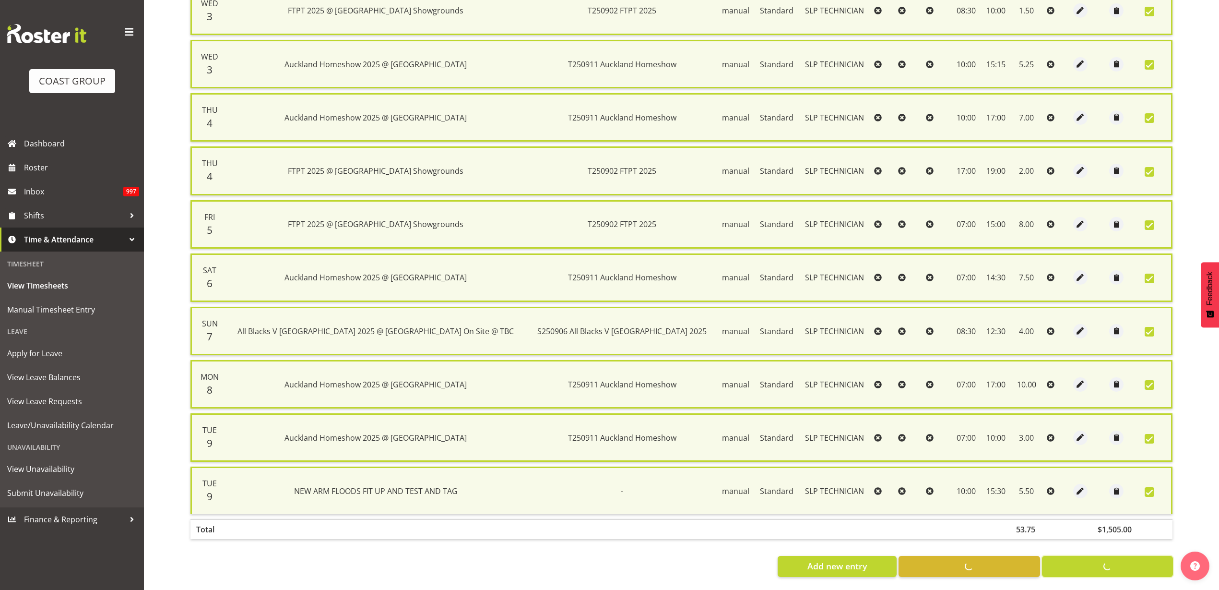
scroll to position [26, 0]
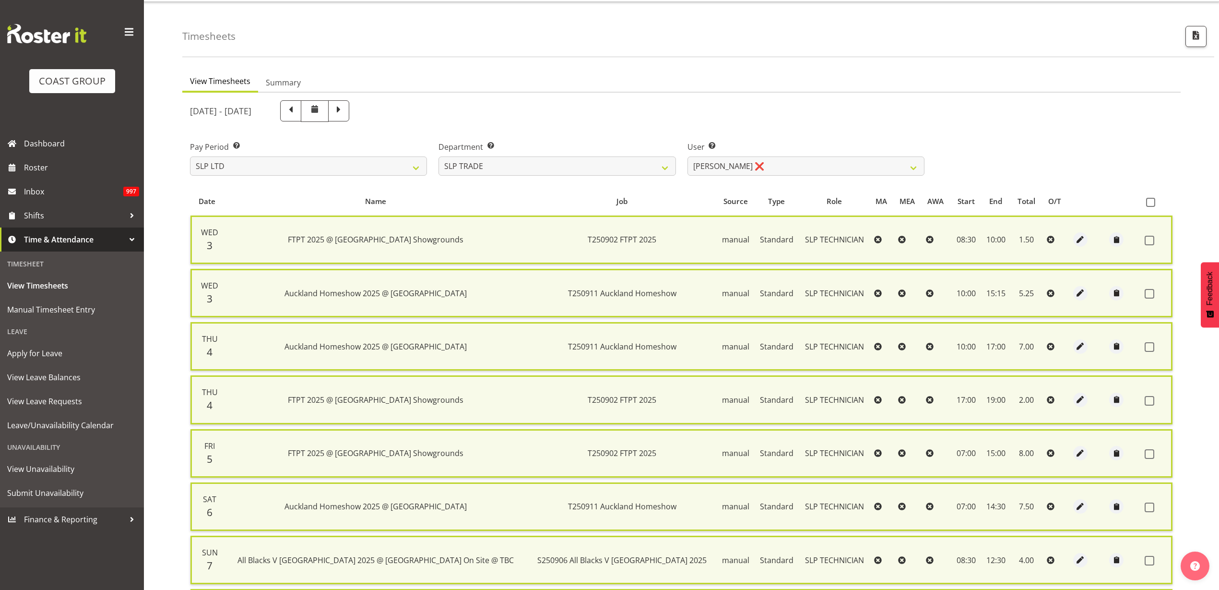
click at [0, 0] on div at bounding box center [0, 0] width 0 height 0
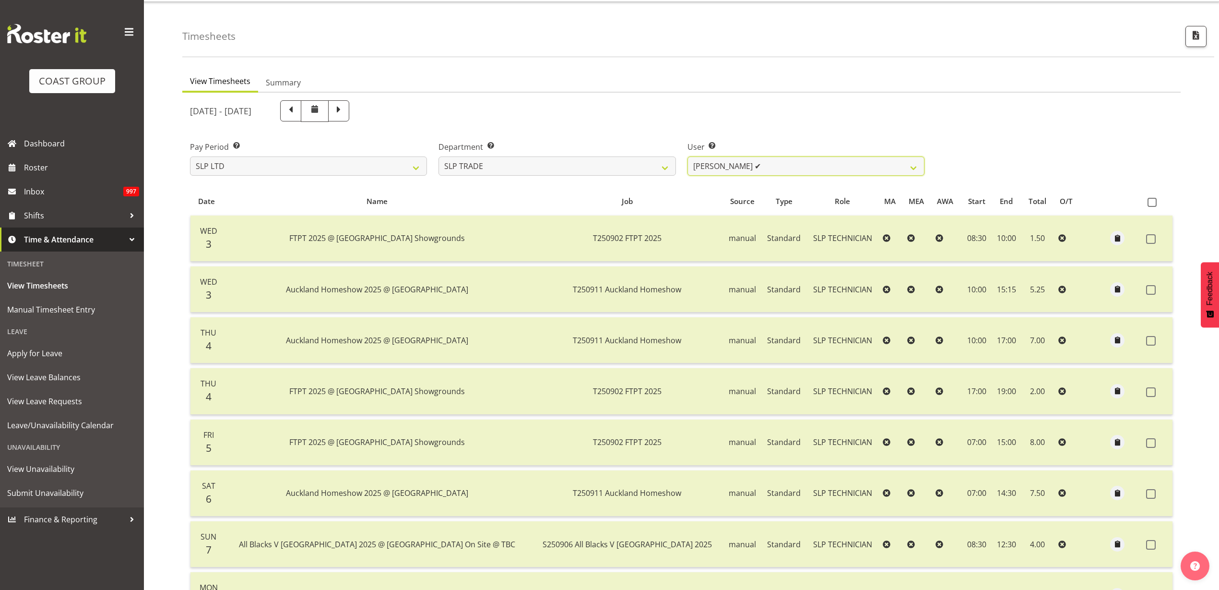
click at [819, 169] on select "[PERSON_NAME] ✔ [PERSON_NAME] ✔ [PERSON_NAME] ✔ [PERSON_NAME] ✔ [PERSON_NAME] ✔…" at bounding box center [806, 165] width 237 height 19
click at [688, 156] on select "[PERSON_NAME] ✔ [PERSON_NAME] ✔ [PERSON_NAME] ✔ [PERSON_NAME] ✔ [PERSON_NAME] ✔…" at bounding box center [806, 165] width 237 height 19
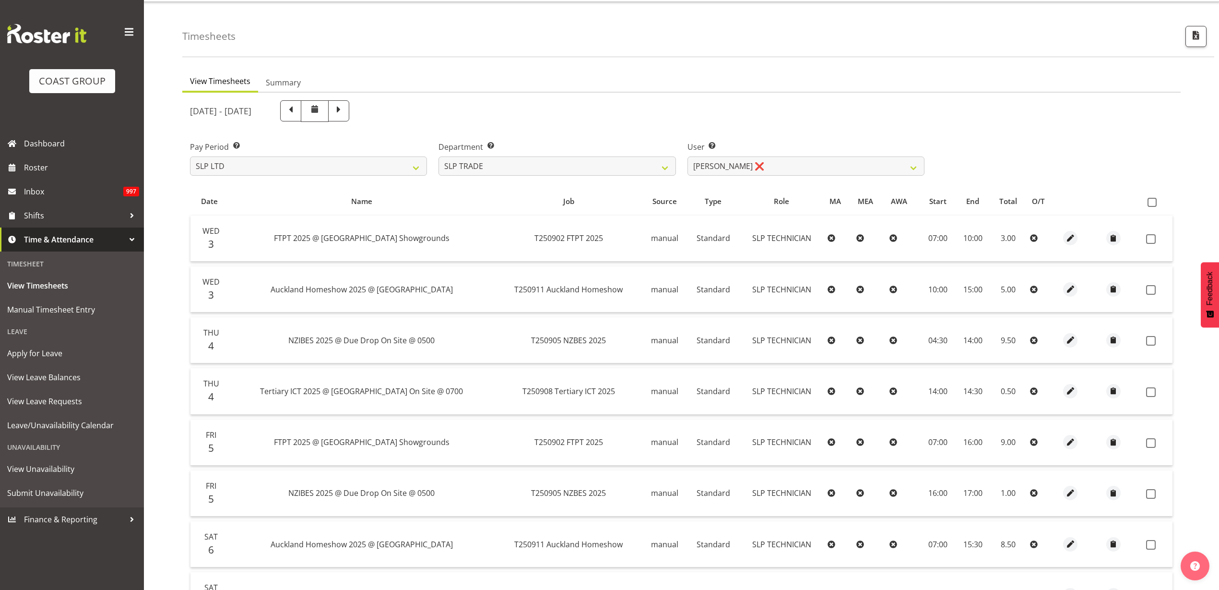
click at [1155, 203] on span at bounding box center [1152, 202] width 9 height 9
click at [1154, 203] on input "checkbox" at bounding box center [1151, 202] width 6 height 6
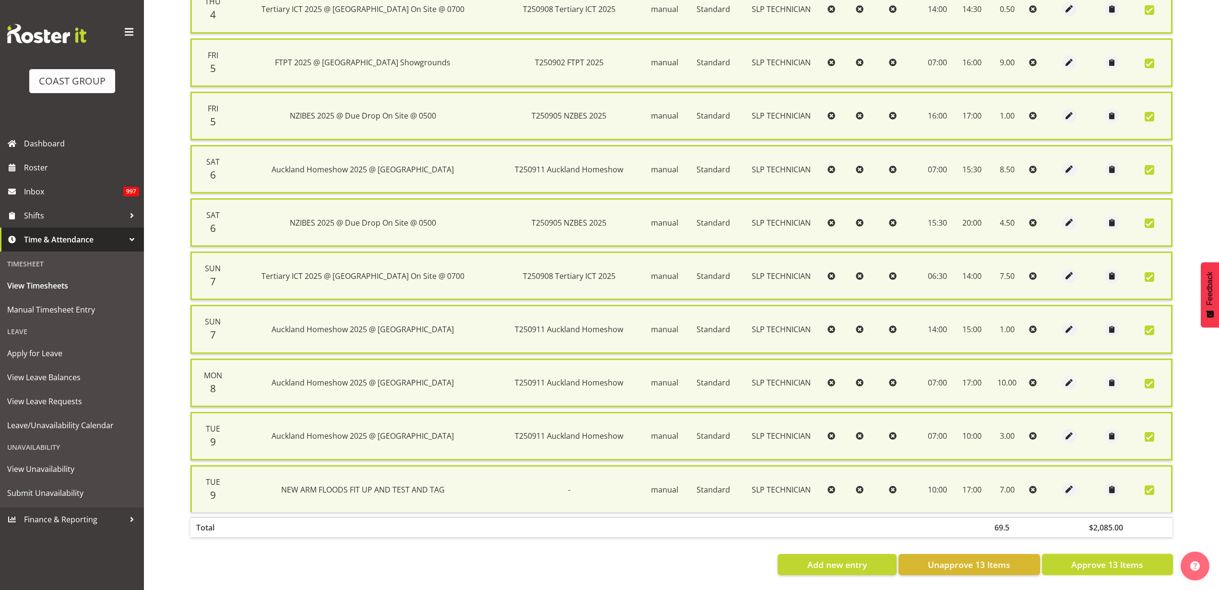
click at [1085, 558] on span "Approve 13 Items" at bounding box center [1108, 564] width 72 height 12
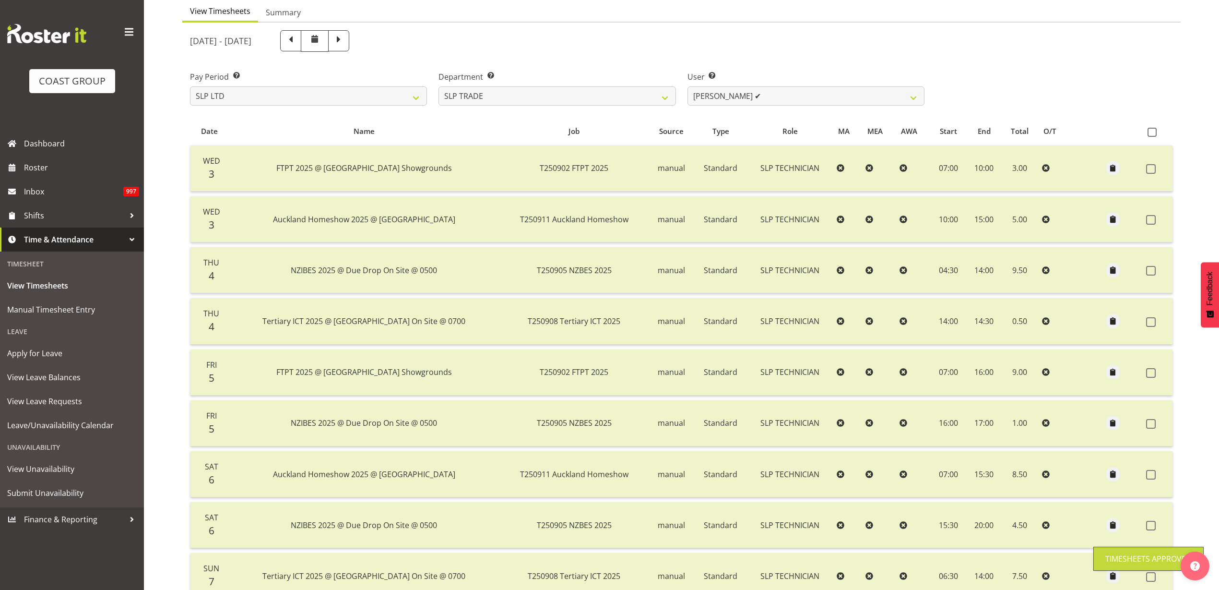
scroll to position [96, 0]
click at [787, 99] on select "[PERSON_NAME] ✔ [PERSON_NAME] ✔ [PERSON_NAME] ✔ [PERSON_NAME] ✔ [PERSON_NAME] ✔…" at bounding box center [806, 96] width 237 height 19
click at [688, 87] on select "[PERSON_NAME] ✔ [PERSON_NAME] ✔ [PERSON_NAME] ✔ [PERSON_NAME] ✔ [PERSON_NAME] ✔…" at bounding box center [806, 96] width 237 height 19
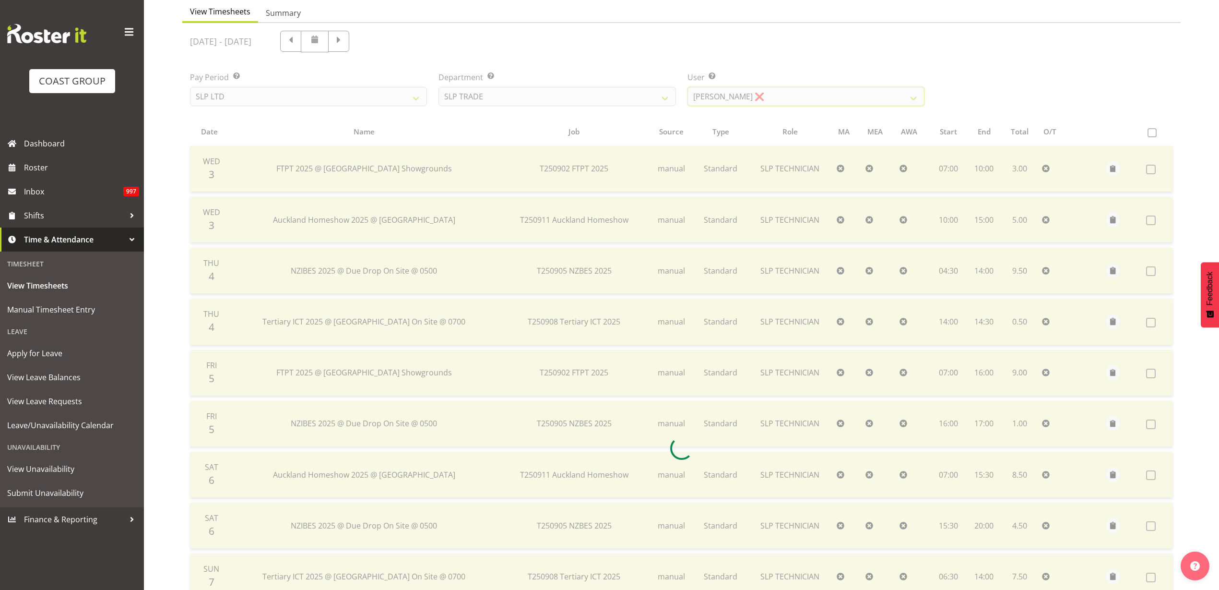
scroll to position [0, 0]
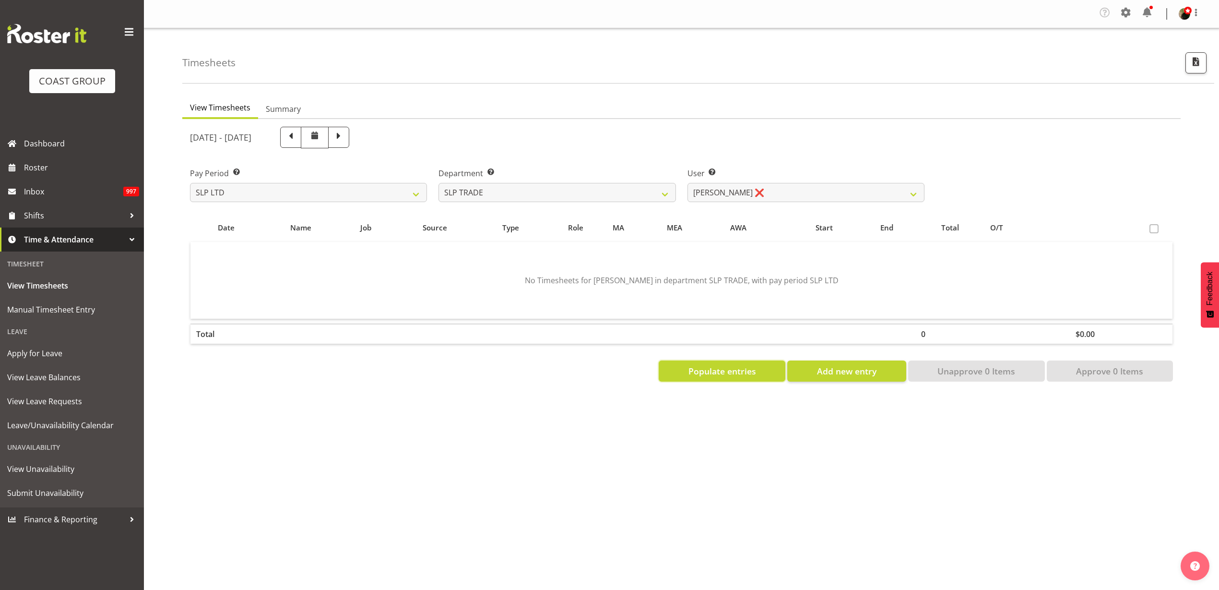
click at [752, 377] on button "Populate entries" at bounding box center [722, 370] width 127 height 21
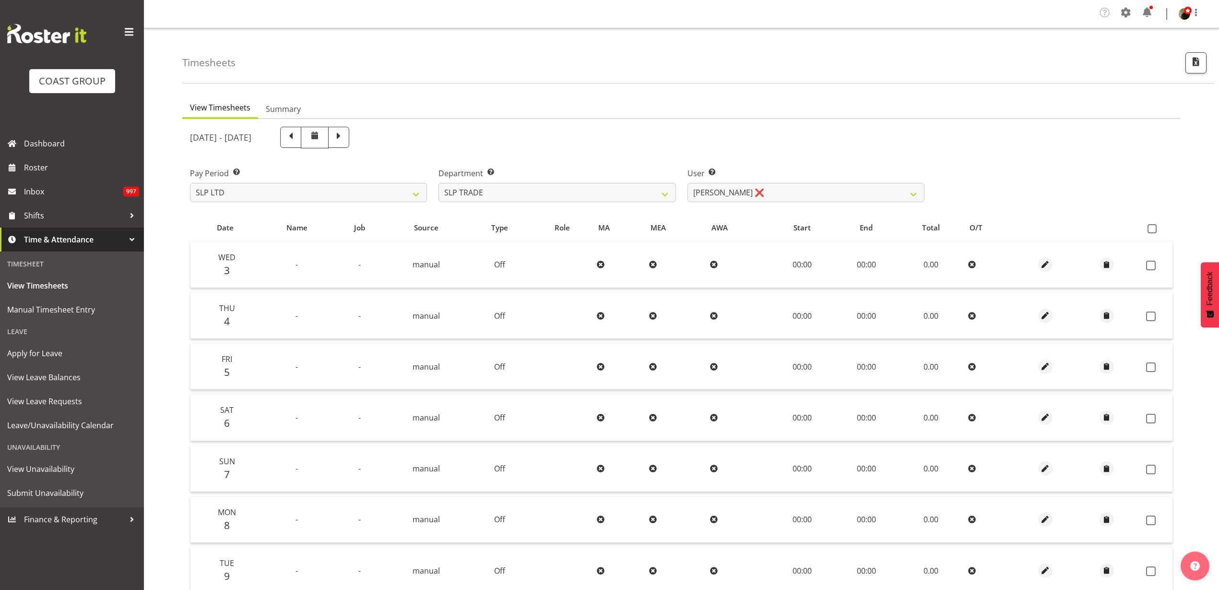
click at [1151, 228] on span at bounding box center [1152, 228] width 9 height 9
click at [1151, 228] on input "checkbox" at bounding box center [1151, 229] width 6 height 6
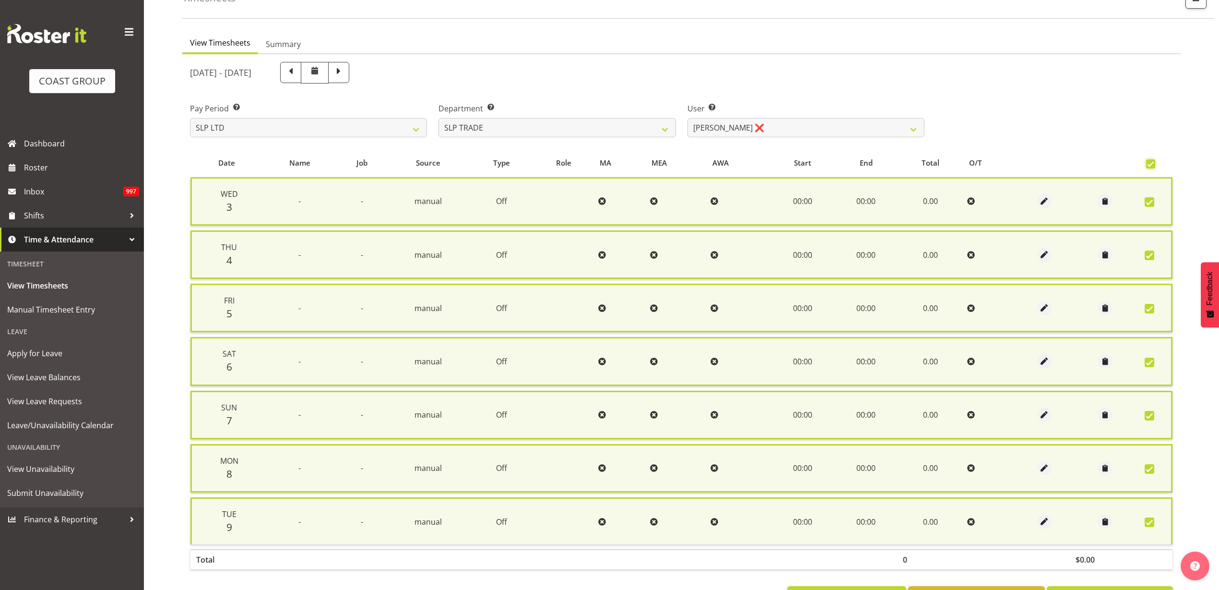
scroll to position [106, 0]
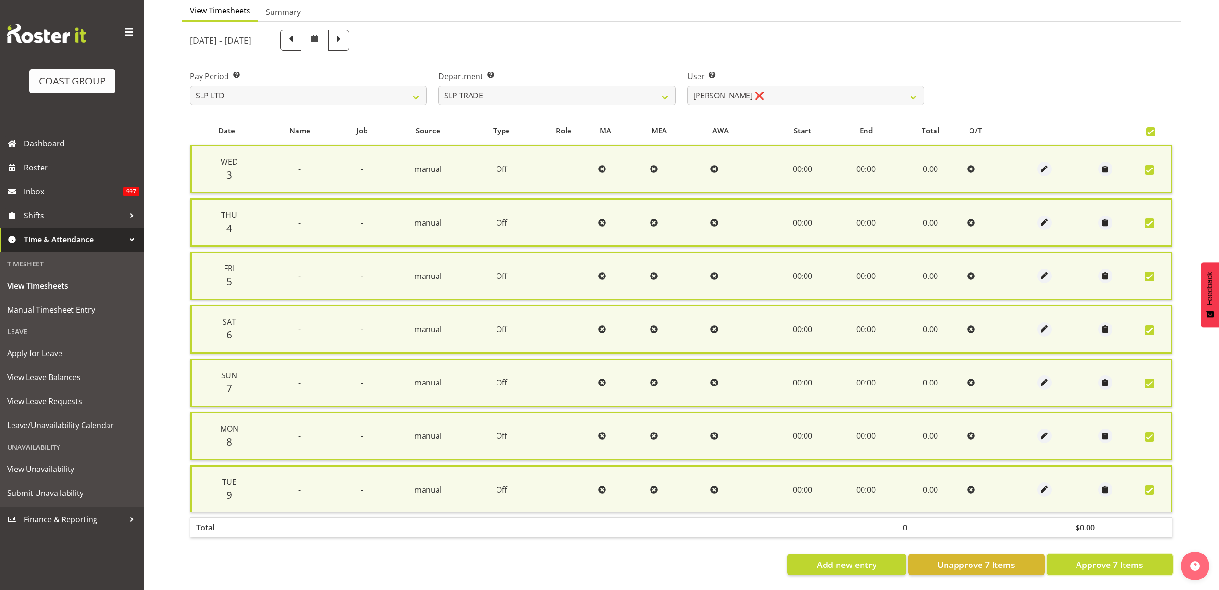
click at [1130, 558] on span "Approve 7 Items" at bounding box center [1109, 564] width 67 height 12
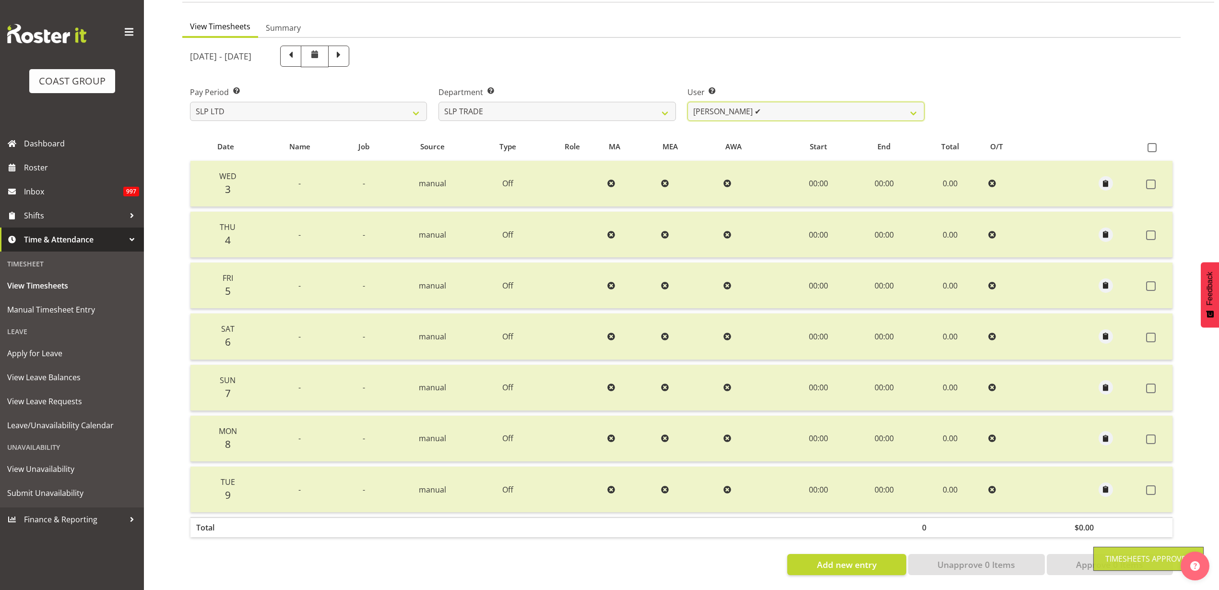
click at [766, 106] on select "[PERSON_NAME] ✔ [PERSON_NAME] ✔ [PERSON_NAME] ✔ [PERSON_NAME] ✔ [PERSON_NAME] ✔…" at bounding box center [806, 111] width 237 height 19
click at [688, 102] on select "[PERSON_NAME] ✔ [PERSON_NAME] ✔ [PERSON_NAME] ✔ [PERSON_NAME] ✔ [PERSON_NAME] ✔…" at bounding box center [806, 111] width 237 height 19
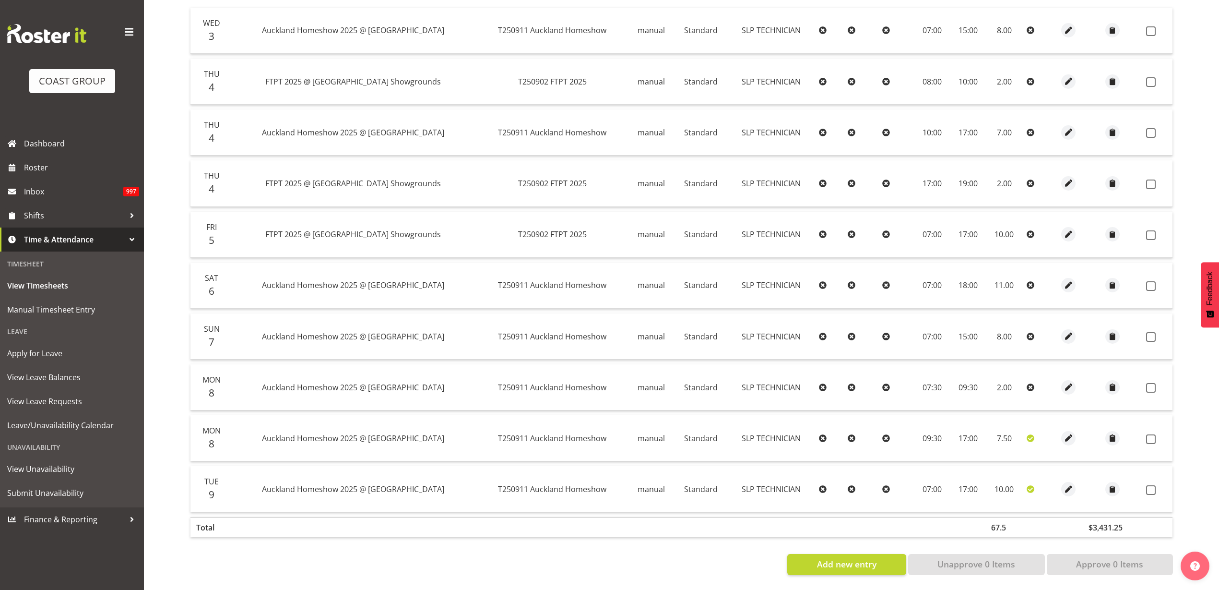
scroll to position [3, 0]
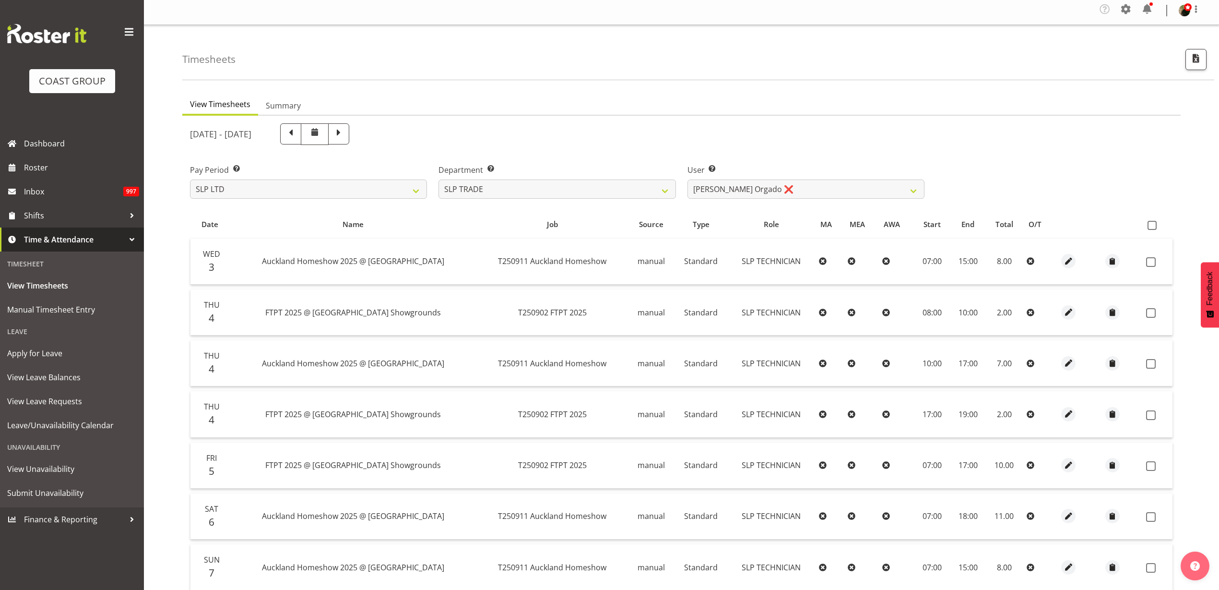
click at [1152, 225] on span at bounding box center [1152, 225] width 9 height 9
click at [1152, 225] on input "checkbox" at bounding box center [1151, 225] width 6 height 6
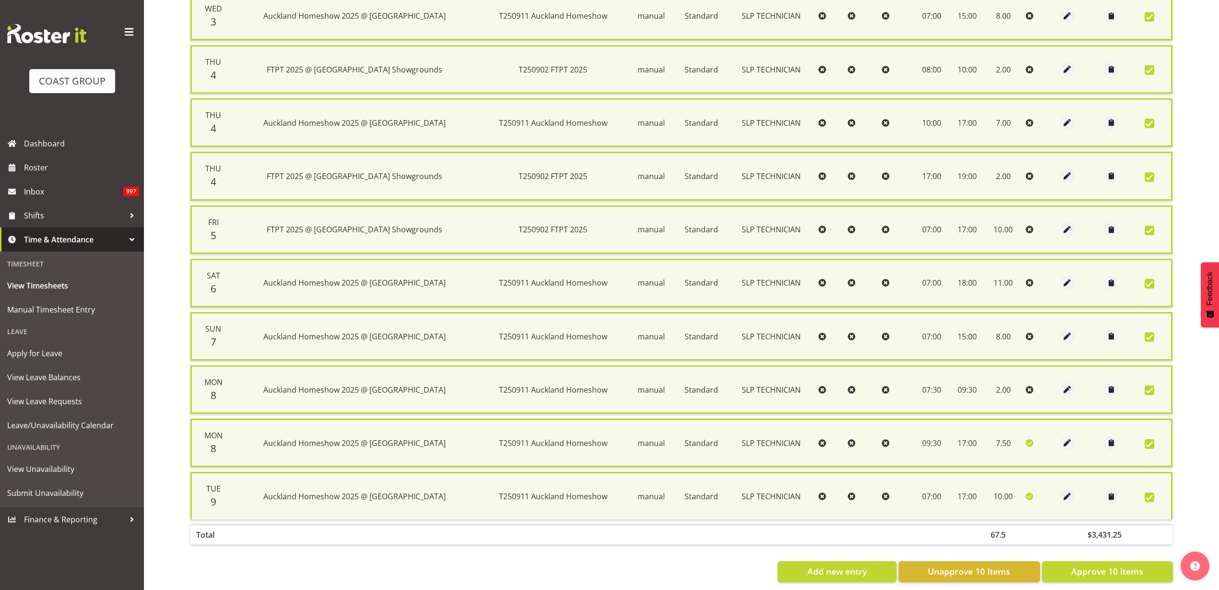
scroll to position [266, 0]
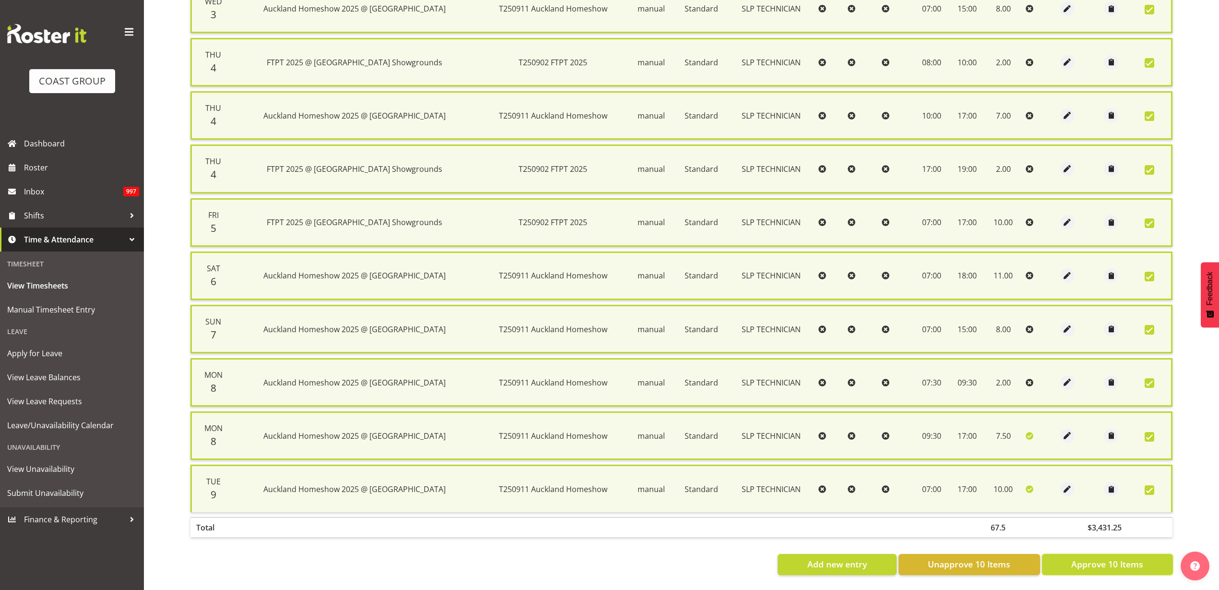
click at [1096, 559] on span "Approve 10 Items" at bounding box center [1108, 564] width 72 height 12
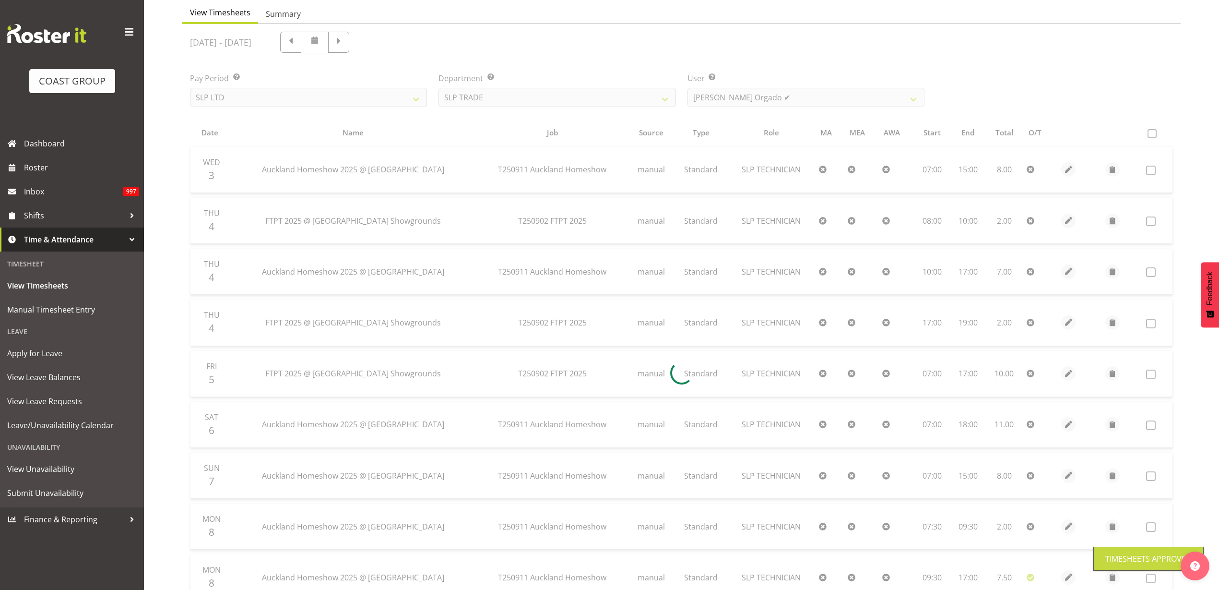
scroll to position [0, 0]
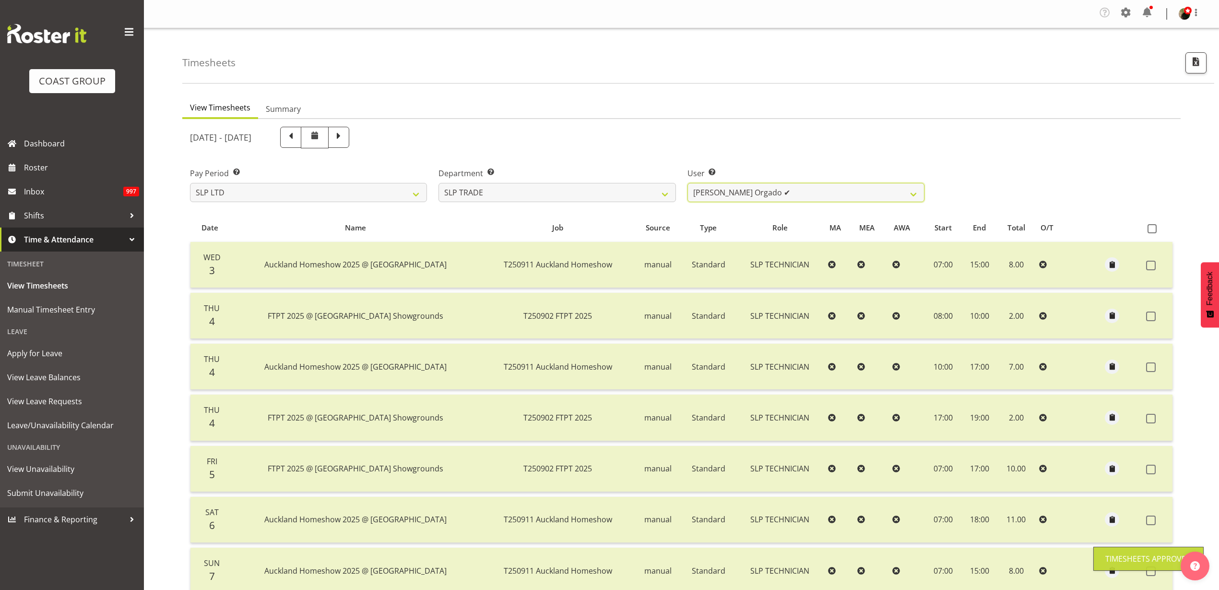
click at [792, 185] on select "[PERSON_NAME] ✔ [PERSON_NAME] ✔ [PERSON_NAME] ✔ [PERSON_NAME] ✔ [PERSON_NAME] ✔…" at bounding box center [806, 192] width 237 height 19
click at [688, 183] on select "[PERSON_NAME] ✔ [PERSON_NAME] ✔ [PERSON_NAME] ✔ [PERSON_NAME] ✔ [PERSON_NAME] ✔…" at bounding box center [806, 192] width 237 height 19
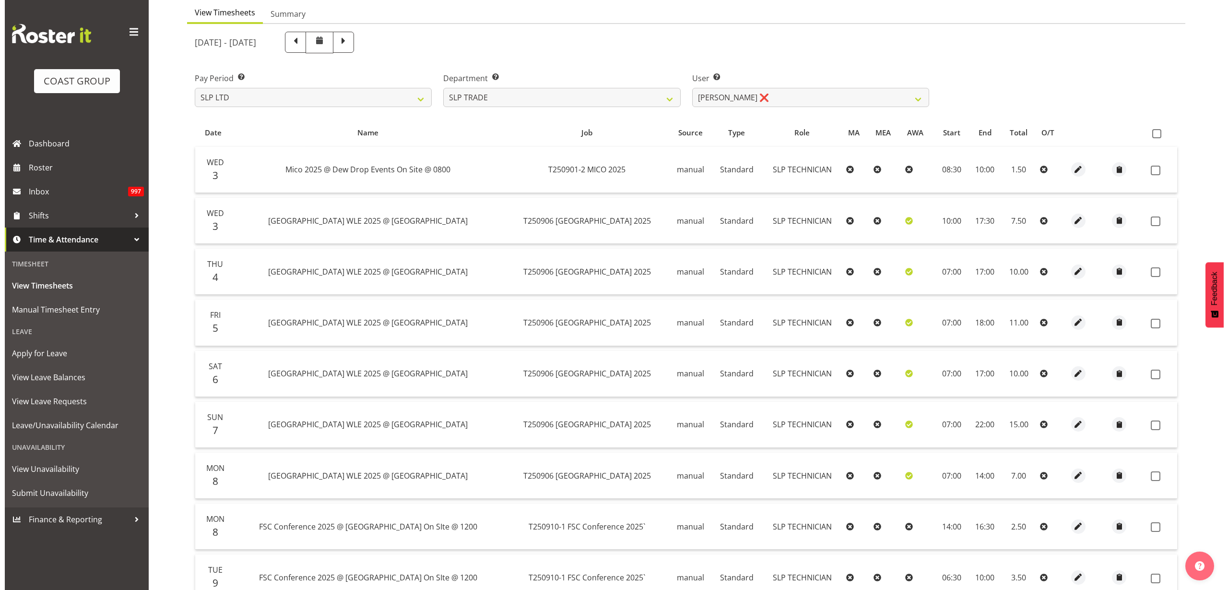
scroll to position [192, 0]
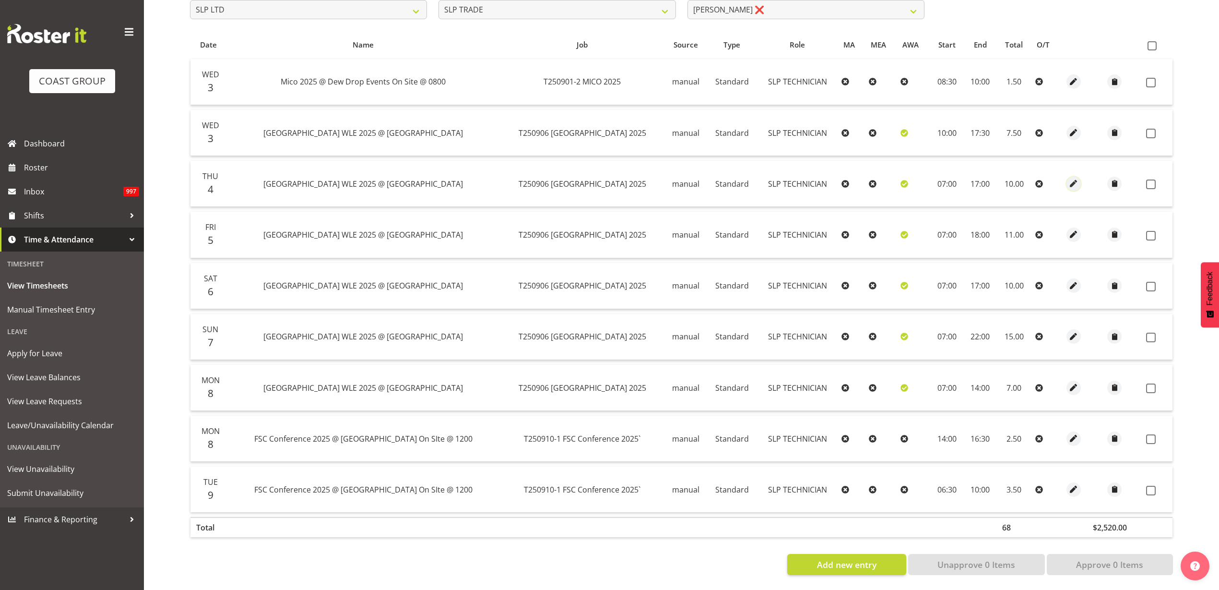
click at [1070, 178] on span "button" at bounding box center [1074, 183] width 11 height 11
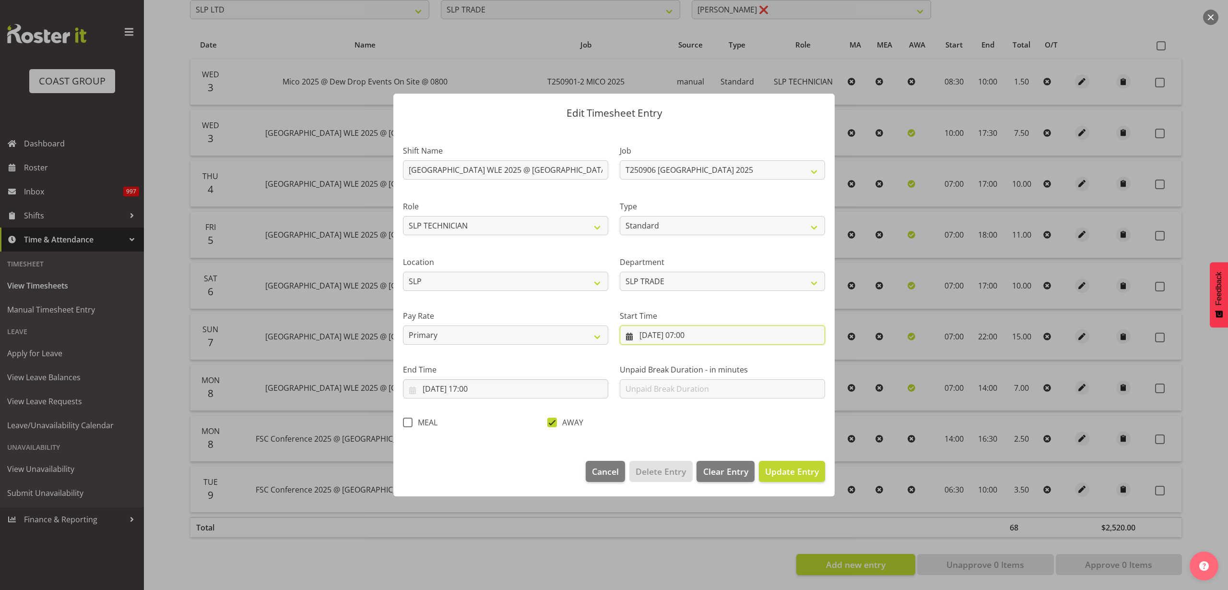
click at [714, 329] on input "[DATE] 07:00" at bounding box center [722, 334] width 205 height 19
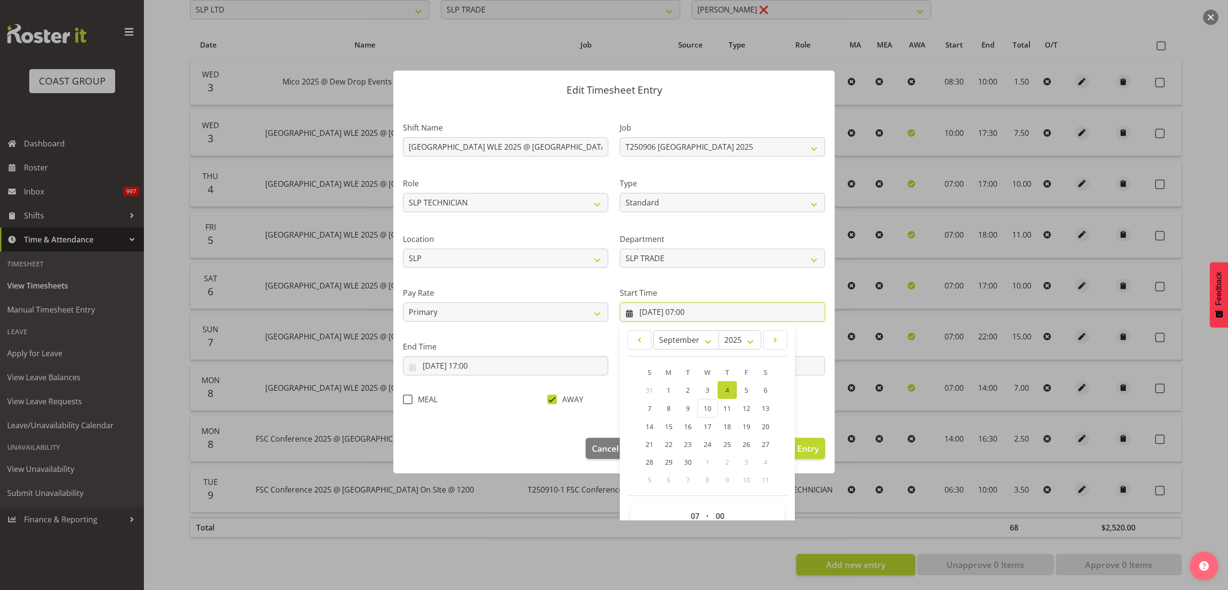
scroll to position [44, 0]
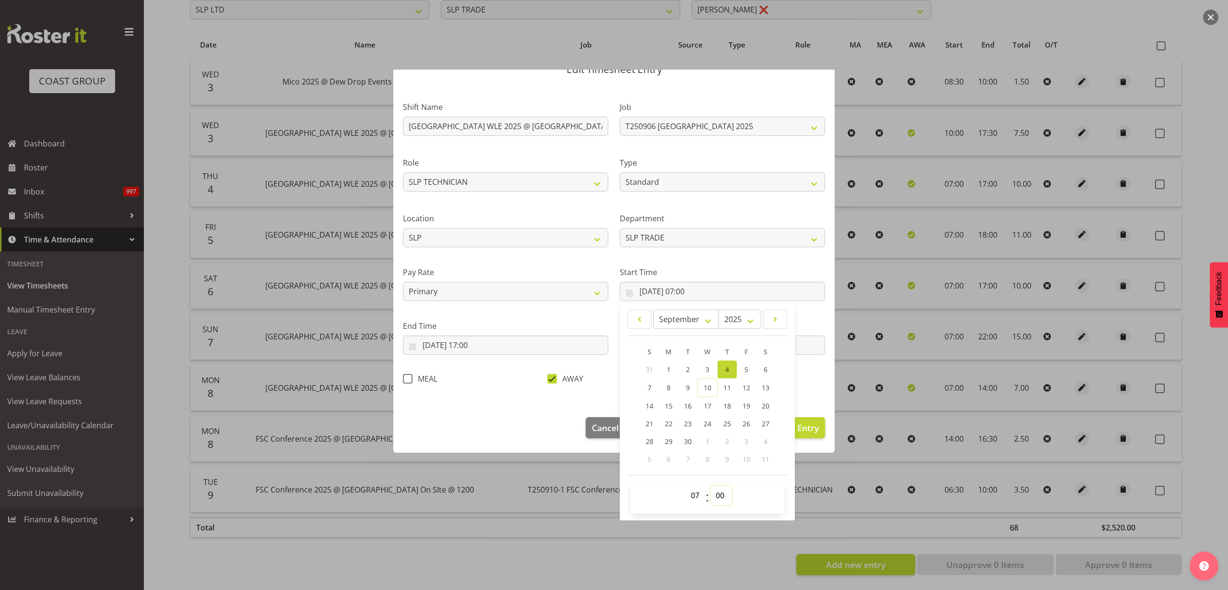
click at [714, 495] on select "00 01 02 03 04 05 06 07 08 09 10 11 12 13 14 15 16 17 18 19 20 21 22 23 24 25 2…" at bounding box center [722, 495] width 22 height 19
click at [711, 486] on select "00 01 02 03 04 05 06 07 08 09 10 11 12 13 14 15 16 17 18 19 20 21 22 23 24 25 2…" at bounding box center [722, 495] width 22 height 19
click at [800, 380] on div "Shift Name [GEOGRAPHIC_DATA] 2025 @ [GEOGRAPHIC_DATA] Job 1 Carlton Events 1 [P…" at bounding box center [614, 240] width 434 height 304
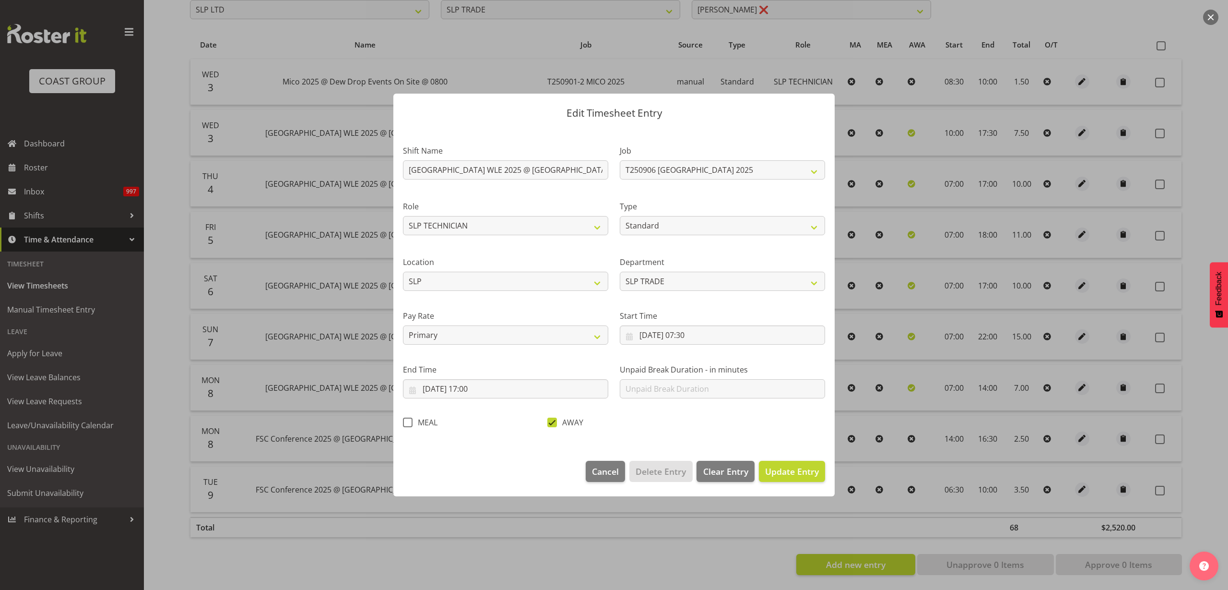
scroll to position [0, 0]
click at [799, 473] on span "Update Entry" at bounding box center [792, 471] width 54 height 12
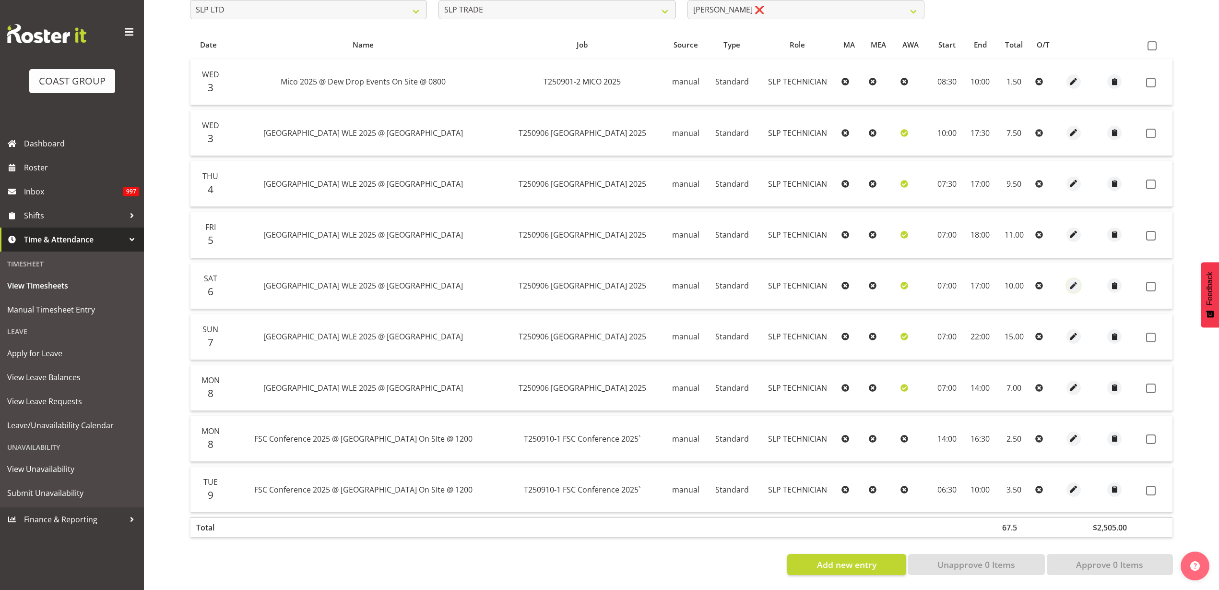
click at [1070, 280] on span "button" at bounding box center [1074, 285] width 11 height 11
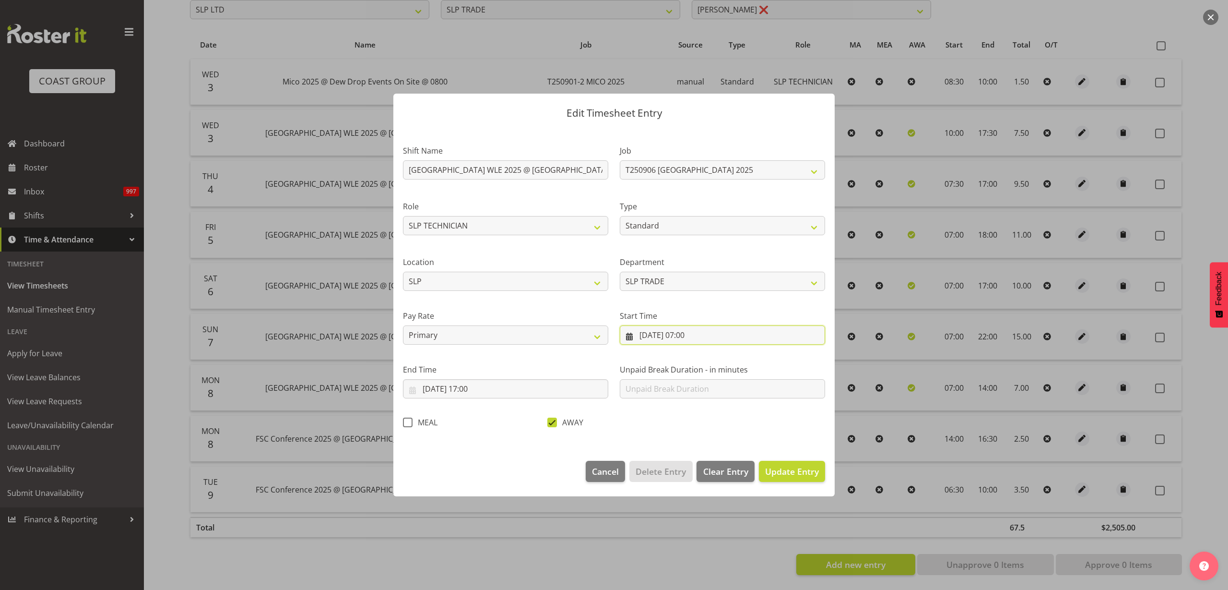
click at [693, 334] on input "[DATE] 07:00" at bounding box center [722, 334] width 205 height 19
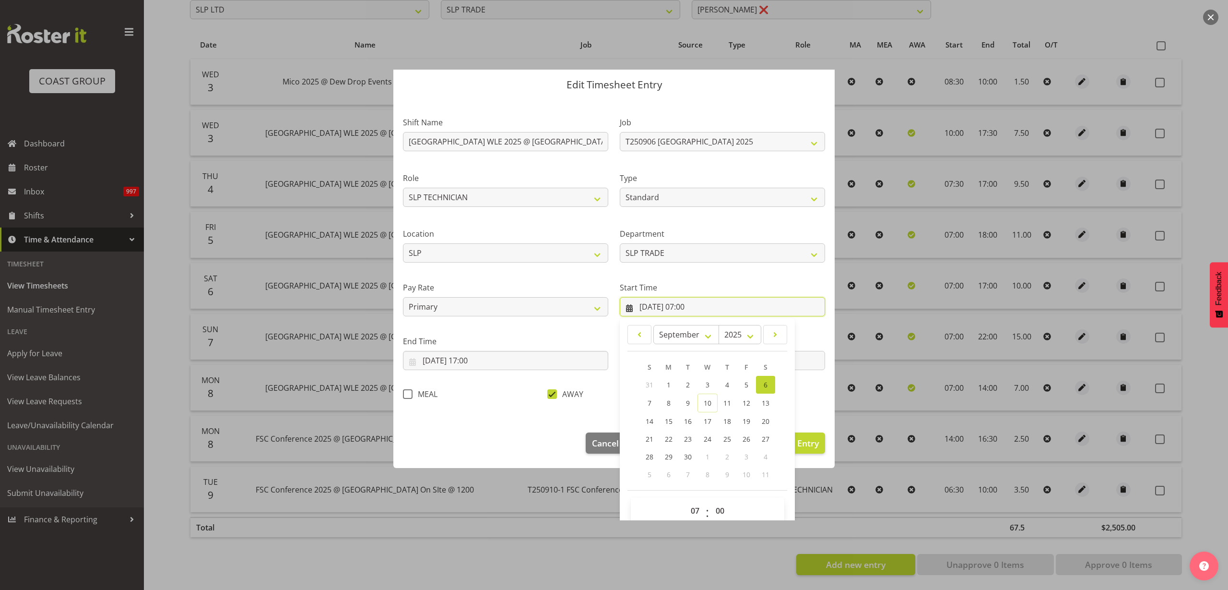
scroll to position [44, 0]
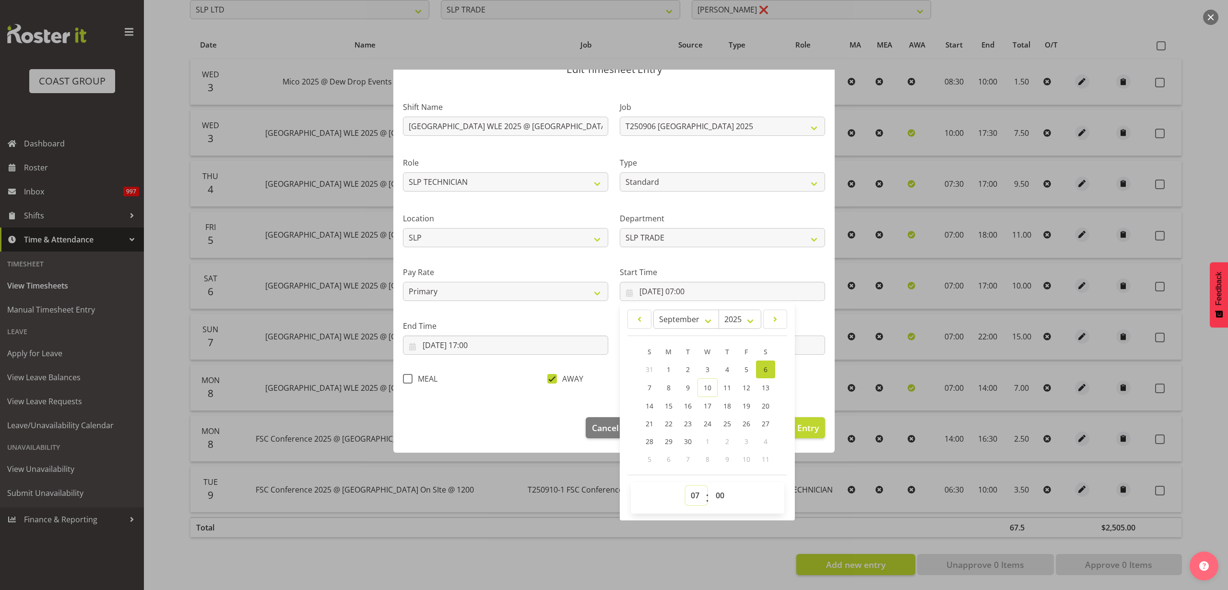
click at [687, 497] on select "00 01 02 03 04 05 06 07 08 09 10 11 12 13 14 15 16 17 18 19 20 21 22 23" at bounding box center [697, 495] width 22 height 19
click at [686, 486] on select "00 01 02 03 04 05 06 07 08 09 10 11 12 13 14 15 16 17 18 19 20 21 22 23" at bounding box center [697, 495] width 22 height 19
click at [802, 426] on span "Update Entry" at bounding box center [792, 428] width 54 height 12
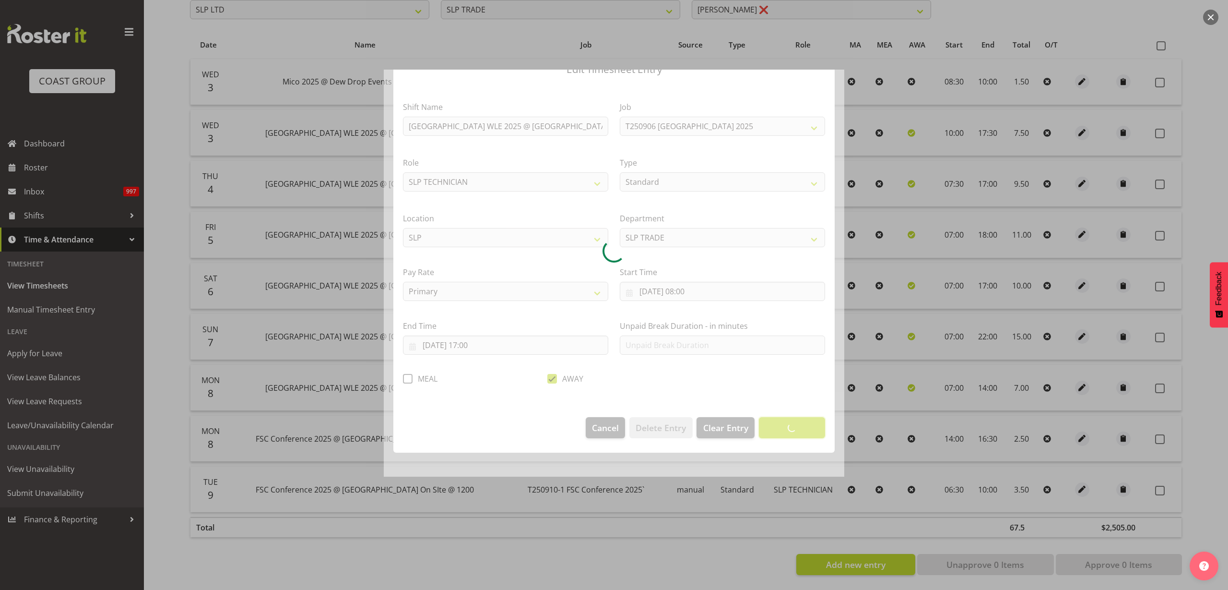
scroll to position [0, 0]
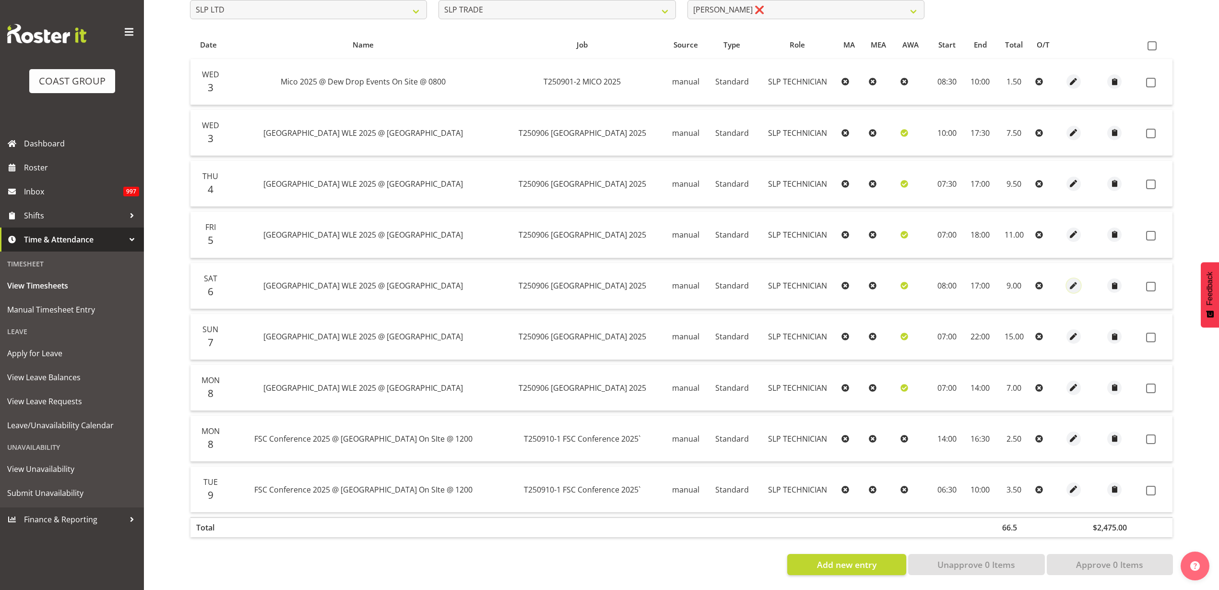
click at [1074, 280] on span "button" at bounding box center [1074, 285] width 11 height 11
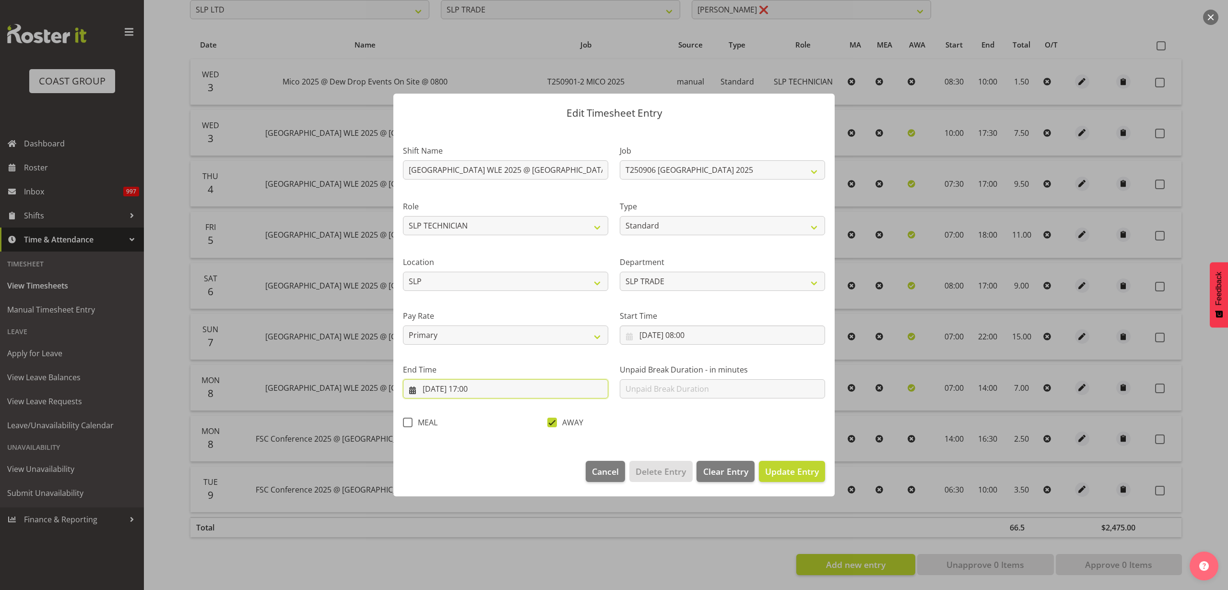
click at [487, 392] on input "[DATE] 17:00" at bounding box center [505, 388] width 205 height 19
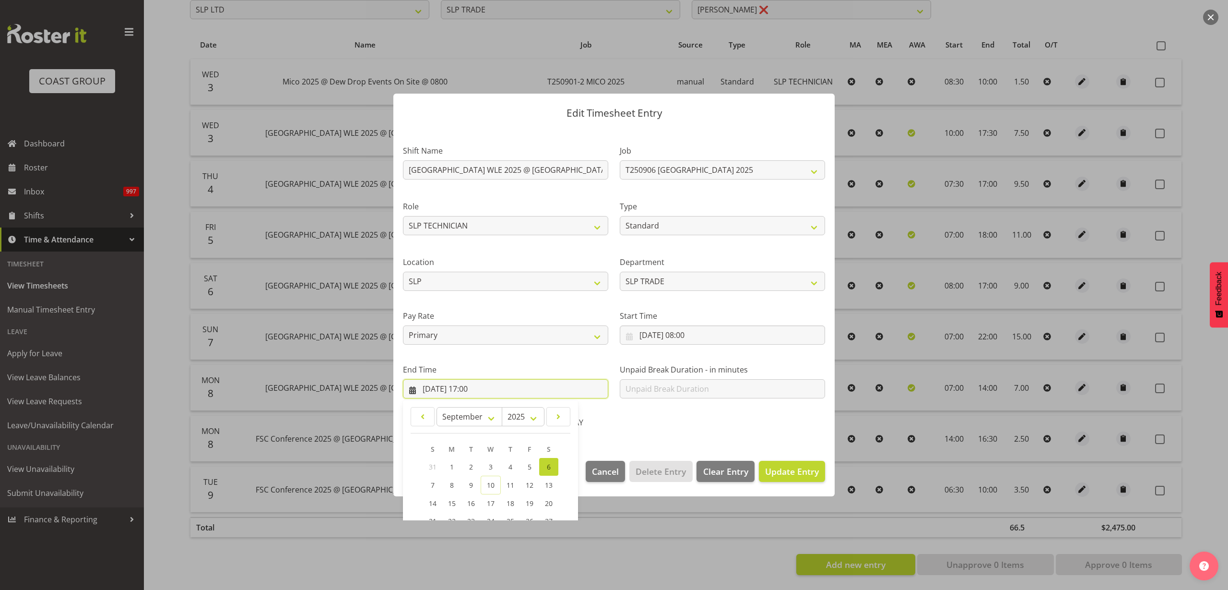
scroll to position [97, 0]
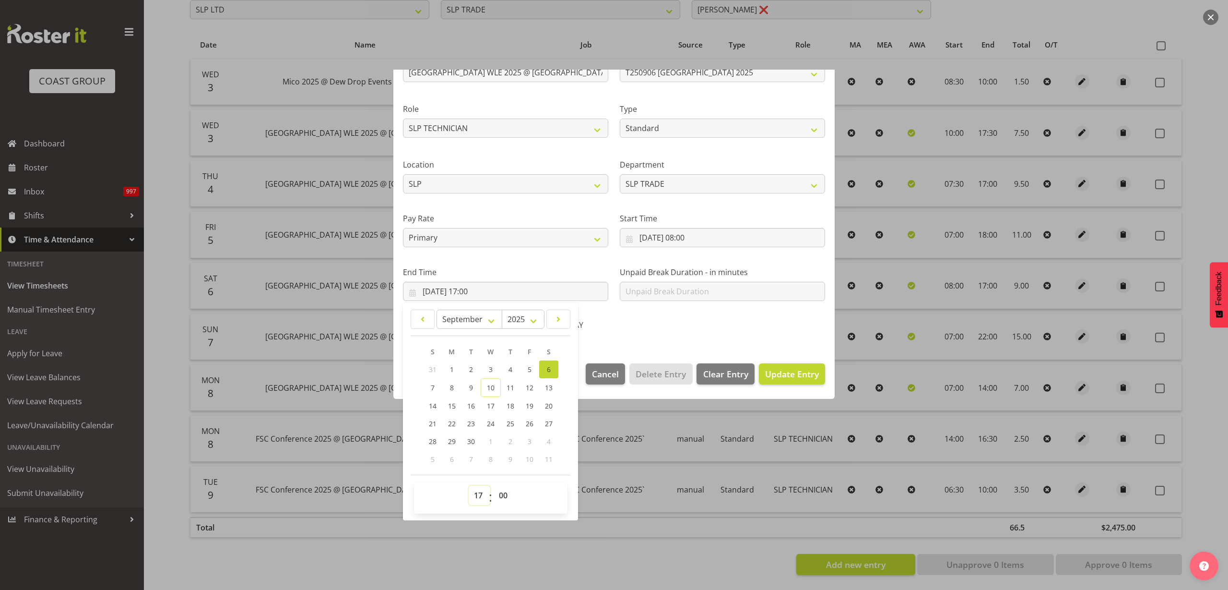
click at [475, 496] on select "00 01 02 03 04 05 06 07 08 09 10 11 12 13 14 15 16 17 18 19 20 21 22 23" at bounding box center [480, 495] width 22 height 19
click at [469, 486] on select "00 01 02 03 04 05 06 07 08 09 10 11 12 13 14 15 16 17 18 19 20 21 22 23" at bounding box center [480, 495] width 22 height 19
click at [793, 370] on span "Update Entry" at bounding box center [792, 374] width 54 height 12
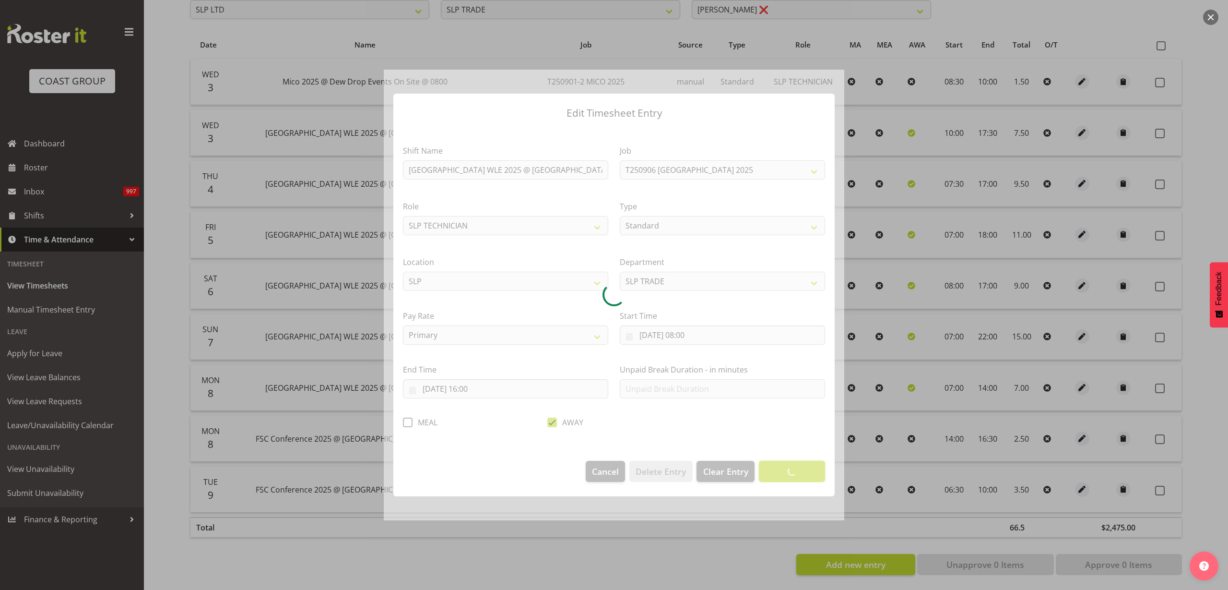
scroll to position [0, 0]
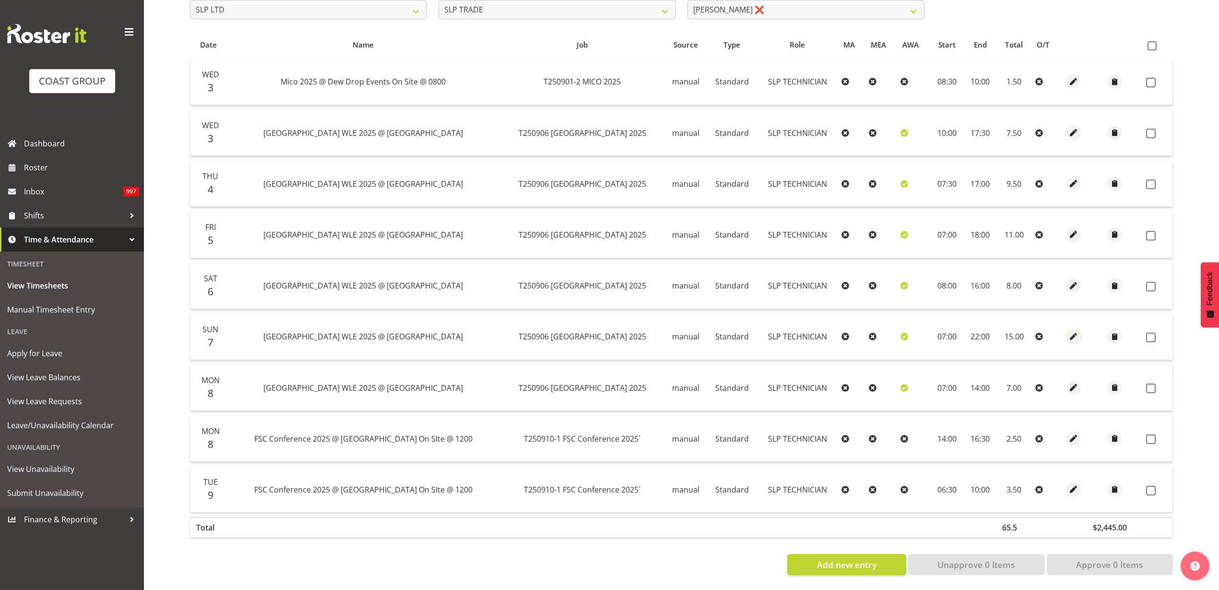
click at [1069, 331] on span "button" at bounding box center [1074, 336] width 11 height 11
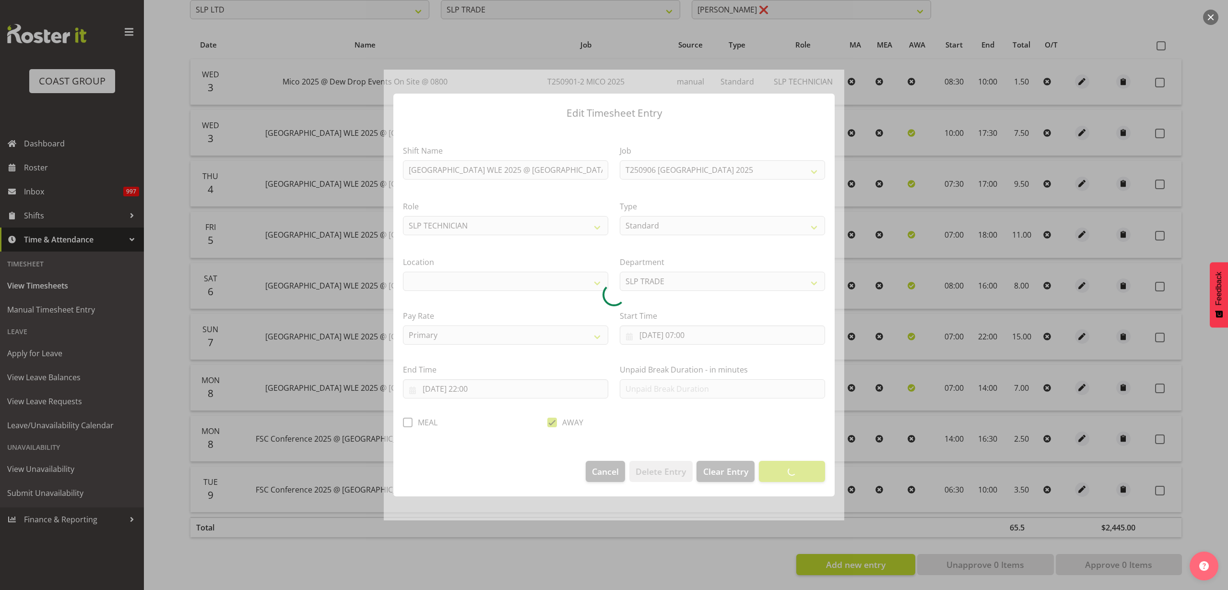
click at [691, 336] on div at bounding box center [614, 295] width 461 height 451
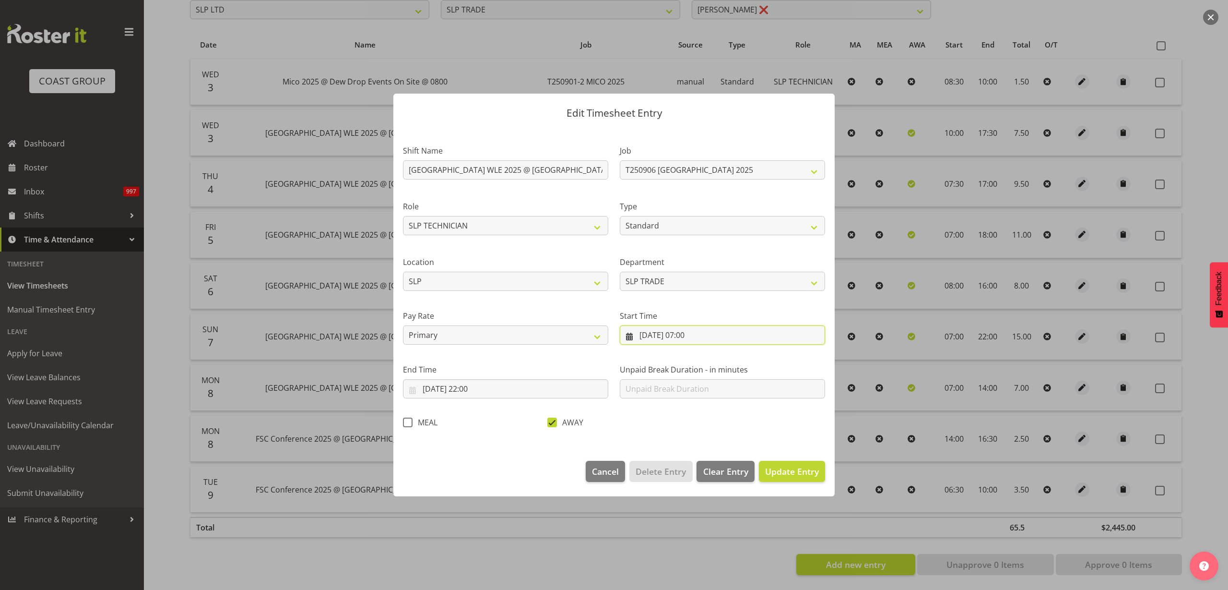
click at [692, 335] on input "[DATE] 07:00" at bounding box center [722, 334] width 205 height 19
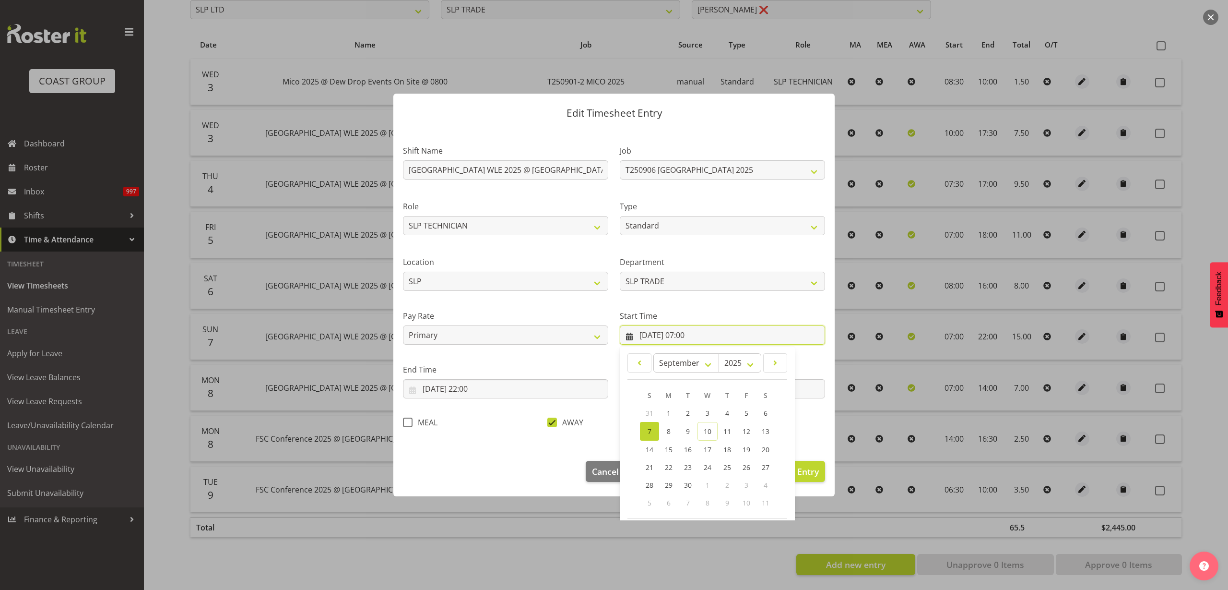
scroll to position [44, 0]
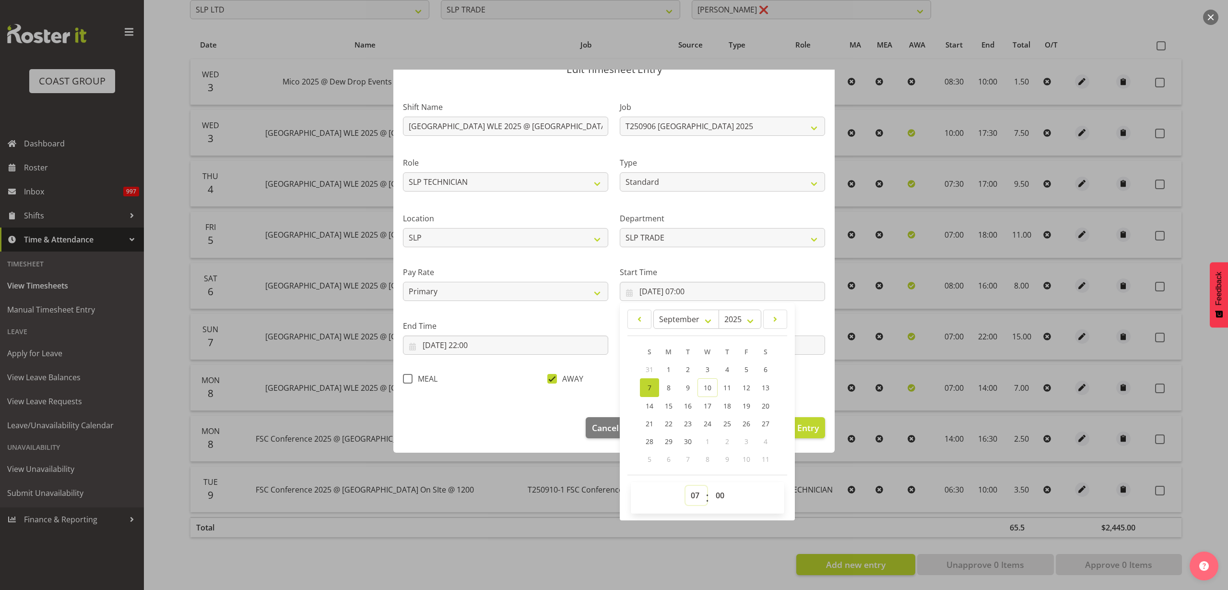
click at [692, 497] on select "00 01 02 03 04 05 06 07 08 09 10 11 12 13 14 15 16 17 18 19 20 21 22 23" at bounding box center [697, 495] width 22 height 19
click at [686, 486] on select "00 01 02 03 04 05 06 07 08 09 10 11 12 13 14 15 16 17 18 19 20 21 22 23" at bounding box center [697, 495] width 22 height 19
click at [805, 424] on span "Update Entry" at bounding box center [792, 428] width 54 height 12
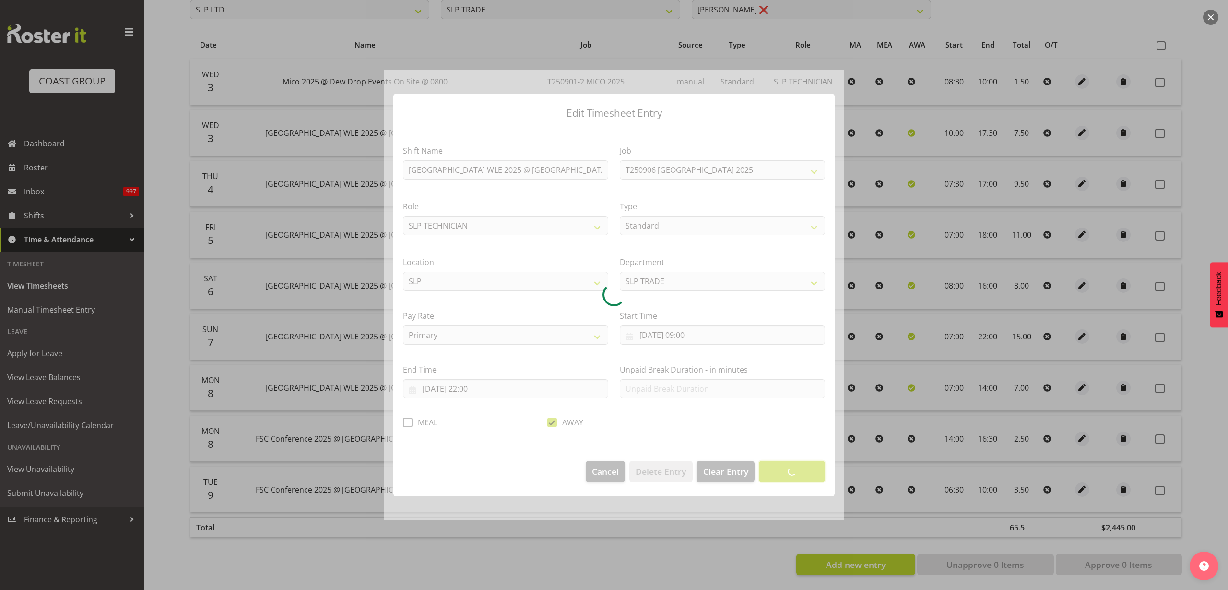
scroll to position [0, 0]
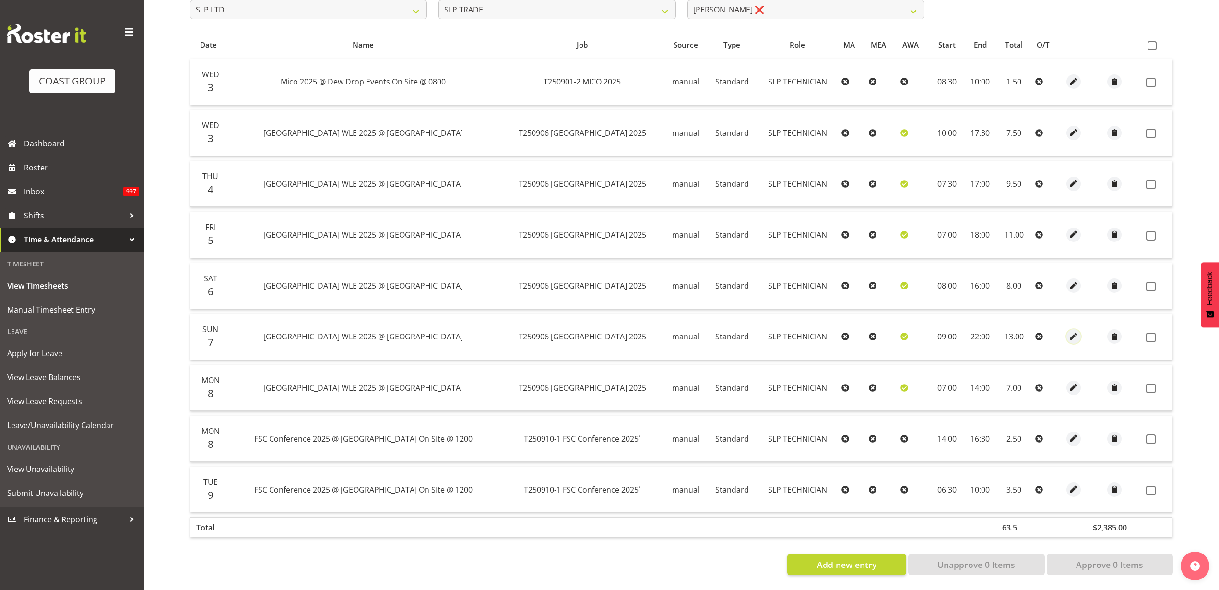
click at [1070, 331] on span "button" at bounding box center [1074, 336] width 11 height 11
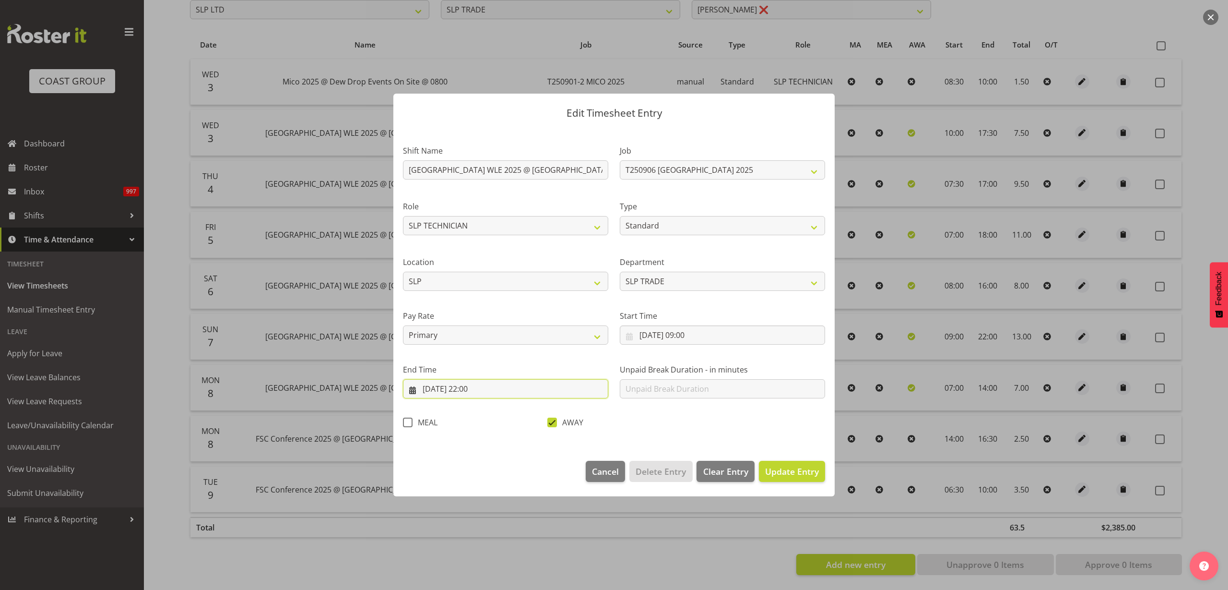
click at [471, 390] on input "[DATE] 22:00" at bounding box center [505, 388] width 205 height 19
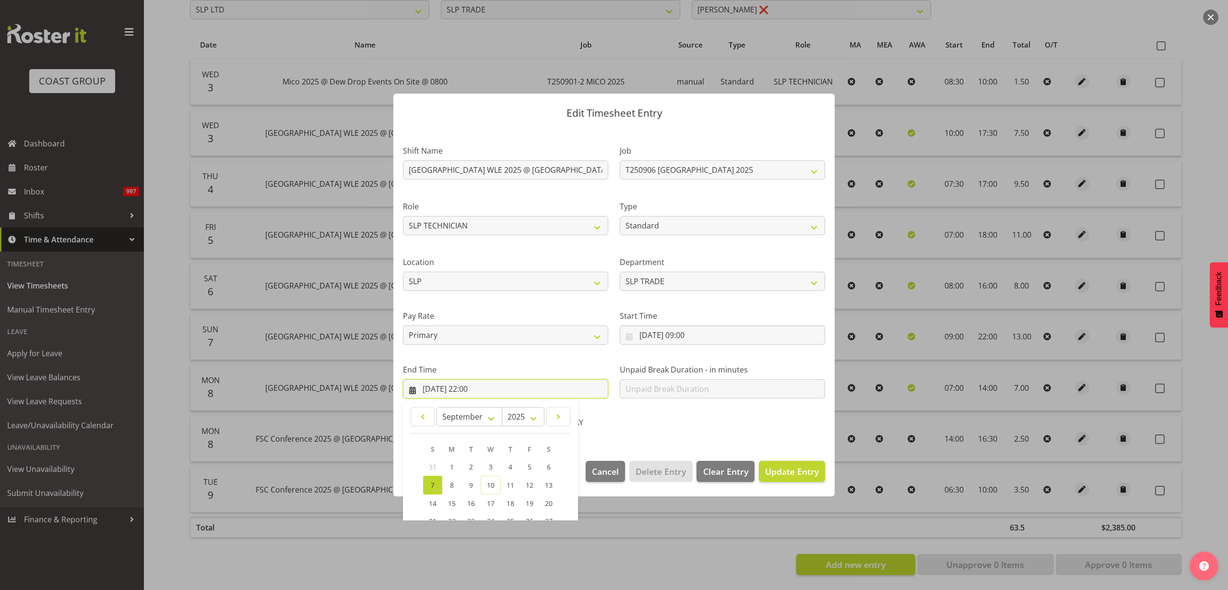
scroll to position [97, 0]
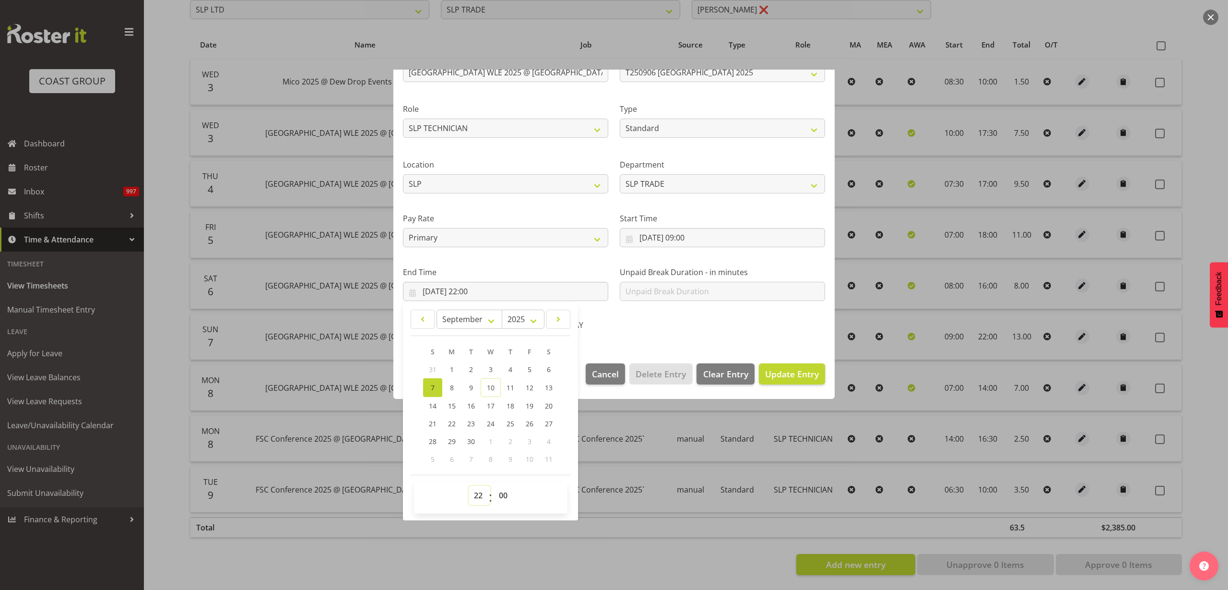
click at [477, 498] on select "00 01 02 03 04 05 06 07 08 09 10 11 12 13 14 15 16 17 18 19 20 21 22 23" at bounding box center [480, 495] width 22 height 19
click at [469, 486] on select "00 01 02 03 04 05 06 07 08 09 10 11 12 13 14 15 16 17 18 19 20 21 22 23" at bounding box center [480, 495] width 22 height 19
click at [803, 372] on span "Update Entry" at bounding box center [792, 374] width 54 height 12
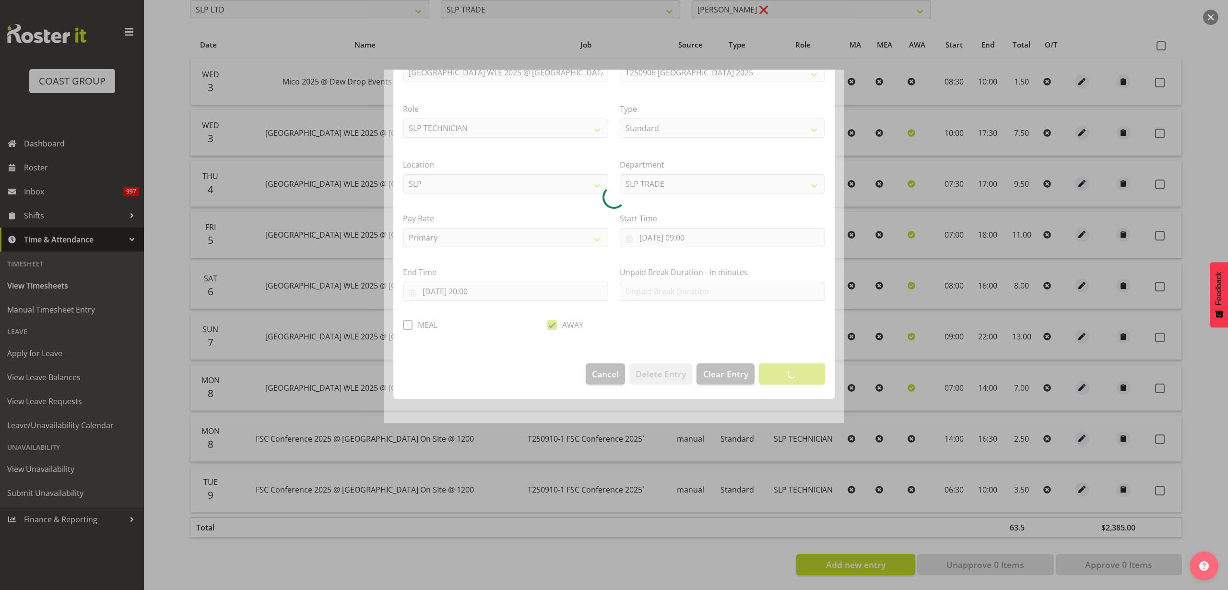
scroll to position [0, 0]
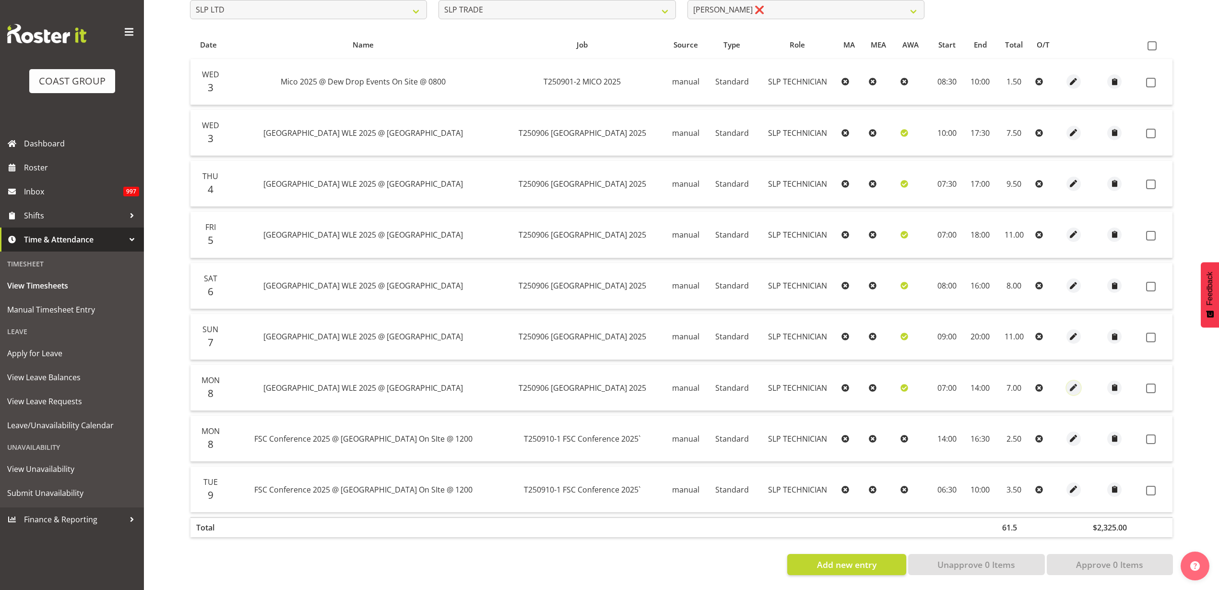
click at [1070, 382] on span "button" at bounding box center [1074, 387] width 11 height 11
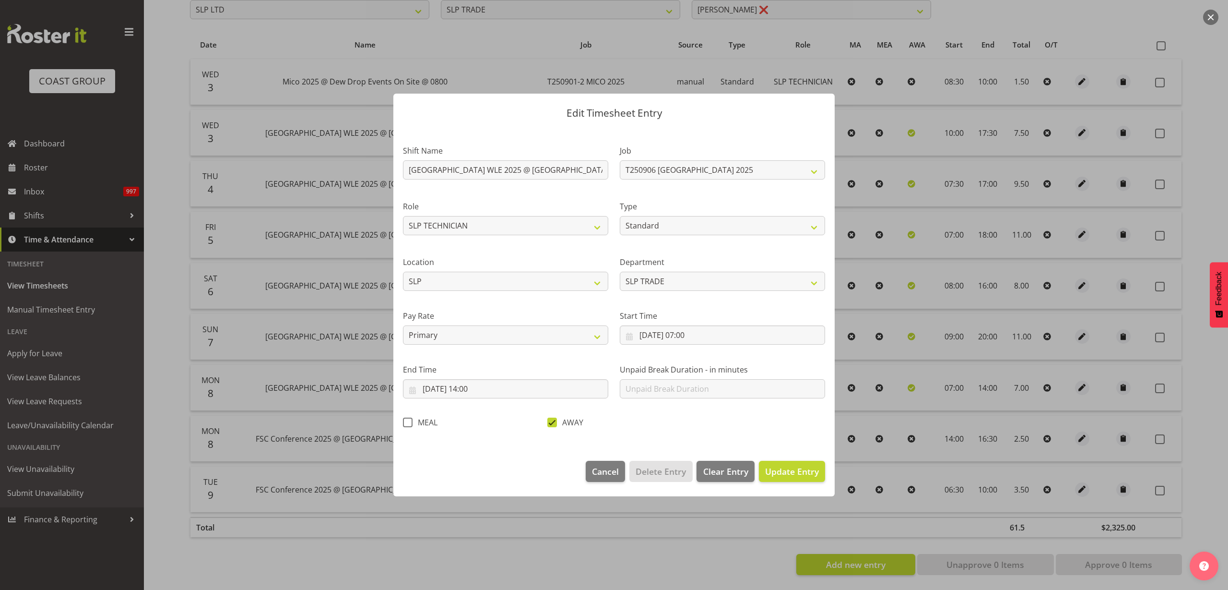
click at [549, 422] on span at bounding box center [553, 422] width 10 height 10
click at [549, 422] on input "AWAY" at bounding box center [551, 422] width 6 height 6
click at [668, 342] on input "[DATE] 07:00" at bounding box center [722, 334] width 205 height 19
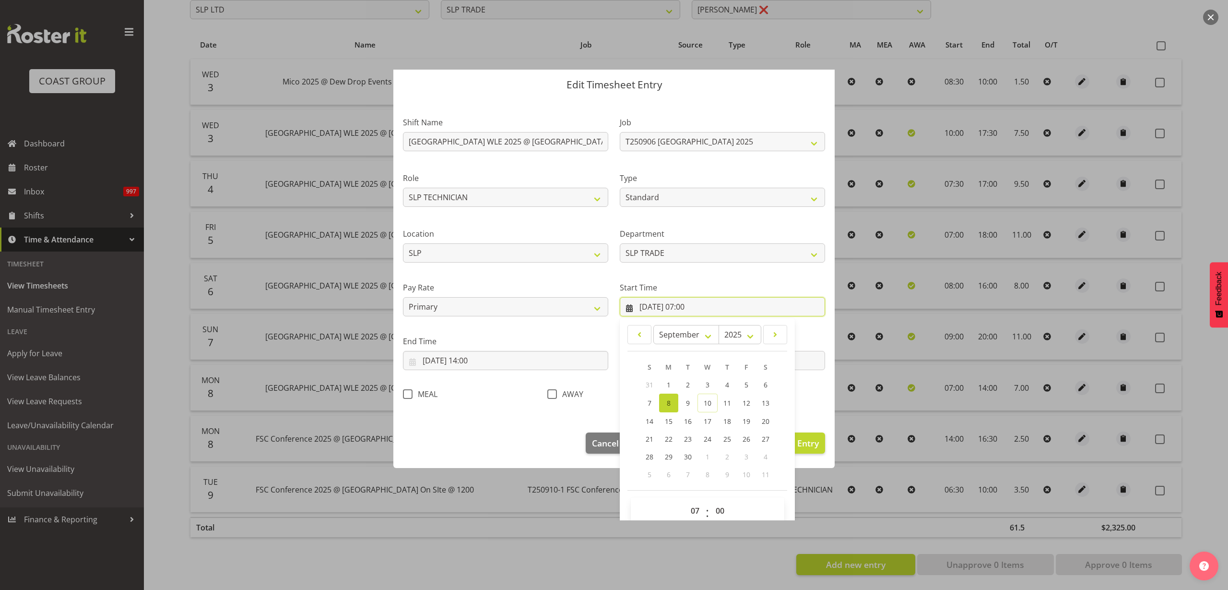
scroll to position [44, 0]
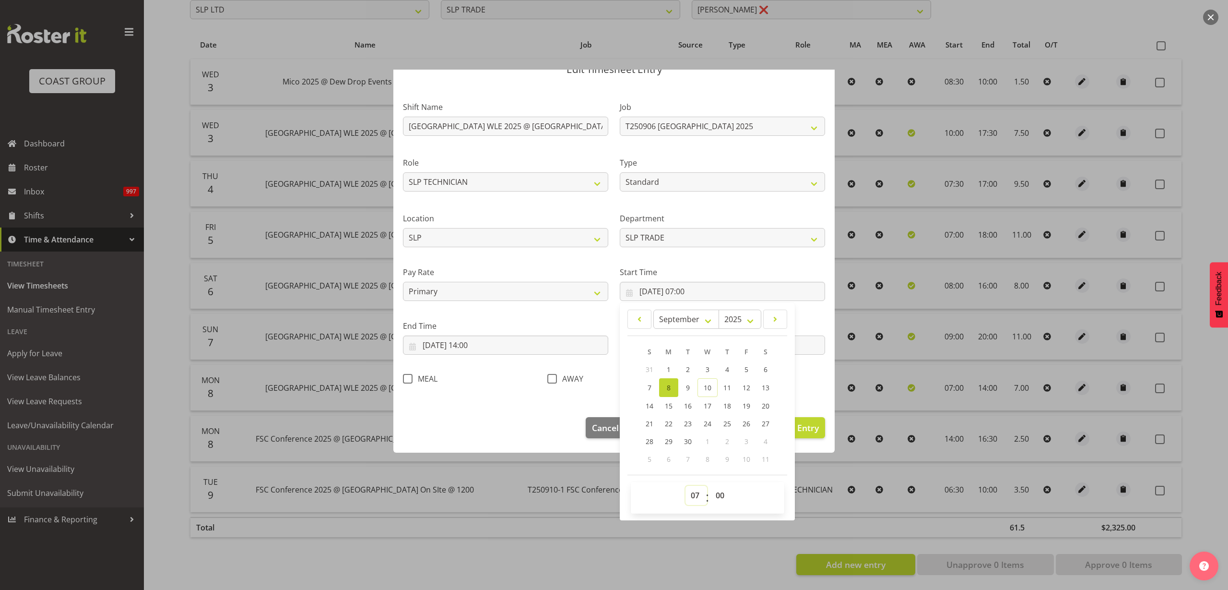
click at [691, 497] on select "00 01 02 03 04 05 06 07 08 09 10 11 12 13 14 15 16 17 18 19 20 21 22 23" at bounding box center [697, 495] width 22 height 19
click at [686, 486] on select "00 01 02 03 04 05 06 07 08 09 10 11 12 13 14 15 16 17 18 19 20 21 22 23" at bounding box center [697, 495] width 22 height 19
click at [808, 425] on span "Update Entry" at bounding box center [792, 428] width 54 height 12
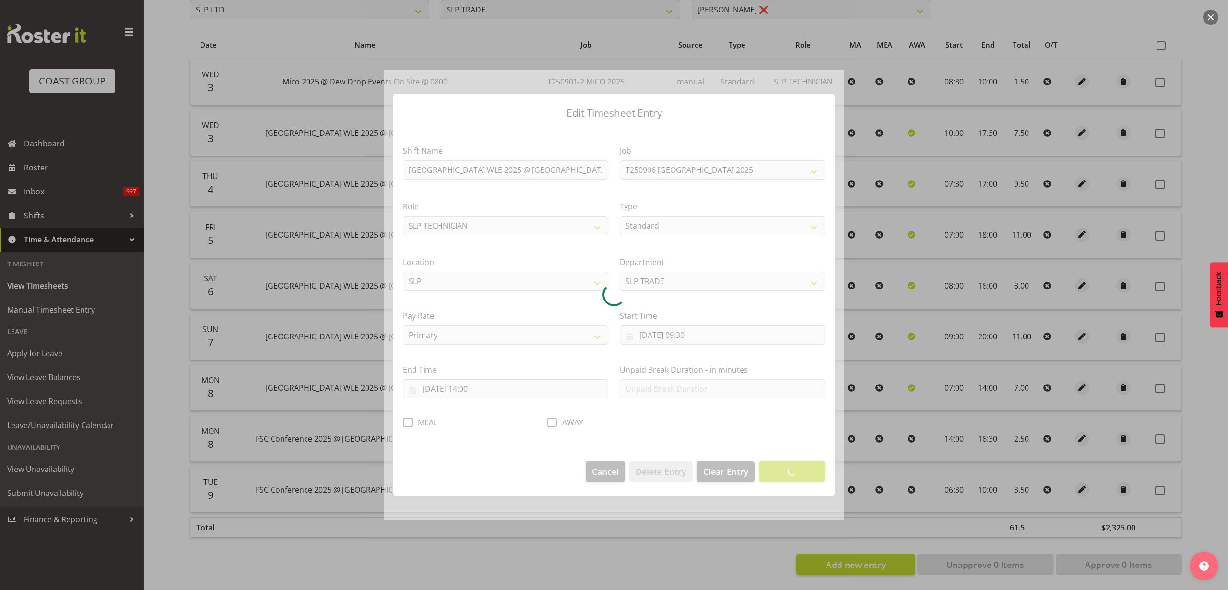
scroll to position [0, 0]
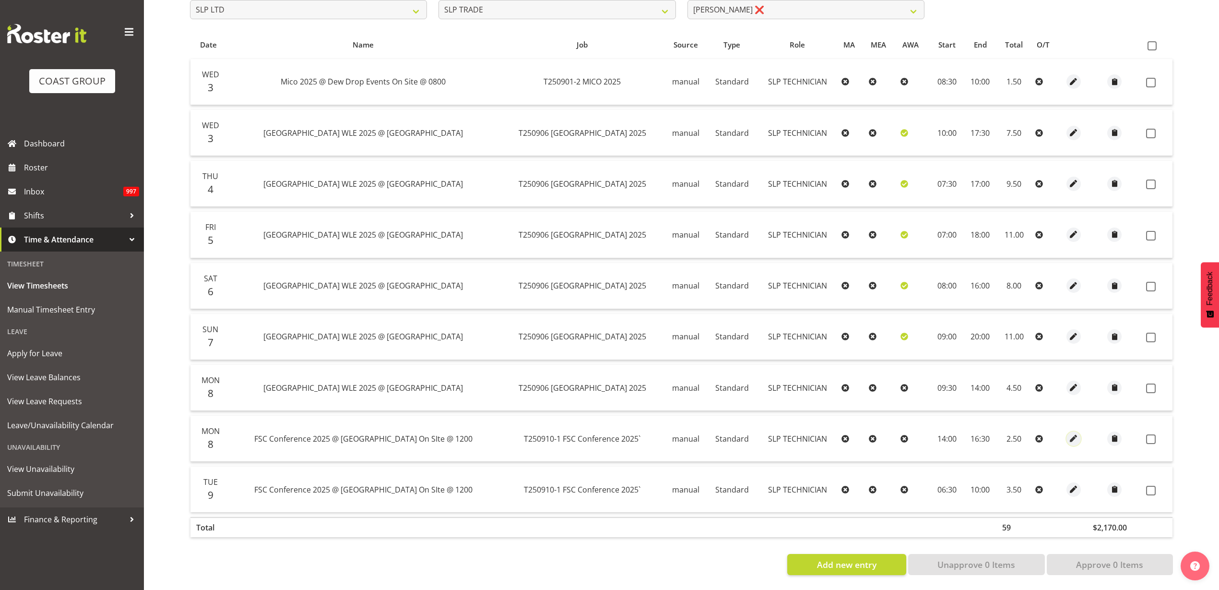
click at [1072, 433] on span "button" at bounding box center [1074, 438] width 11 height 11
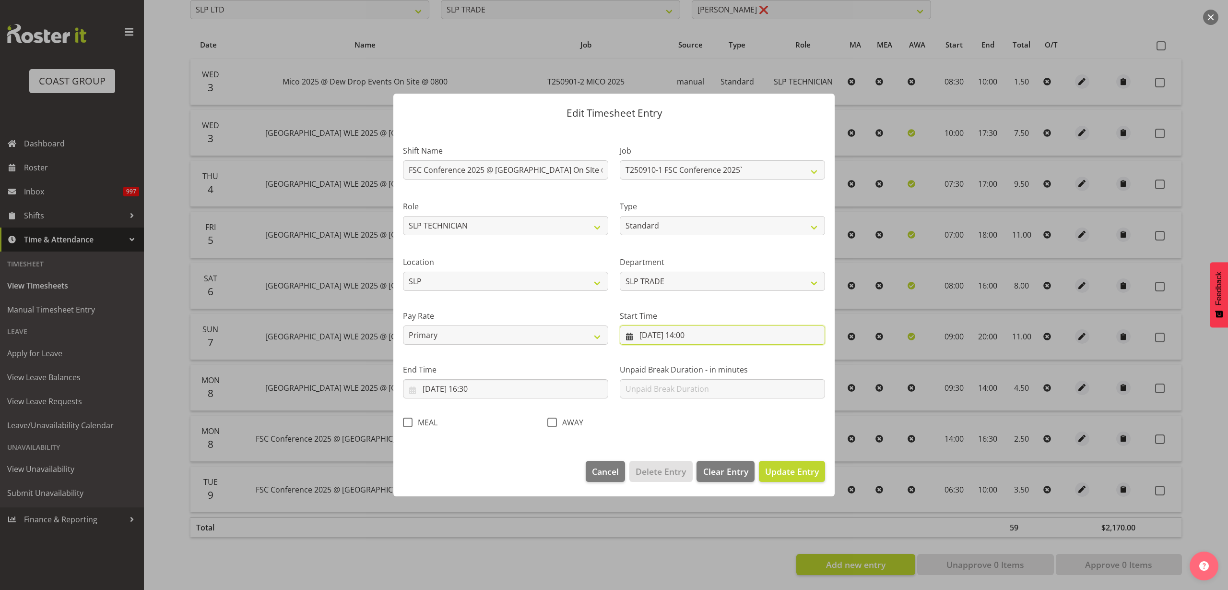
click at [692, 338] on input "[DATE] 14:00" at bounding box center [722, 334] width 205 height 19
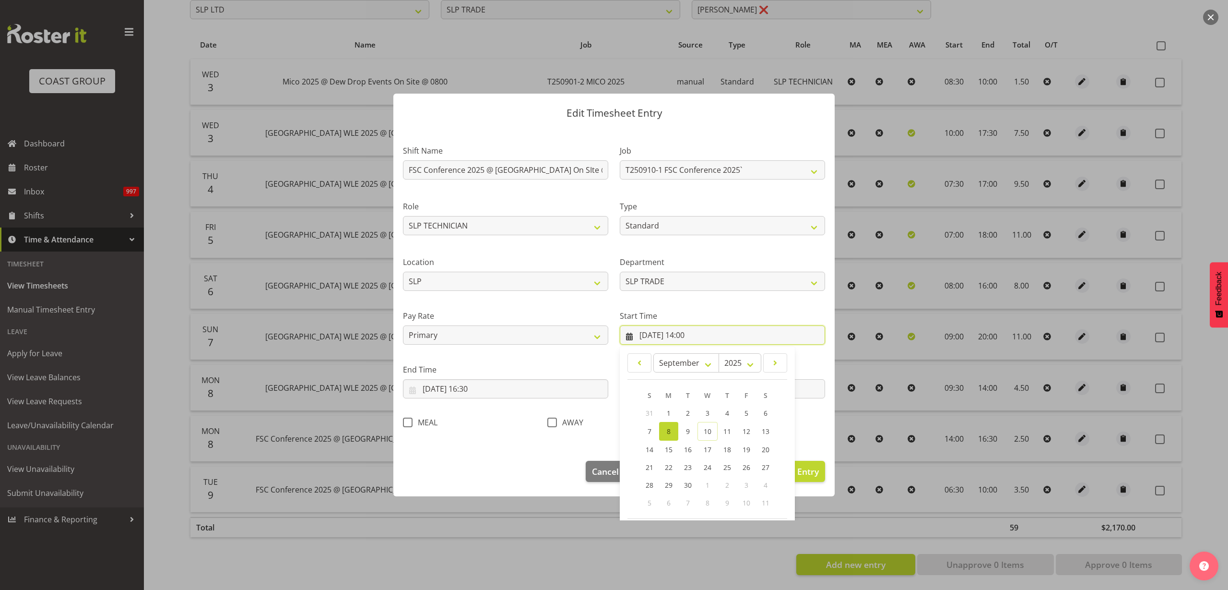
scroll to position [44, 0]
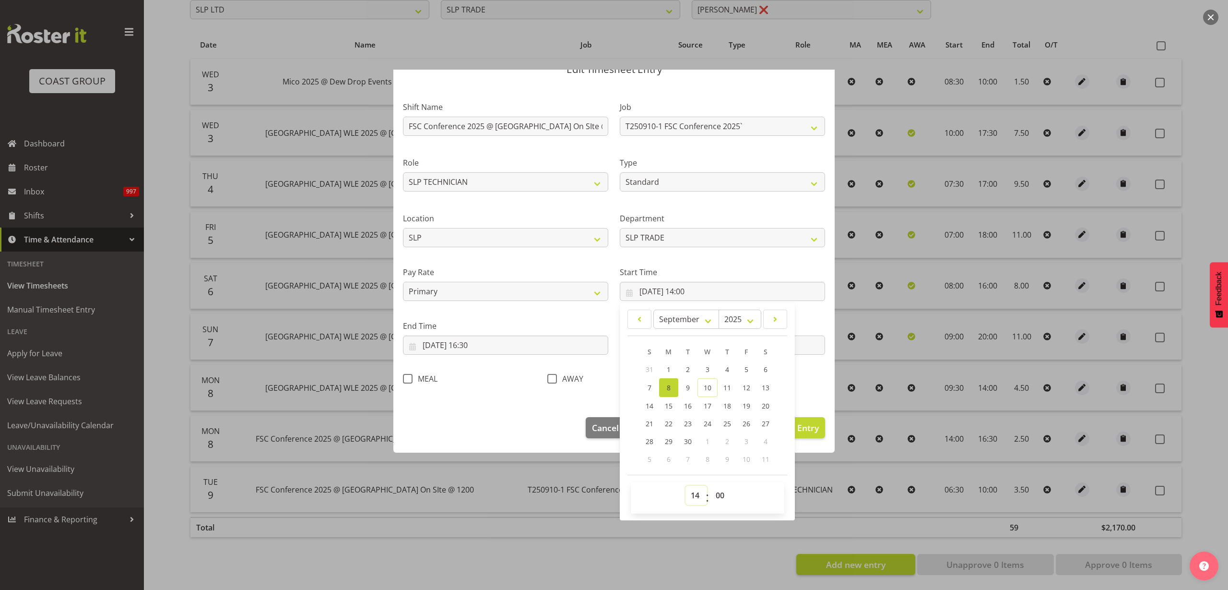
click at [689, 499] on select "00 01 02 03 04 05 06 07 08 09 10 11 12 13 14 15 16 17 18 19 20 21 22 23" at bounding box center [697, 495] width 22 height 19
click at [686, 486] on select "00 01 02 03 04 05 06 07 08 09 10 11 12 13 14 15 16 17 18 19 20 21 22 23" at bounding box center [697, 495] width 22 height 19
click at [478, 347] on input "[DATE] 16:30" at bounding box center [505, 344] width 205 height 19
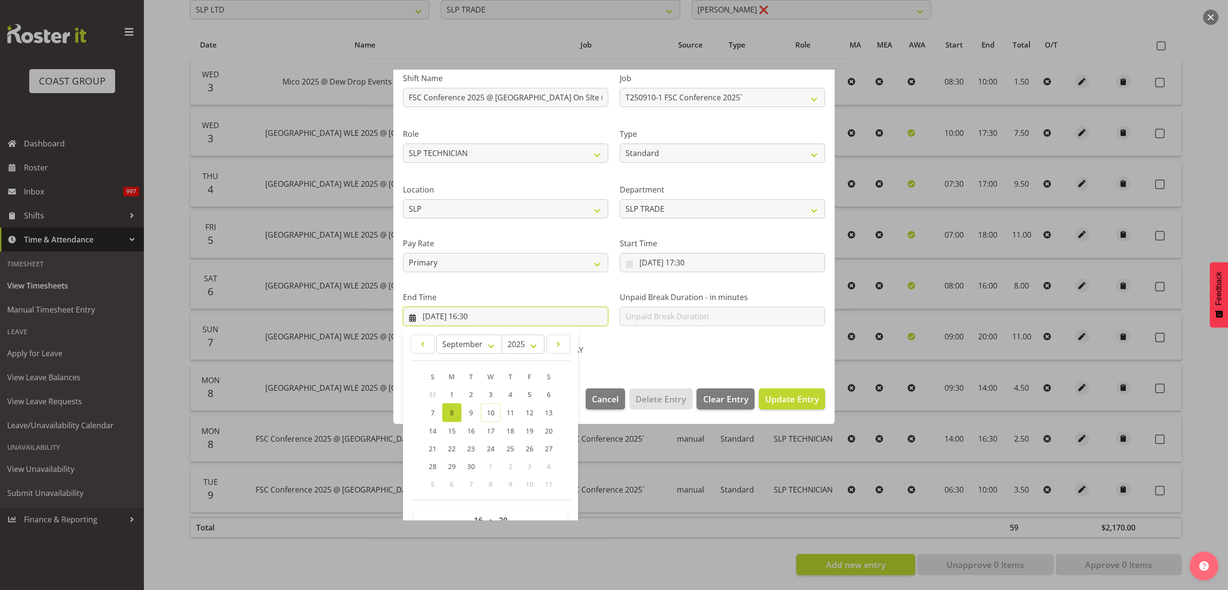
scroll to position [97, 0]
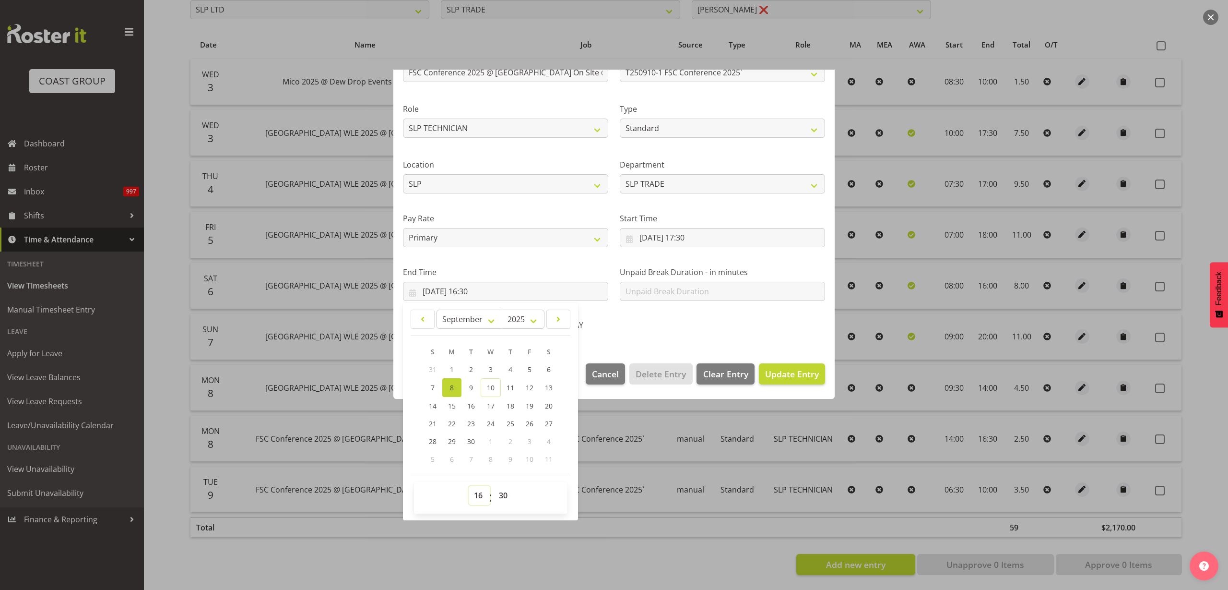
click at [480, 496] on select "00 01 02 03 04 05 06 07 08 09 10 11 12 13 14 15 16 17 18 19 20 21 22 23" at bounding box center [480, 495] width 22 height 19
click at [469, 486] on select "00 01 02 03 04 05 06 07 08 09 10 11 12 13 14 15 16 17 18 19 20 21 22 23" at bounding box center [480, 495] width 22 height 19
click at [796, 375] on span "Update Entry" at bounding box center [792, 374] width 54 height 12
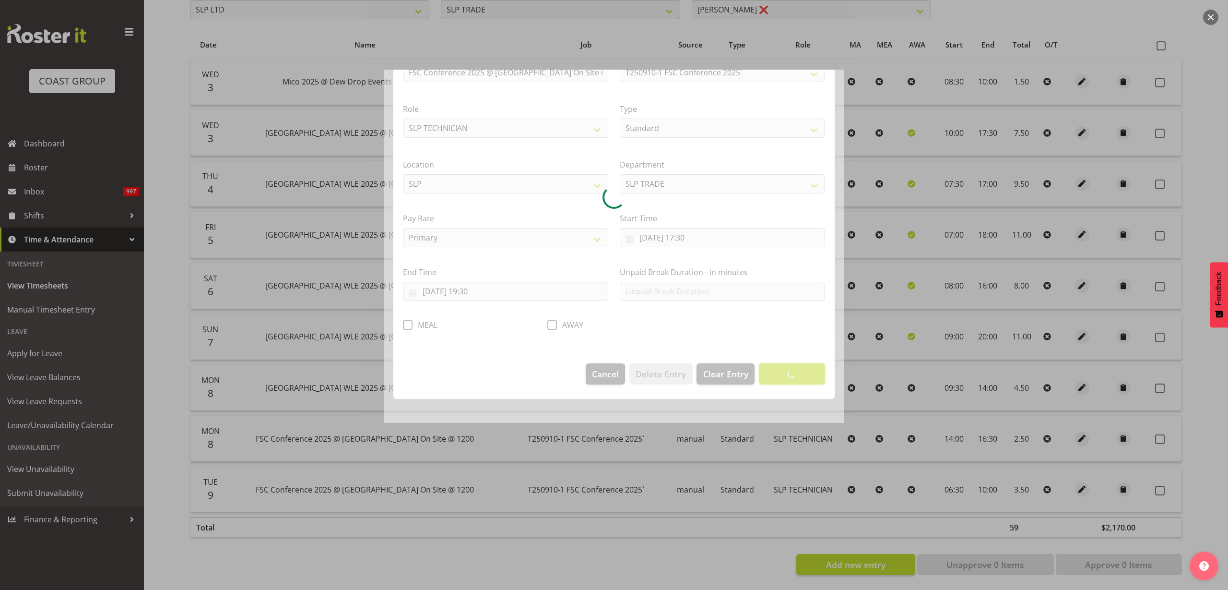
scroll to position [0, 0]
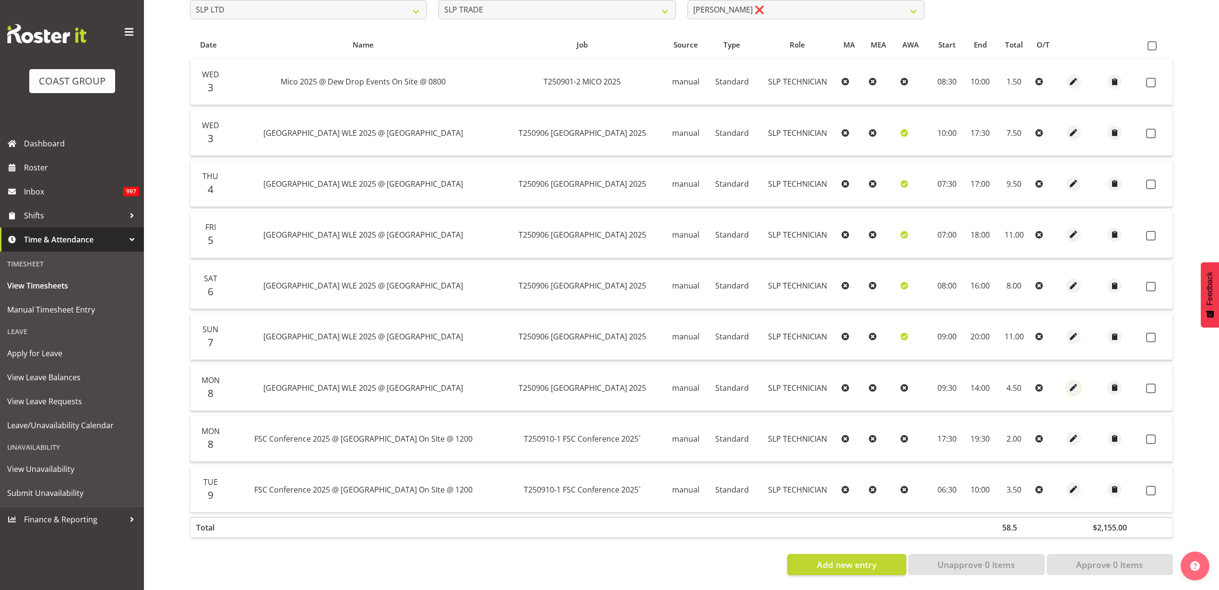
click at [1069, 382] on span "button" at bounding box center [1074, 387] width 11 height 11
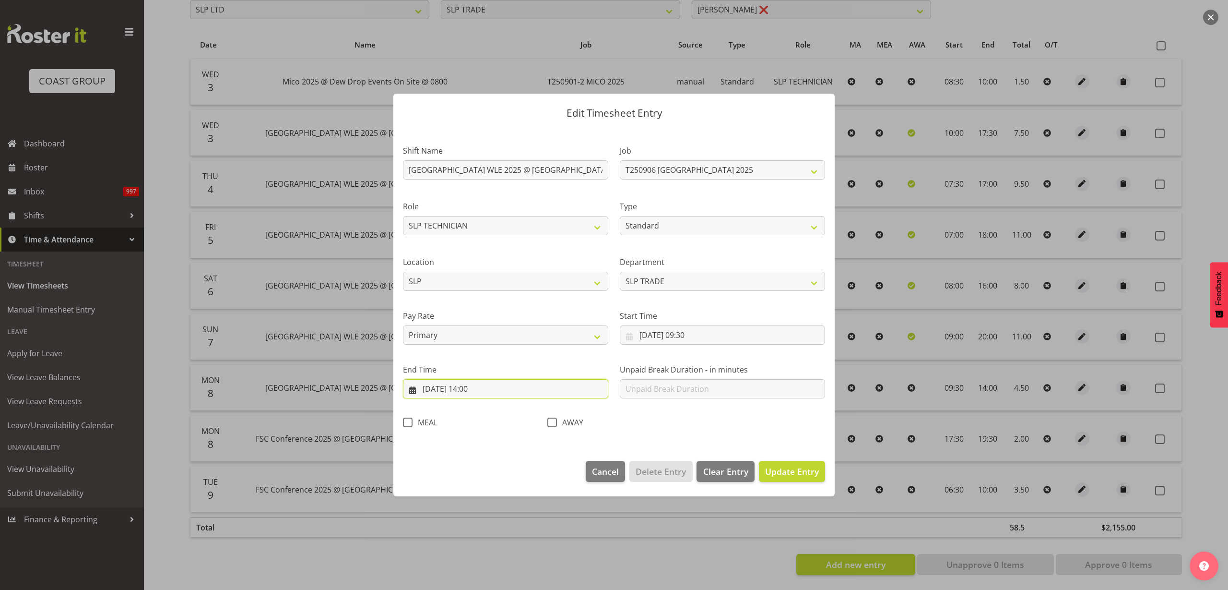
click at [472, 387] on input "[DATE] 14:00" at bounding box center [505, 388] width 205 height 19
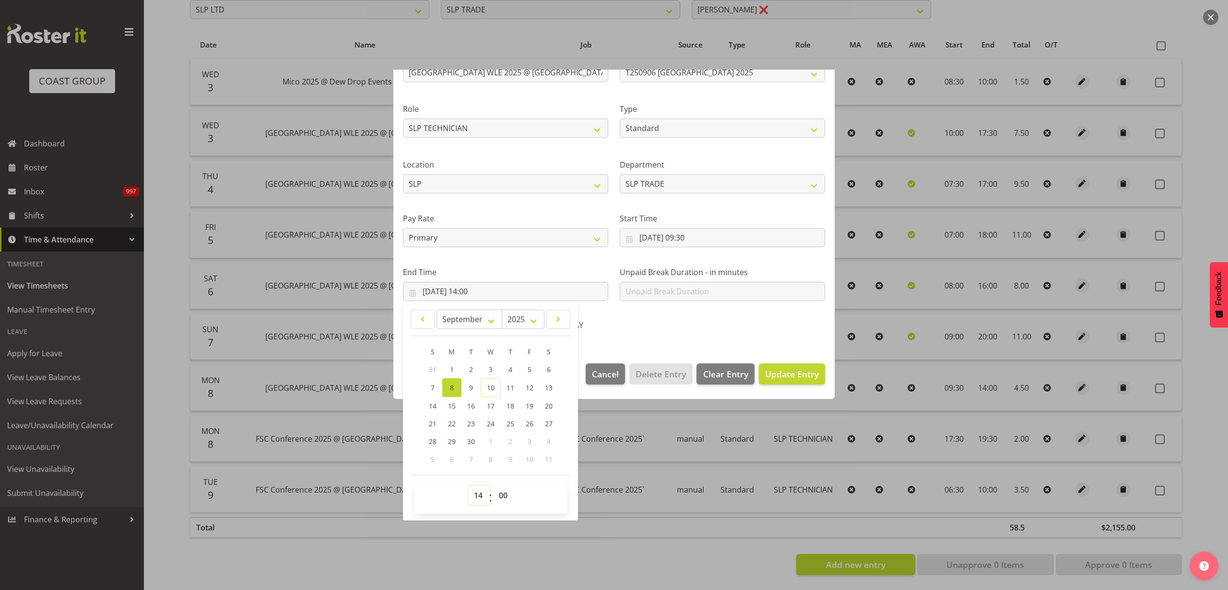
click at [477, 494] on select "00 01 02 03 04 05 06 07 08 09 10 11 12 13 14 15 16 17 18 19 20 21 22 23" at bounding box center [480, 495] width 22 height 19
click at [469, 486] on select "00 01 02 03 04 05 06 07 08 09 10 11 12 13 14 15 16 17 18 19 20 21 22 23" at bounding box center [480, 495] width 22 height 19
click at [785, 369] on span "Update Entry" at bounding box center [792, 374] width 54 height 12
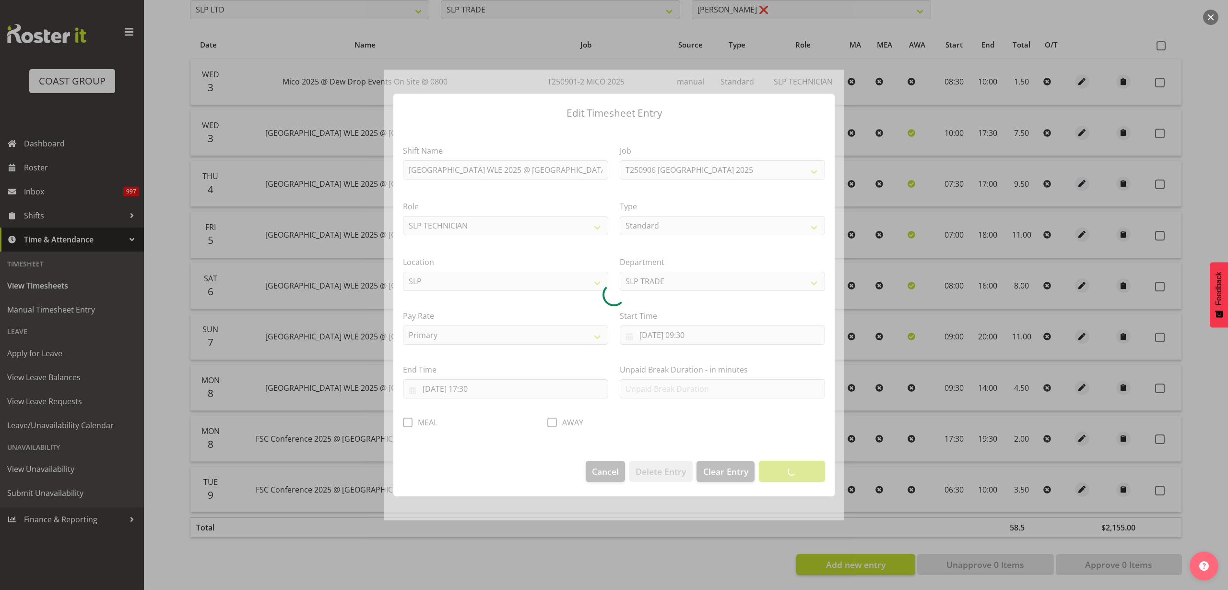
scroll to position [0, 0]
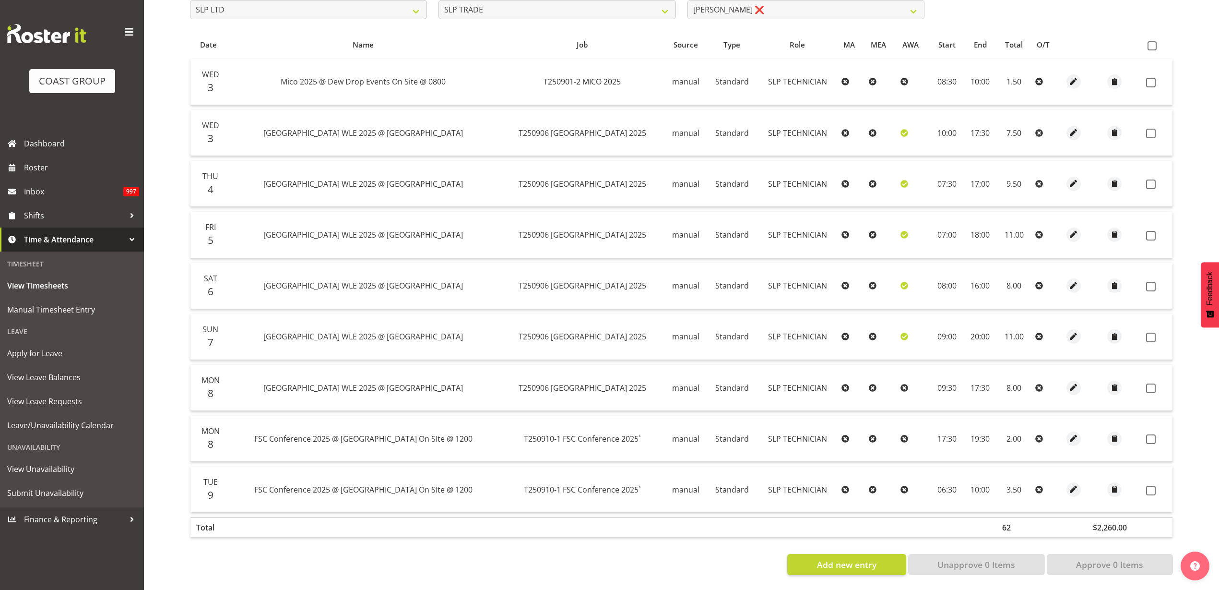
click at [1156, 41] on span at bounding box center [1152, 45] width 9 height 9
click at [1154, 43] on input "checkbox" at bounding box center [1151, 46] width 6 height 6
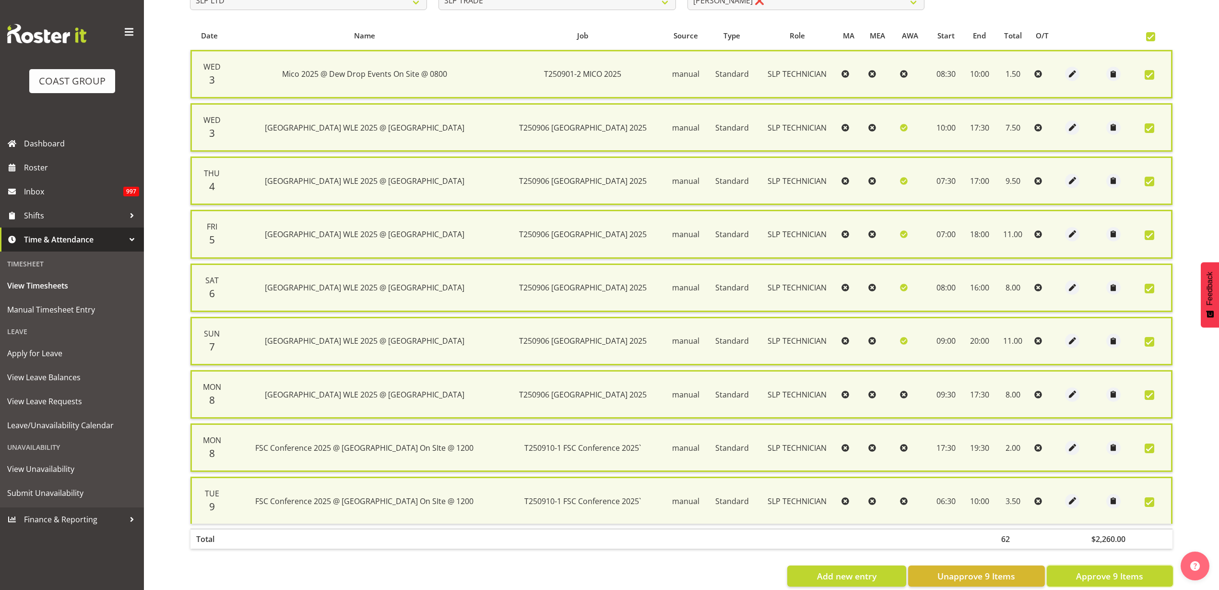
click at [1107, 570] on span "Approve 9 Items" at bounding box center [1109, 576] width 67 height 12
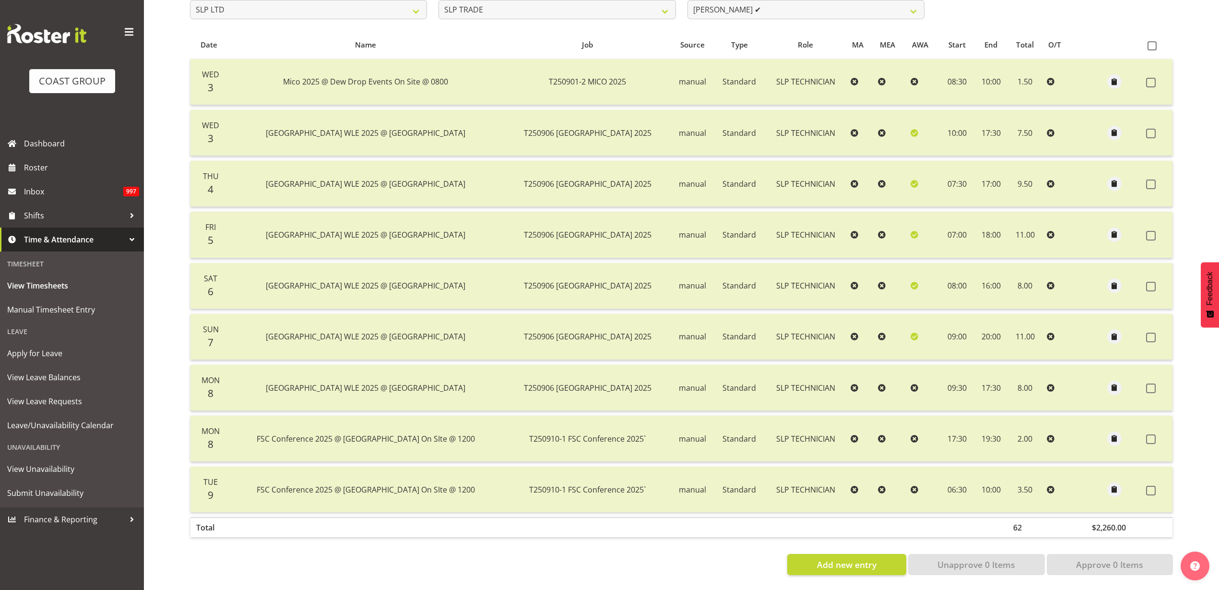
click at [1153, 231] on span at bounding box center [1151, 236] width 10 height 10
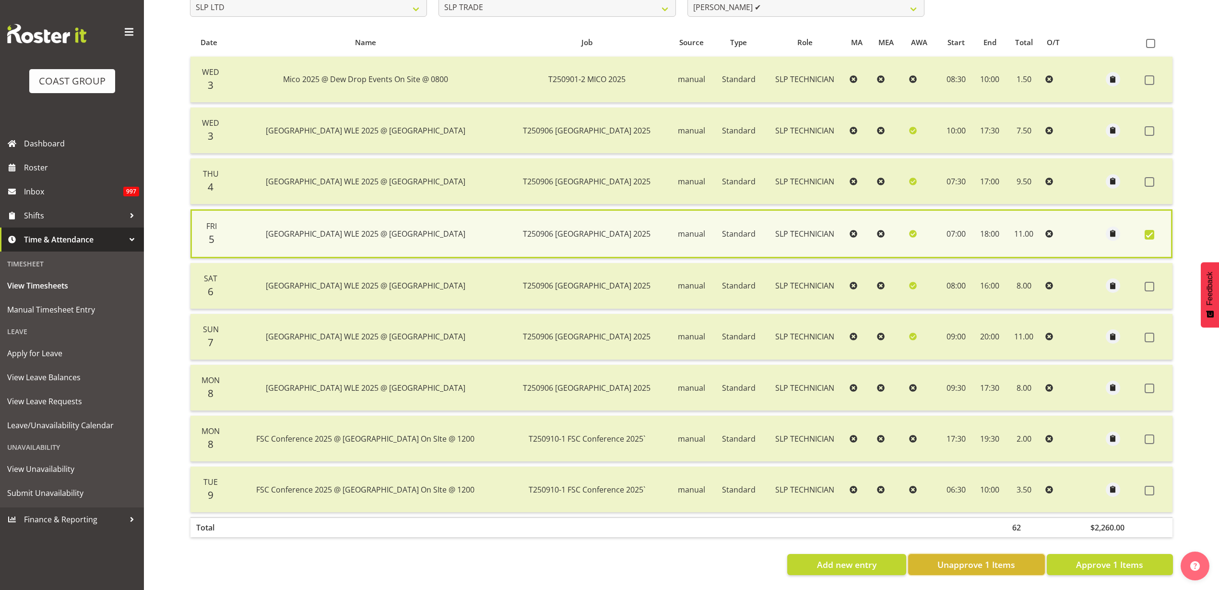
click at [992, 558] on span "Unapprove 1 Items" at bounding box center [977, 564] width 78 height 12
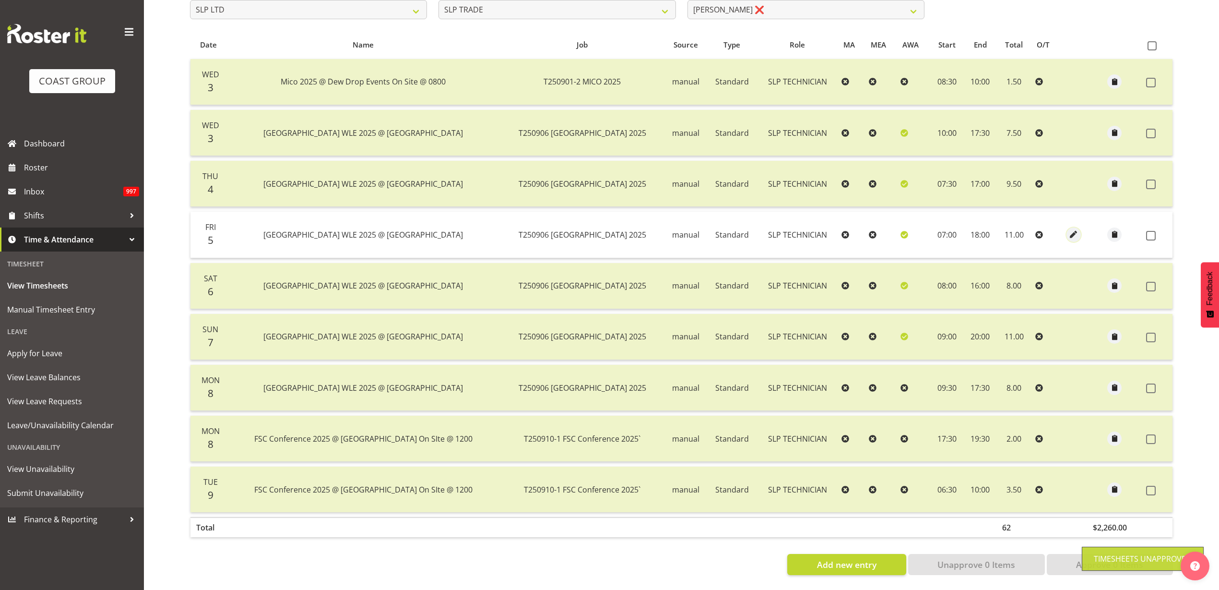
click at [1069, 229] on span "button" at bounding box center [1074, 234] width 11 height 11
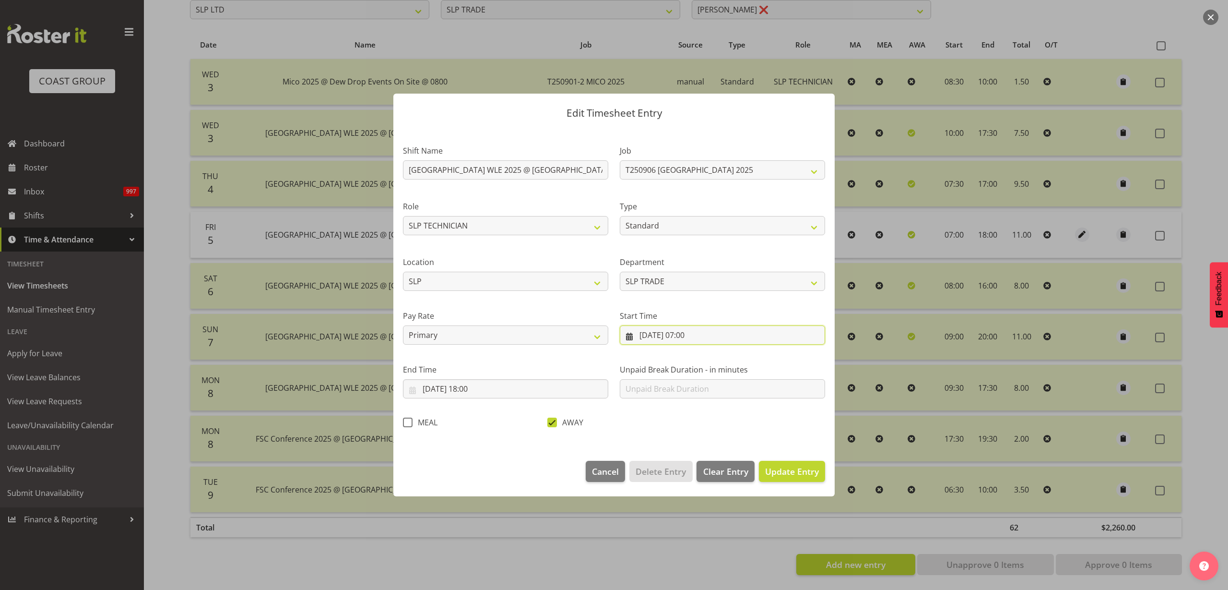
click at [684, 336] on input "[DATE] 07:00" at bounding box center [722, 334] width 205 height 19
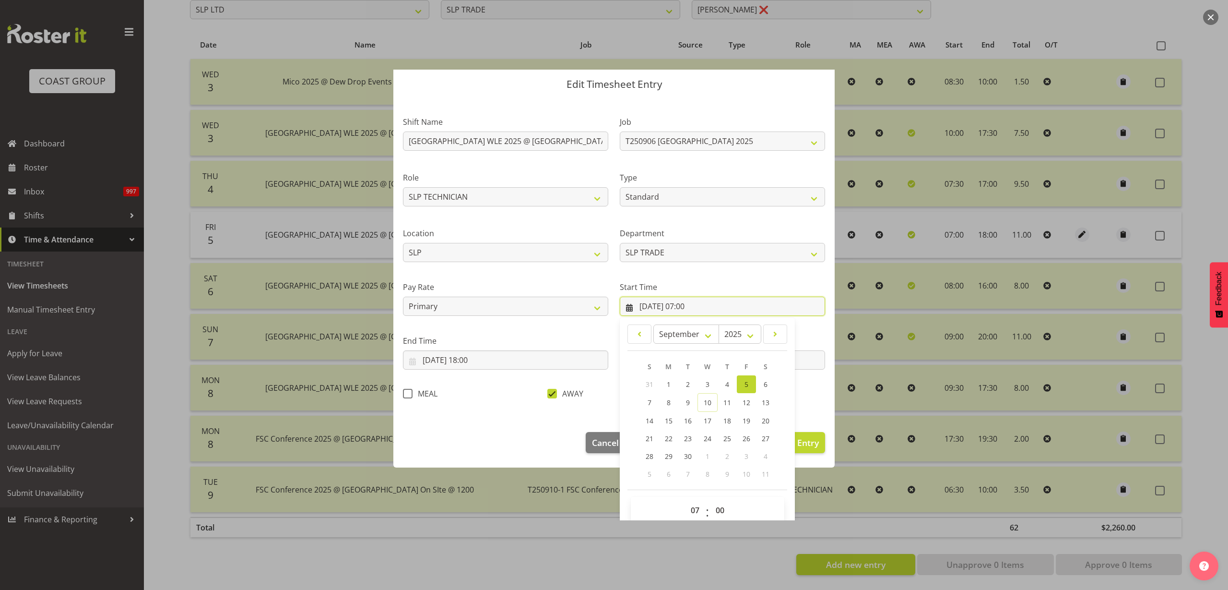
scroll to position [44, 0]
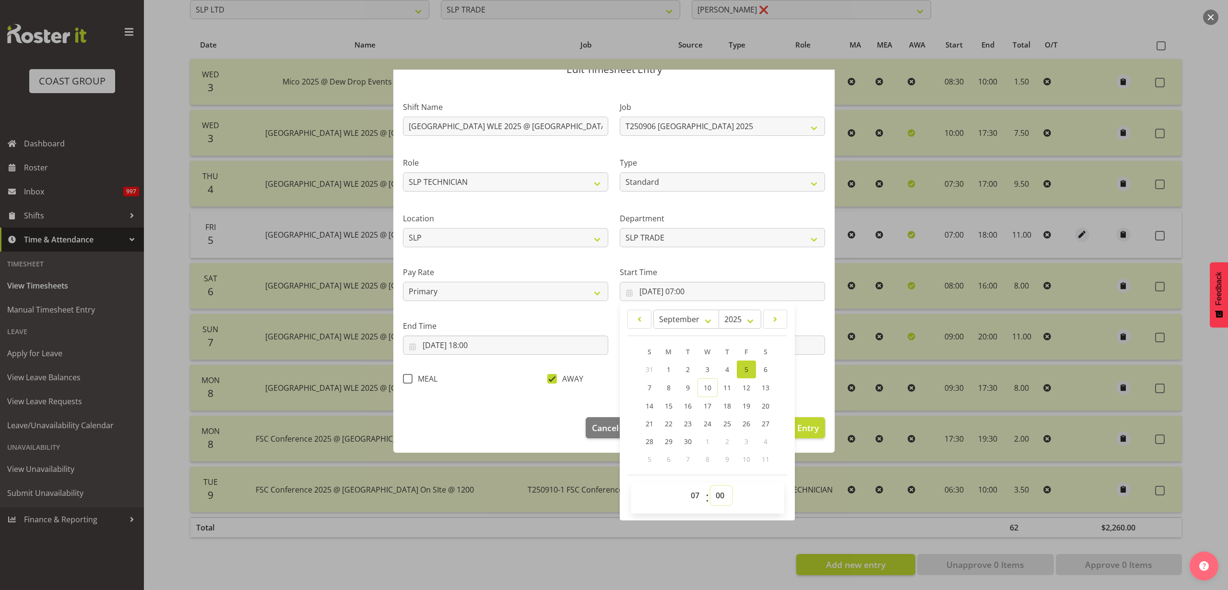
click at [715, 496] on select "00 01 02 03 04 05 06 07 08 09 10 11 12 13 14 15 16 17 18 19 20 21 22 23 24 25 2…" at bounding box center [722, 495] width 22 height 19
click at [711, 486] on select "00 01 02 03 04 05 06 07 08 09 10 11 12 13 14 15 16 17 18 19 20 21 22 23 24 25 2…" at bounding box center [722, 495] width 22 height 19
click at [802, 424] on span "Update Entry" at bounding box center [792, 428] width 54 height 12
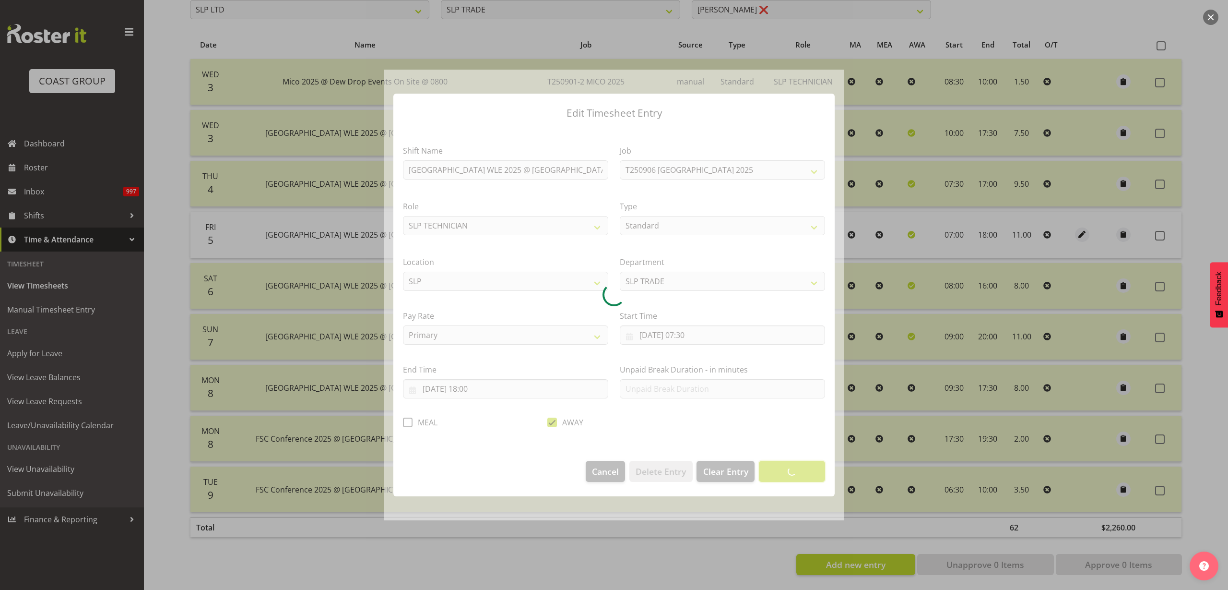
scroll to position [0, 0]
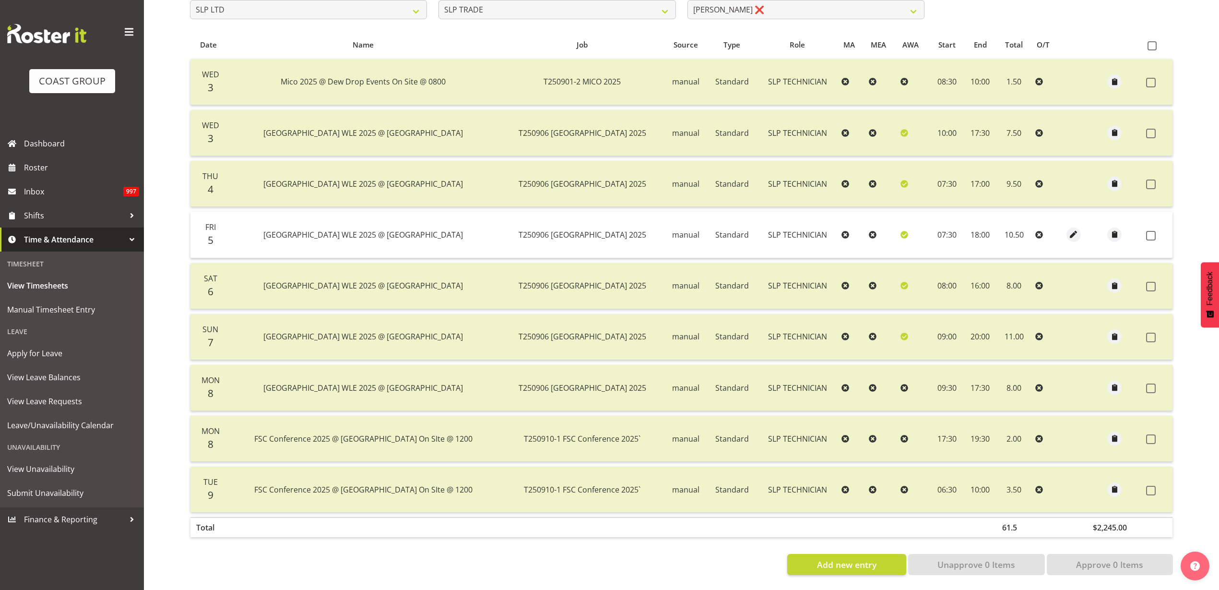
click at [1152, 231] on span at bounding box center [1151, 236] width 10 height 10
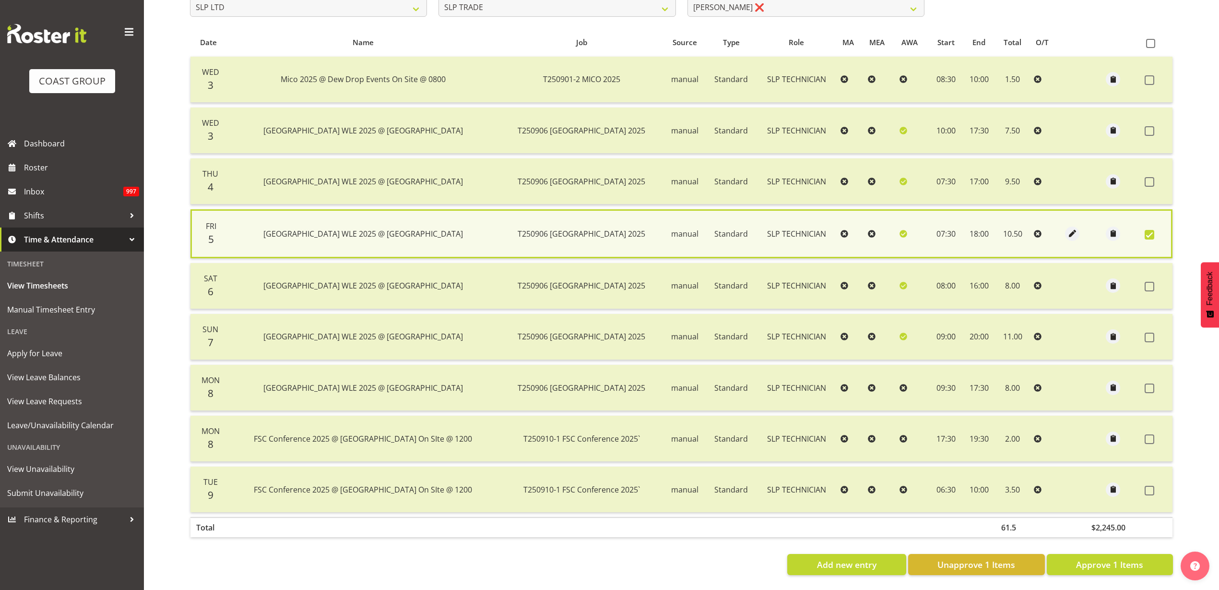
click at [1154, 383] on span at bounding box center [1150, 388] width 10 height 10
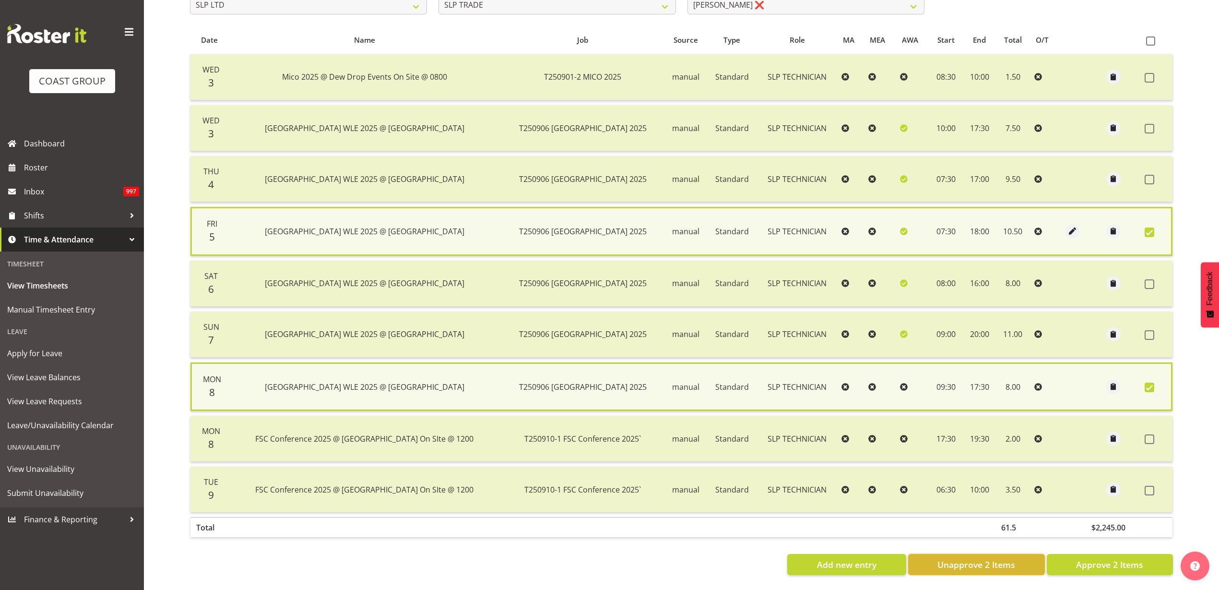
click at [954, 566] on span "Unapprove 2 Items" at bounding box center [977, 564] width 78 height 12
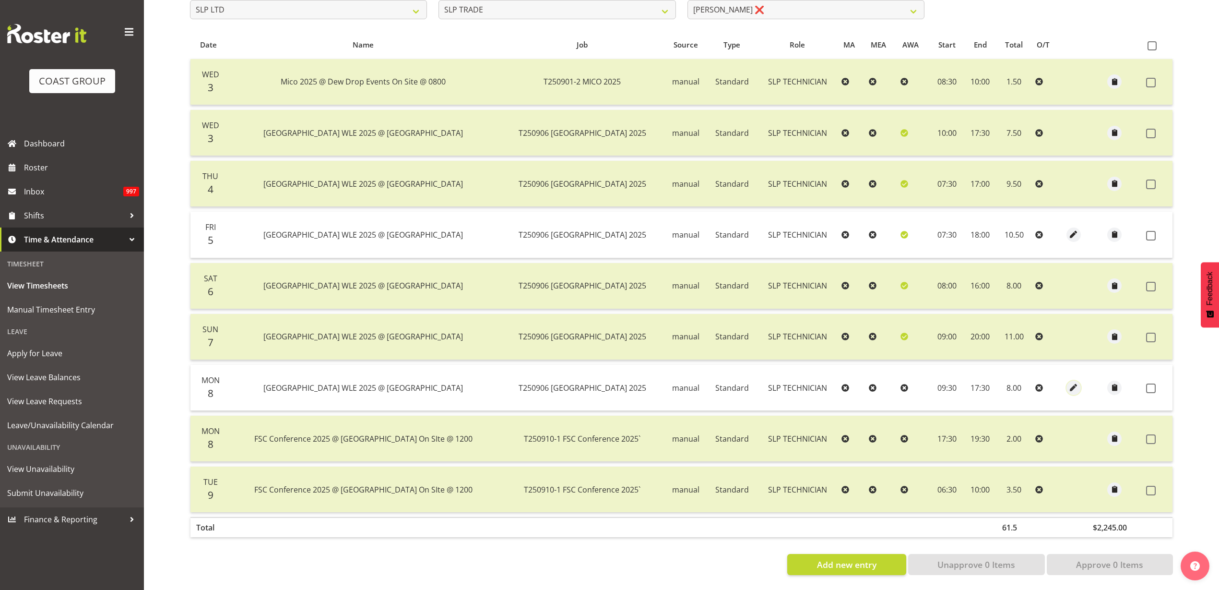
click at [1069, 382] on span "button" at bounding box center [1074, 387] width 11 height 11
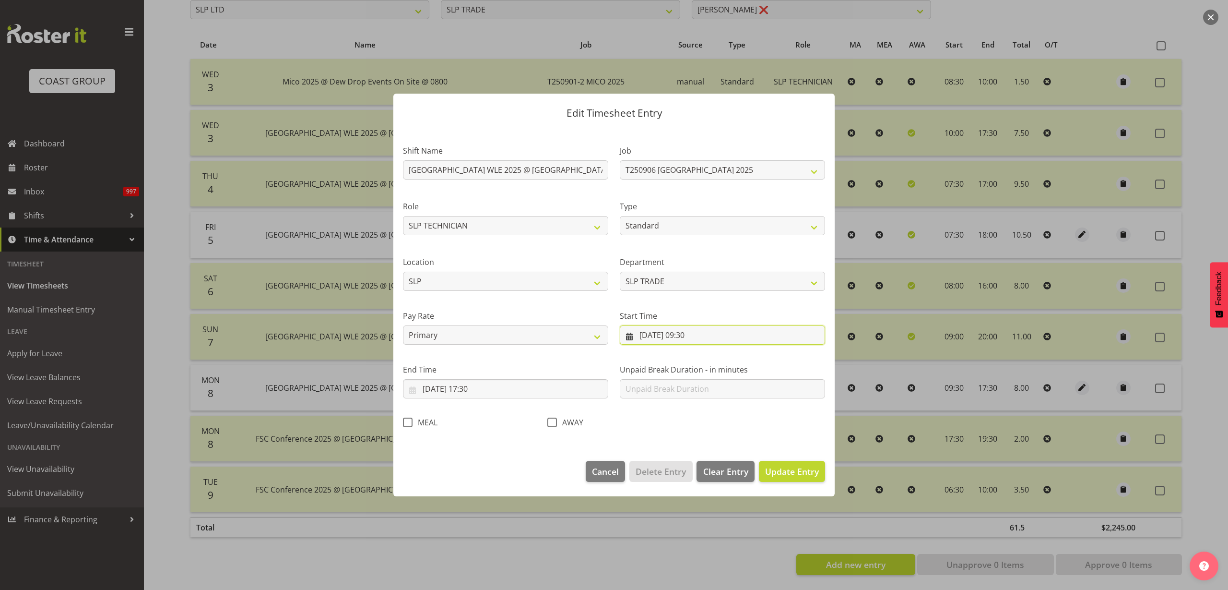
click at [688, 336] on input "[DATE] 09:30" at bounding box center [722, 334] width 205 height 19
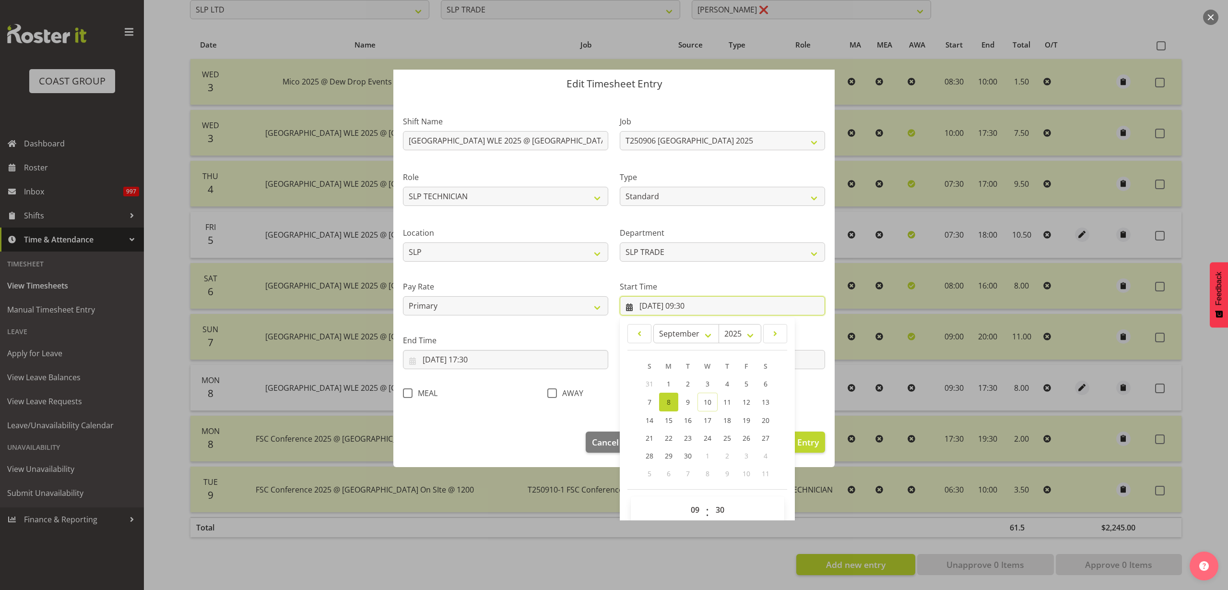
scroll to position [44, 0]
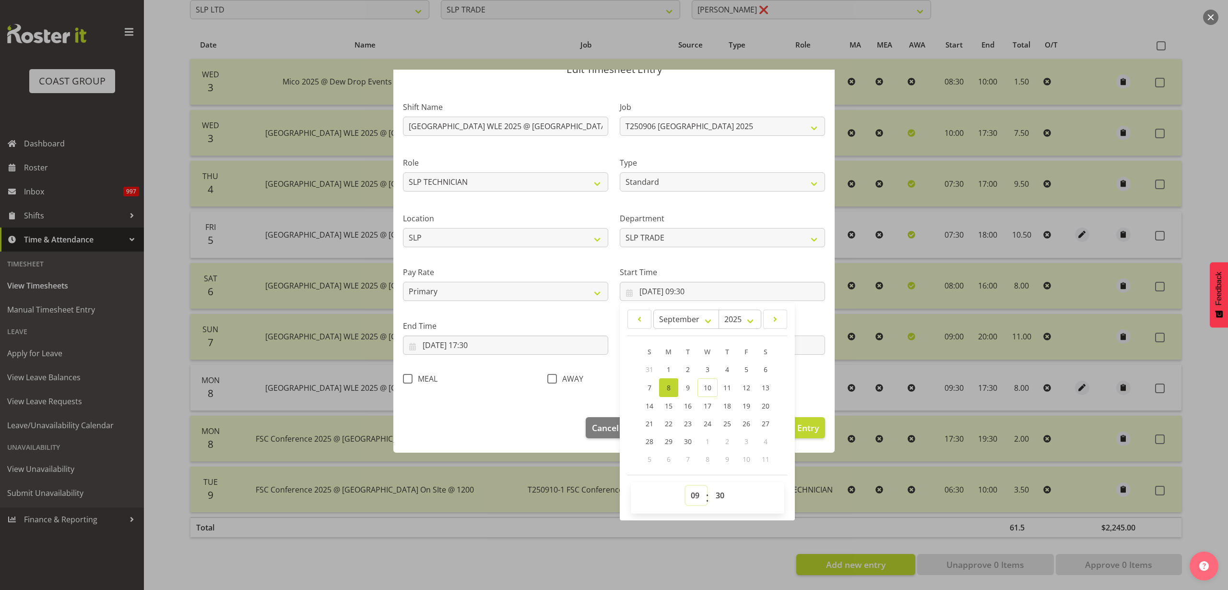
click at [691, 496] on select "00 01 02 03 04 05 06 07 08 09 10 11 12 13 14 15 16 17 18 19 20 21 22 23" at bounding box center [697, 495] width 22 height 19
click at [686, 486] on select "00 01 02 03 04 05 06 07 08 09 10 11 12 13 14 15 16 17 18 19 20 21 22 23" at bounding box center [697, 495] width 22 height 19
click at [797, 429] on span "Update Entry" at bounding box center [792, 428] width 54 height 12
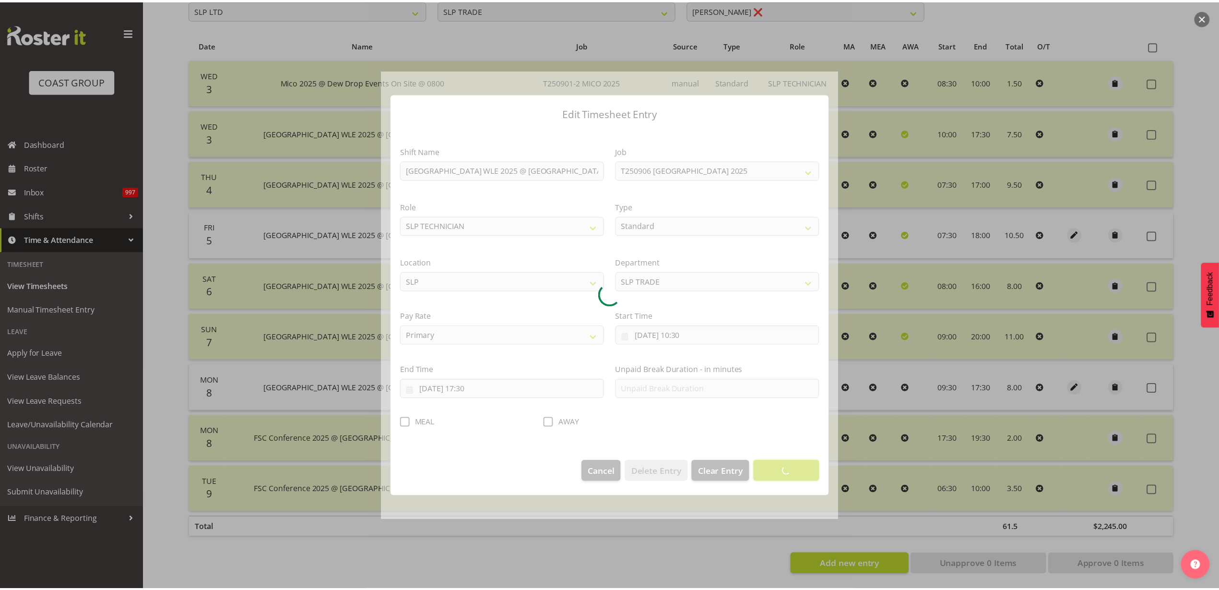
scroll to position [0, 0]
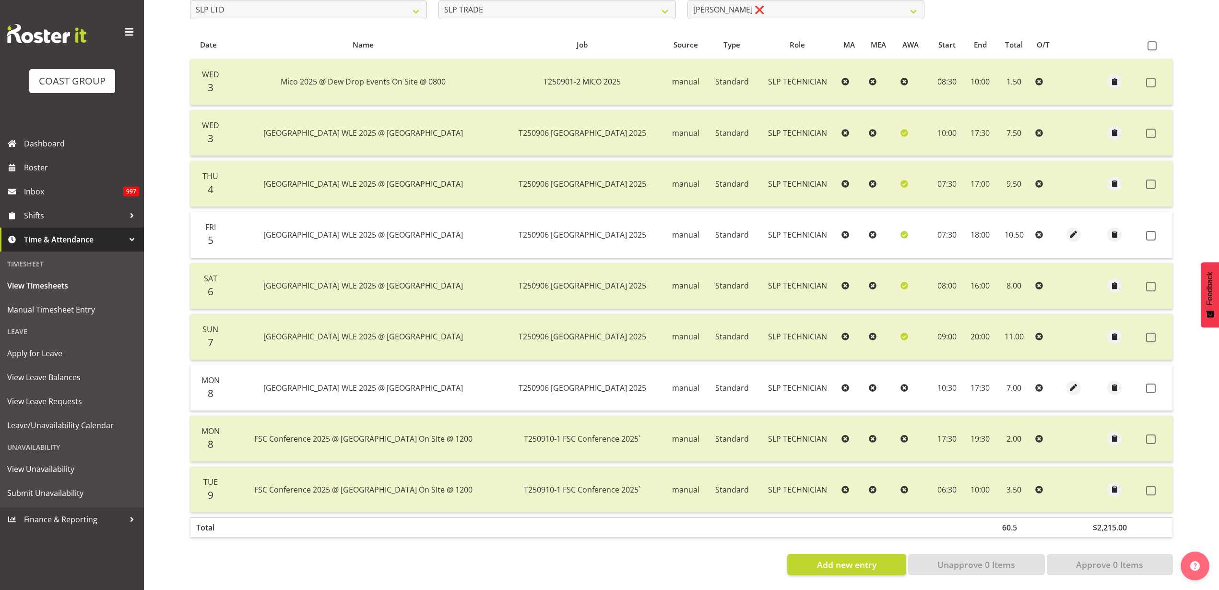
click at [1150, 383] on span at bounding box center [1151, 388] width 10 height 10
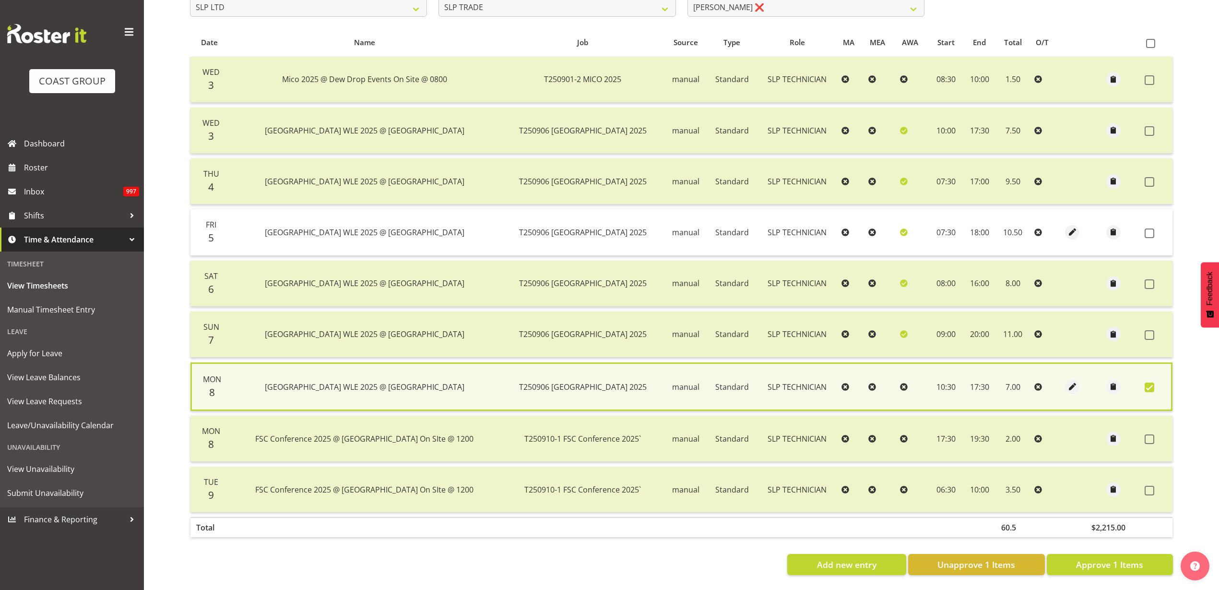
click at [1145, 228] on span at bounding box center [1150, 233] width 10 height 10
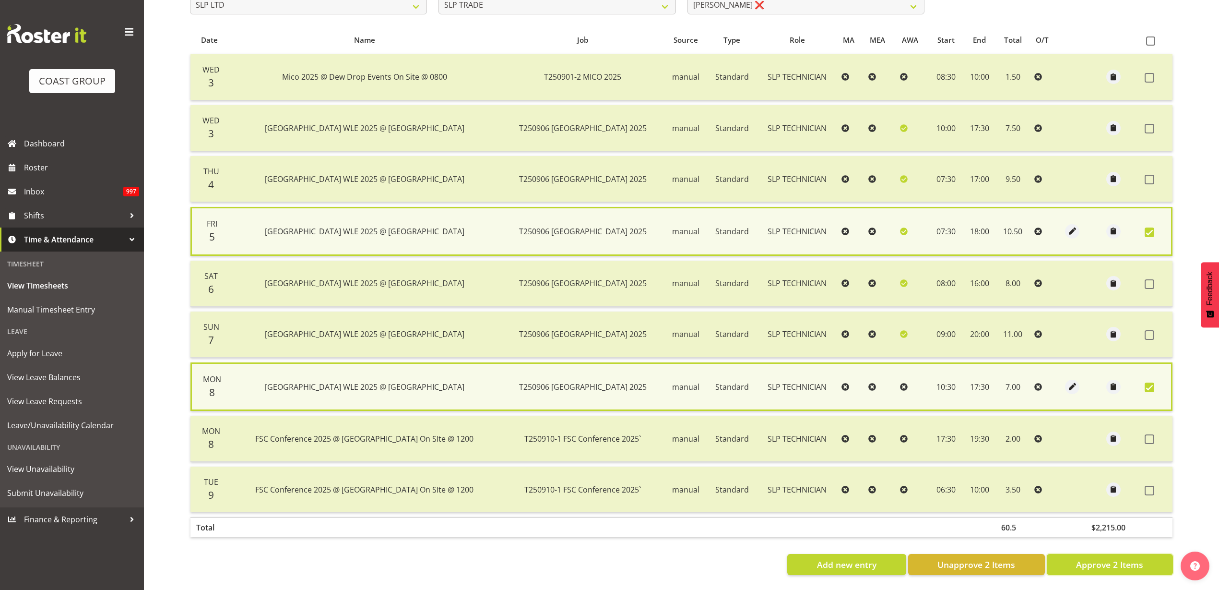
click at [1138, 564] on span "Approve 2 Items" at bounding box center [1109, 564] width 67 height 12
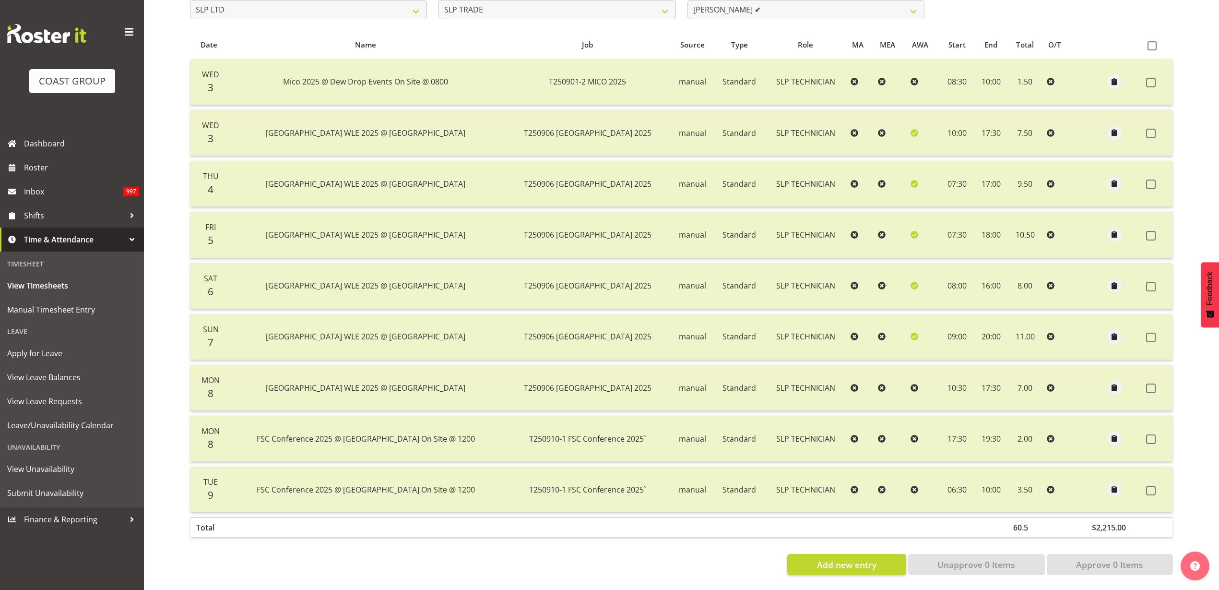
scroll to position [72, 0]
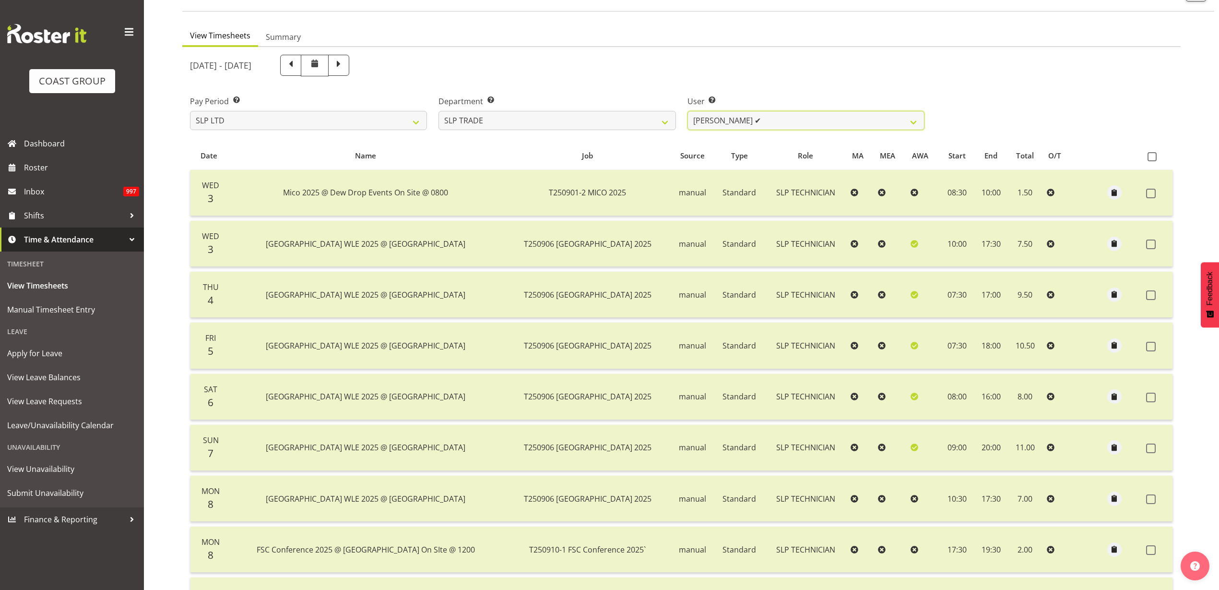
click at [764, 119] on select "[PERSON_NAME] ✔ [PERSON_NAME] ✔ [PERSON_NAME] ✔ [PERSON_NAME] ✔ [PERSON_NAME] ✔…" at bounding box center [806, 120] width 237 height 19
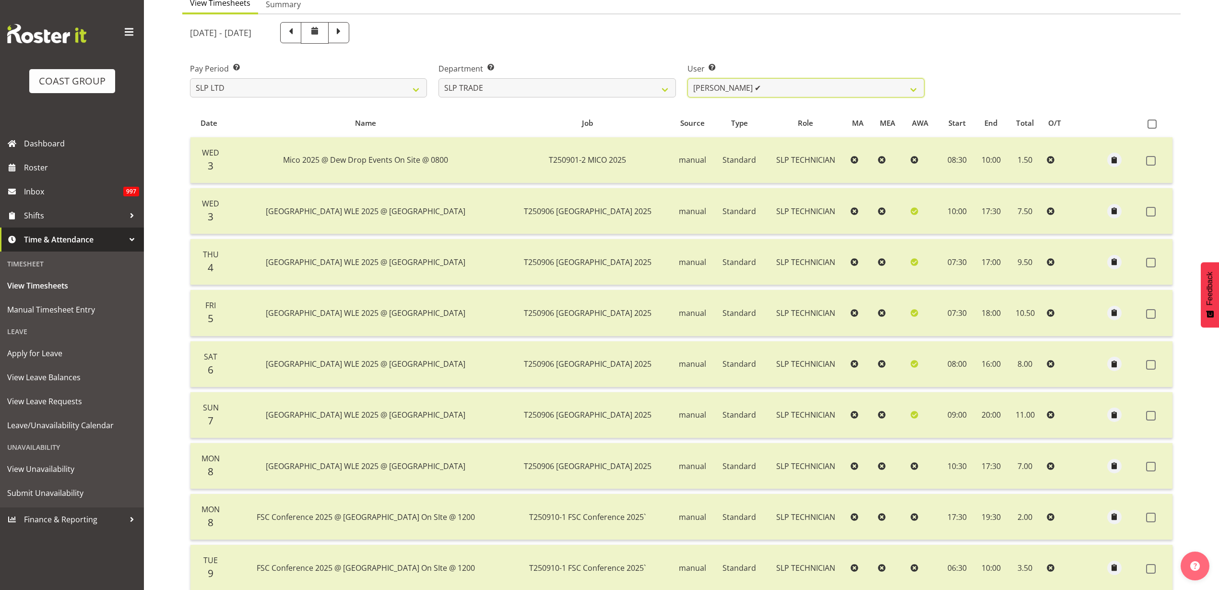
scroll to position [0, 0]
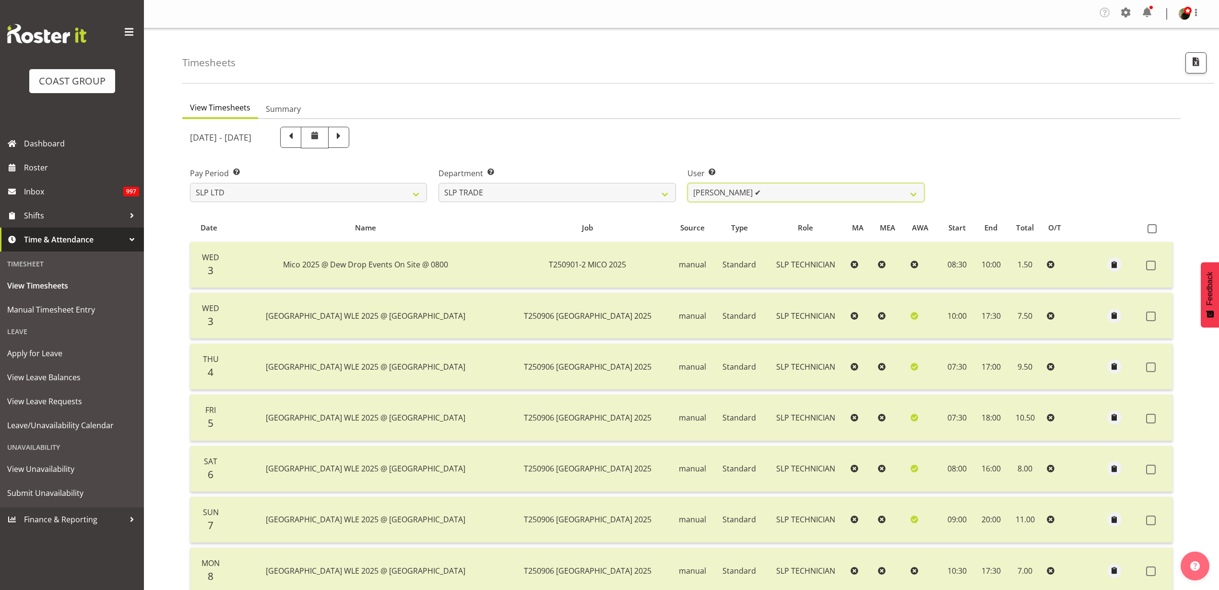
click at [783, 192] on select "[PERSON_NAME] ✔ [PERSON_NAME] ✔ [PERSON_NAME] ✔ [PERSON_NAME] ✔ [PERSON_NAME] ✔…" at bounding box center [806, 192] width 237 height 19
click at [632, 192] on select "SLP CHC SLP OFFICE SLP PRODUCTION SLP TRADE" at bounding box center [557, 192] width 237 height 19
click at [439, 183] on select "SLP CHC SLP OFFICE SLP PRODUCTION SLP TRADE" at bounding box center [557, 192] width 237 height 19
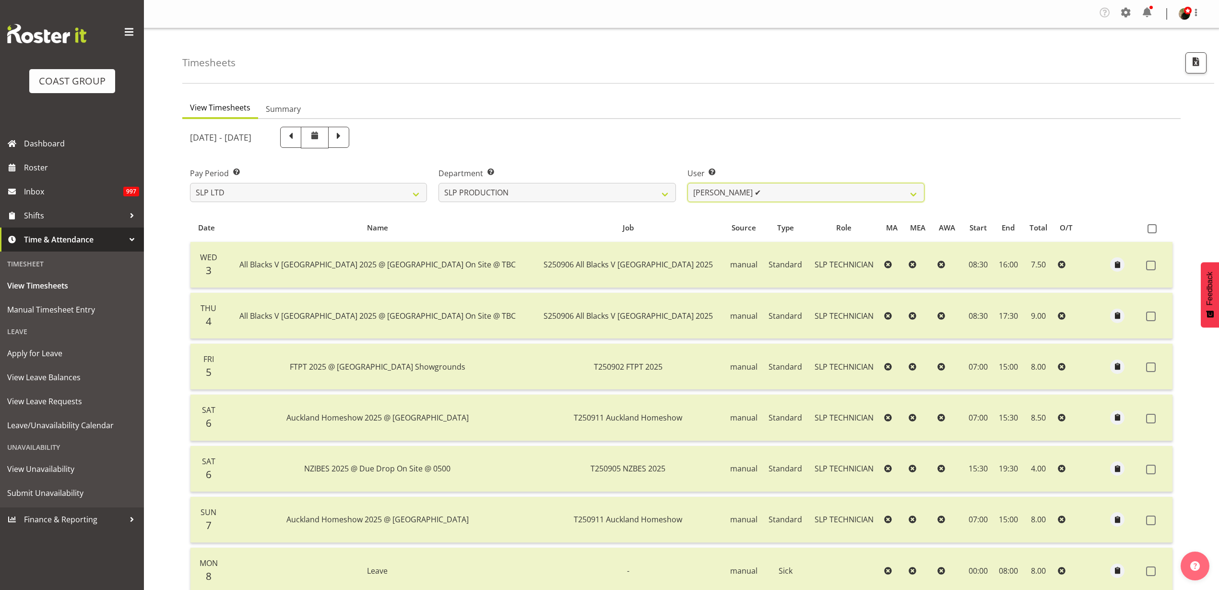
click at [774, 191] on select "[PERSON_NAME] ✔ [PERSON_NAME] ✔ [PERSON_NAME] ✔ [PERSON_NAME] ✔ [PERSON_NAME] ✔…" at bounding box center [806, 192] width 237 height 19
click at [688, 183] on select "[PERSON_NAME] ✔ [PERSON_NAME] ✔ [PERSON_NAME] ✔ [PERSON_NAME] ✔ [PERSON_NAME] ✔…" at bounding box center [806, 192] width 237 height 19
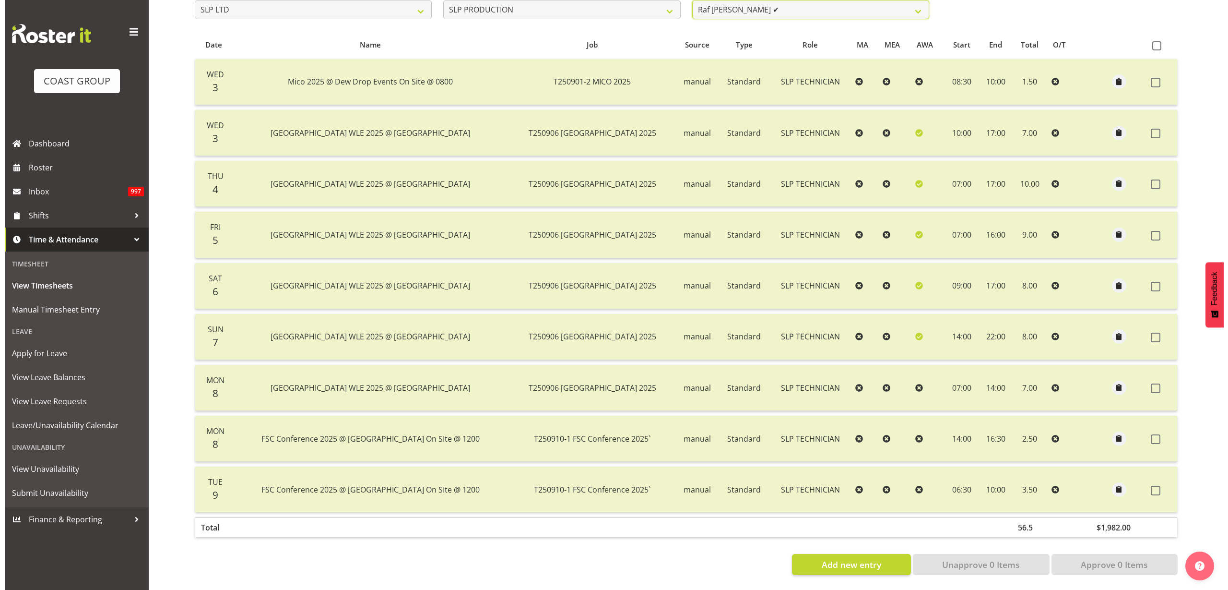
scroll to position [192, 0]
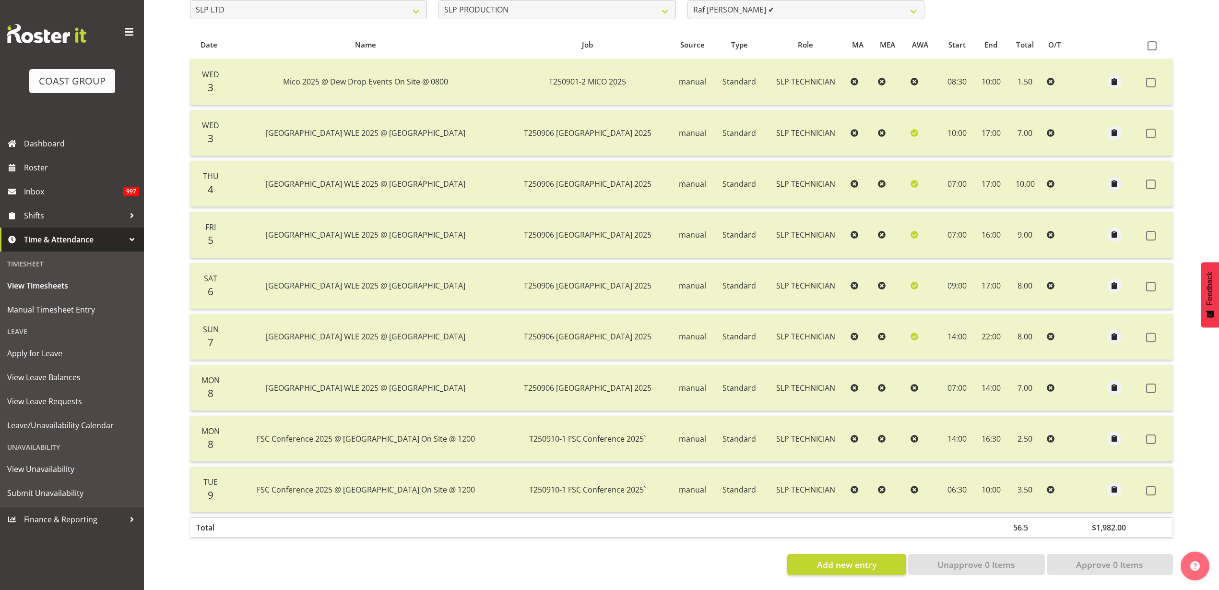
click at [1157, 179] on label at bounding box center [1153, 184] width 15 height 10
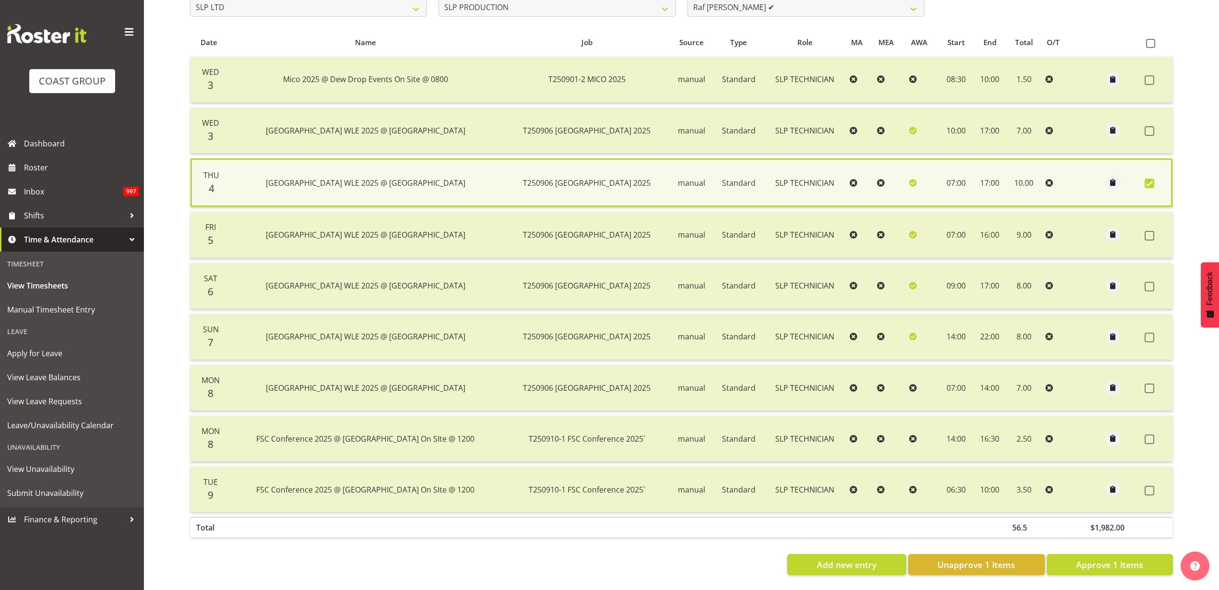
click at [1151, 39] on span at bounding box center [1150, 43] width 9 height 9
click at [1151, 40] on input "checkbox" at bounding box center [1149, 43] width 6 height 6
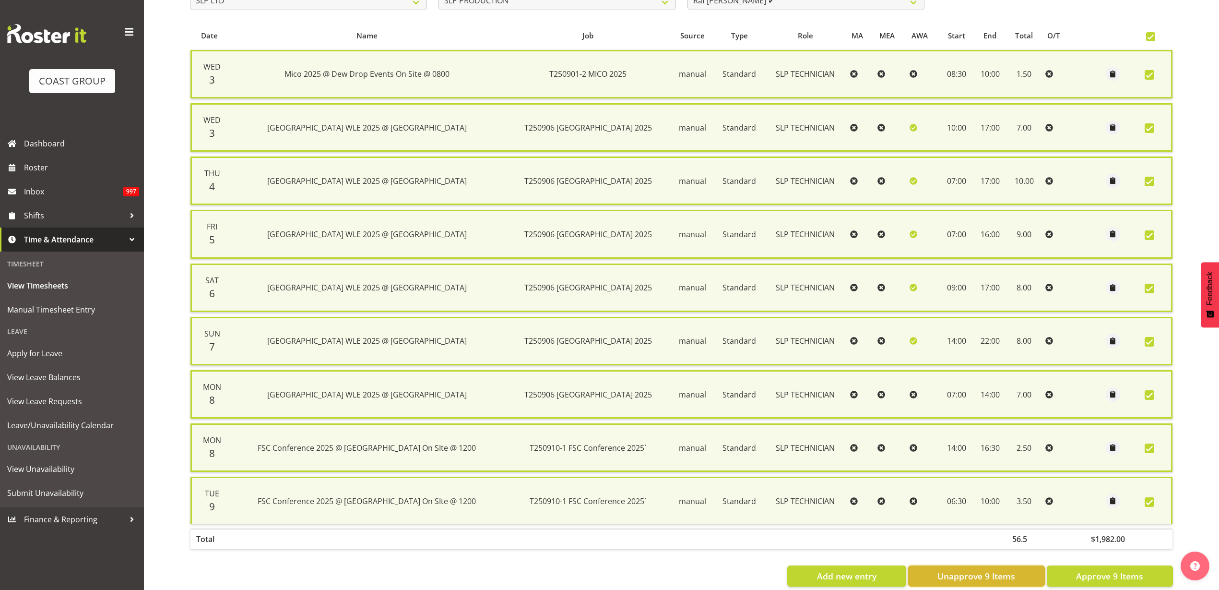
click at [994, 573] on span "Unapprove 9 Items" at bounding box center [977, 576] width 78 height 12
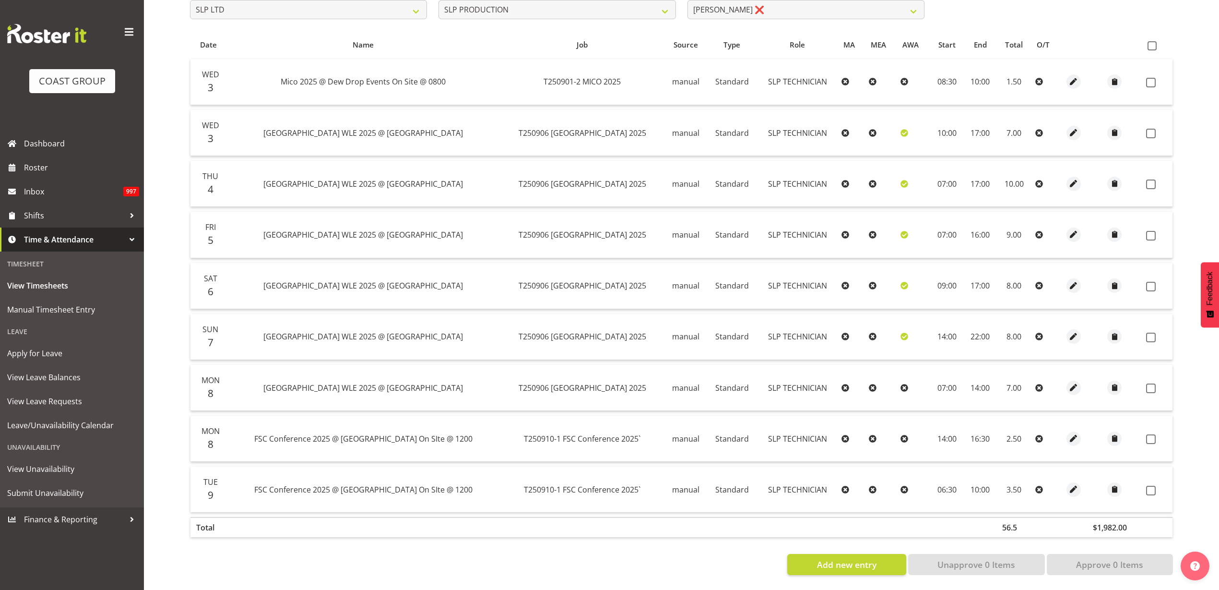
click at [1149, 179] on span at bounding box center [1151, 184] width 10 height 10
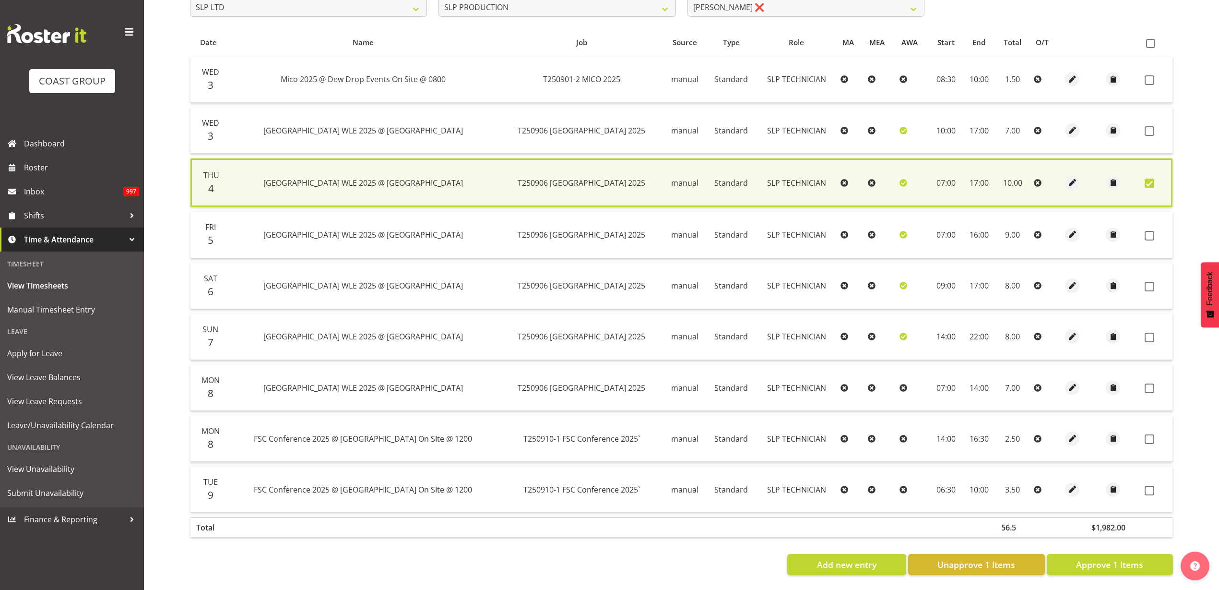
click at [1151, 179] on span at bounding box center [1150, 184] width 10 height 10
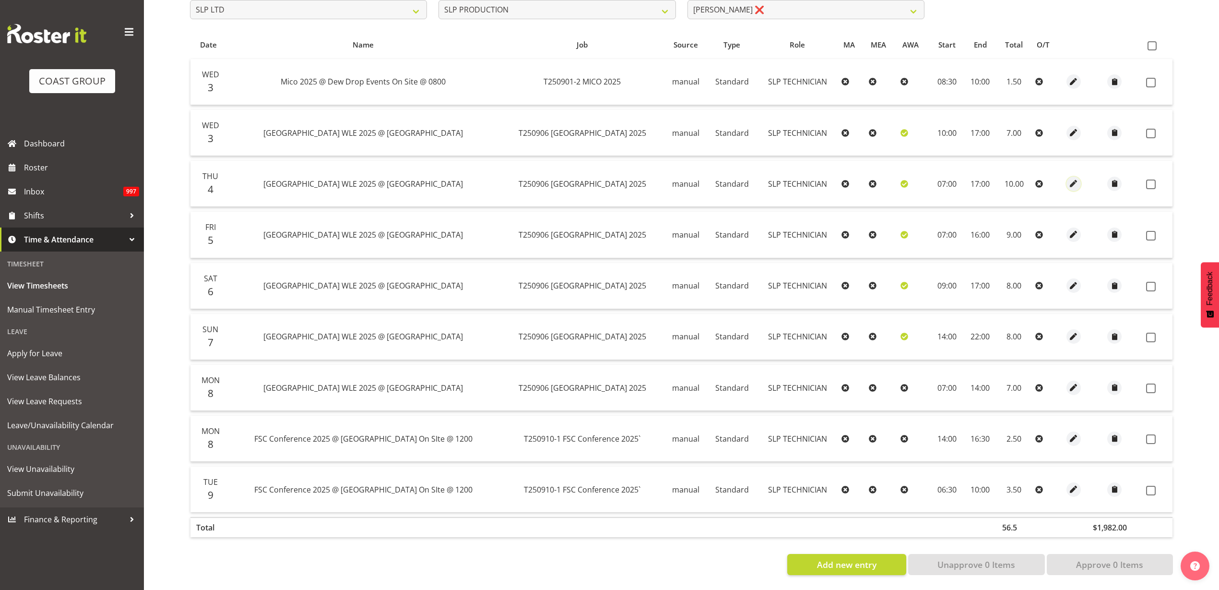
click at [1071, 178] on span "button" at bounding box center [1074, 183] width 11 height 11
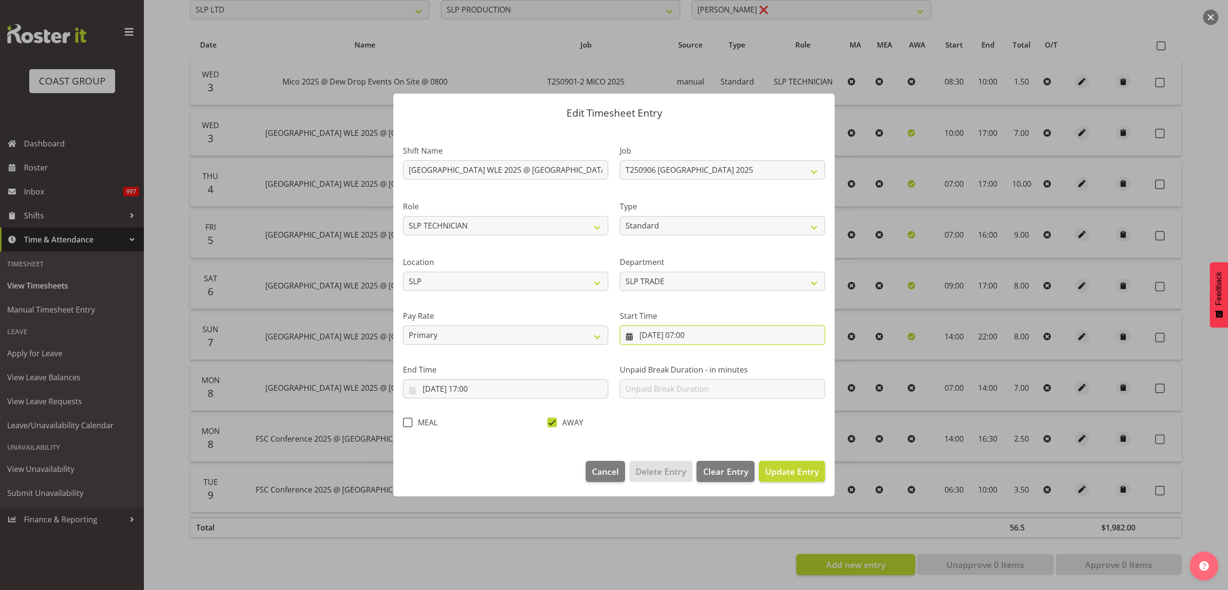
click at [698, 335] on input "[DATE] 07:00" at bounding box center [722, 334] width 205 height 19
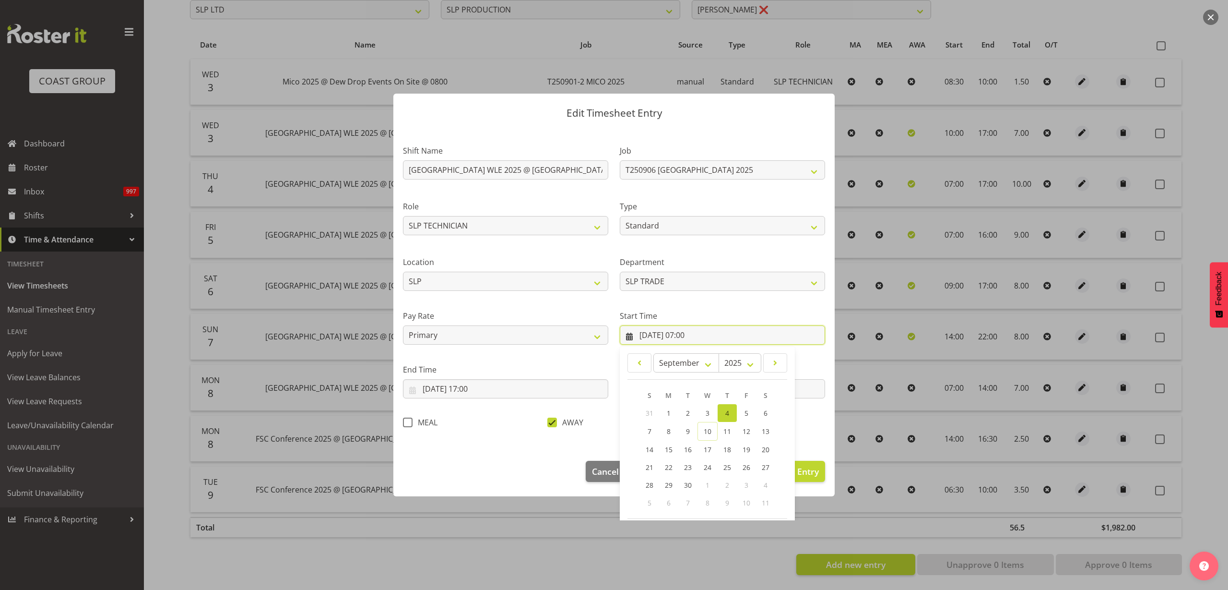
scroll to position [44, 0]
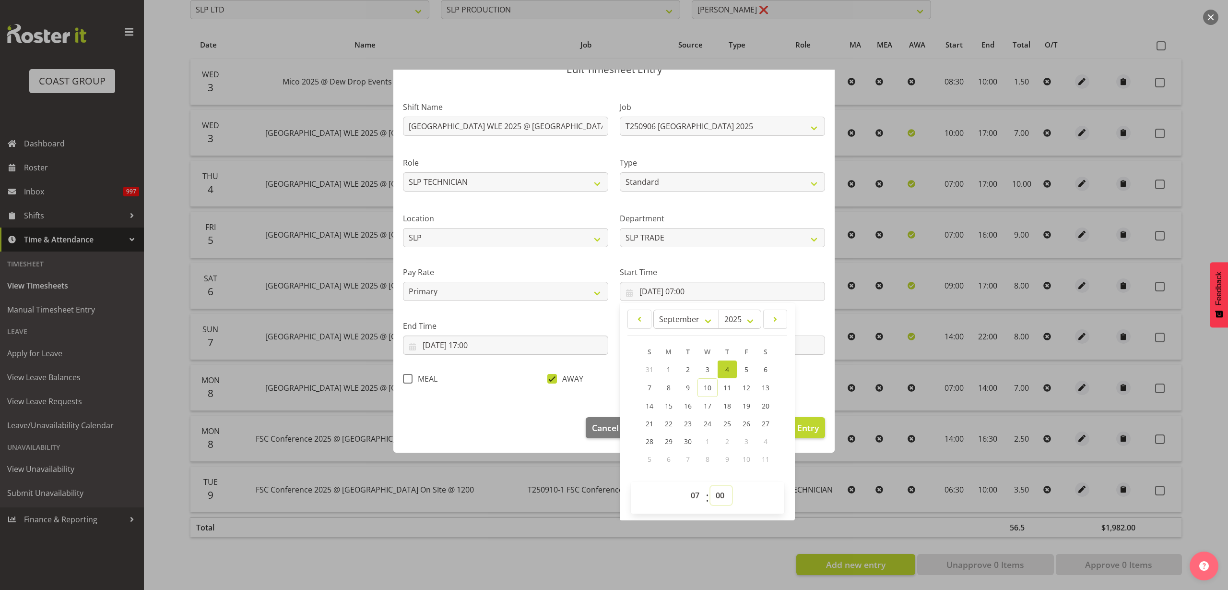
click at [717, 499] on select "00 01 02 03 04 05 06 07 08 09 10 11 12 13 14 15 16 17 18 19 20 21 22 23 24 25 2…" at bounding box center [722, 495] width 22 height 19
click at [711, 486] on select "00 01 02 03 04 05 06 07 08 09 10 11 12 13 14 15 16 17 18 19 20 21 22 23 24 25 2…" at bounding box center [722, 495] width 22 height 19
click at [800, 428] on span "Update Entry" at bounding box center [792, 428] width 54 height 12
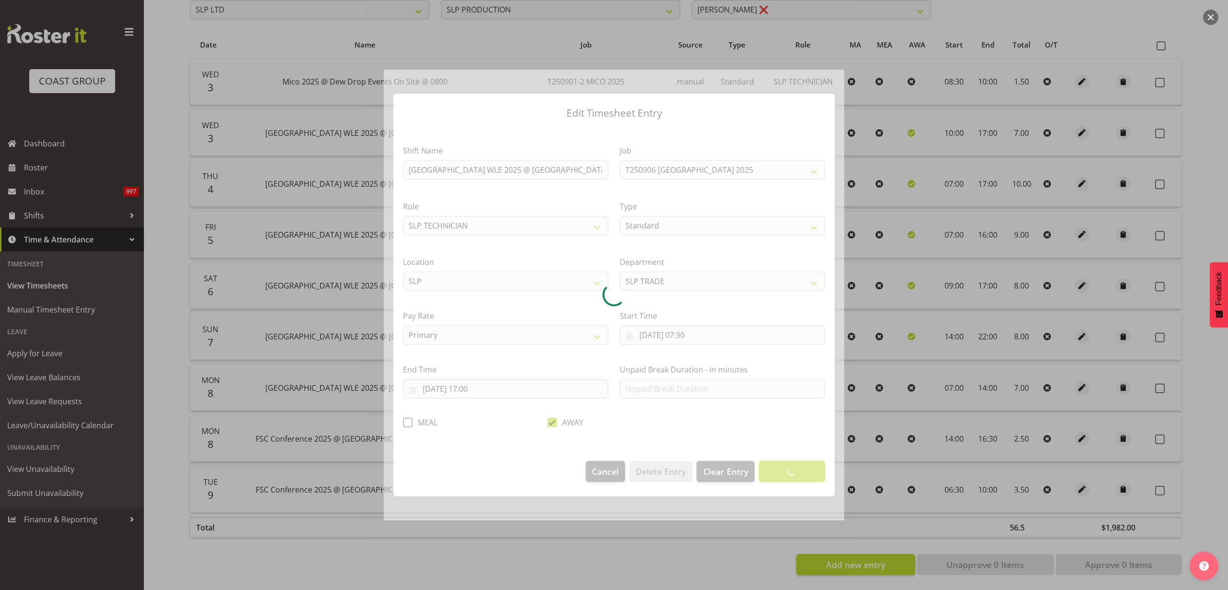
scroll to position [0, 0]
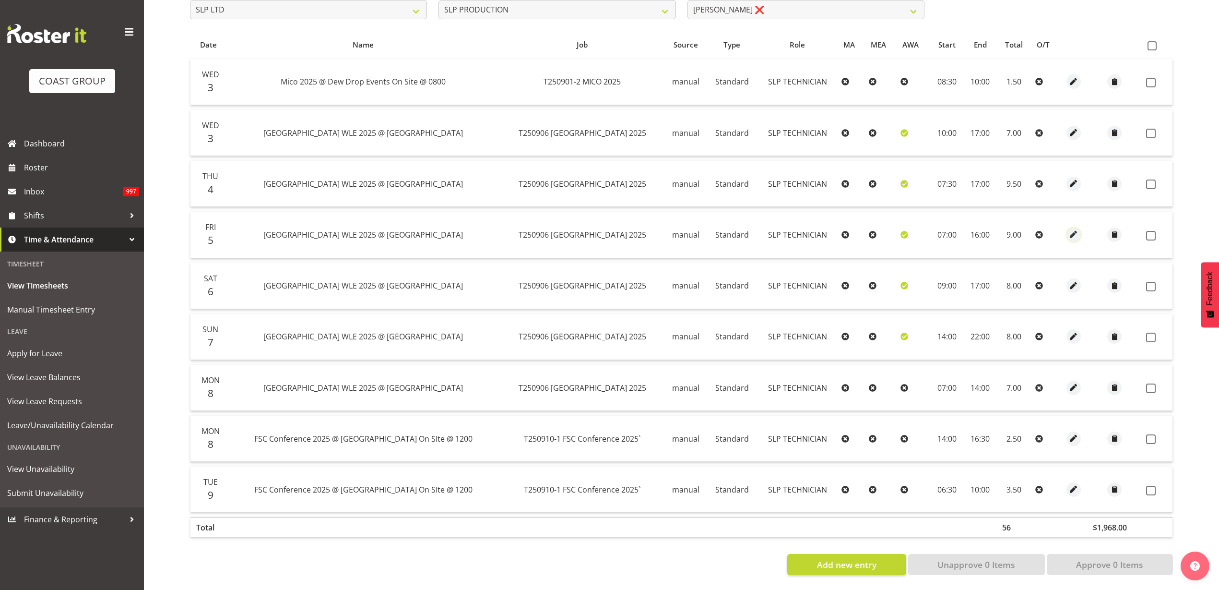
click at [1069, 229] on span "button" at bounding box center [1074, 234] width 11 height 11
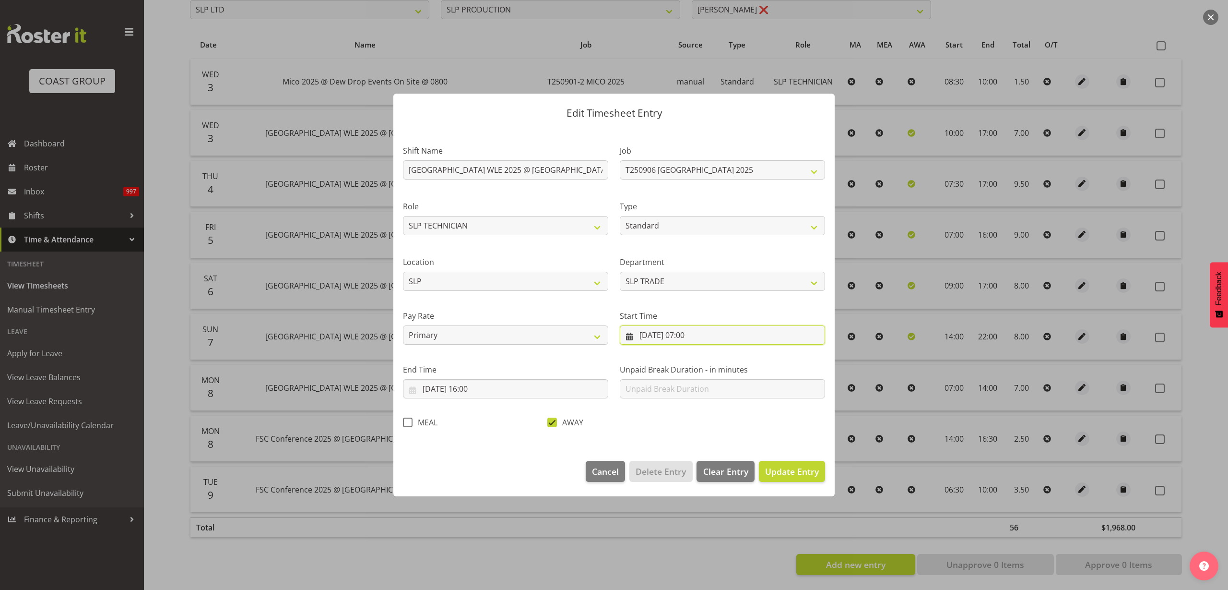
click at [709, 334] on input "[DATE] 07:00" at bounding box center [722, 334] width 205 height 19
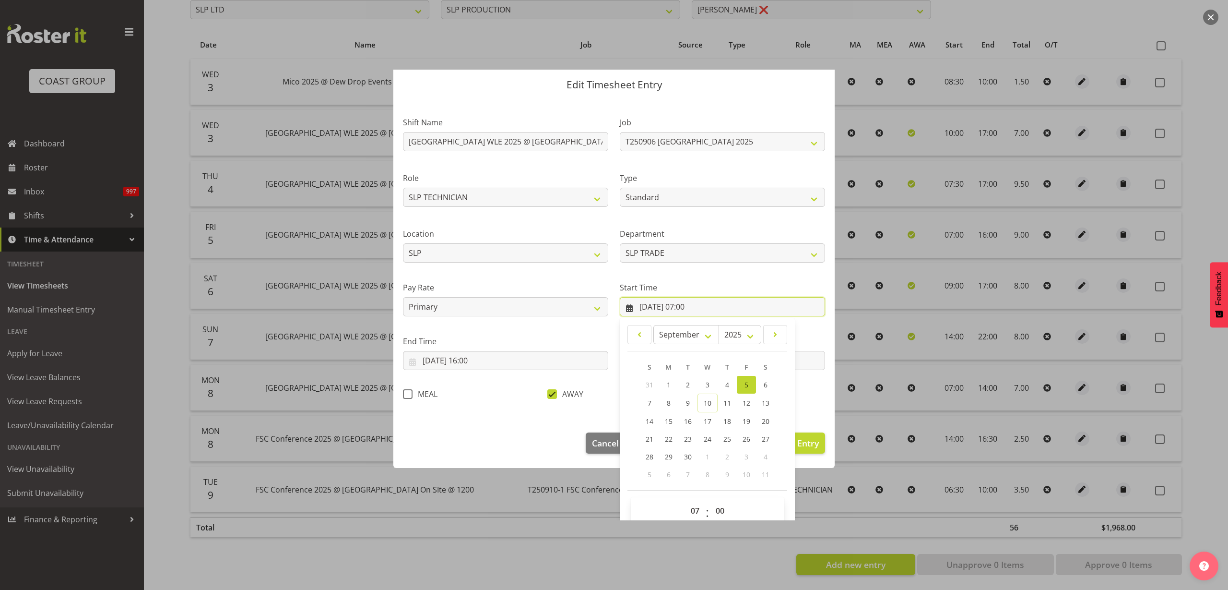
scroll to position [44, 0]
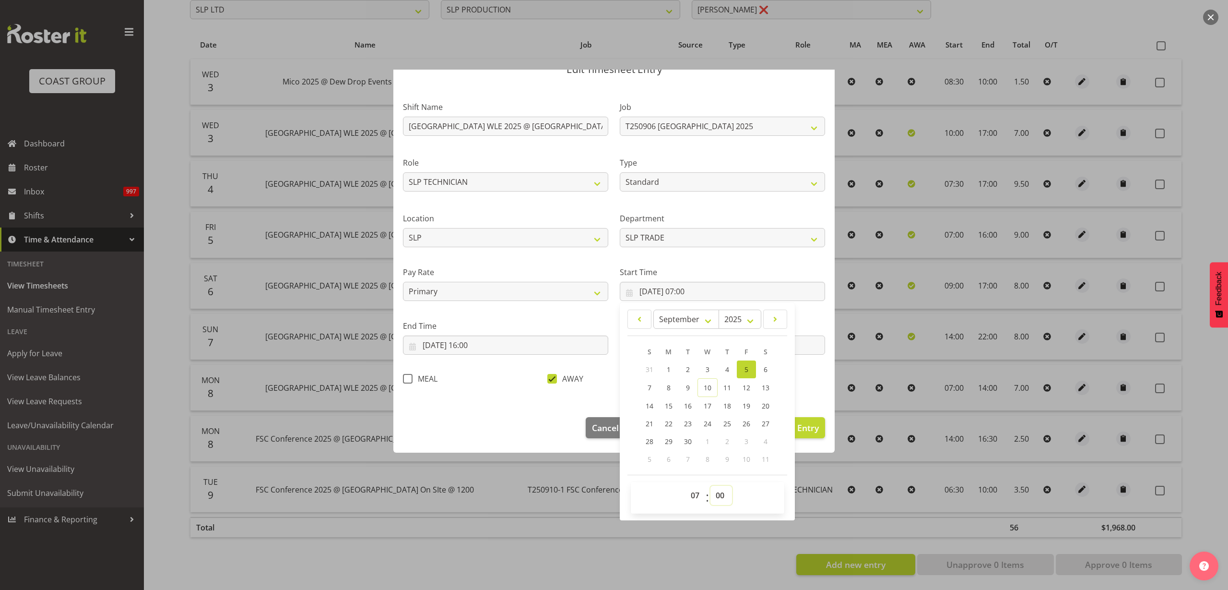
click at [714, 496] on select "00 01 02 03 04 05 06 07 08 09 10 11 12 13 14 15 16 17 18 19 20 21 22 23 24 25 2…" at bounding box center [722, 495] width 22 height 19
click at [711, 486] on select "00 01 02 03 04 05 06 07 08 09 10 11 12 13 14 15 16 17 18 19 20 21 22 23 24 25 2…" at bounding box center [722, 495] width 22 height 19
click at [806, 418] on button "Update Entry" at bounding box center [792, 427] width 66 height 21
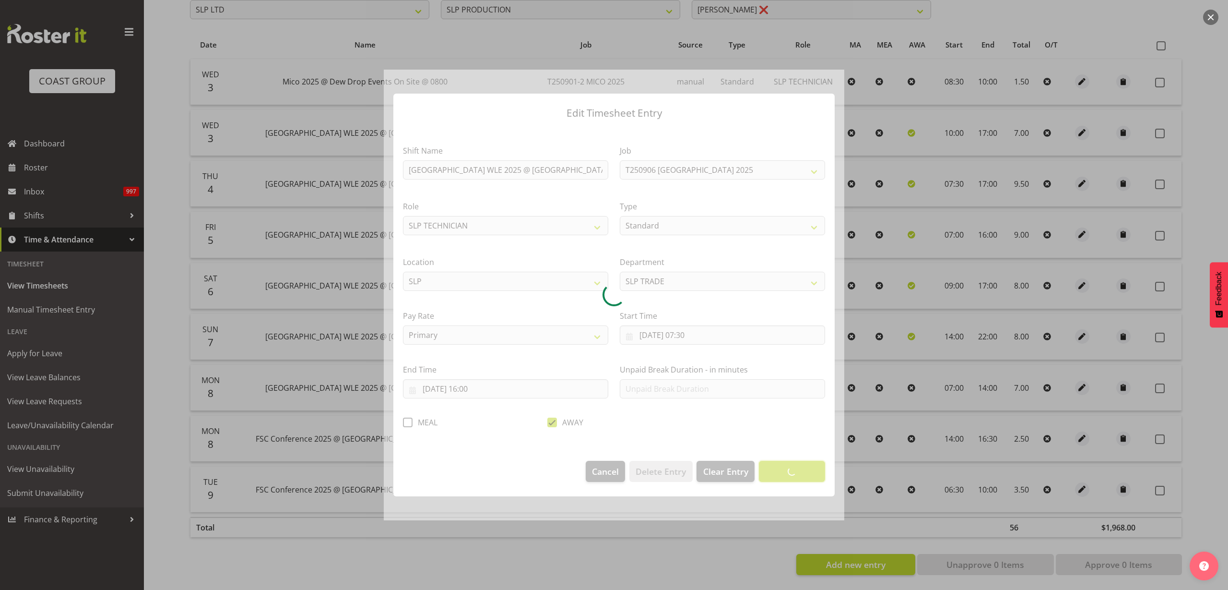
scroll to position [0, 0]
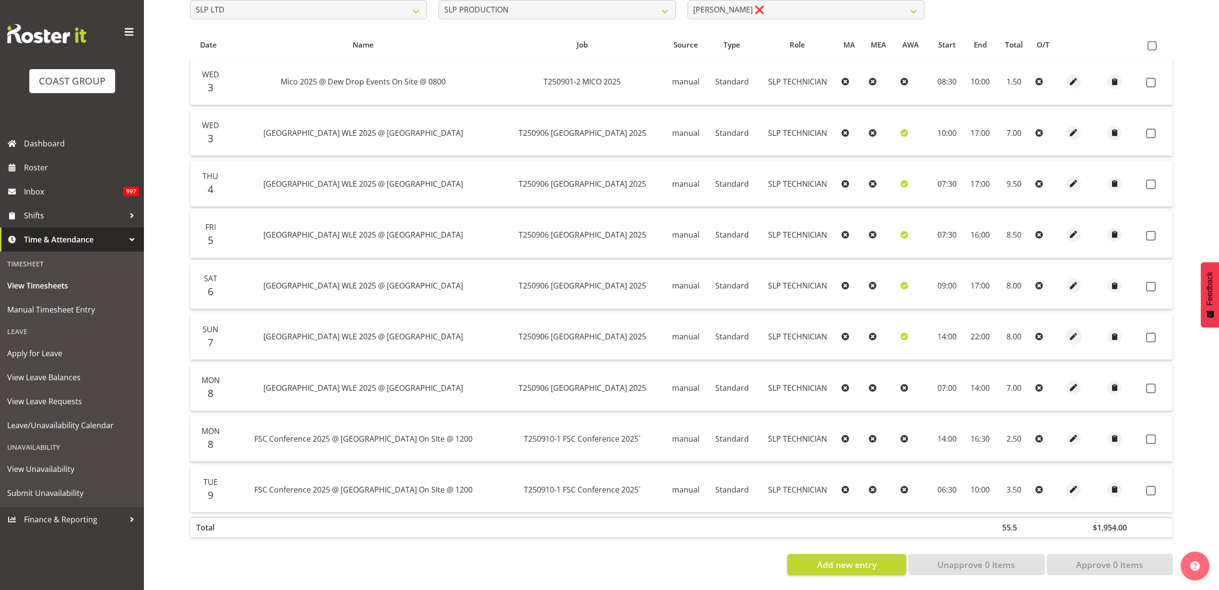
click at [1069, 331] on span "button" at bounding box center [1074, 336] width 11 height 11
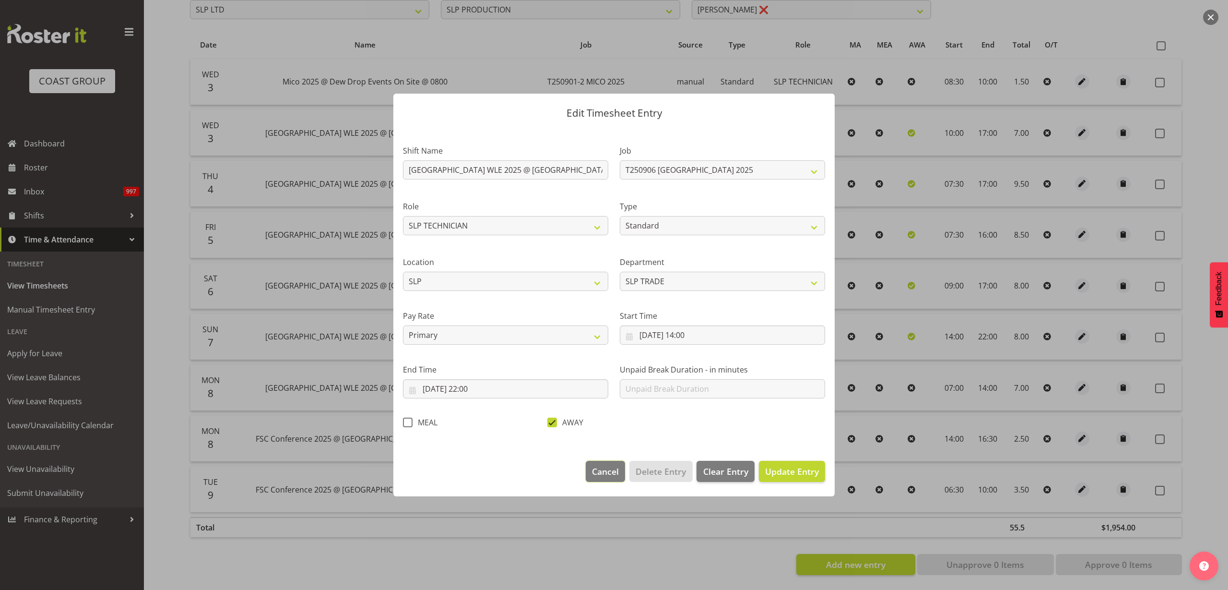
click at [607, 466] on span "Cancel" at bounding box center [605, 471] width 27 height 12
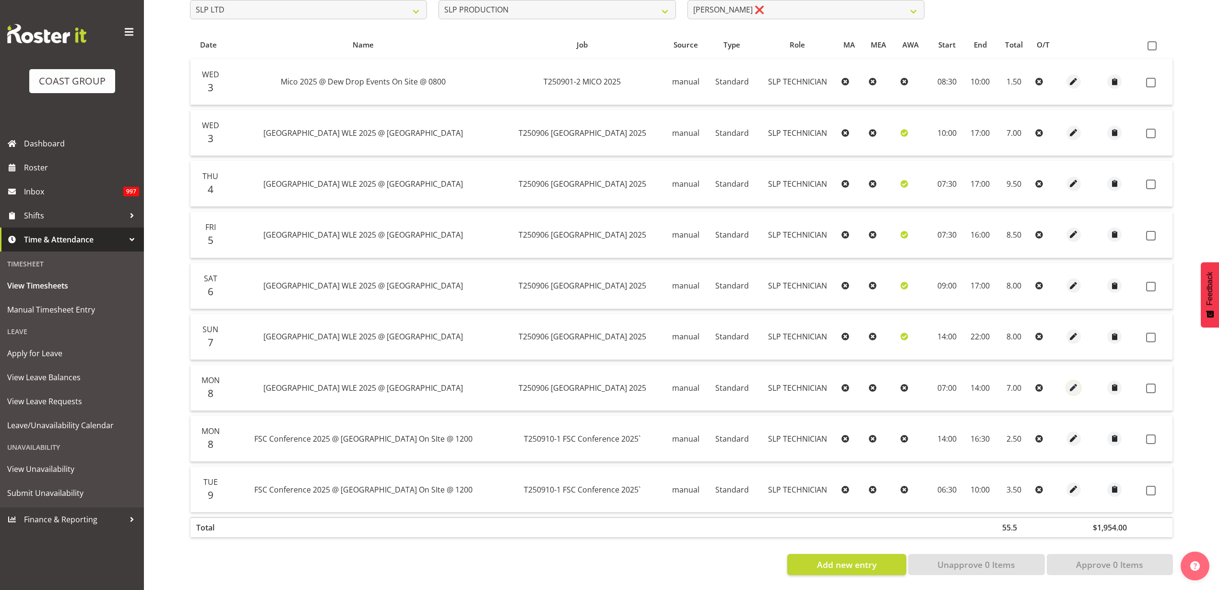
click at [1072, 382] on span "button" at bounding box center [1074, 387] width 11 height 11
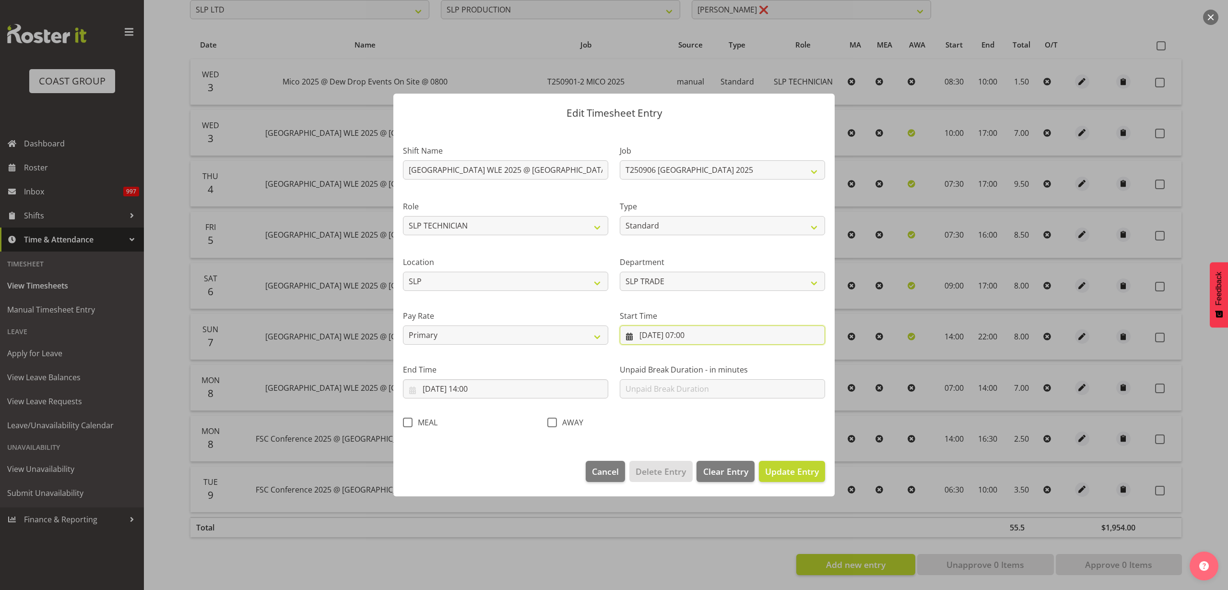
click at [702, 332] on input "[DATE] 07:00" at bounding box center [722, 334] width 205 height 19
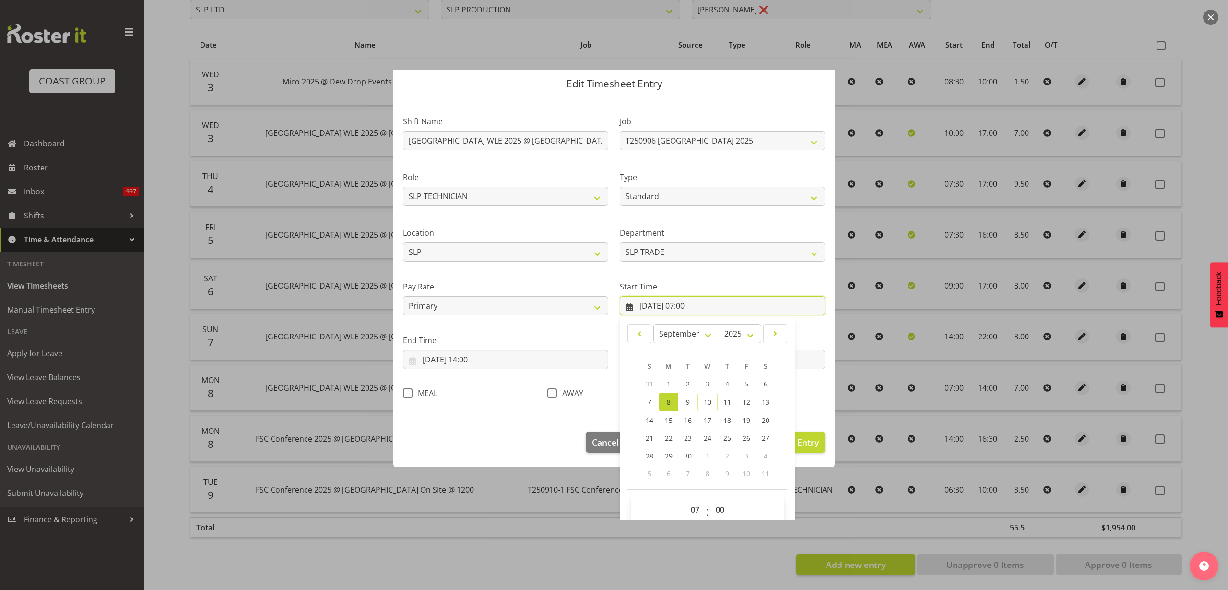
scroll to position [44, 0]
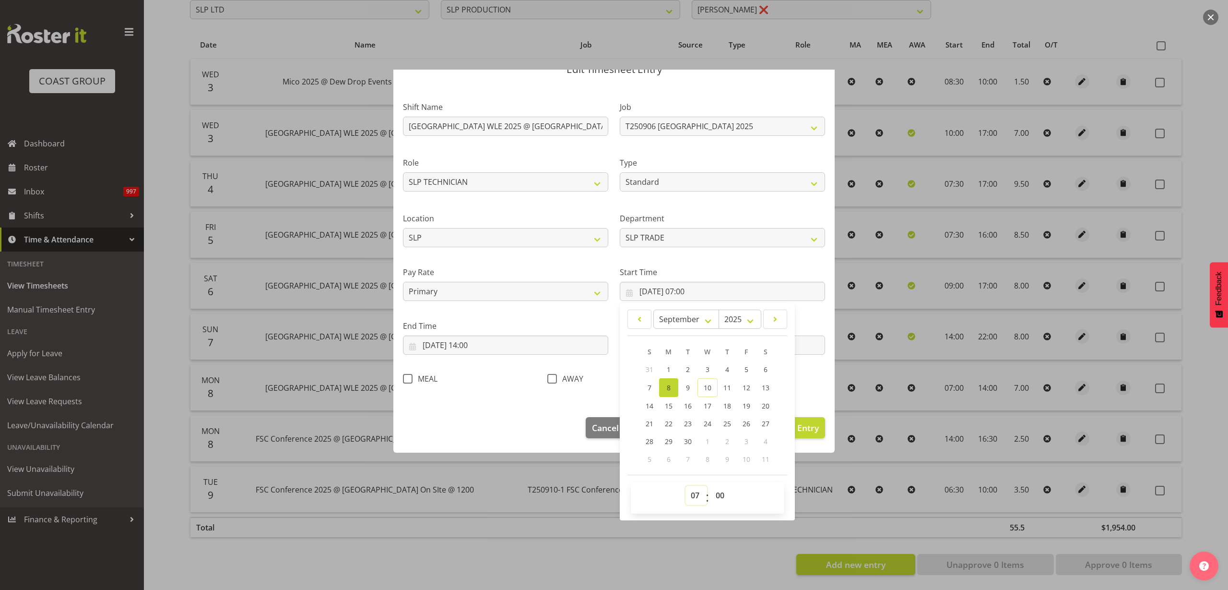
click at [692, 494] on select "00 01 02 03 04 05 06 07 08 09 10 11 12 13 14 15 16 17 18 19 20 21 22 23" at bounding box center [697, 495] width 22 height 19
click at [686, 486] on select "00 01 02 03 04 05 06 07 08 09 10 11 12 13 14 15 16 17 18 19 20 21 22 23" at bounding box center [697, 495] width 22 height 19
click at [525, 346] on input "[DATE] 14:00" at bounding box center [505, 344] width 205 height 19
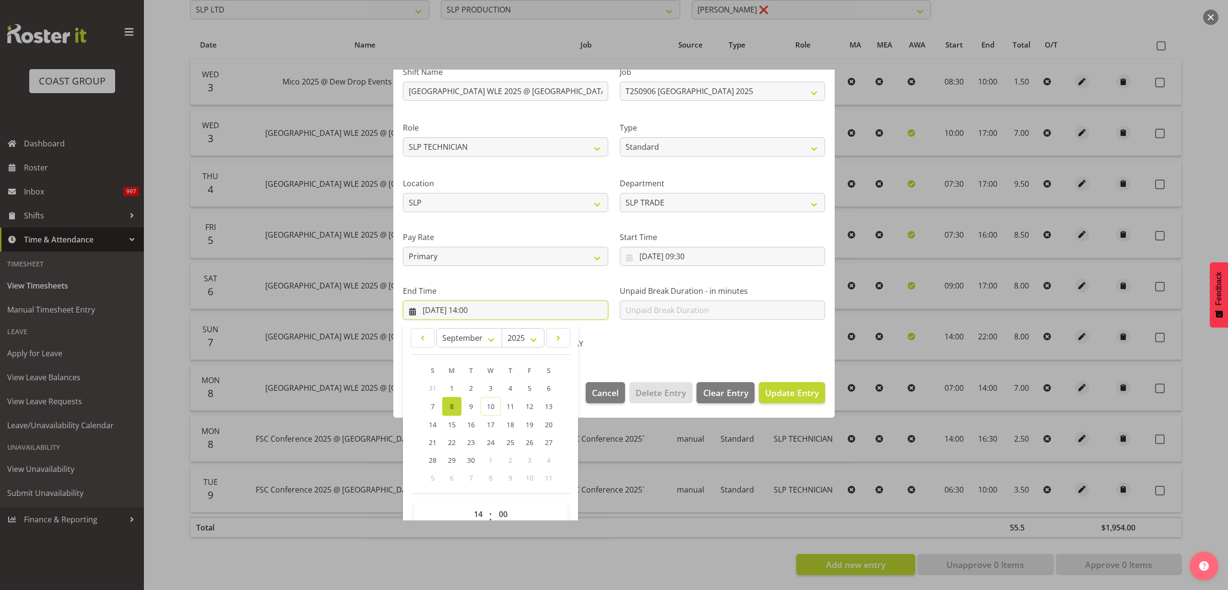
scroll to position [97, 0]
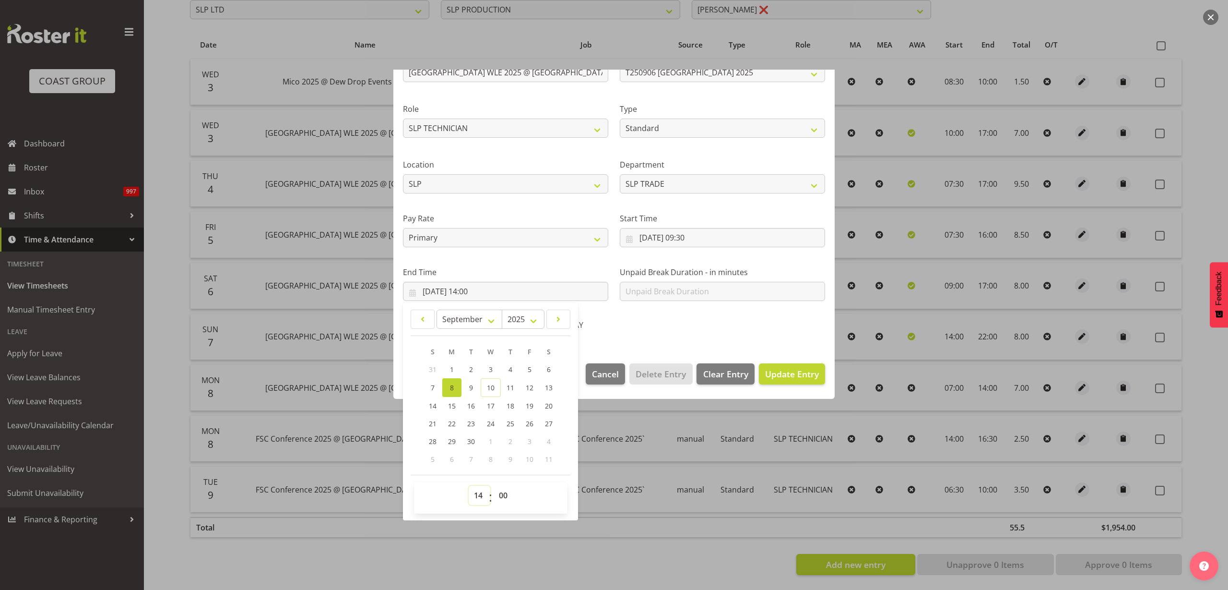
click at [477, 497] on select "00 01 02 03 04 05 06 07 08 09 10 11 12 13 14 15 16 17 18 19 20 21 22 23" at bounding box center [480, 495] width 22 height 19
click at [469, 486] on select "00 01 02 03 04 05 06 07 08 09 10 11 12 13 14 15 16 17 18 19 20 21 22 23" at bounding box center [480, 495] width 22 height 19
click at [809, 374] on span "Update Entry" at bounding box center [792, 374] width 54 height 12
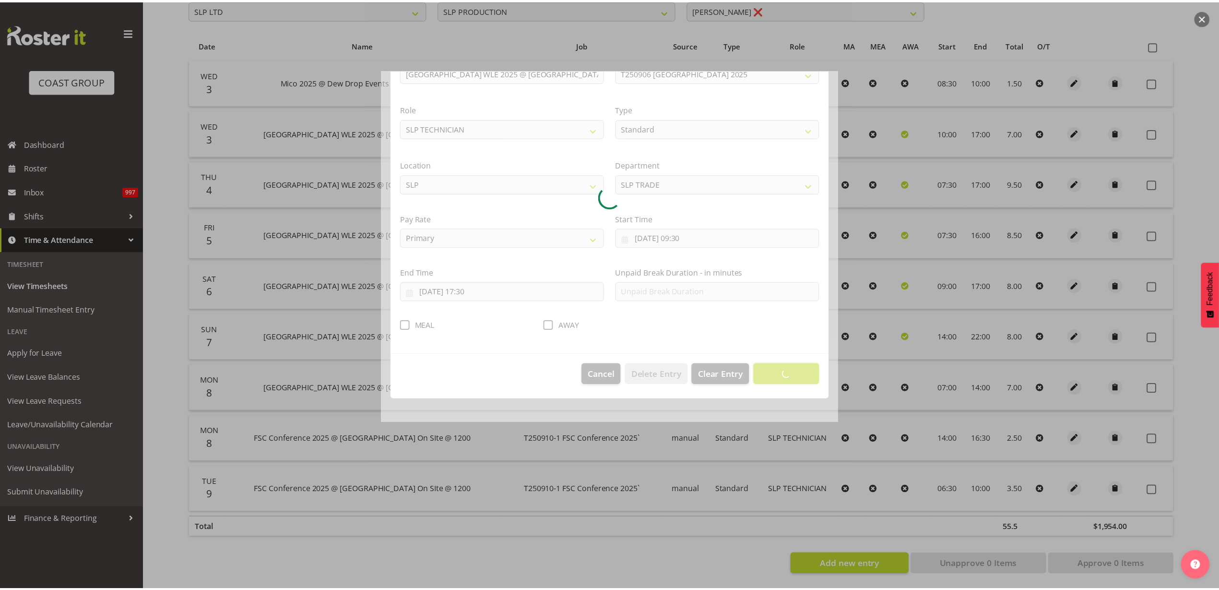
scroll to position [0, 0]
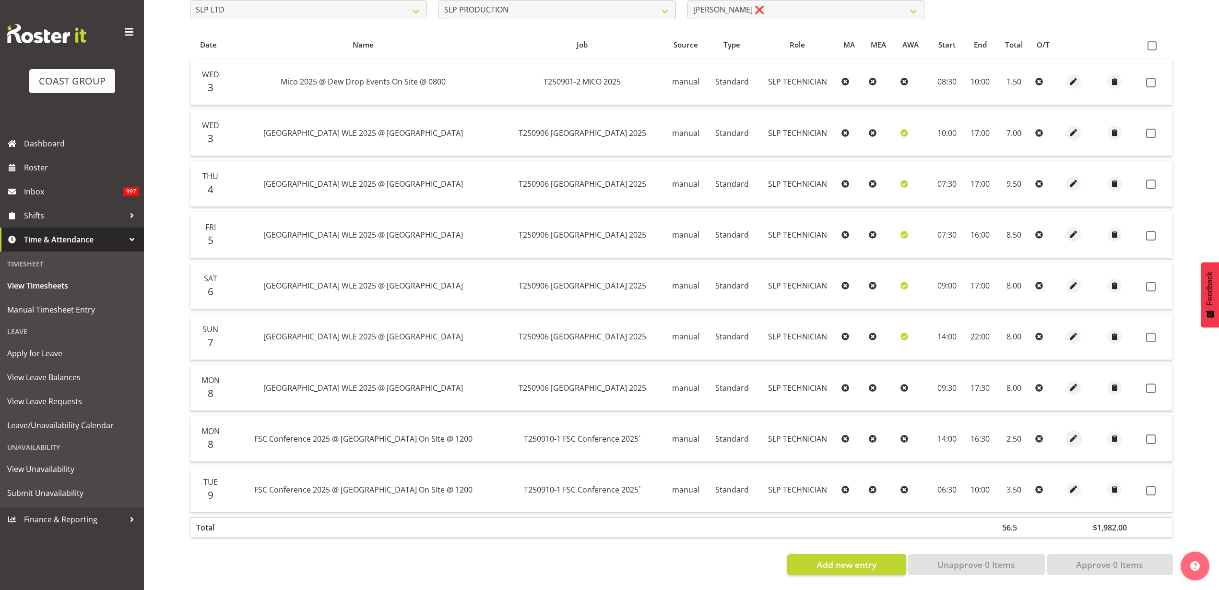
click at [1071, 433] on span "button" at bounding box center [1074, 438] width 11 height 11
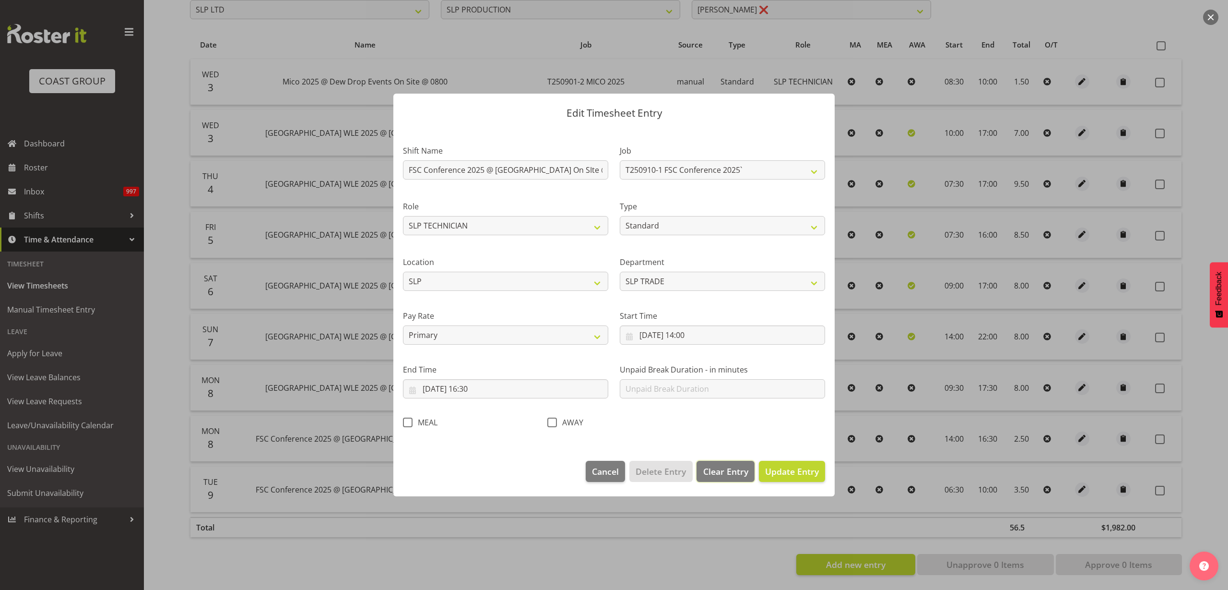
click at [726, 475] on span "Clear Entry" at bounding box center [726, 471] width 45 height 12
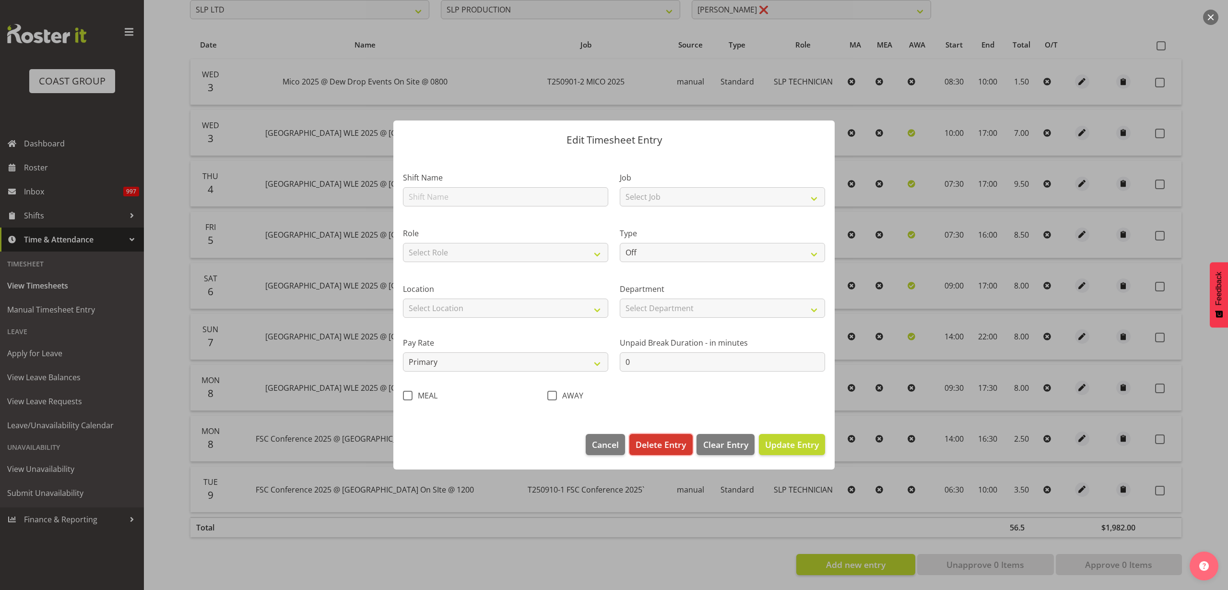
click at [672, 441] on span "Delete Entry" at bounding box center [661, 444] width 50 height 12
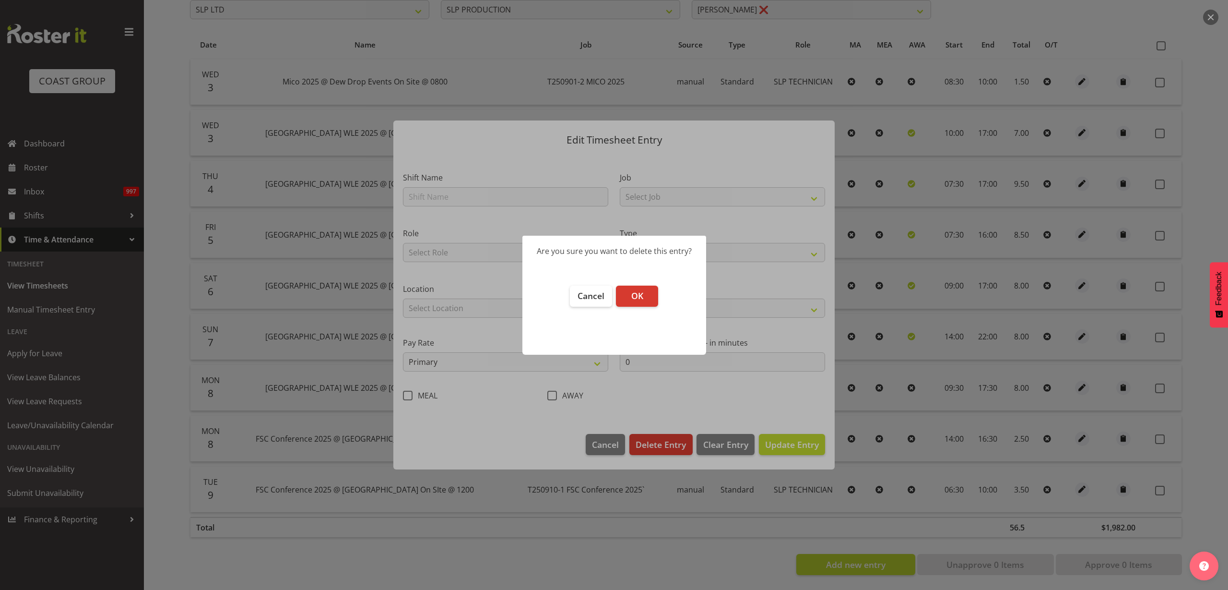
click at [638, 295] on span "OK" at bounding box center [638, 296] width 12 height 12
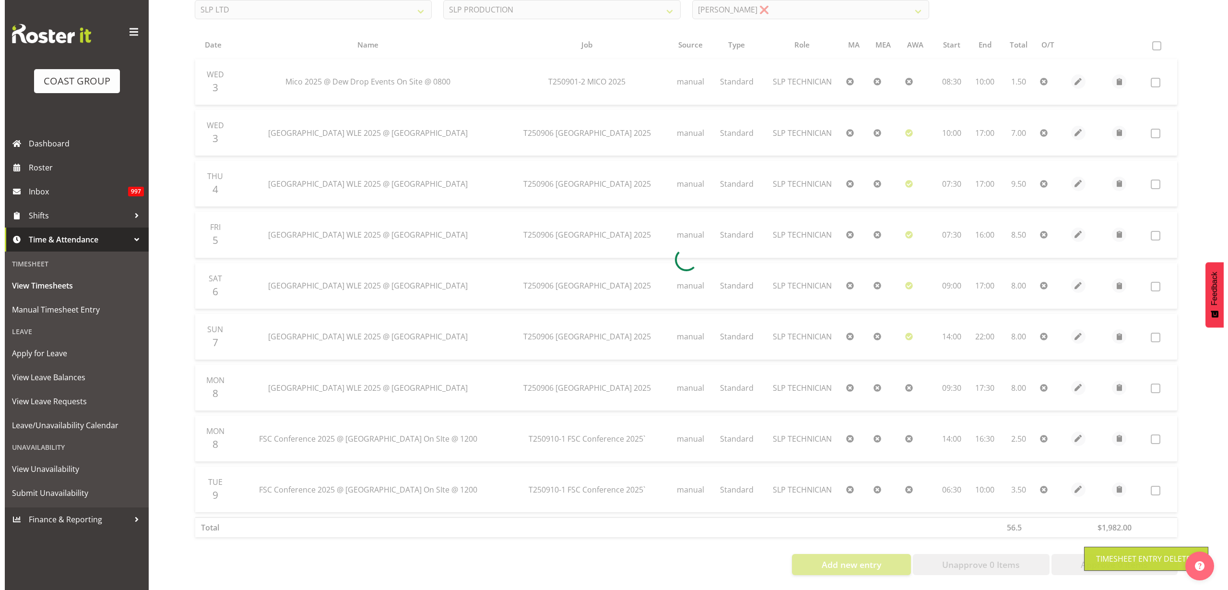
scroll to position [141, 0]
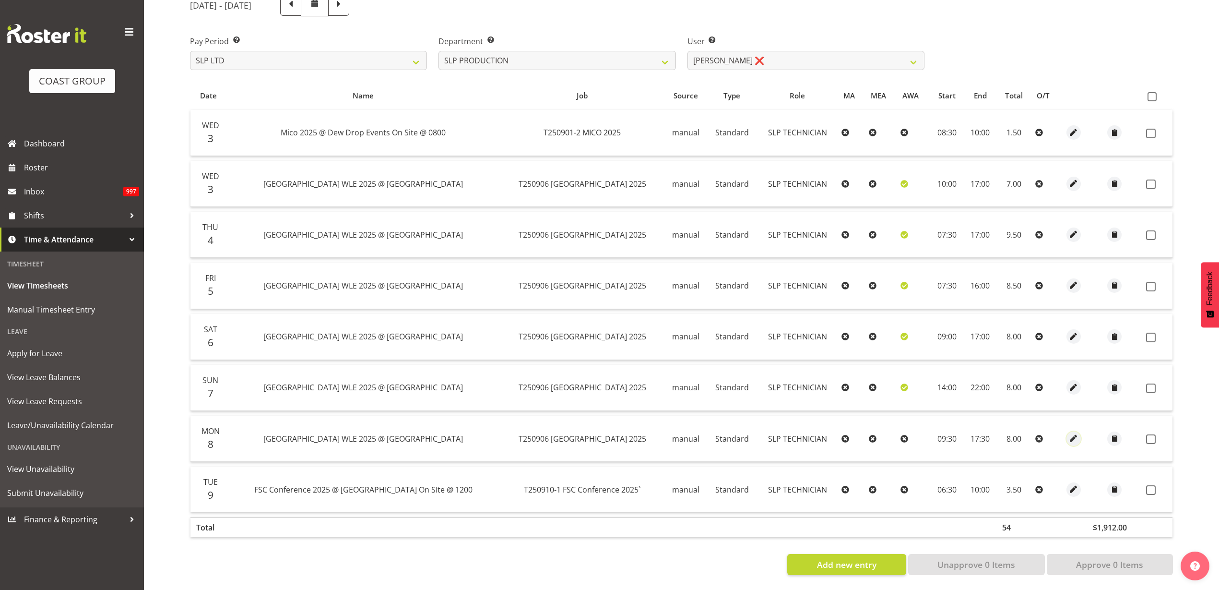
click at [1069, 433] on span "button" at bounding box center [1074, 438] width 11 height 11
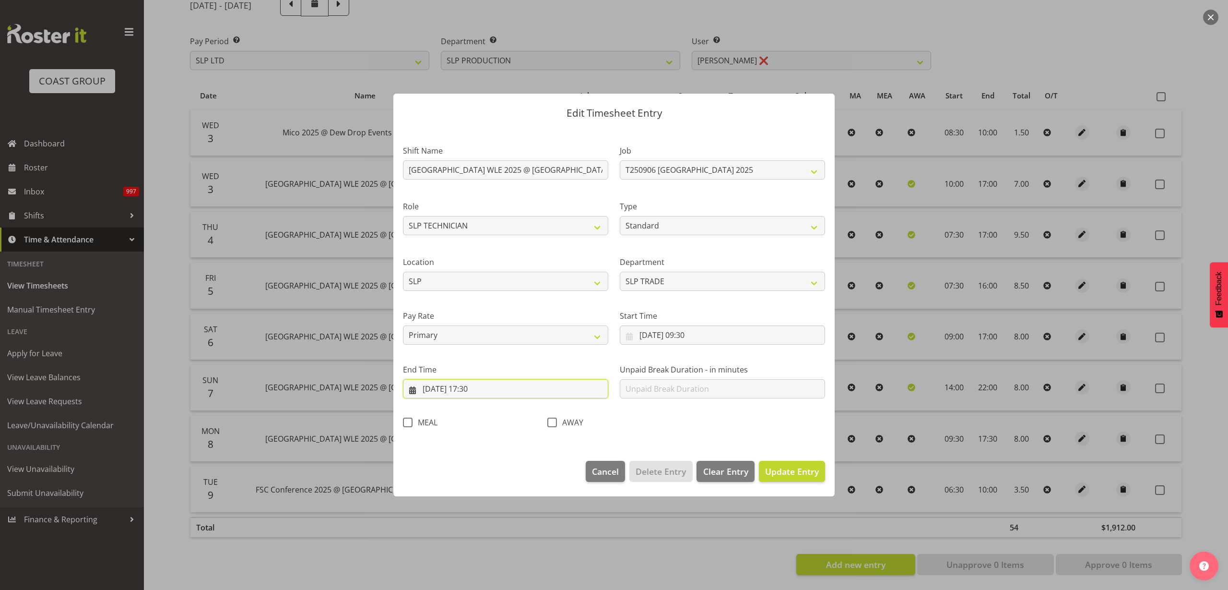
click at [486, 389] on input "[DATE] 17:30" at bounding box center [505, 388] width 205 height 19
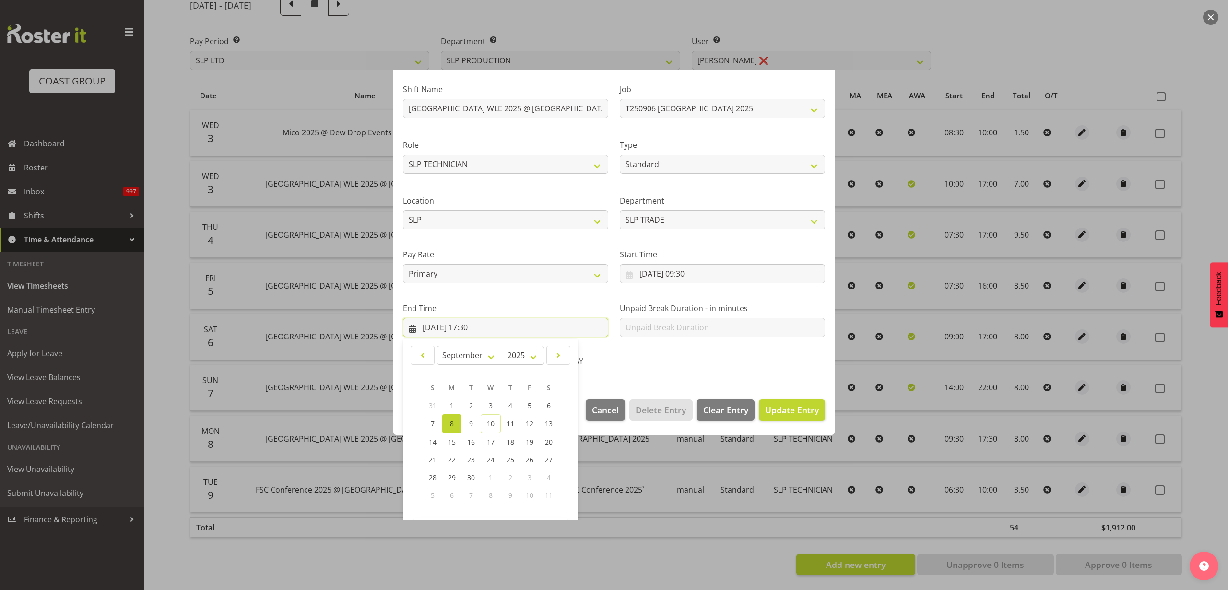
scroll to position [97, 0]
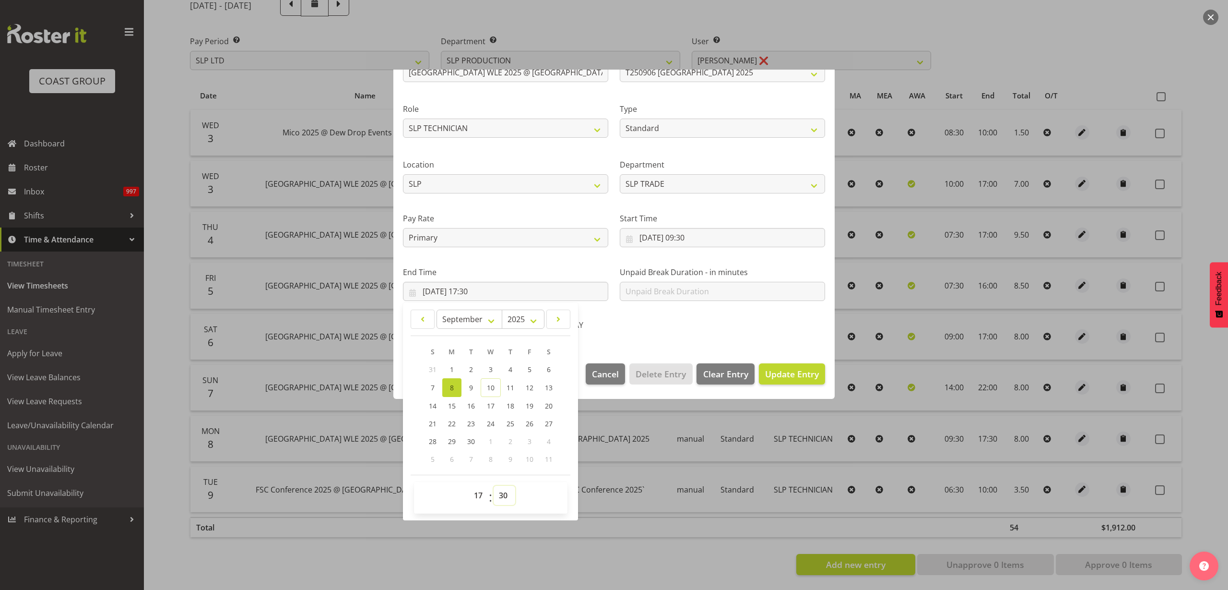
click at [503, 498] on select "00 01 02 03 04 05 06 07 08 09 10 11 12 13 14 15 16 17 18 19 20 21 22 23 24 25 2…" at bounding box center [505, 495] width 22 height 19
click at [494, 486] on select "00 01 02 03 04 05 06 07 08 09 10 11 12 13 14 15 16 17 18 19 20 21 22 23 24 25 2…" at bounding box center [505, 495] width 22 height 19
click at [775, 374] on span "Update Entry" at bounding box center [792, 374] width 54 height 12
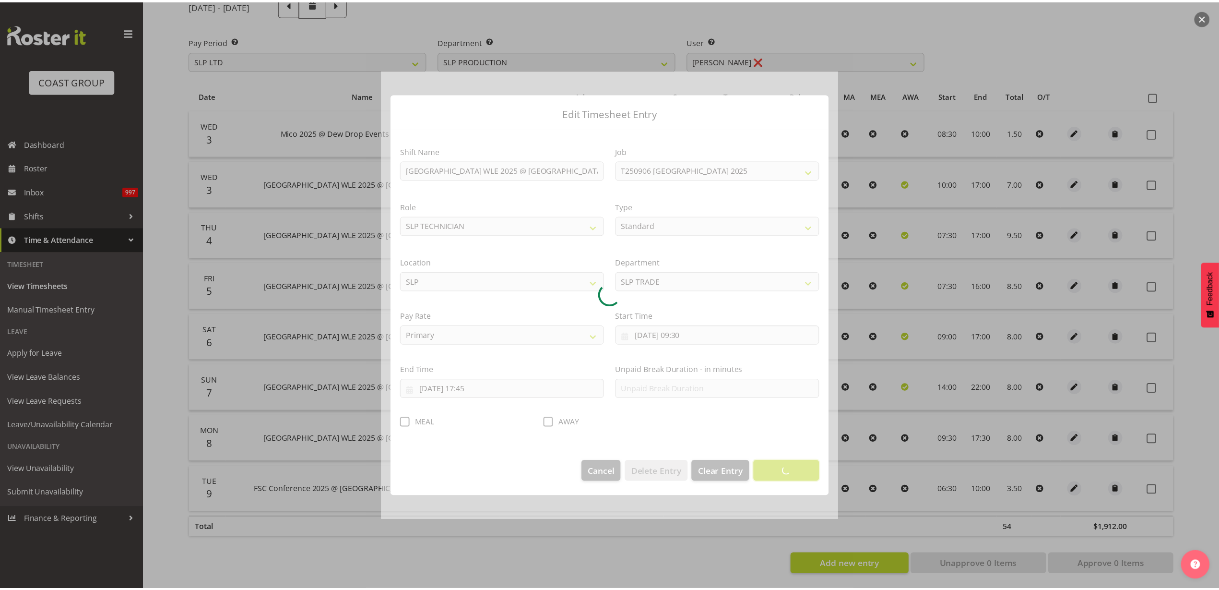
scroll to position [0, 0]
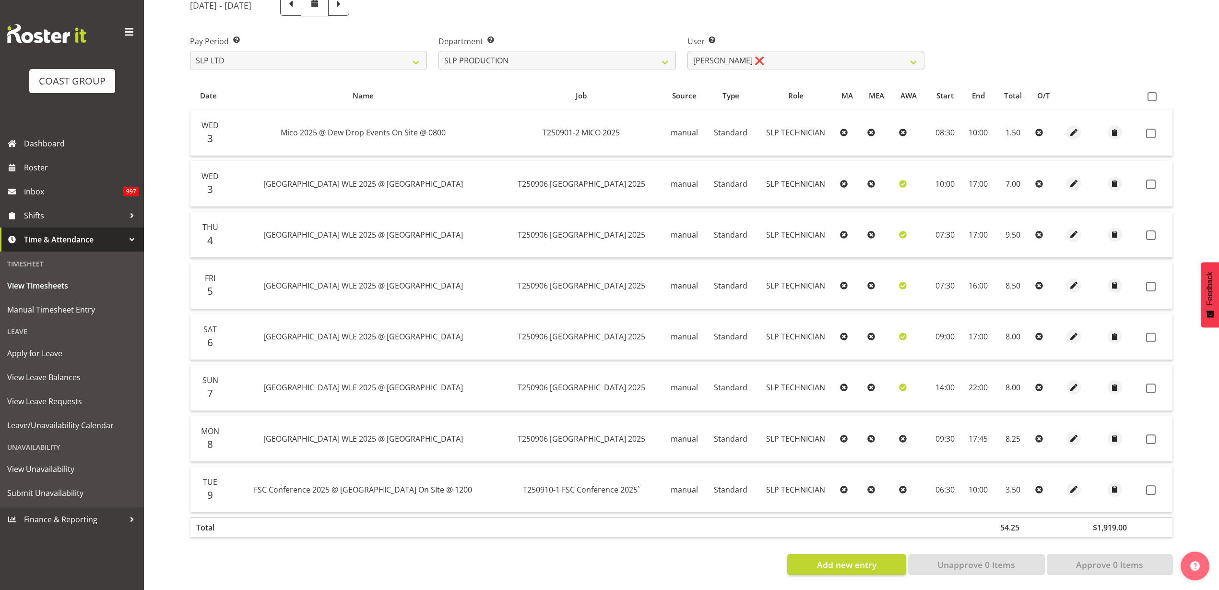
click at [1149, 92] on span at bounding box center [1152, 96] width 9 height 9
click at [1149, 94] on input "checkbox" at bounding box center [1151, 97] width 6 height 6
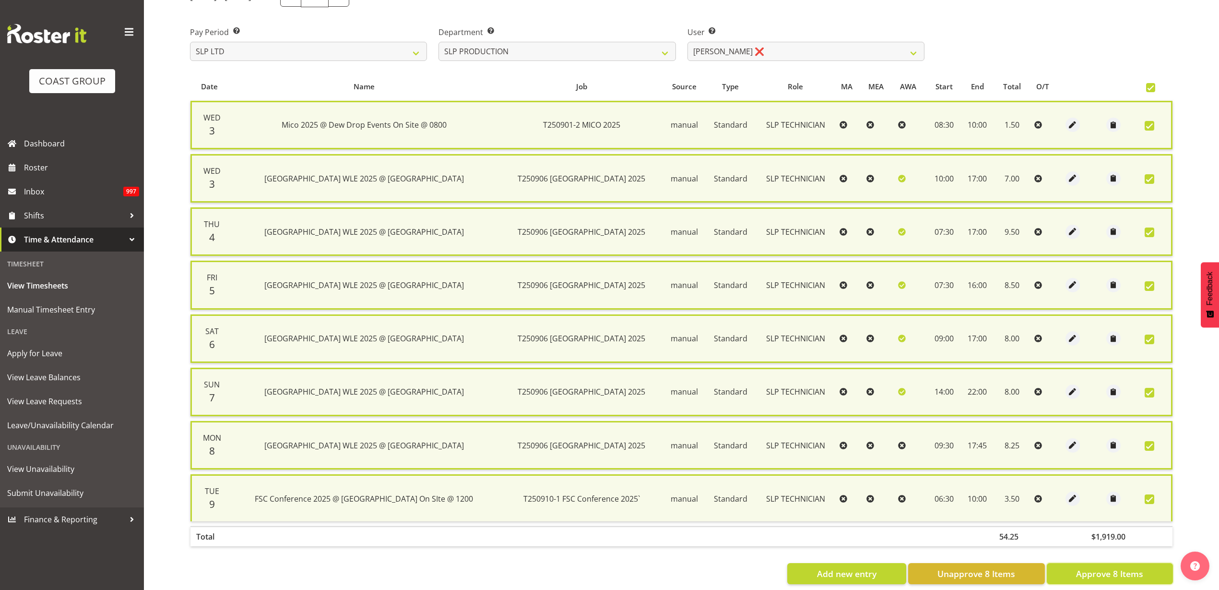
click at [1106, 571] on span "Approve 8 Items" at bounding box center [1109, 573] width 67 height 12
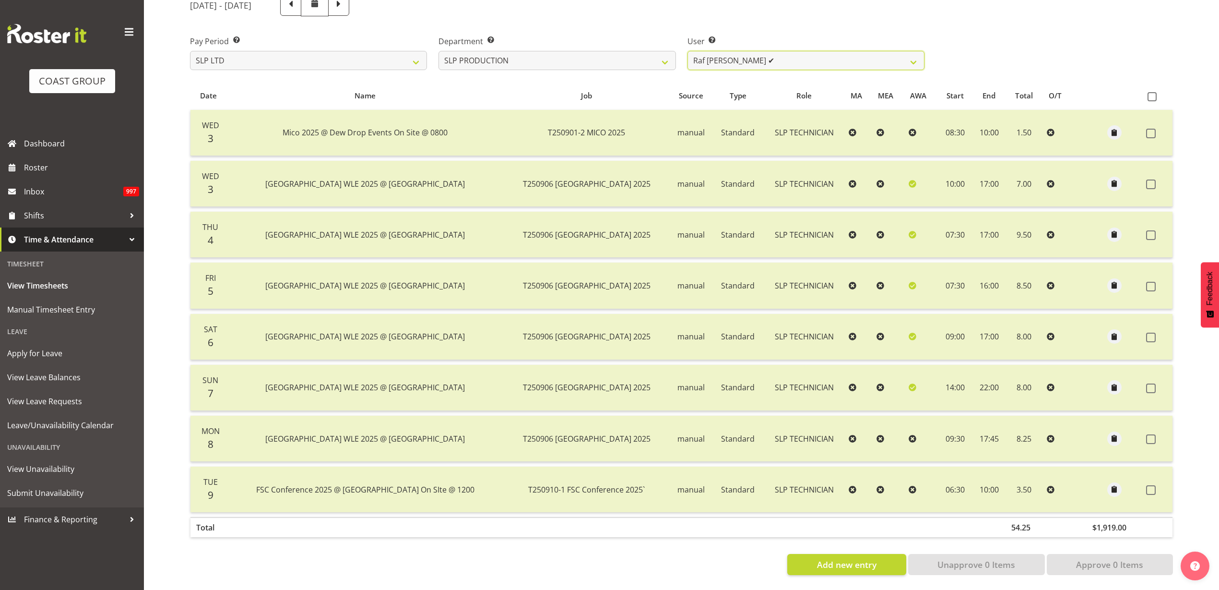
click at [843, 51] on select "[PERSON_NAME] ✔ [PERSON_NAME] ✔ [PERSON_NAME] ✔ [PERSON_NAME] ✔ [PERSON_NAME] ✔…" at bounding box center [806, 60] width 237 height 19
click at [548, 51] on select "SLP CHC SLP OFFICE SLP PRODUCTION SLP TRADE" at bounding box center [557, 60] width 237 height 19
click at [439, 51] on select "SLP CHC SLP OFFICE SLP PRODUCTION SLP TRADE" at bounding box center [557, 60] width 237 height 19
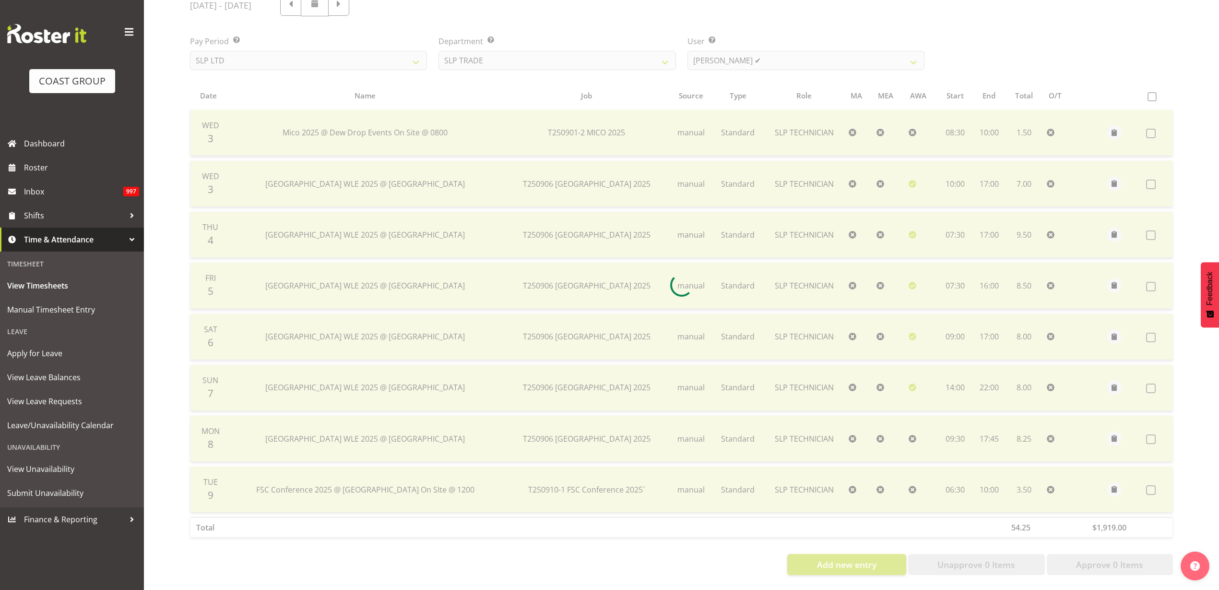
click at [814, 51] on div at bounding box center [681, 285] width 999 height 596
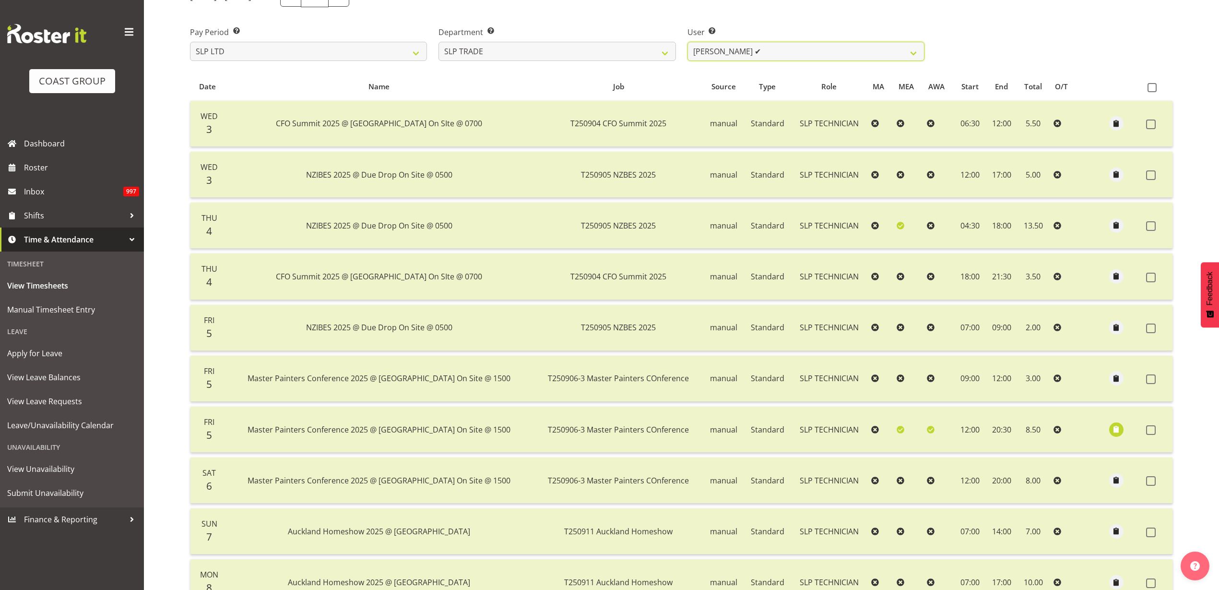
click at [790, 50] on select "[PERSON_NAME] ✔ [PERSON_NAME] ✔ [PERSON_NAME] ✔ [PERSON_NAME] ✔ [PERSON_NAME] ✔…" at bounding box center [806, 51] width 237 height 19
click at [814, 26] on label "User Select user. Note: This is filtered down by the previous two drop-down ite…" at bounding box center [806, 32] width 237 height 12
click at [596, 46] on select "SLP CHC SLP OFFICE SLP PRODUCTION SLP TRADE" at bounding box center [557, 51] width 237 height 19
click at [439, 42] on select "SLP CHC SLP OFFICE SLP PRODUCTION SLP TRADE" at bounding box center [557, 51] width 237 height 19
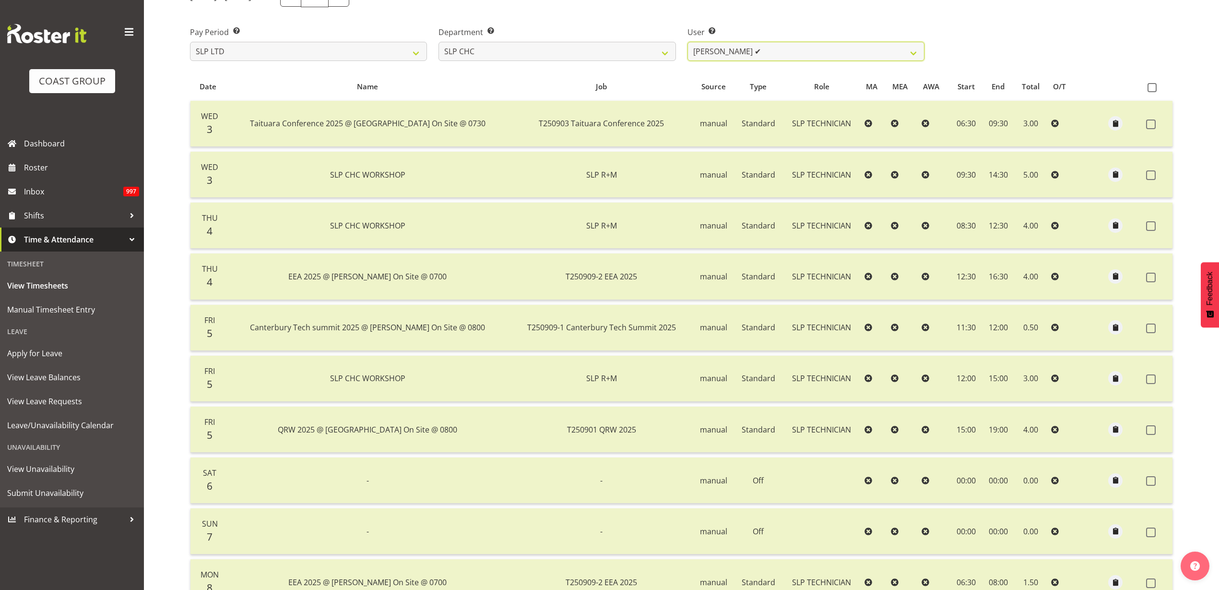
click at [798, 51] on select "[PERSON_NAME] ✔ [PERSON_NAME] ✔ [PERSON_NAME] ✔" at bounding box center [806, 51] width 237 height 19
click at [506, 48] on select "SLP CHC SLP OFFICE SLP PRODUCTION SLP TRADE" at bounding box center [557, 51] width 237 height 19
click at [439, 42] on select "SLP CHC SLP OFFICE SLP PRODUCTION SLP TRADE" at bounding box center [557, 51] width 237 height 19
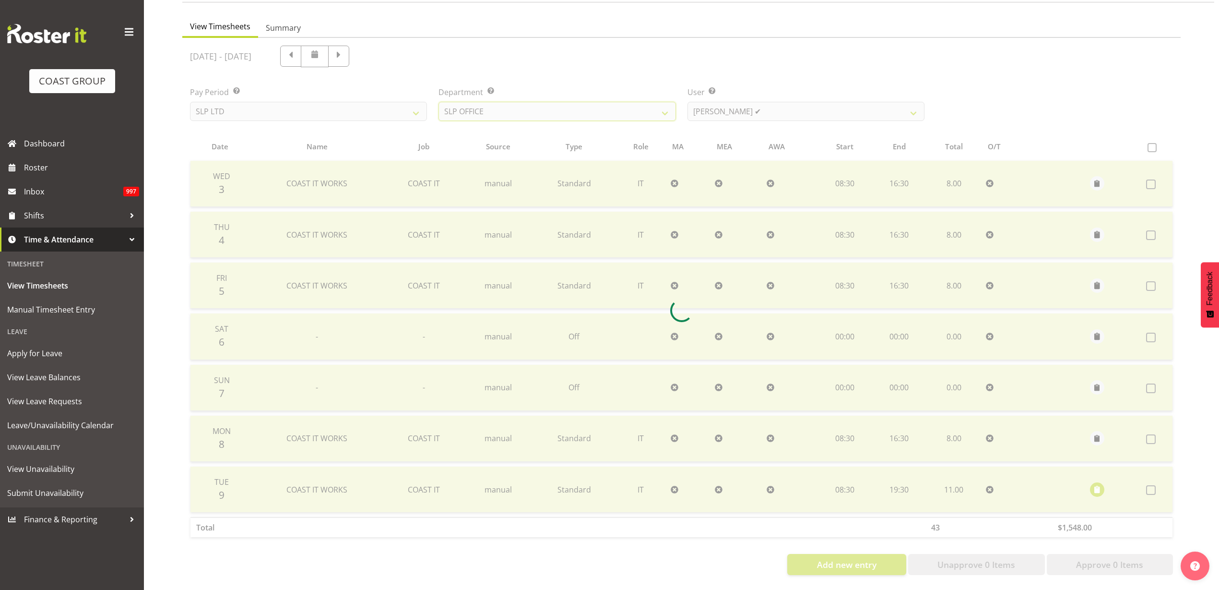
scroll to position [90, 0]
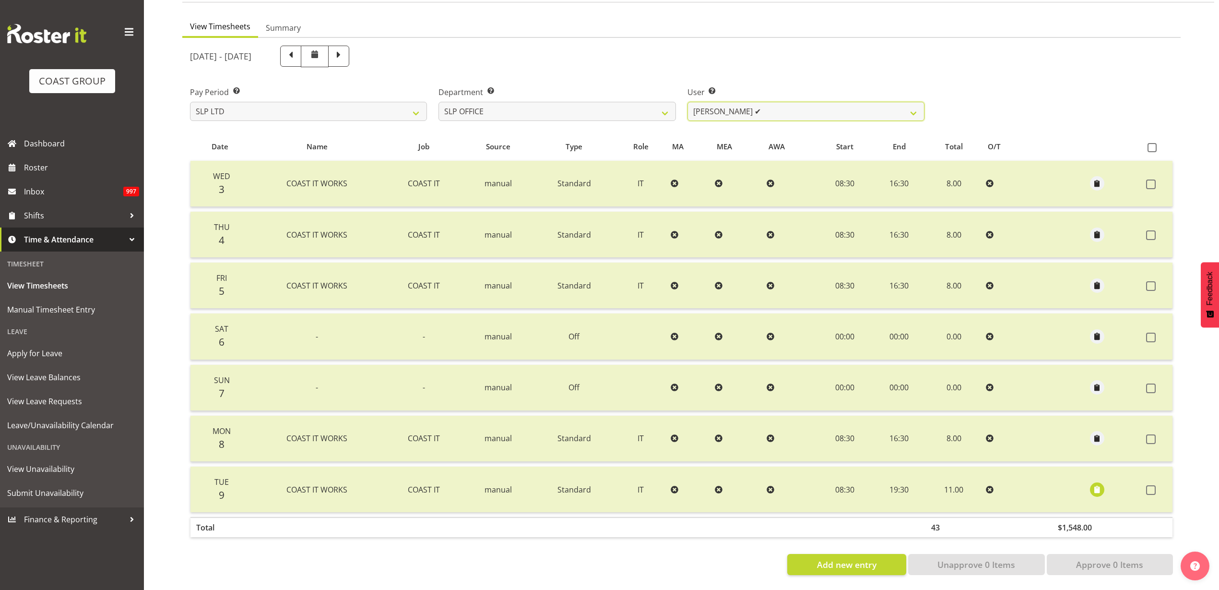
click at [785, 102] on select "[PERSON_NAME] ✔ [PERSON_NAME] ✔ [PERSON_NAME] ✔" at bounding box center [806, 111] width 237 height 19
click at [804, 59] on div "[DATE] - [DATE]" at bounding box center [557, 56] width 746 height 33
click at [523, 102] on select "SLP CHC SLP OFFICE SLP PRODUCTION SLP TRADE" at bounding box center [557, 111] width 237 height 19
click at [439, 102] on select "SLP CHC SLP OFFICE SLP PRODUCTION SLP TRADE" at bounding box center [557, 111] width 237 height 19
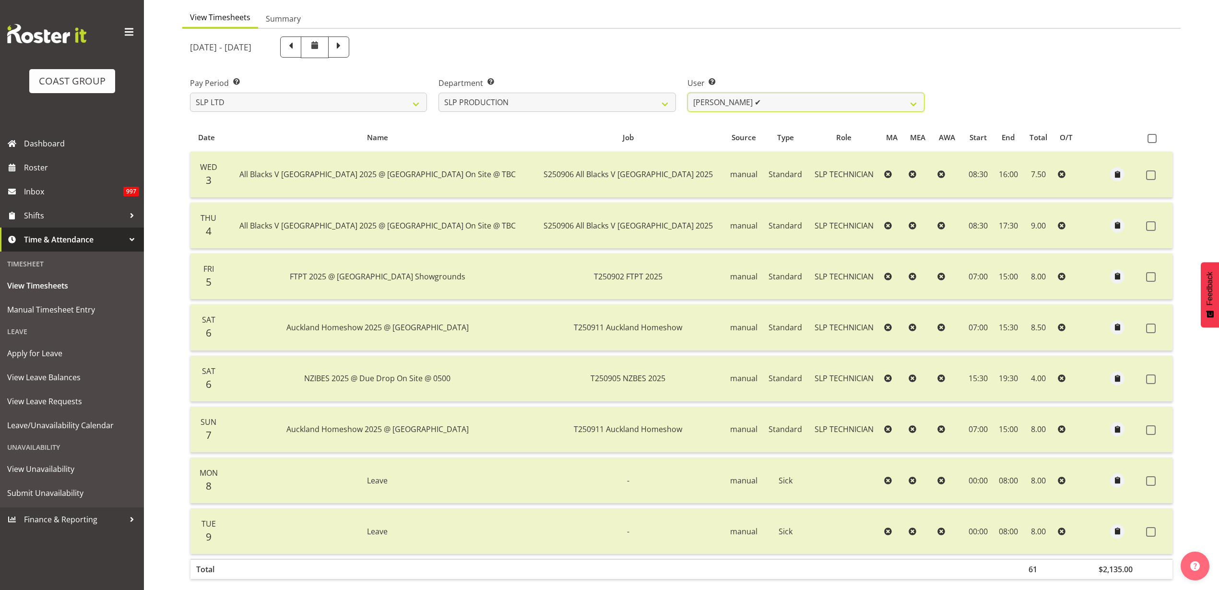
click at [774, 103] on select "[PERSON_NAME] ✔ [PERSON_NAME] ✔ [PERSON_NAME] ✔ [PERSON_NAME] ✔ [PERSON_NAME] ✔…" at bounding box center [806, 102] width 237 height 19
click at [505, 100] on select "SLP CHC SLP OFFICE SLP PRODUCTION SLP TRADE" at bounding box center [557, 102] width 237 height 19
click at [439, 93] on select "SLP CHC SLP OFFICE SLP PRODUCTION SLP TRADE" at bounding box center [557, 102] width 237 height 19
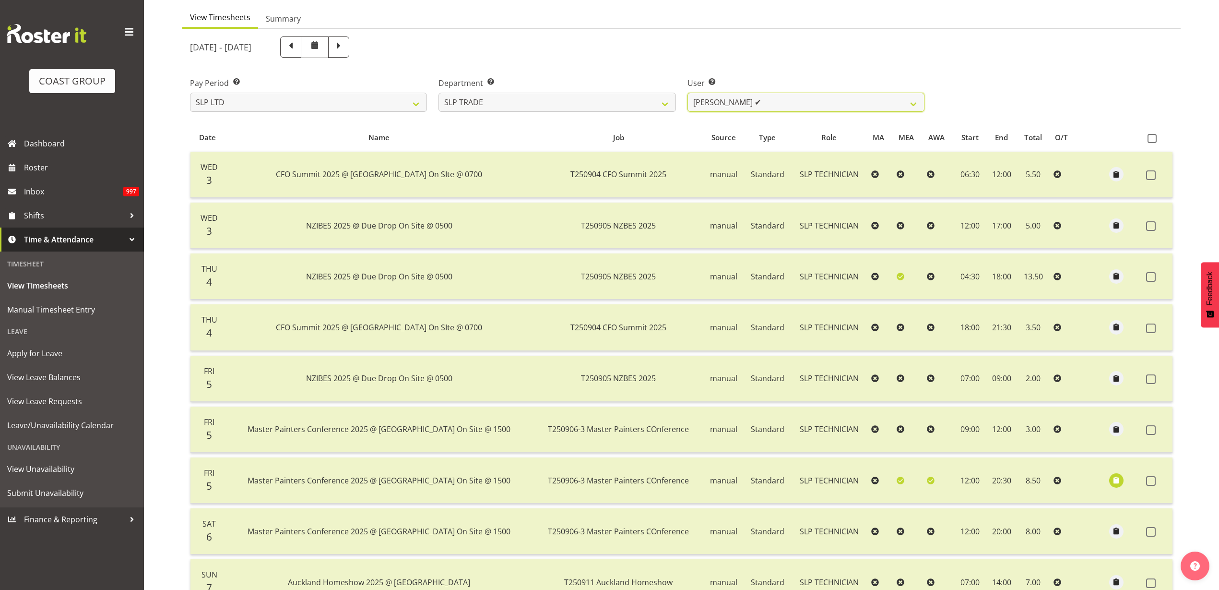
click at [820, 97] on select "[PERSON_NAME] ✔ [PERSON_NAME] ✔ [PERSON_NAME] ✔ [PERSON_NAME] ✔ [PERSON_NAME] ✔…" at bounding box center [806, 102] width 237 height 19
click at [839, 62] on div "[DATE] - [DATE]" at bounding box center [557, 47] width 746 height 33
